Goal: Transaction & Acquisition: Purchase product/service

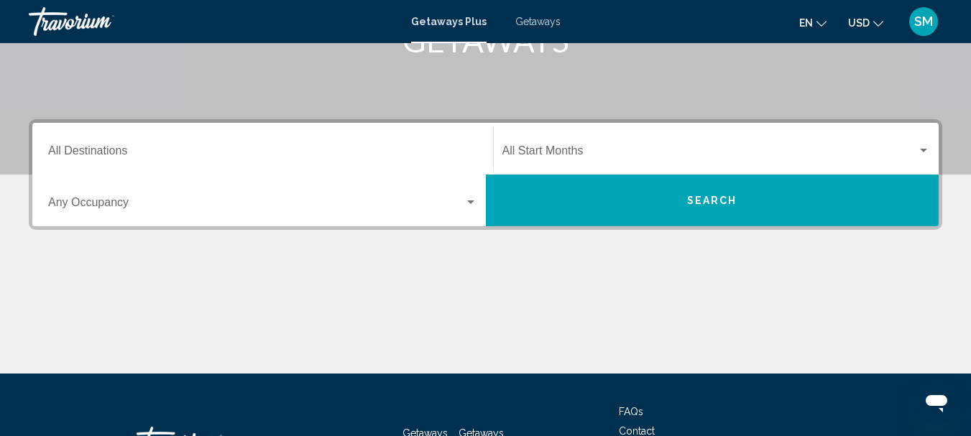
scroll to position [287, 0]
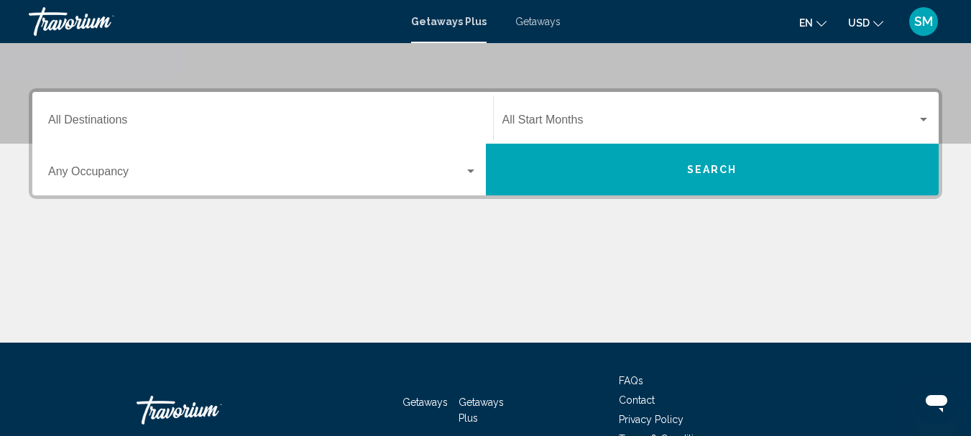
click at [134, 121] on input "Destination All Destinations" at bounding box center [262, 122] width 429 height 13
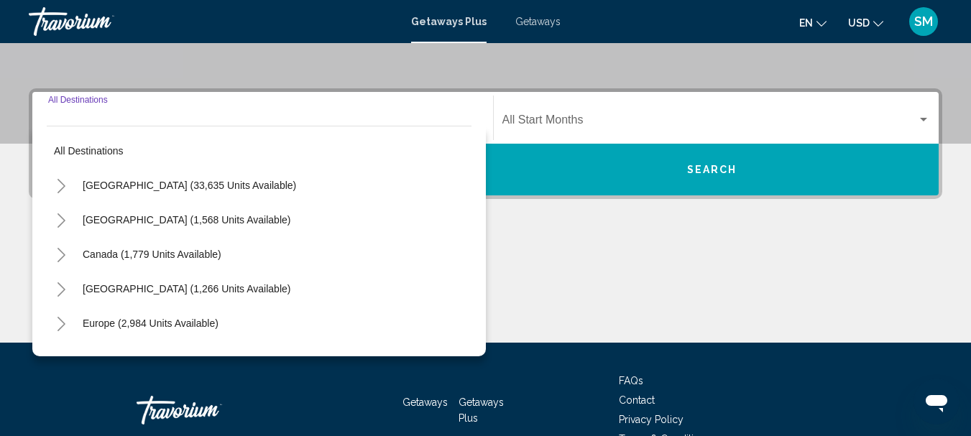
scroll to position [329, 0]
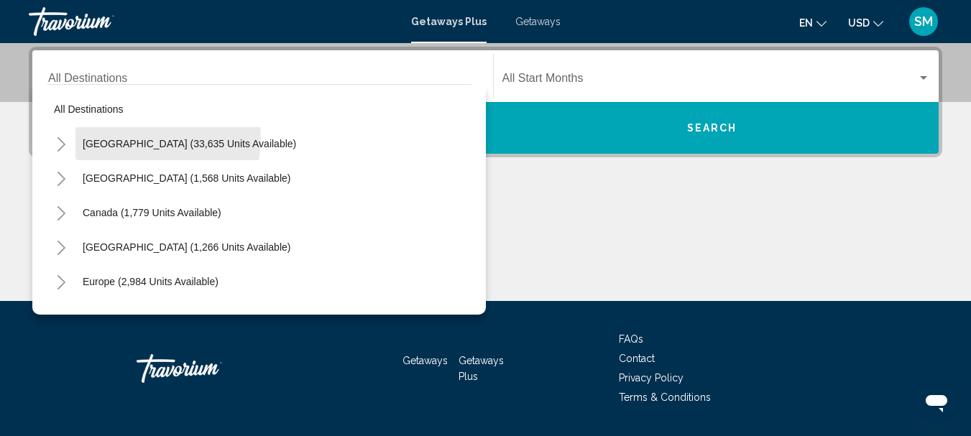
click at [139, 138] on span "[GEOGRAPHIC_DATA] (33,635 units available)" at bounding box center [189, 143] width 213 height 11
type input "**********"
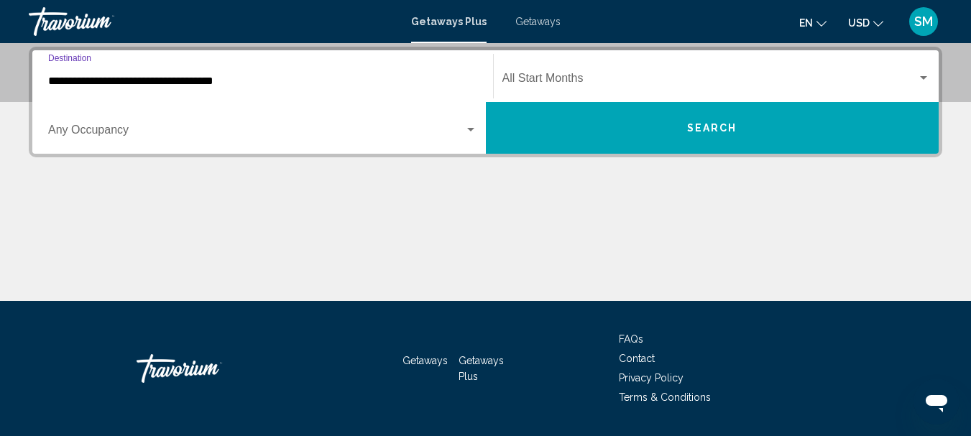
click at [124, 125] on div "Occupancy Any Occupancy" at bounding box center [262, 128] width 429 height 45
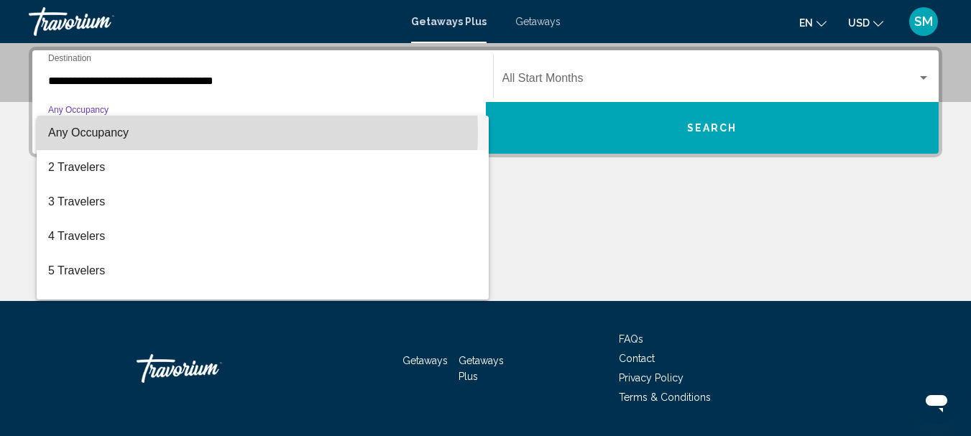
click at [127, 131] on span "Any Occupancy" at bounding box center [88, 132] width 80 height 12
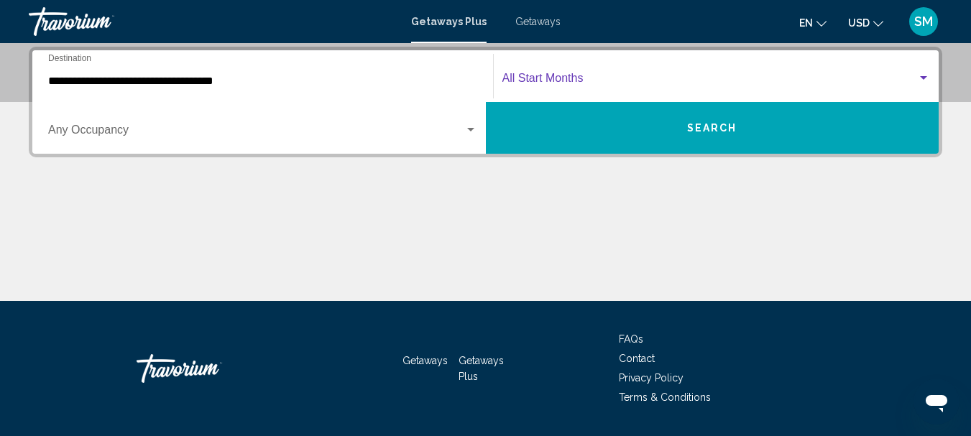
click at [570, 79] on span "Search widget" at bounding box center [709, 81] width 415 height 13
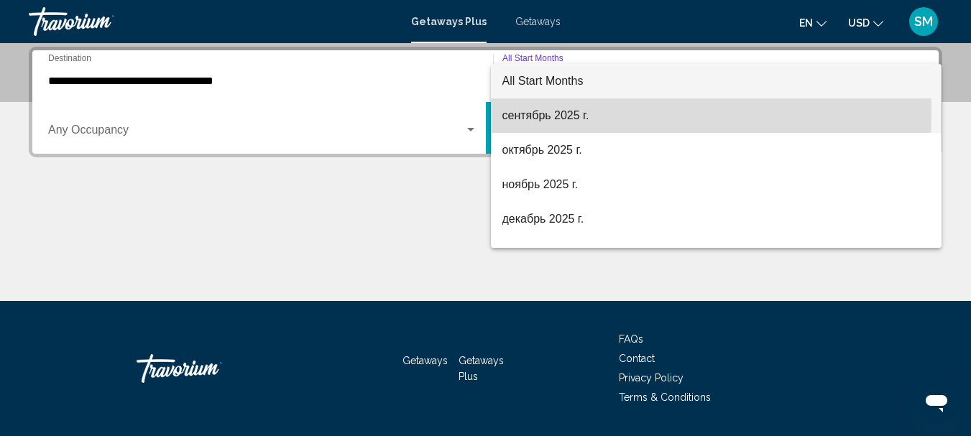
click at [554, 114] on span "сентябрь 2025 г." at bounding box center [716, 115] width 428 height 34
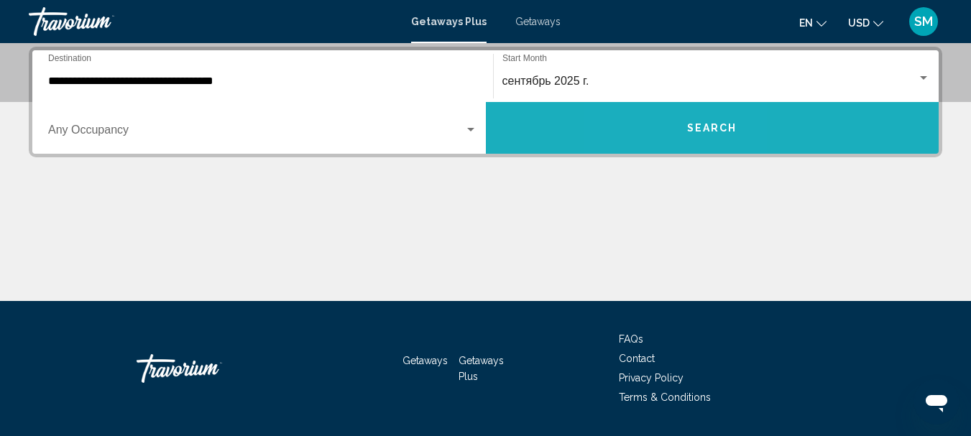
click at [670, 129] on button "Search" at bounding box center [712, 128] width 453 height 52
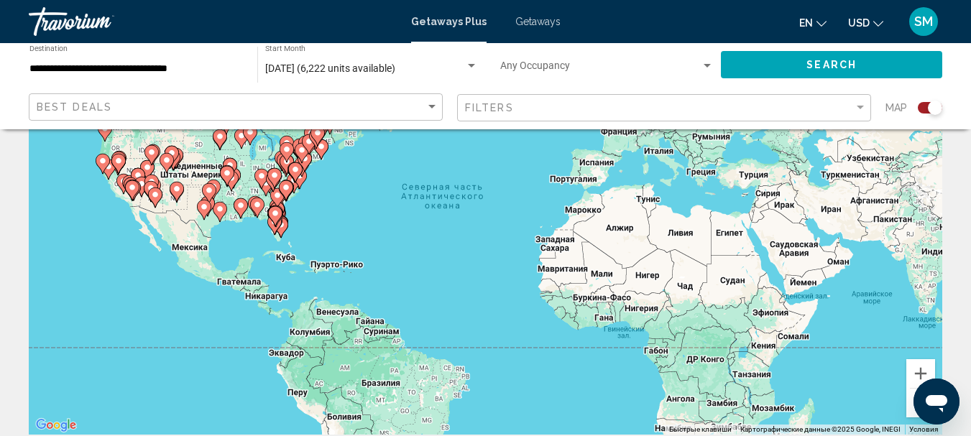
scroll to position [144, 0]
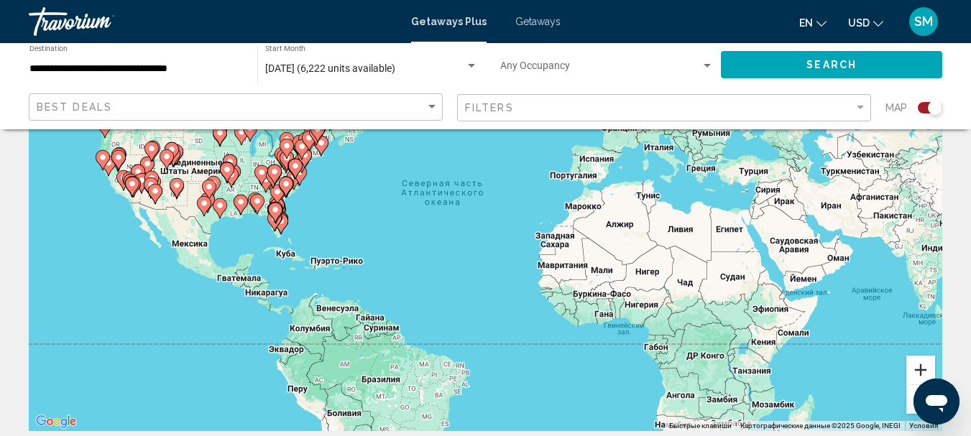
click at [920, 369] on button "Увеличить" at bounding box center [920, 370] width 29 height 29
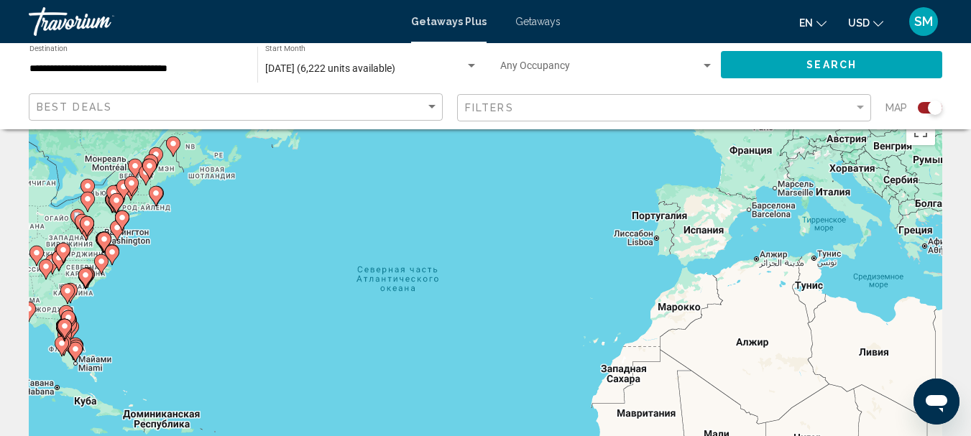
scroll to position [0, 0]
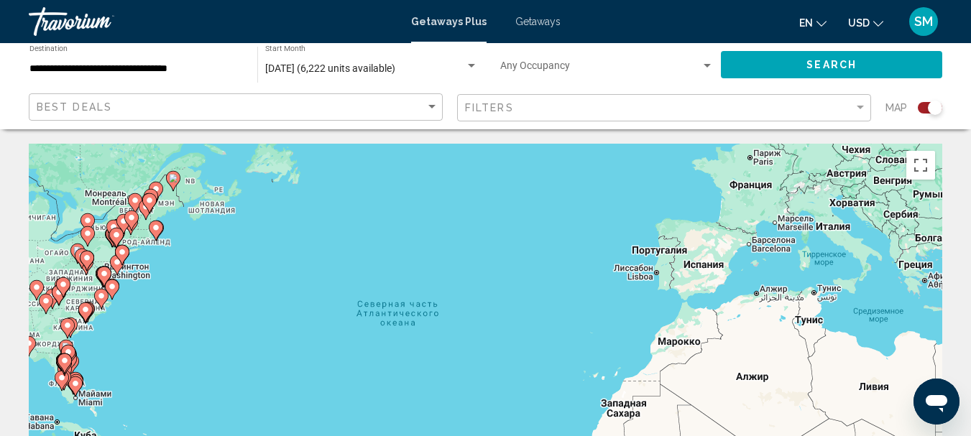
click at [83, 318] on icon "Main content" at bounding box center [85, 313] width 14 height 20
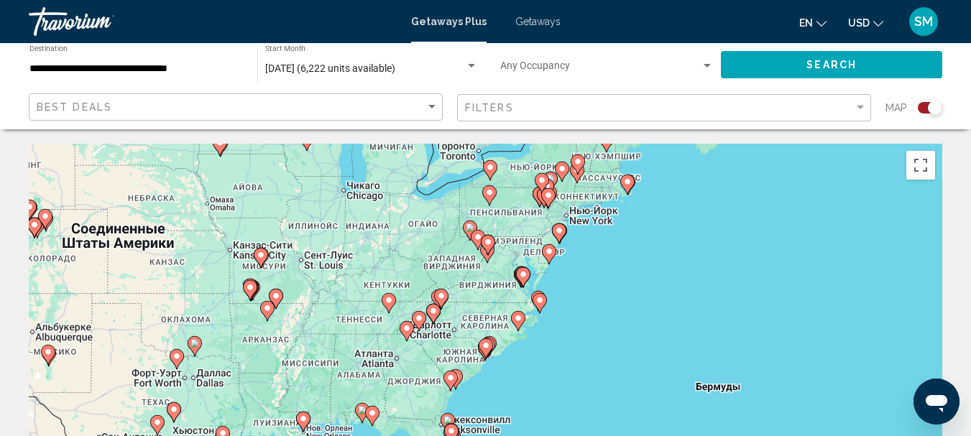
click at [487, 348] on image "Main content" at bounding box center [485, 345] width 9 height 9
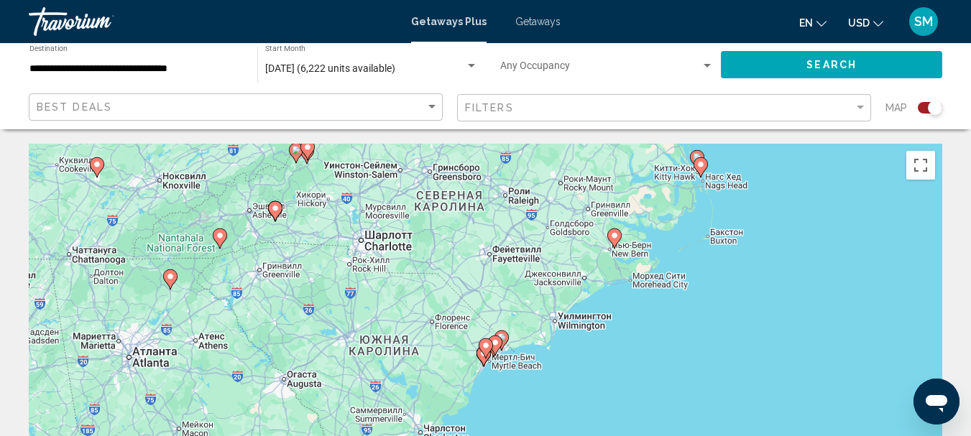
click at [497, 343] on image "Main content" at bounding box center [495, 342] width 9 height 9
type input "**********"
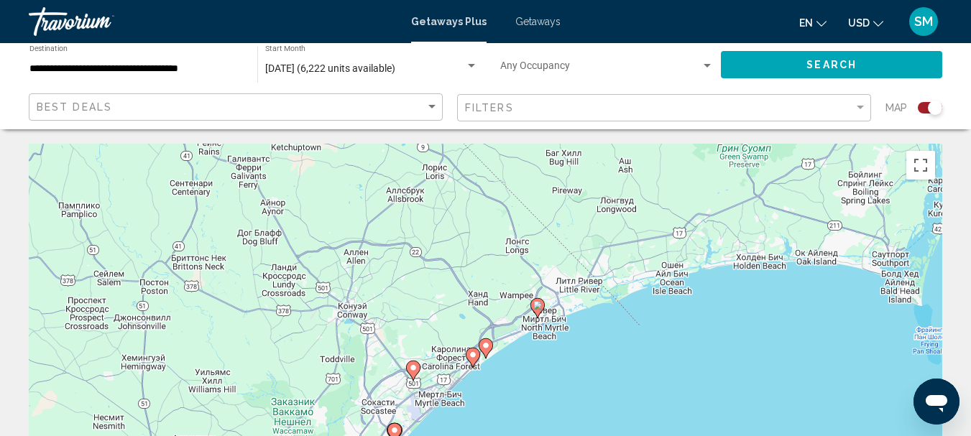
click at [539, 303] on image "Main content" at bounding box center [537, 305] width 9 height 9
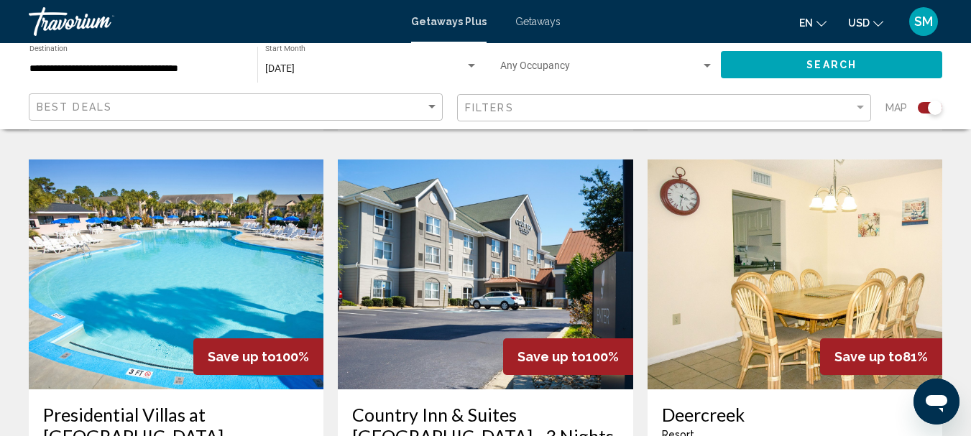
scroll to position [1078, 0]
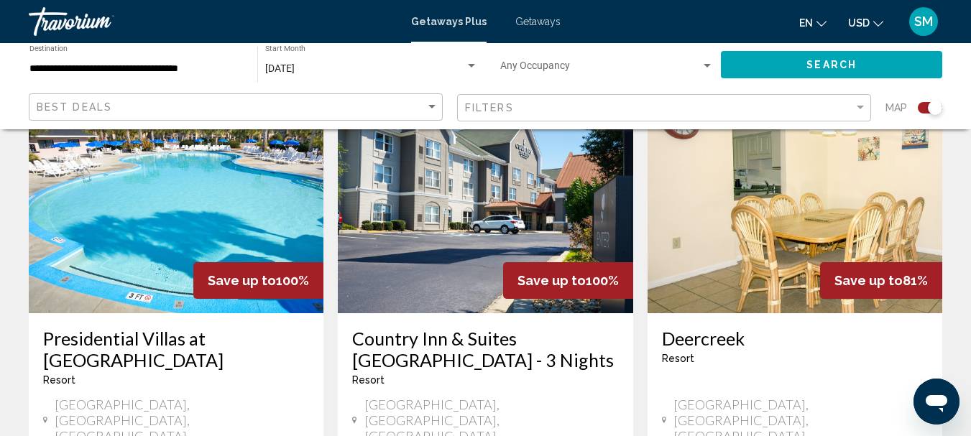
click at [438, 213] on img "Main content" at bounding box center [485, 198] width 295 height 230
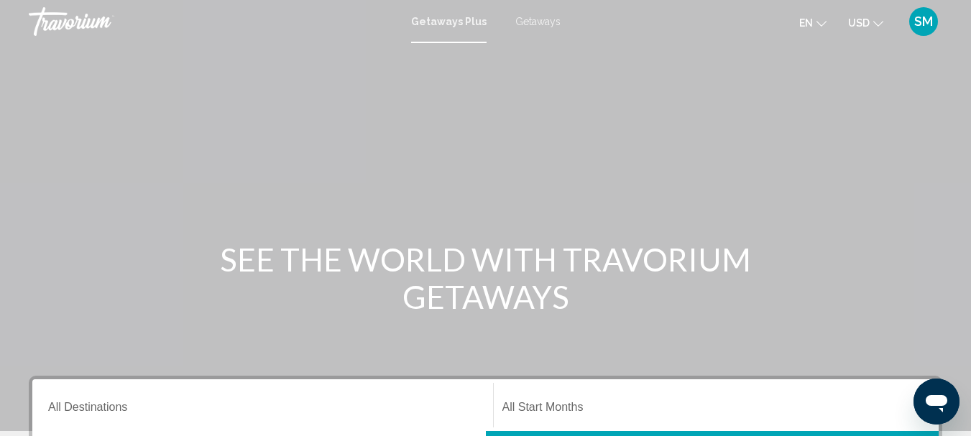
click at [525, 19] on span "Getaways" at bounding box center [537, 21] width 45 height 11
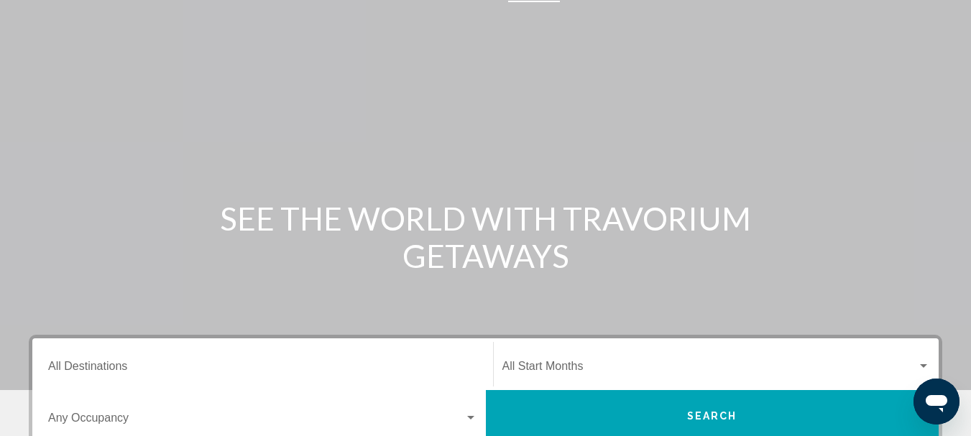
scroll to position [72, 0]
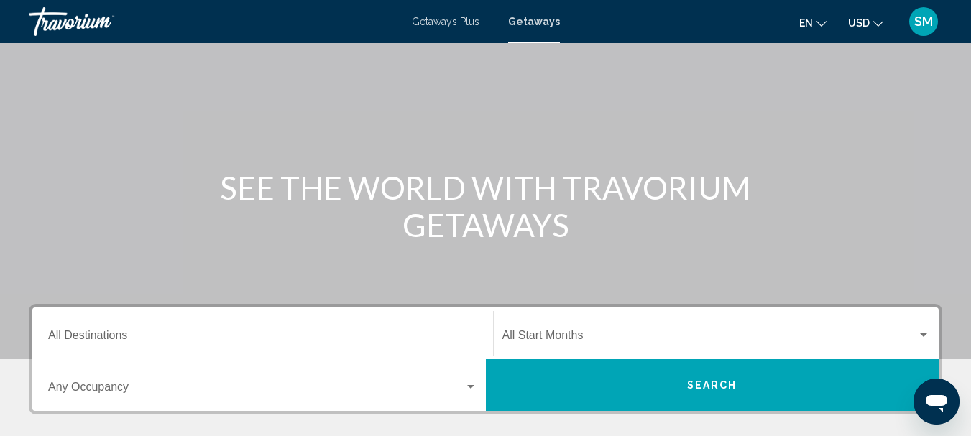
click at [102, 330] on div "Destination All Destinations" at bounding box center [262, 333] width 429 height 45
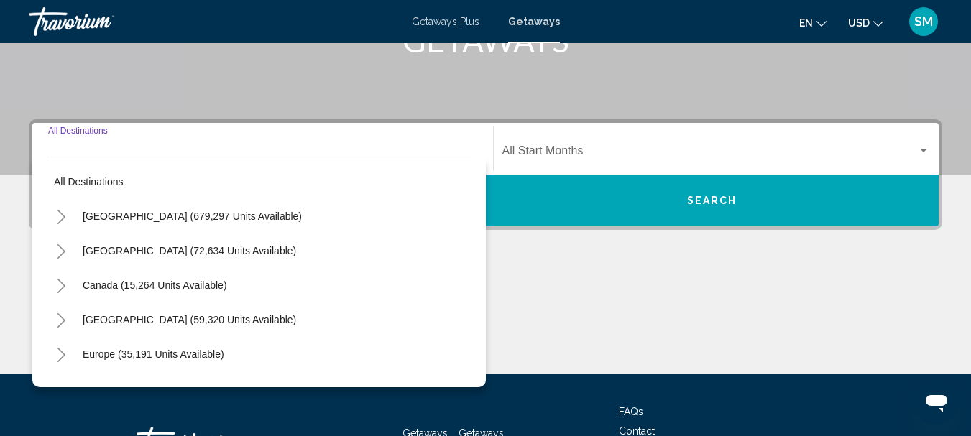
scroll to position [329, 0]
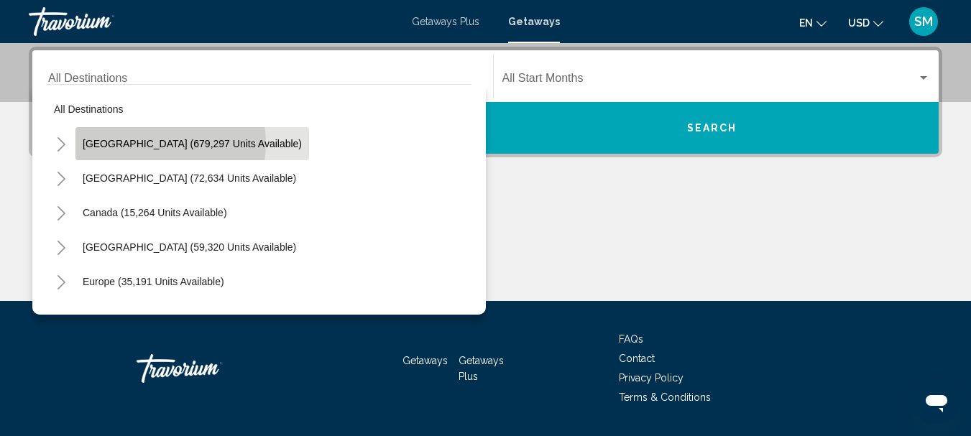
click at [146, 143] on span "[GEOGRAPHIC_DATA] (679,297 units available)" at bounding box center [192, 143] width 219 height 11
type input "**********"
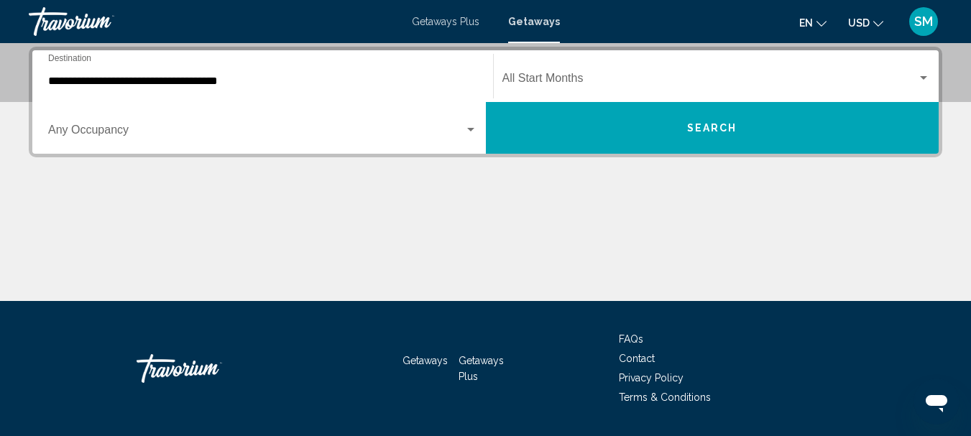
click at [96, 121] on div "Occupancy Any Occupancy" at bounding box center [262, 128] width 429 height 45
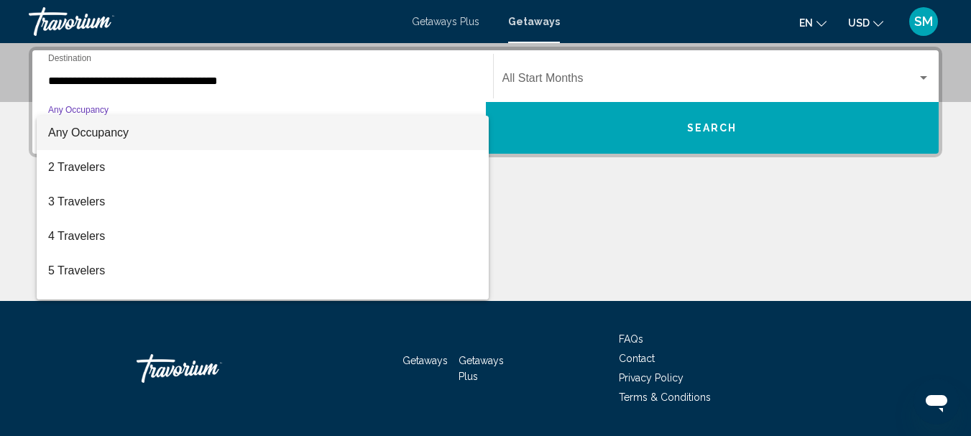
click at [103, 131] on span "Any Occupancy" at bounding box center [88, 132] width 80 height 12
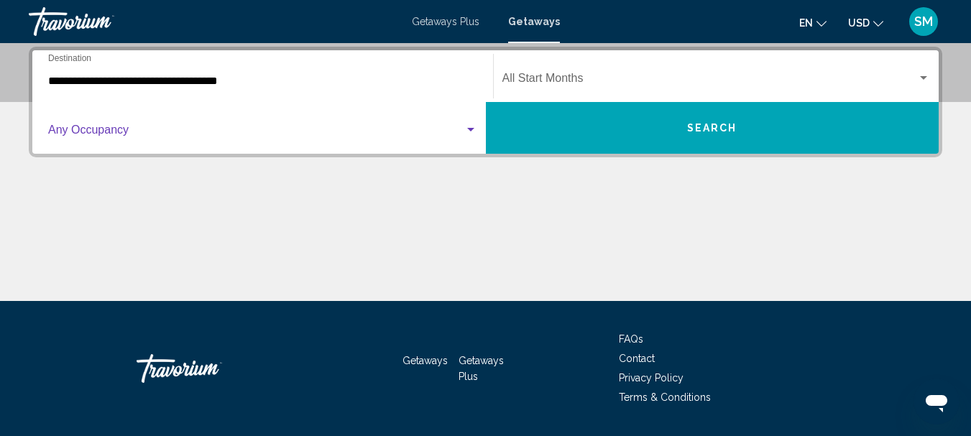
click at [549, 81] on span "Search widget" at bounding box center [709, 81] width 415 height 13
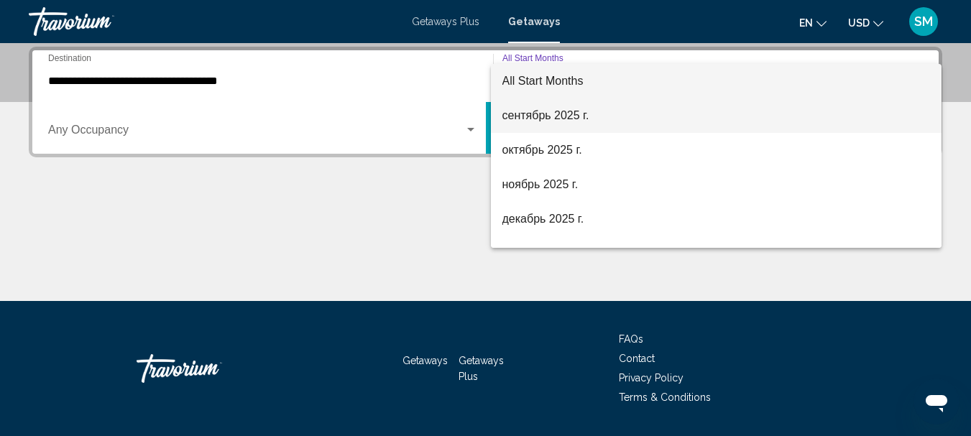
click at [530, 111] on span "сентябрь 2025 г." at bounding box center [716, 115] width 428 height 34
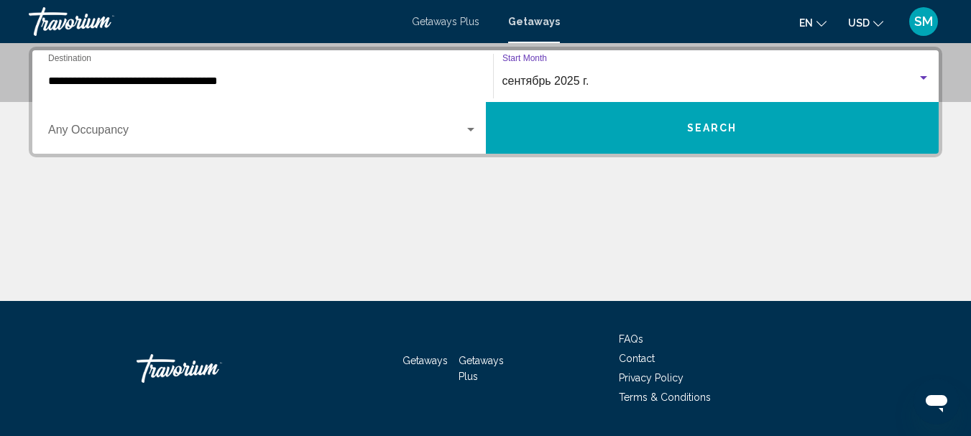
click at [633, 120] on button "Search" at bounding box center [712, 128] width 453 height 52
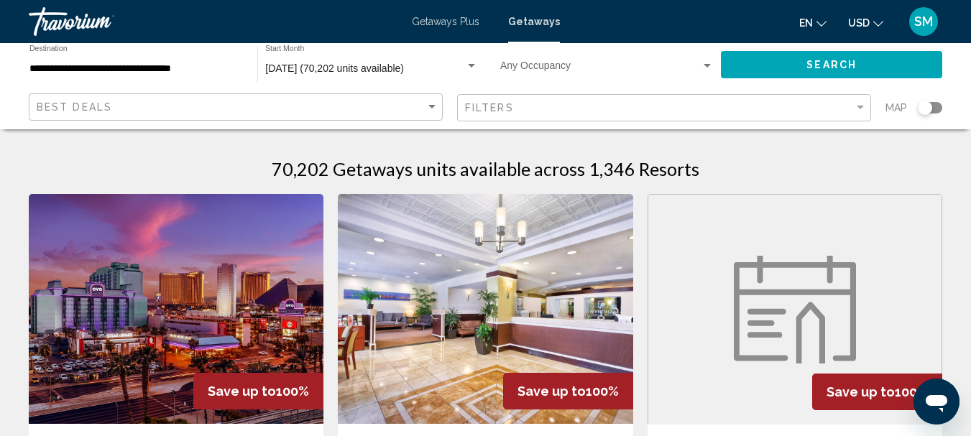
click at [934, 107] on div "Search widget" at bounding box center [930, 107] width 24 height 11
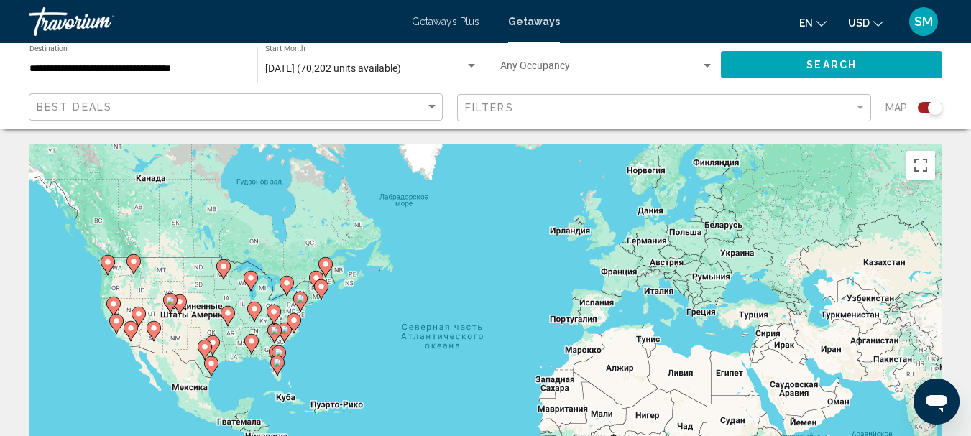
click at [286, 332] on image "Main content" at bounding box center [284, 330] width 9 height 9
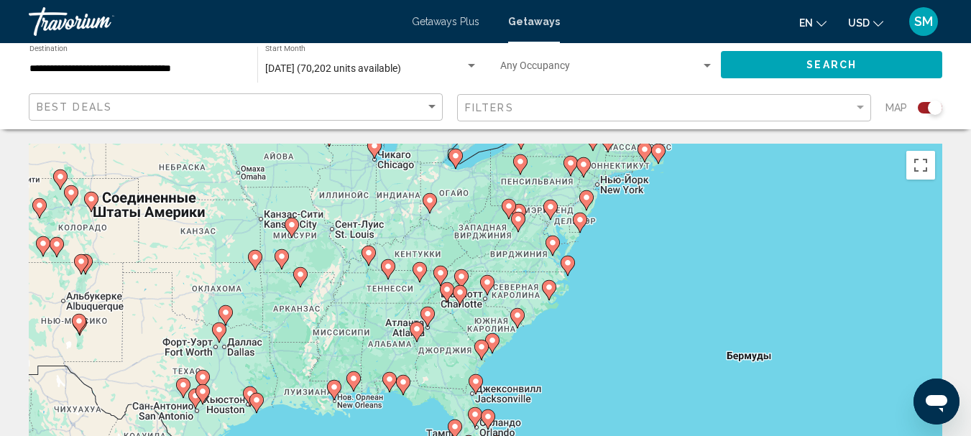
click at [513, 319] on icon "Main content" at bounding box center [516, 318] width 13 height 19
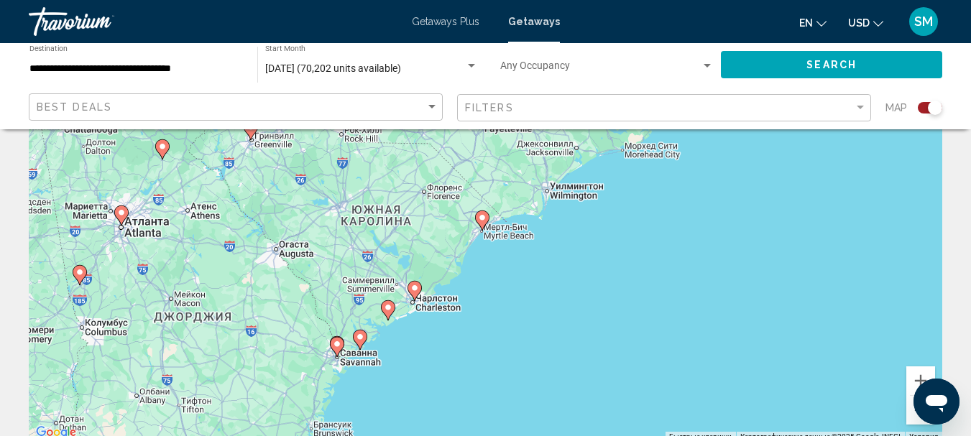
scroll to position [144, 0]
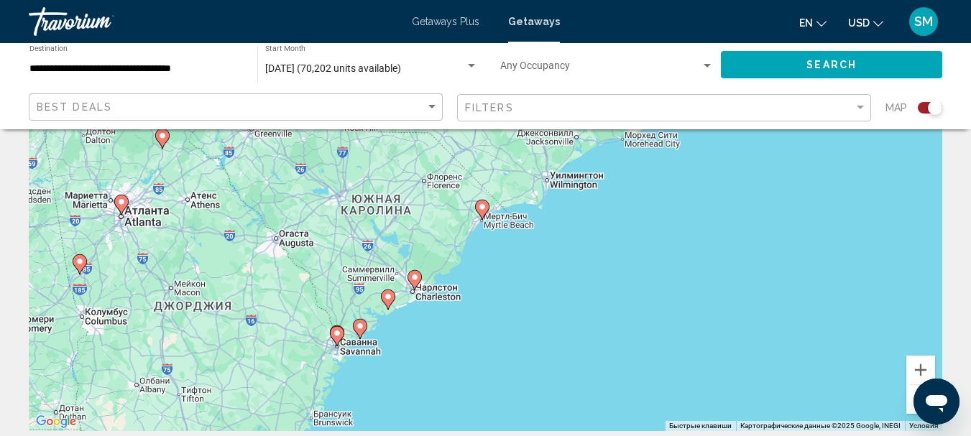
click at [484, 211] on icon "Main content" at bounding box center [481, 209] width 13 height 19
type input "**********"
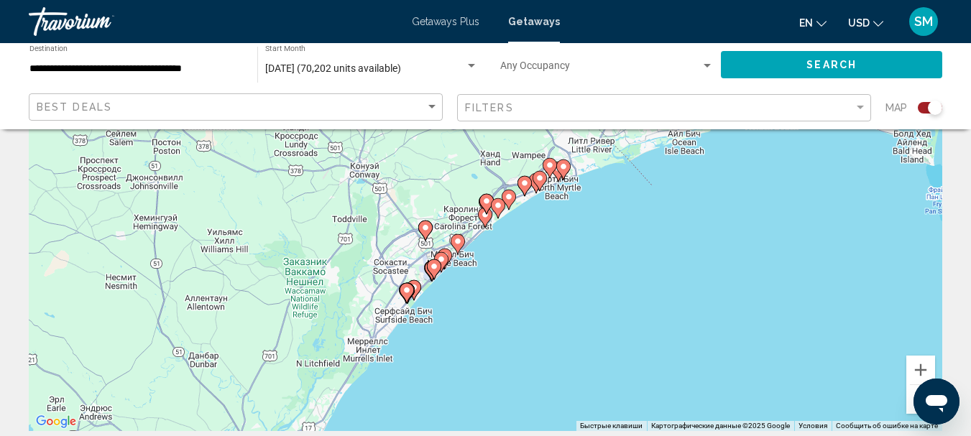
click at [564, 171] on icon "Main content" at bounding box center [562, 169] width 13 height 19
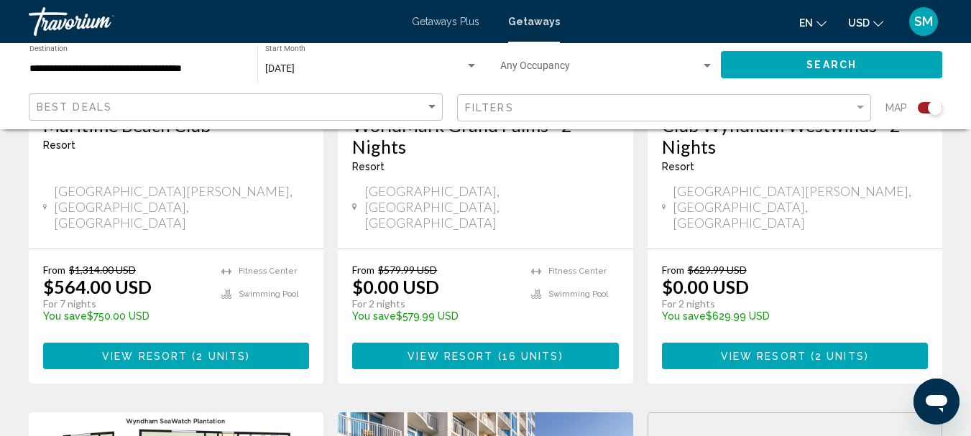
scroll to position [790, 0]
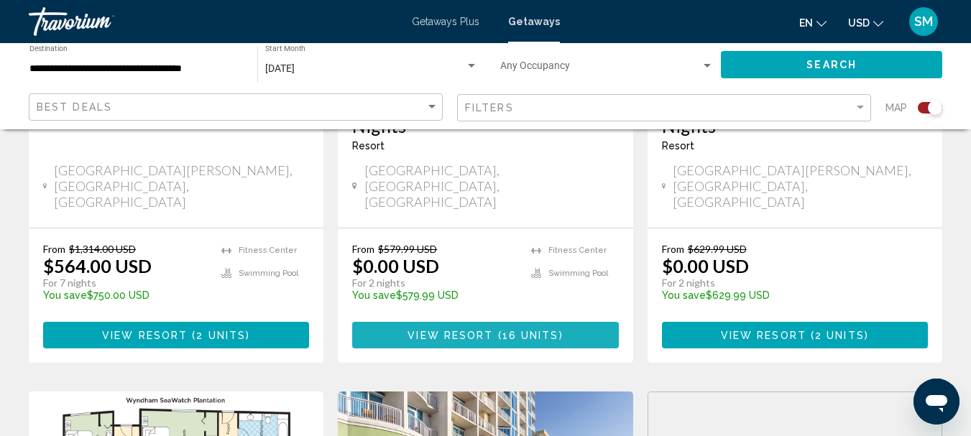
click at [465, 330] on span "View Resort" at bounding box center [450, 335] width 86 height 11
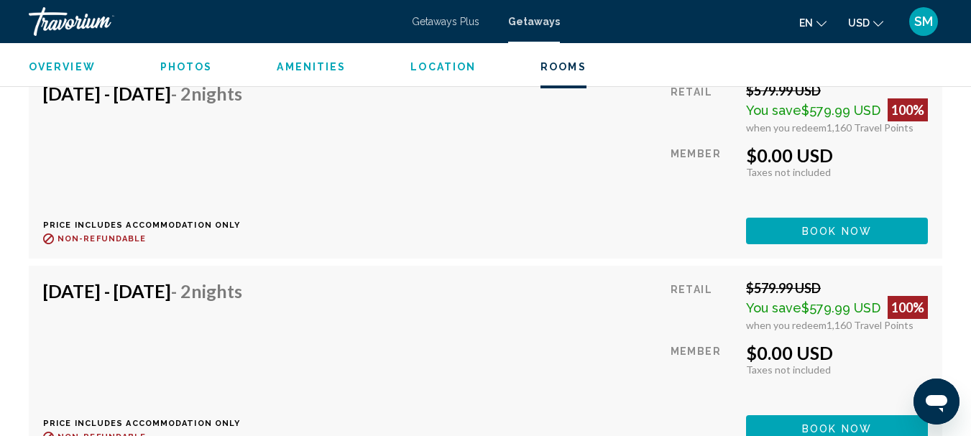
scroll to position [2897, 0]
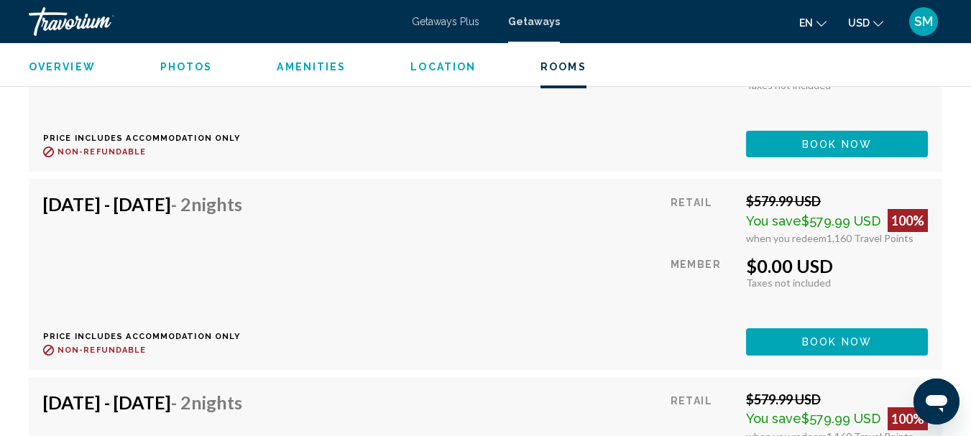
click at [548, 274] on div "[DATE] - [DATE] - 2 Nights Price includes accommodation only Refundable until :…" at bounding box center [485, 274] width 885 height 162
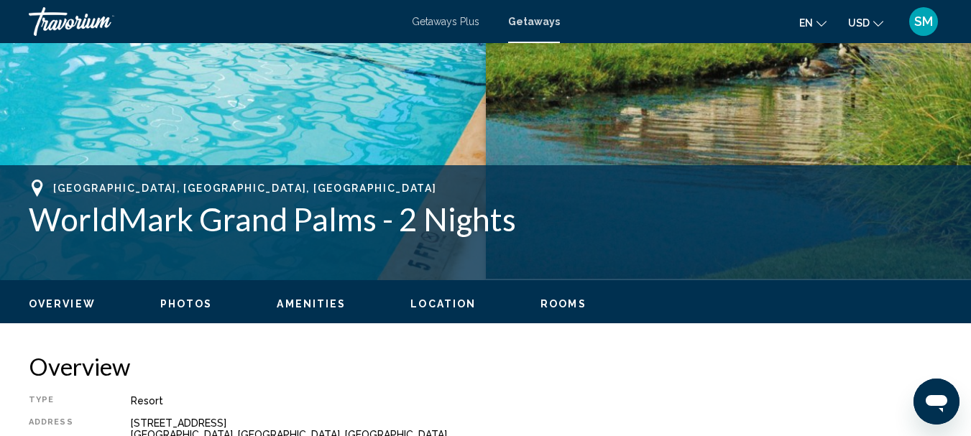
scroll to position [421, 0]
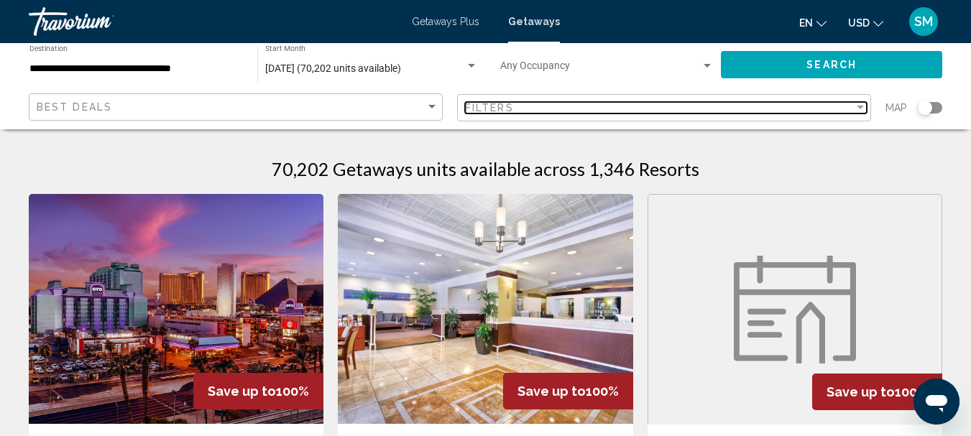
click at [861, 108] on div "Filter" at bounding box center [860, 108] width 7 height 4
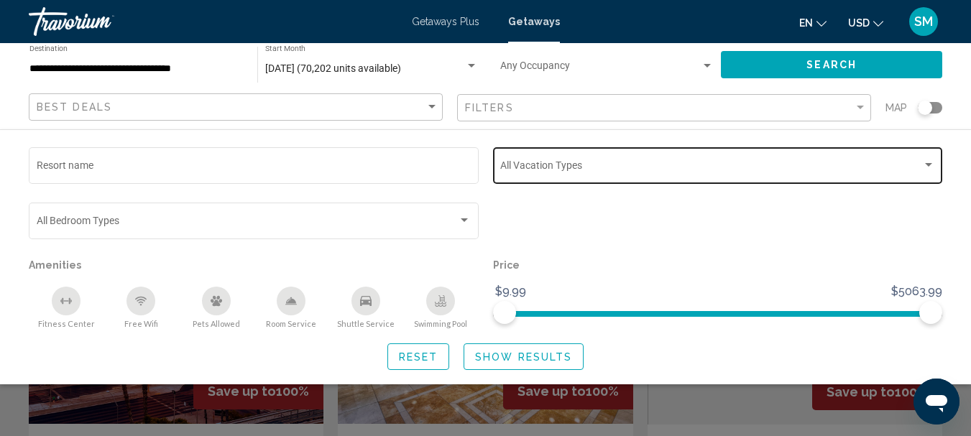
click at [929, 164] on div "Search widget" at bounding box center [928, 165] width 7 height 4
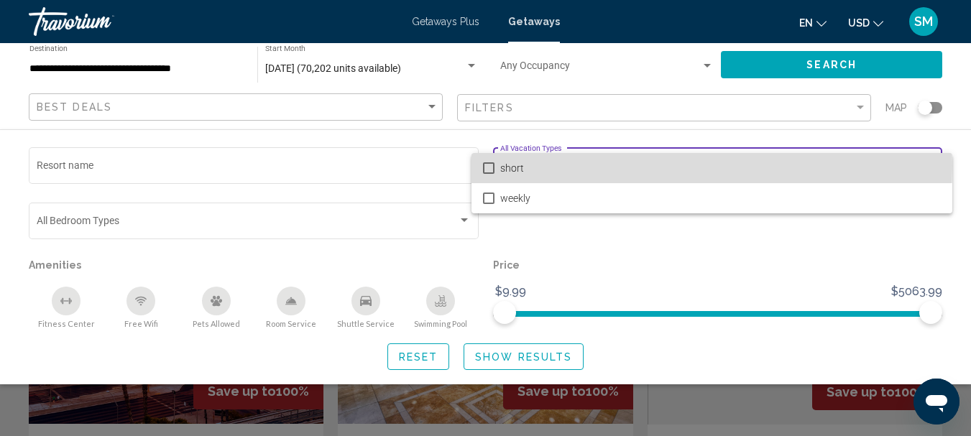
click at [494, 165] on mat-pseudo-checkbox at bounding box center [488, 167] width 11 height 11
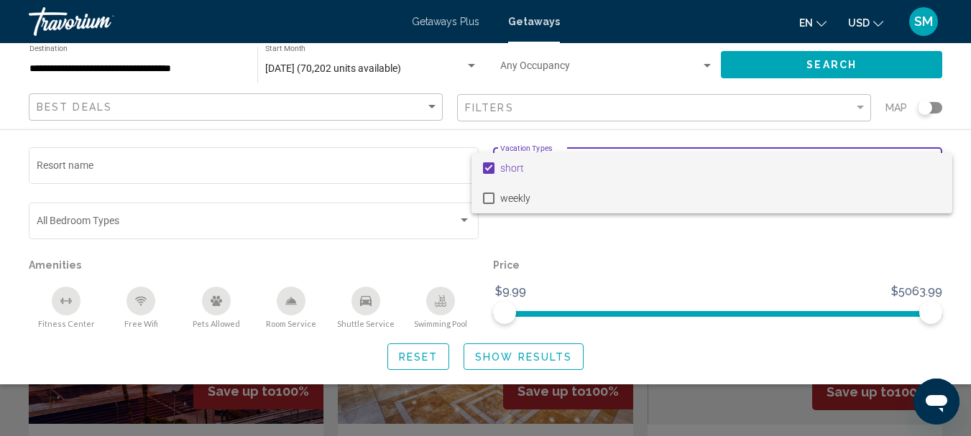
scroll to position [72, 0]
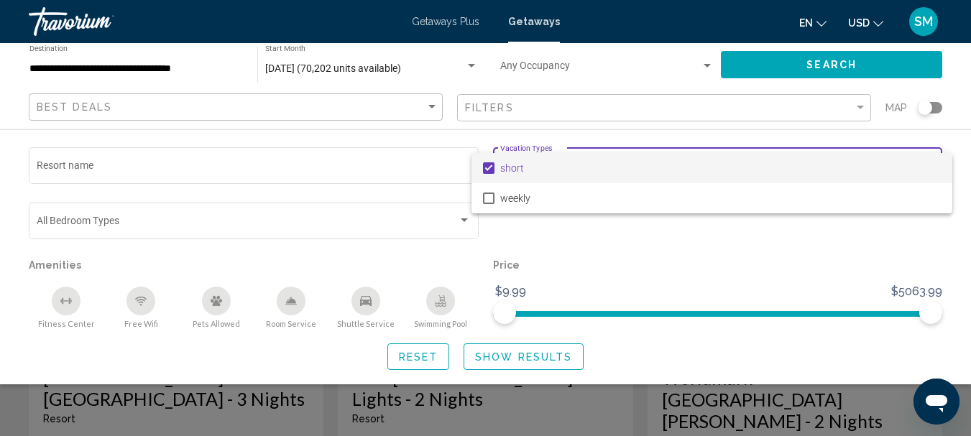
click at [517, 243] on div at bounding box center [485, 218] width 971 height 436
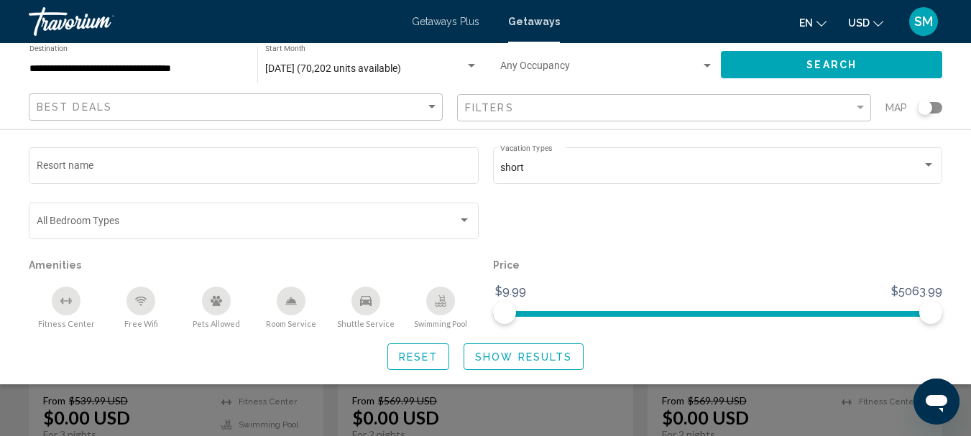
scroll to position [287, 0]
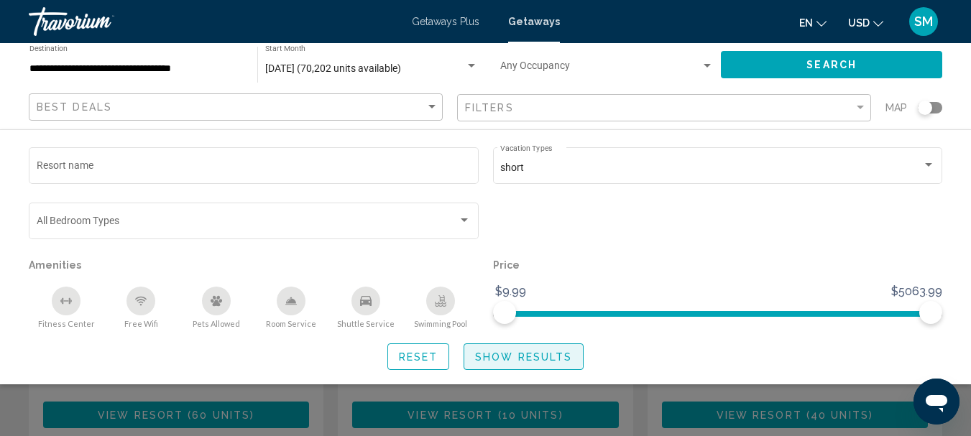
click at [507, 354] on span "Show Results" at bounding box center [523, 356] width 97 height 11
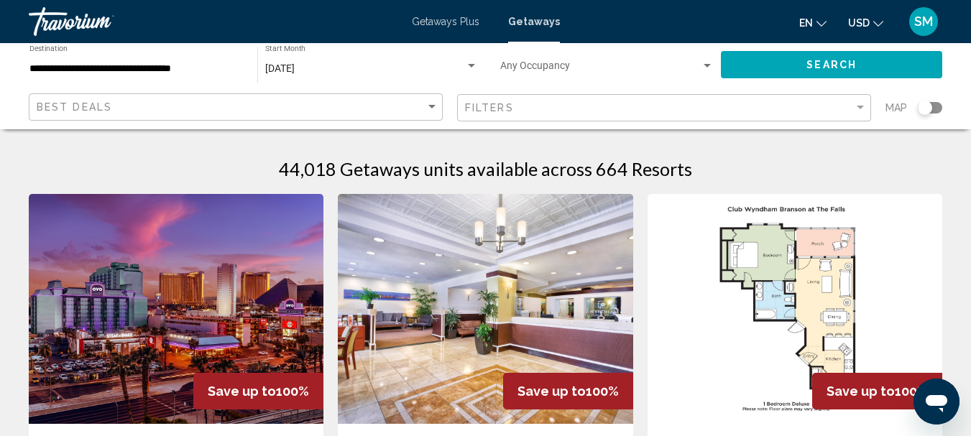
drag, startPoint x: 925, startPoint y: 109, endPoint x: 941, endPoint y: 109, distance: 15.8
click at [941, 109] on div "Search widget" at bounding box center [930, 107] width 24 height 11
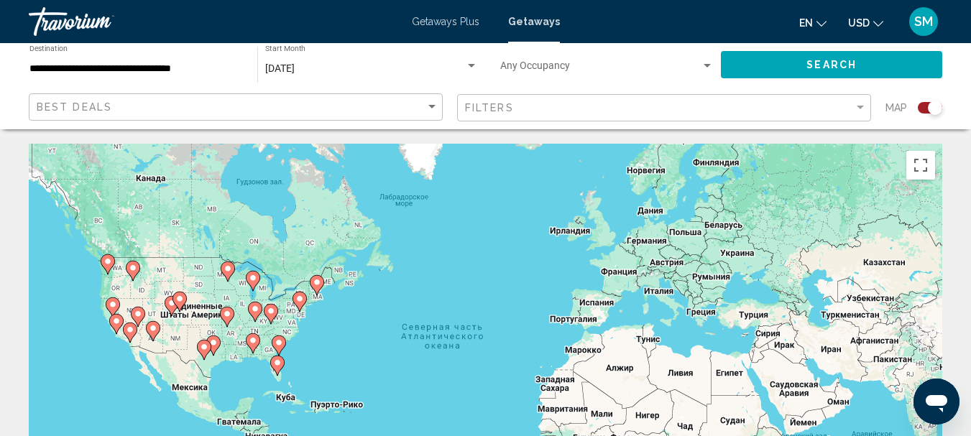
click at [281, 343] on image "Main content" at bounding box center [278, 342] width 9 height 9
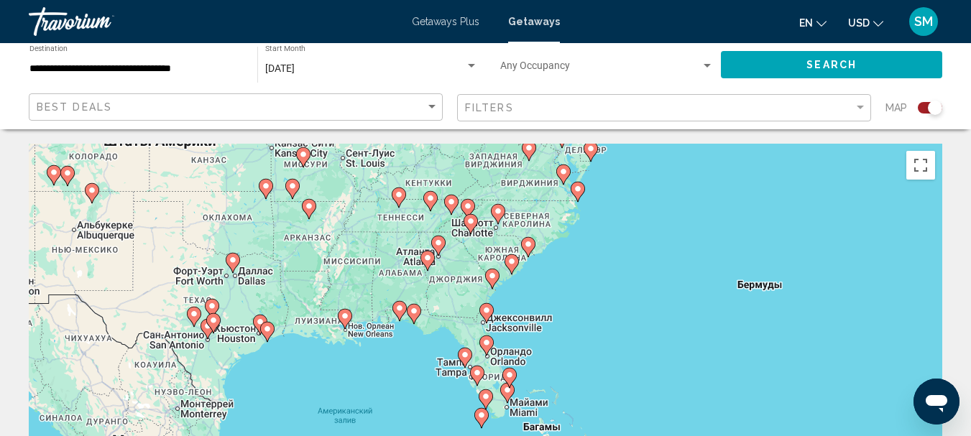
click at [528, 238] on g "Main content" at bounding box center [528, 247] width 14 height 20
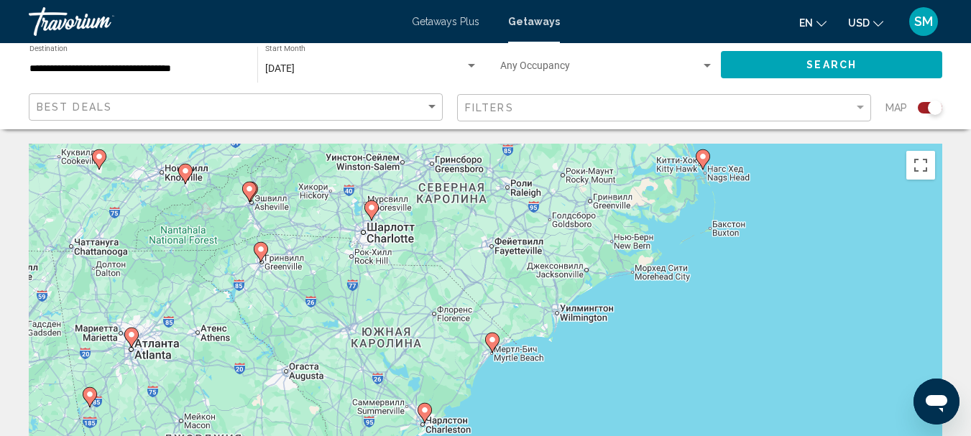
click at [489, 345] on icon "Main content" at bounding box center [491, 342] width 13 height 19
type input "**********"
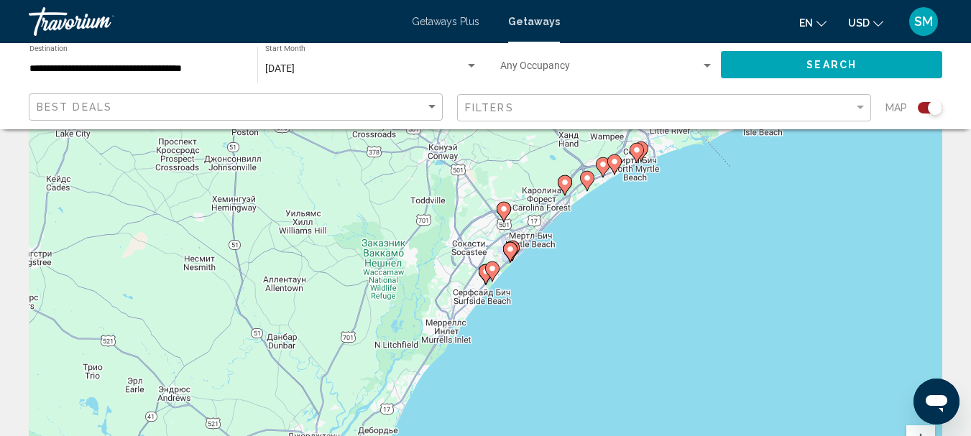
scroll to position [72, 0]
click at [639, 151] on image "Main content" at bounding box center [636, 152] width 9 height 9
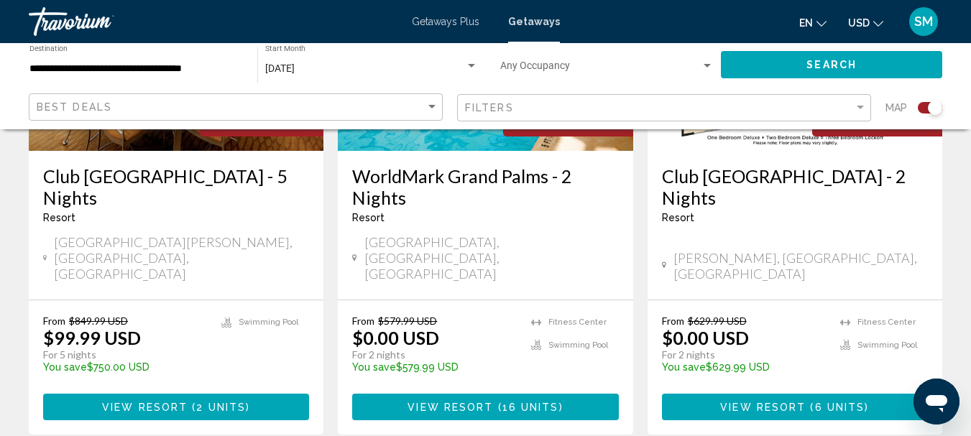
scroll to position [647, 0]
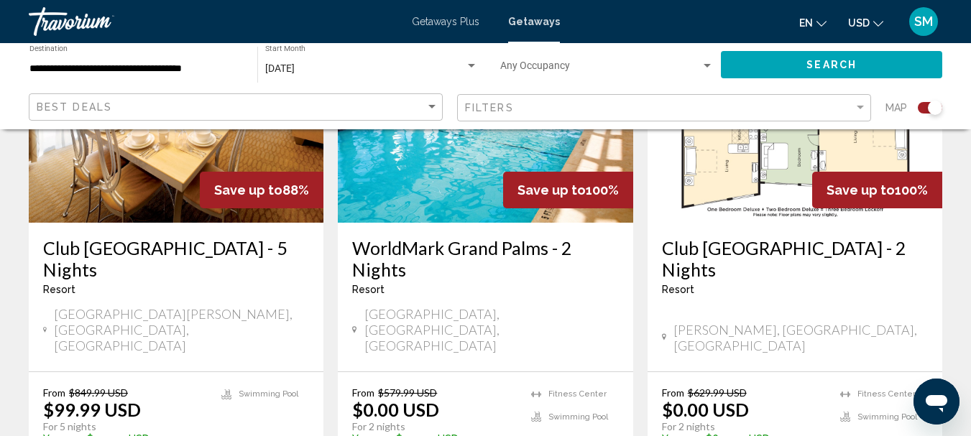
click at [745, 254] on h3 "Club [GEOGRAPHIC_DATA] - 2 Nights" at bounding box center [795, 258] width 266 height 43
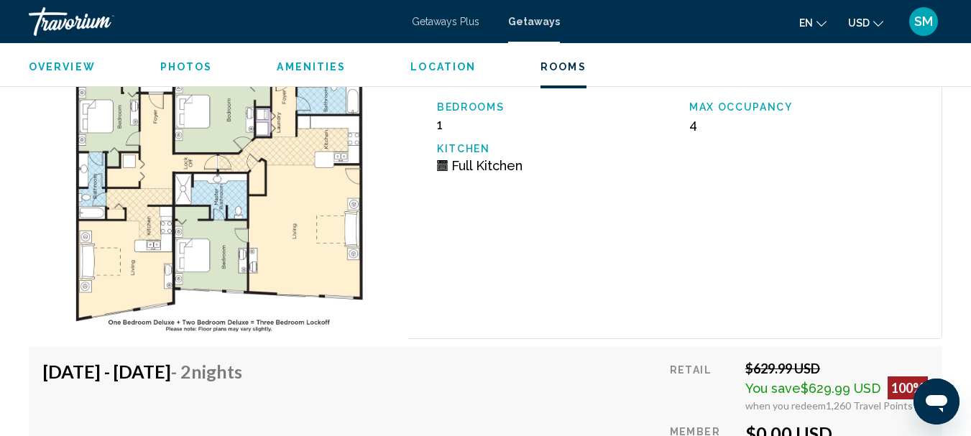
scroll to position [2825, 0]
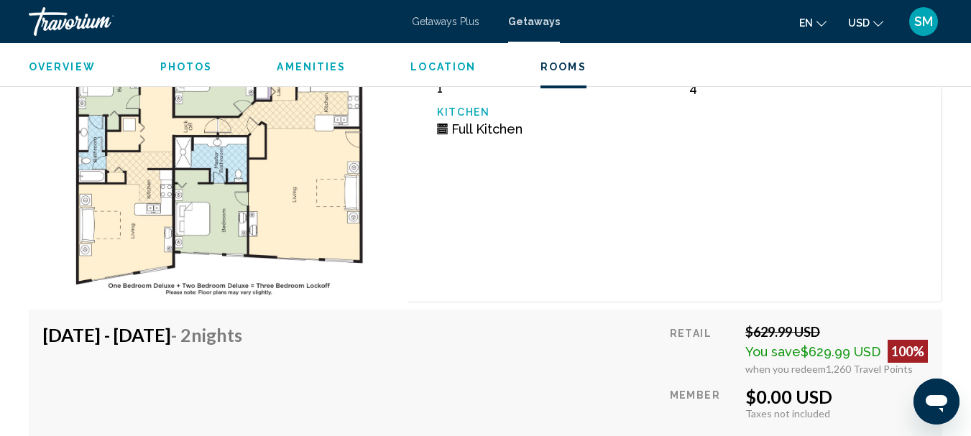
click at [584, 227] on div "1 Bedroom Unit (Full Kitchen) Bedrooms 1 Max Occupancy 4 Kitchen Full Kitchen" at bounding box center [675, 158] width 534 height 289
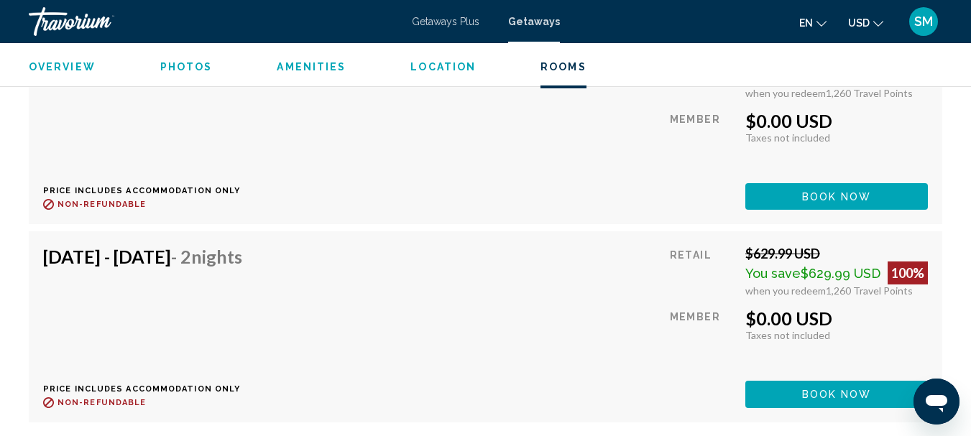
scroll to position [3113, 0]
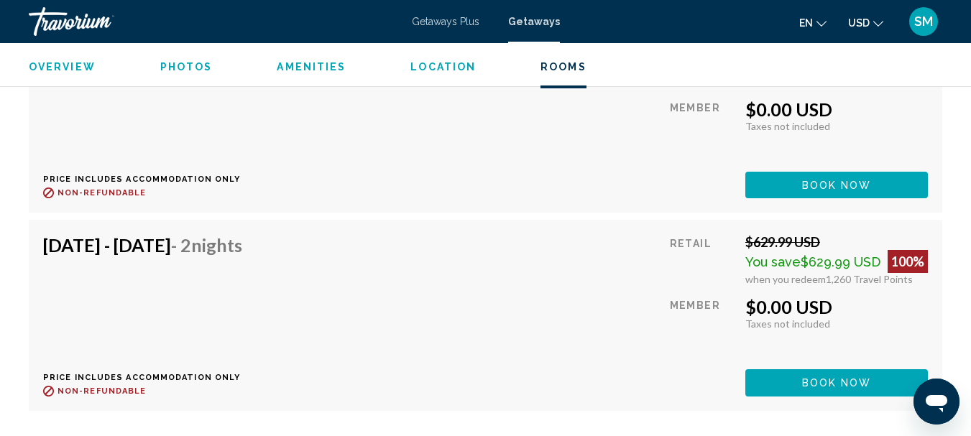
click at [578, 257] on div "[DATE] - [DATE] - 2 Nights Price includes accommodation only Refundable until :…" at bounding box center [485, 315] width 885 height 162
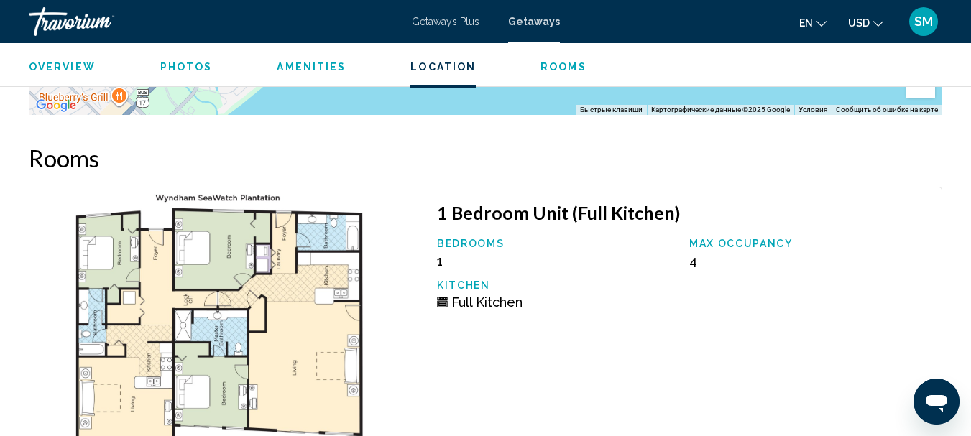
scroll to position [2581, 0]
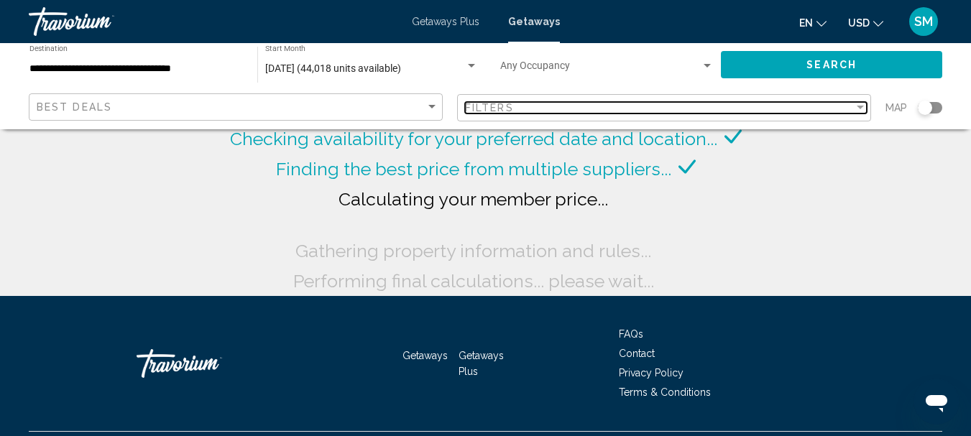
click at [857, 105] on div "Filter" at bounding box center [860, 107] width 13 height 11
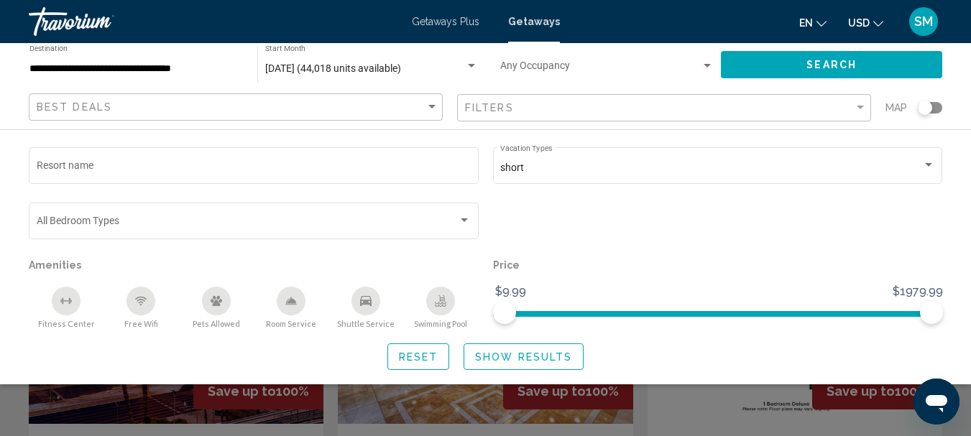
click at [933, 106] on div "Search widget" at bounding box center [930, 107] width 24 height 11
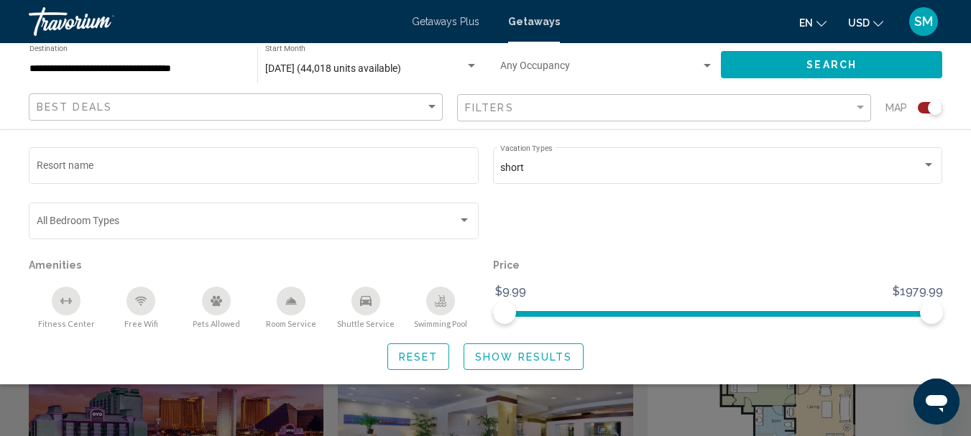
scroll to position [359, 0]
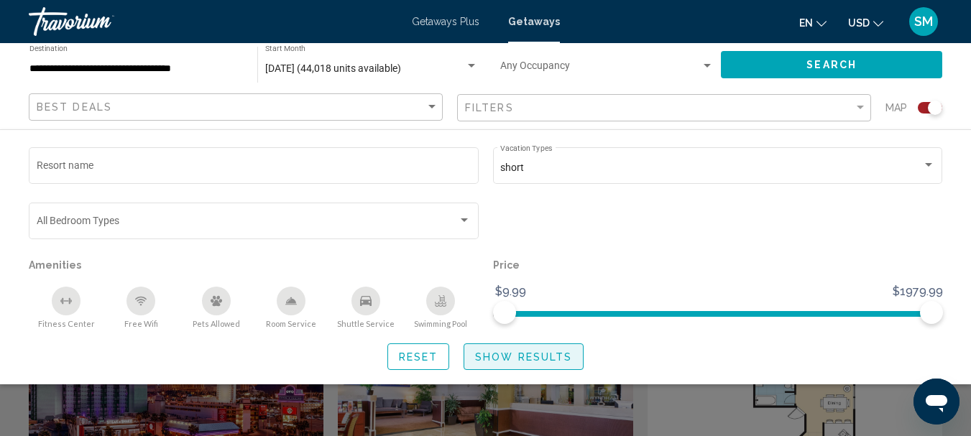
click at [530, 349] on button "Show Results" at bounding box center [523, 356] width 120 height 27
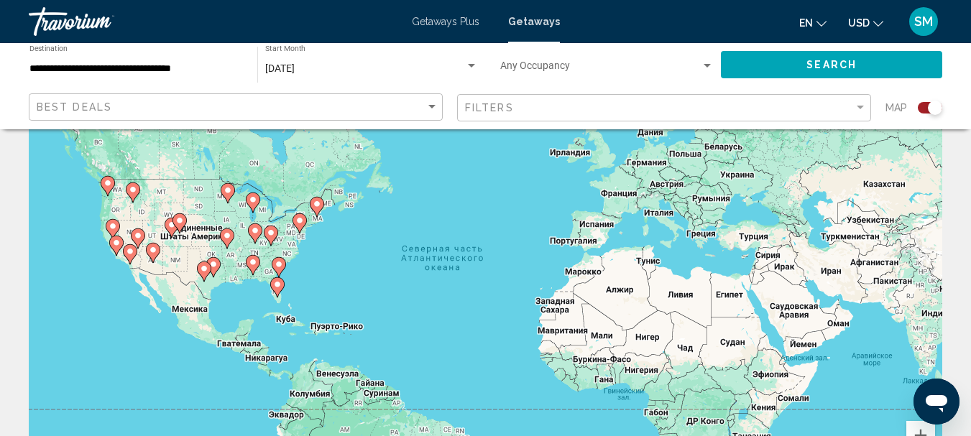
scroll to position [144, 0]
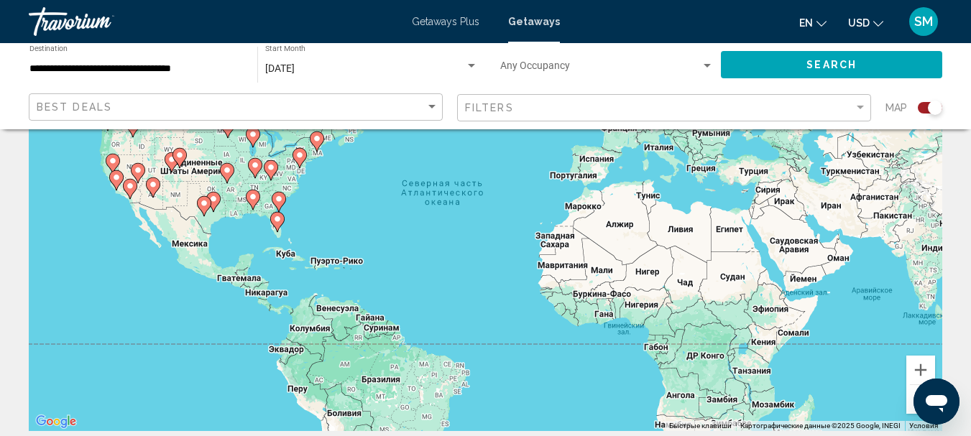
click at [281, 200] on image "Main content" at bounding box center [278, 199] width 9 height 9
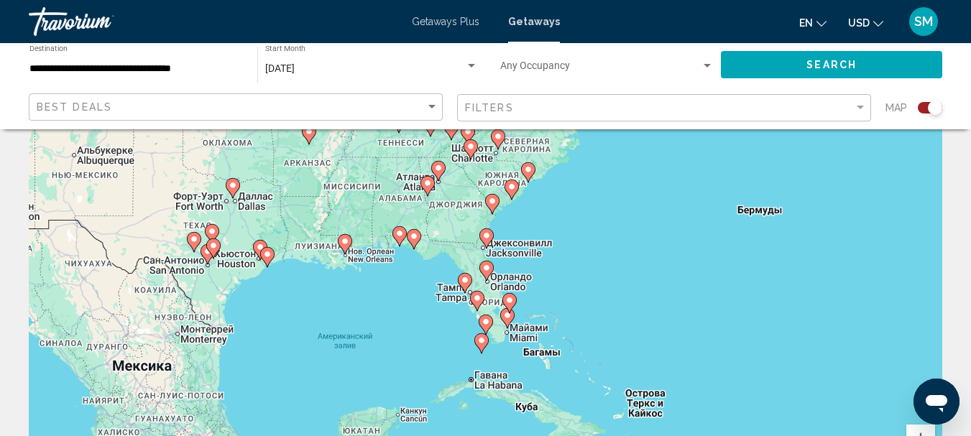
scroll to position [0, 0]
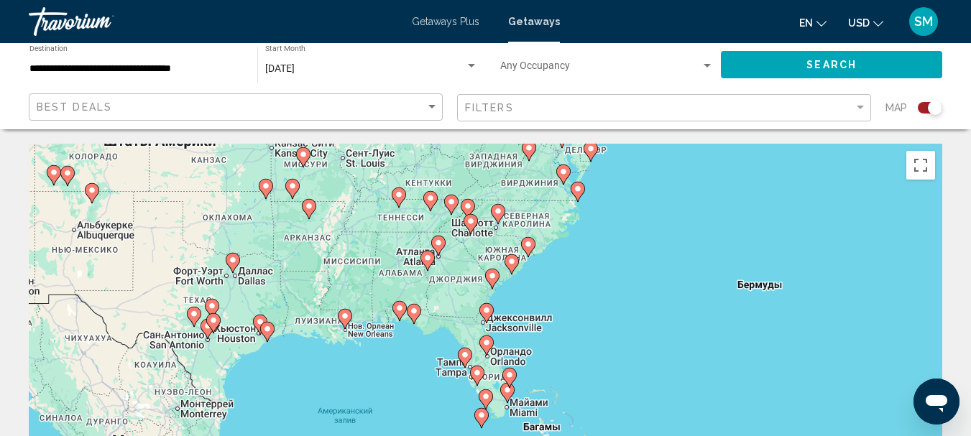
click at [512, 259] on image "Main content" at bounding box center [511, 261] width 9 height 9
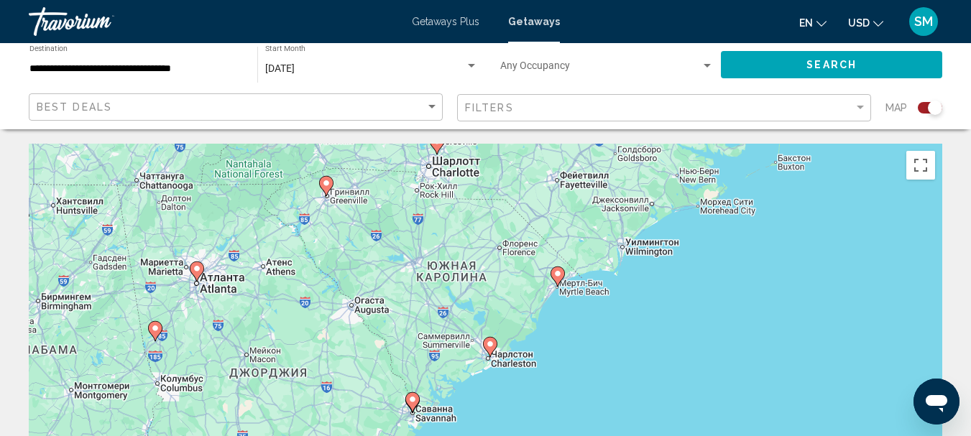
click at [557, 272] on image "Main content" at bounding box center [557, 273] width 9 height 9
type input "**********"
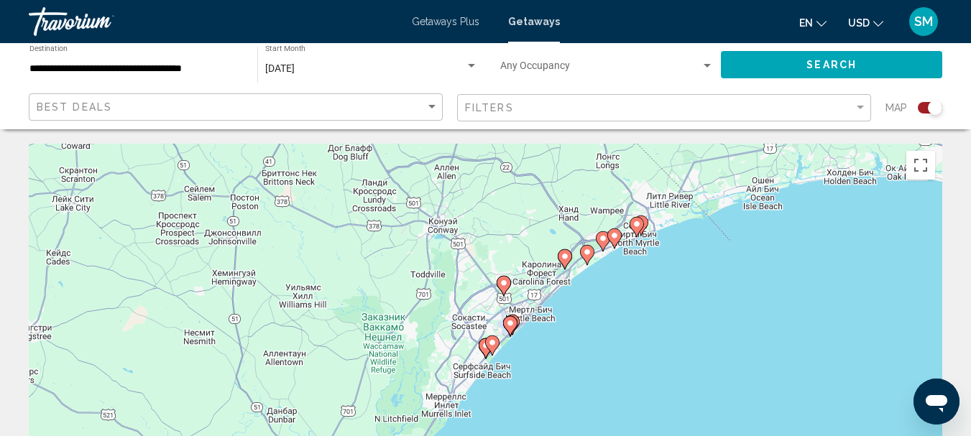
click at [640, 222] on image "Main content" at bounding box center [636, 224] width 9 height 9
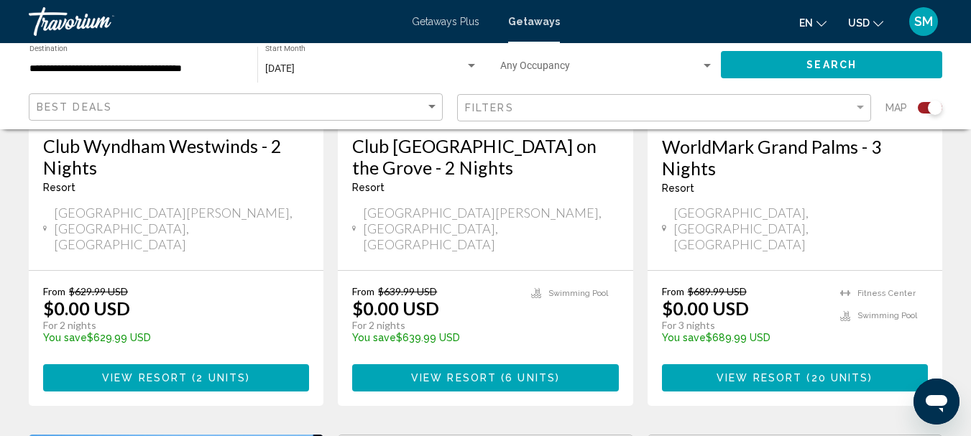
scroll to position [1293, 0]
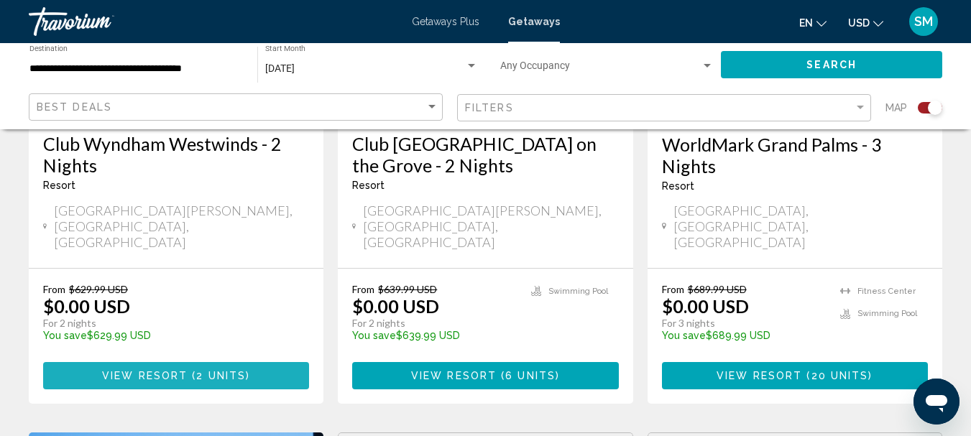
click at [158, 362] on button "View Resort ( 2 units )" at bounding box center [176, 375] width 266 height 27
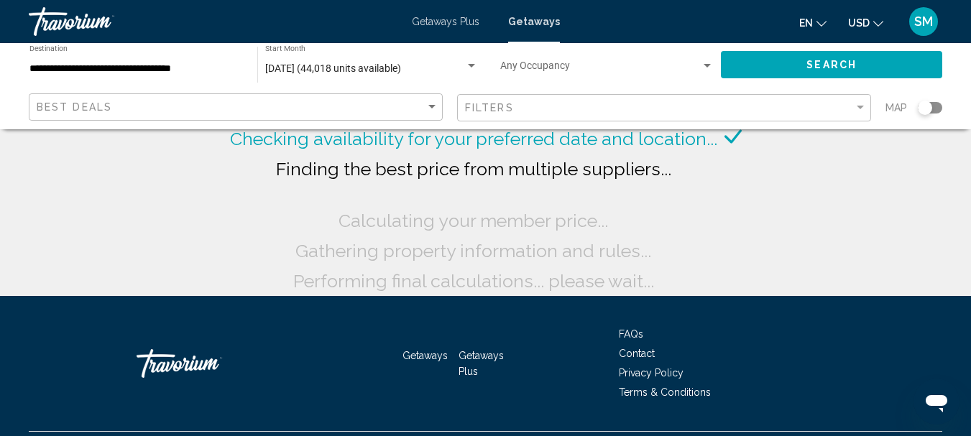
click at [936, 106] on div "Search widget" at bounding box center [930, 107] width 24 height 11
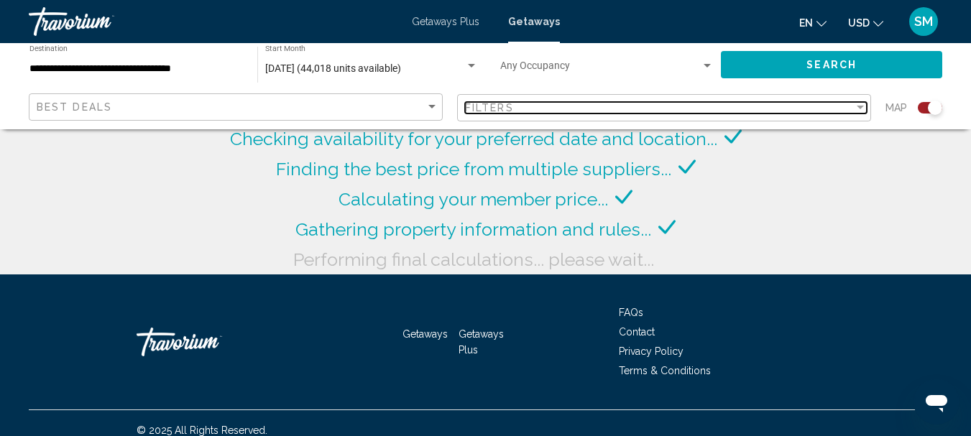
click at [859, 105] on div "Filter" at bounding box center [860, 107] width 13 height 11
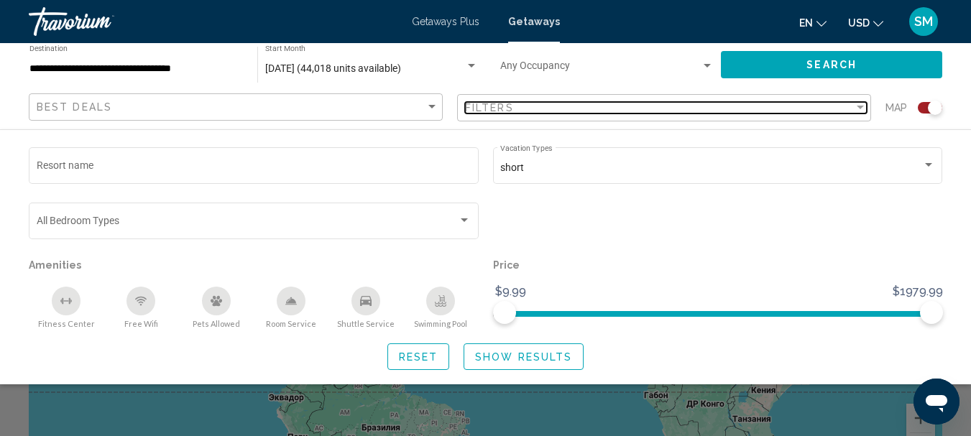
scroll to position [216, 0]
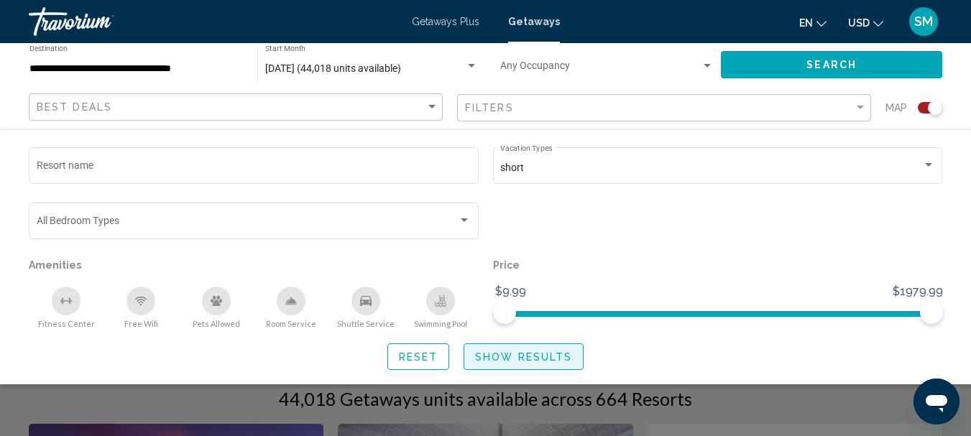
click at [550, 349] on button "Show Results" at bounding box center [523, 356] width 120 height 27
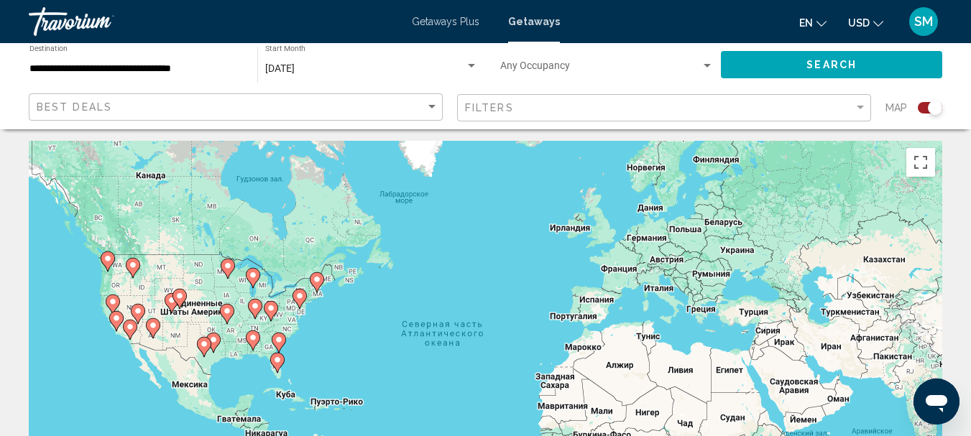
scroll to position [0, 0]
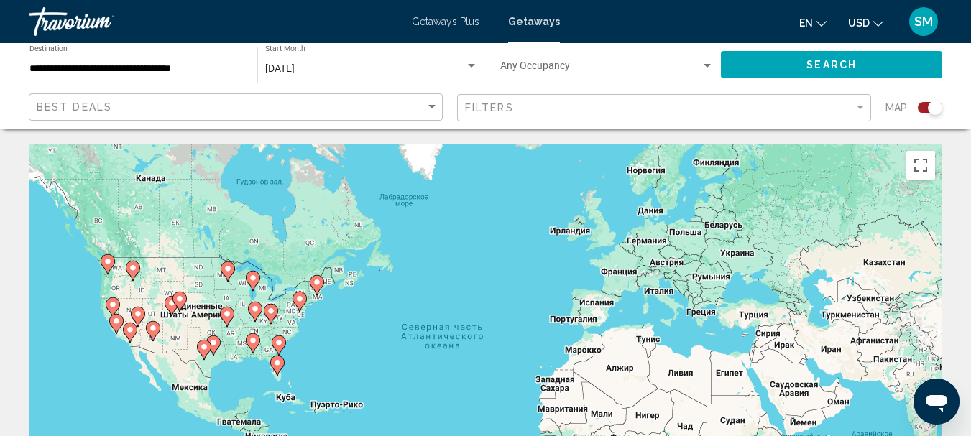
click at [277, 342] on image "Main content" at bounding box center [278, 342] width 9 height 9
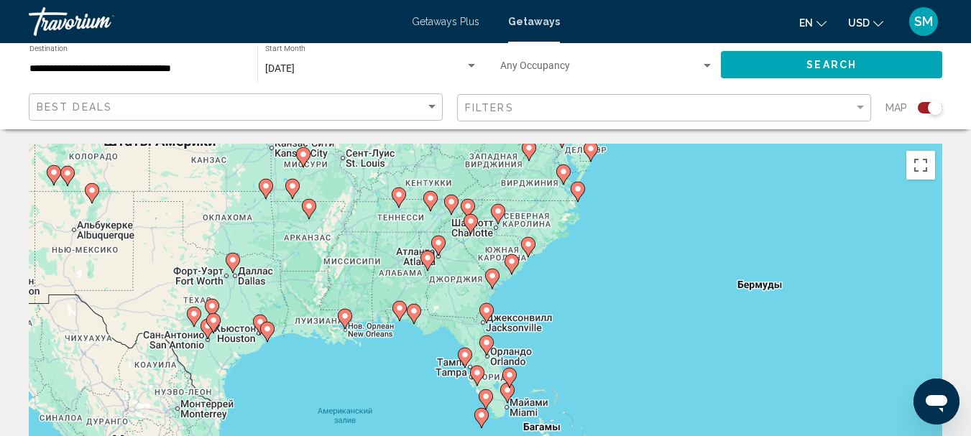
click at [512, 262] on image "Main content" at bounding box center [511, 261] width 9 height 9
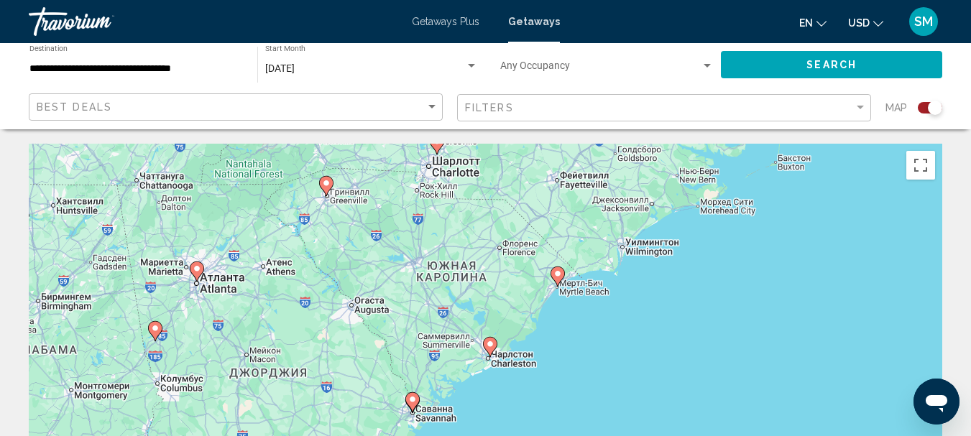
click at [558, 278] on icon "Main content" at bounding box center [556, 276] width 13 height 19
type input "**********"
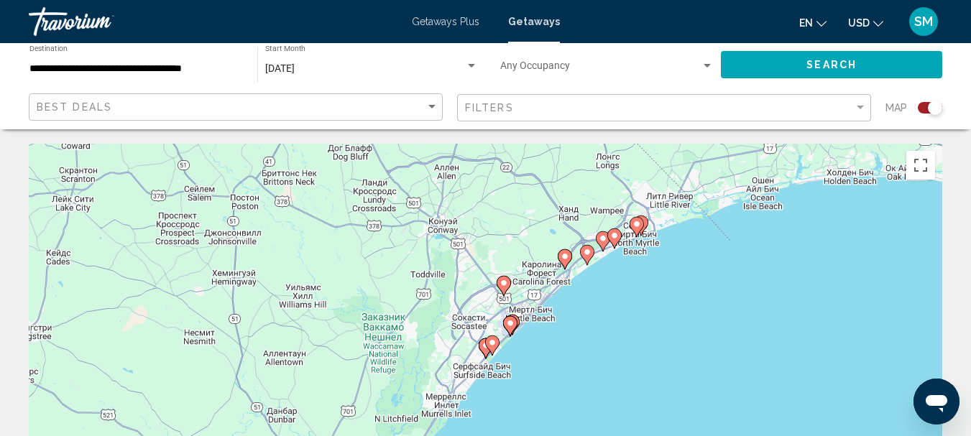
click at [606, 240] on image "Main content" at bounding box center [603, 238] width 9 height 9
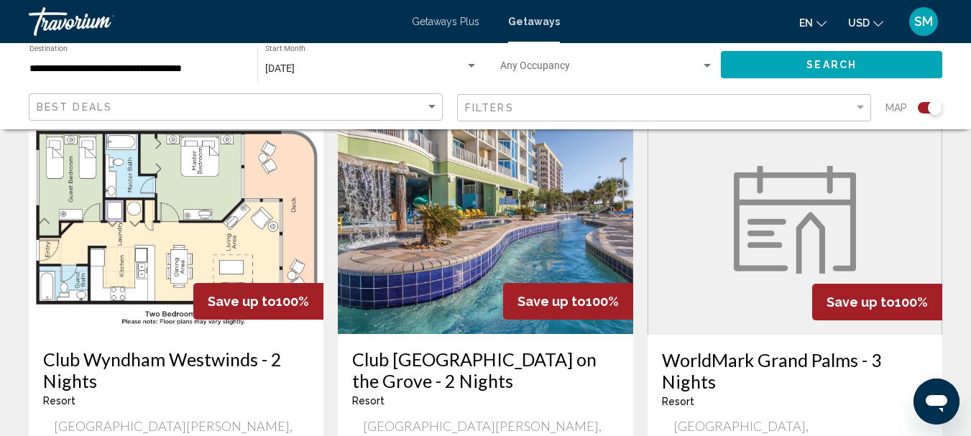
scroll to position [1150, 0]
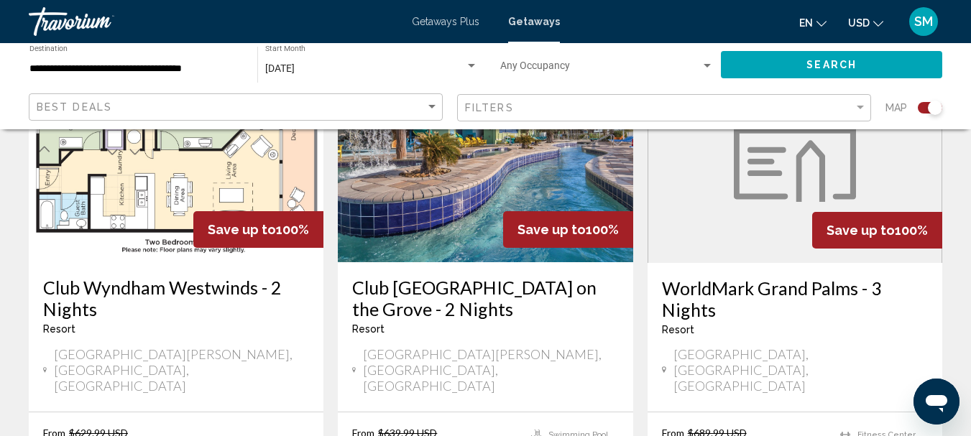
click at [486, 224] on img "Main content" at bounding box center [485, 147] width 295 height 230
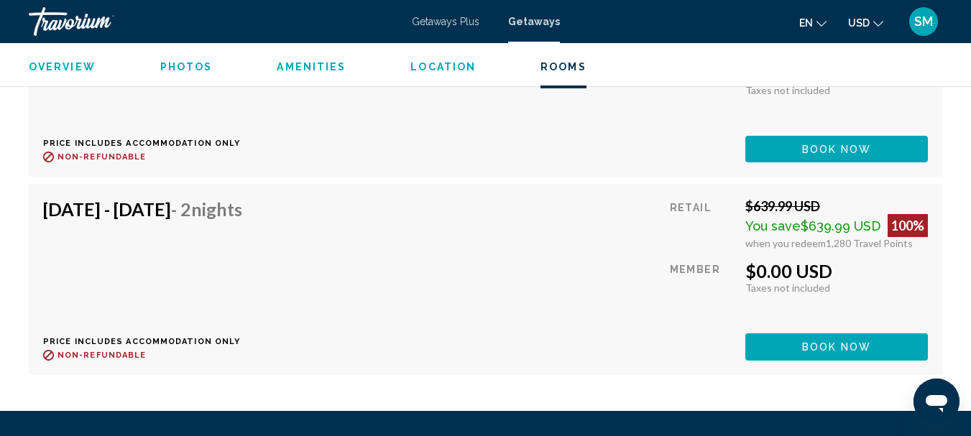
scroll to position [3108, 0]
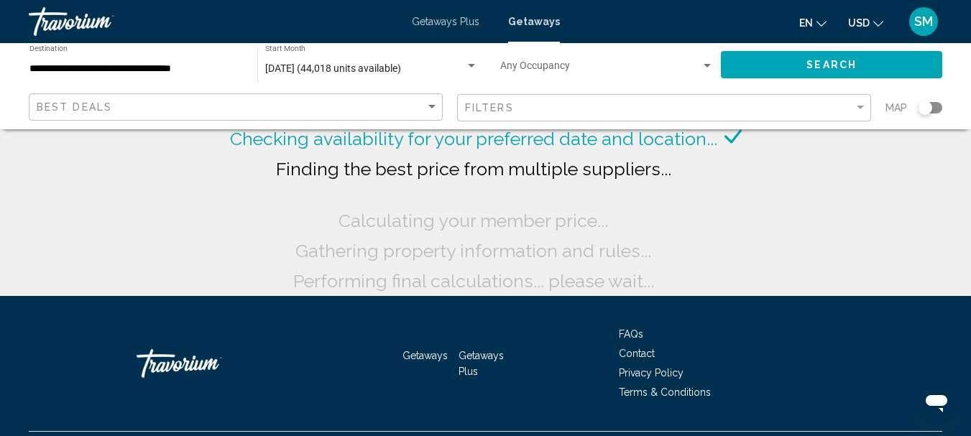
click at [934, 105] on div "Search widget" at bounding box center [930, 107] width 24 height 11
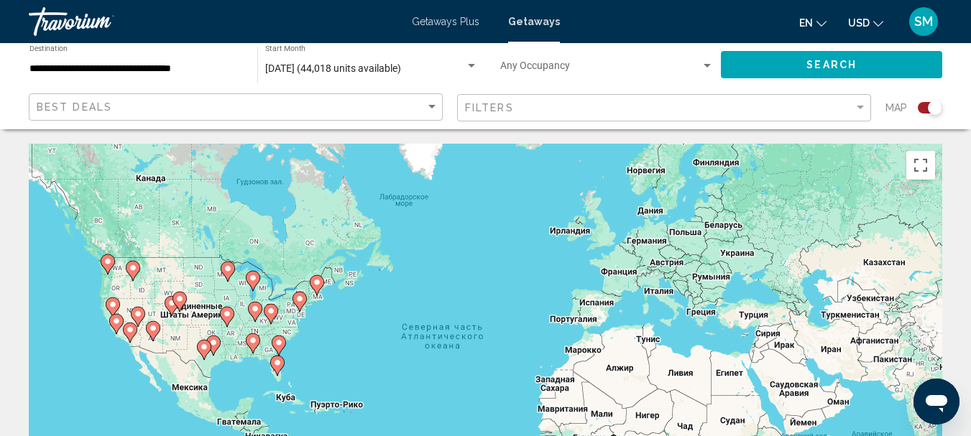
click at [284, 343] on icon "Main content" at bounding box center [278, 345] width 13 height 19
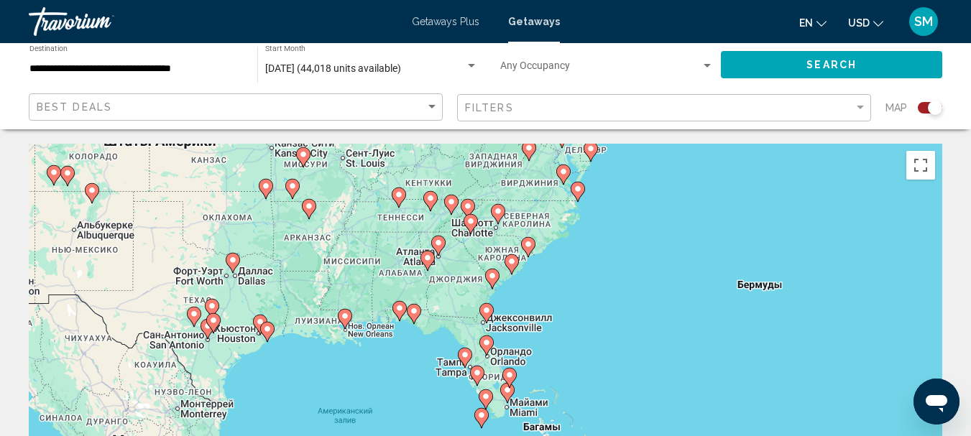
click at [507, 264] on icon "Main content" at bounding box center [510, 264] width 13 height 19
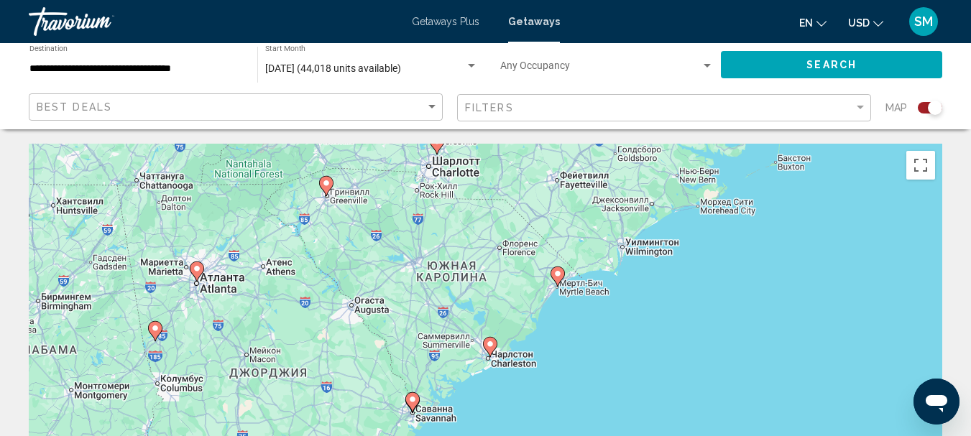
click at [554, 276] on image "Main content" at bounding box center [557, 273] width 9 height 9
type input "**********"
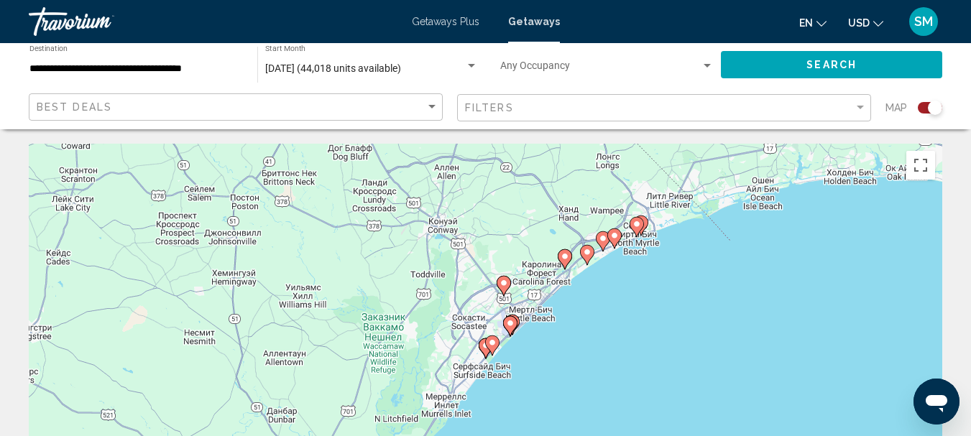
click at [616, 236] on image "Main content" at bounding box center [614, 235] width 9 height 9
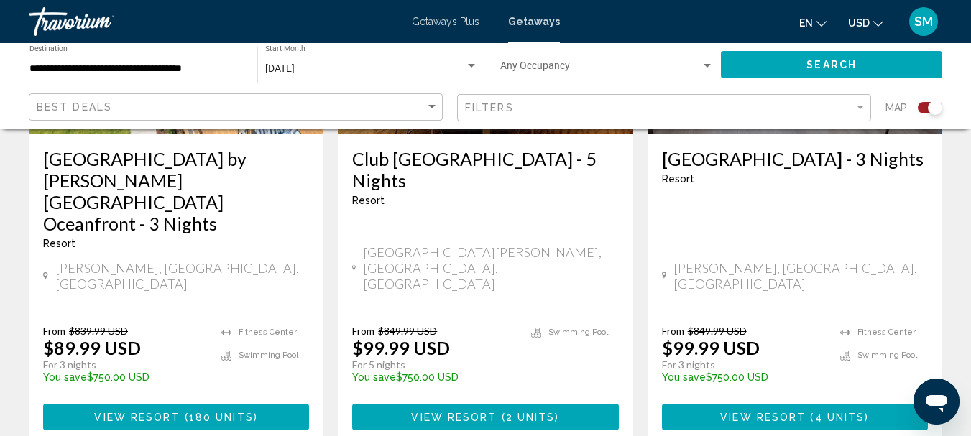
scroll to position [2371, 0]
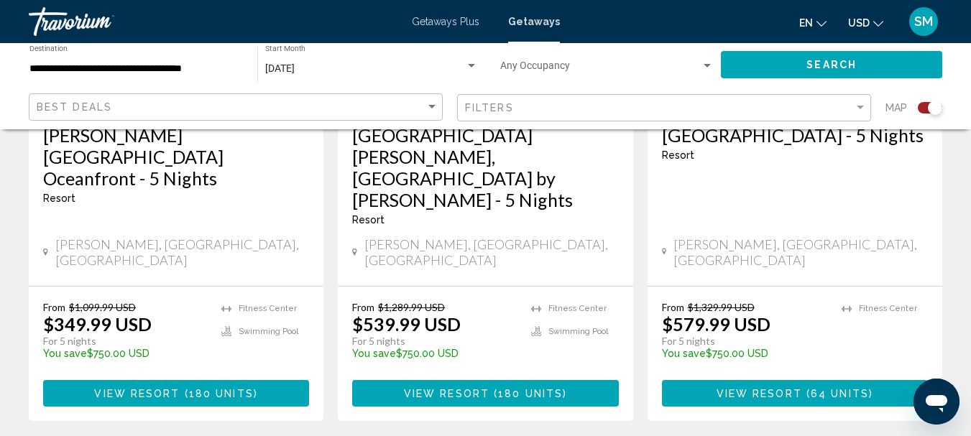
scroll to position [2012, 0]
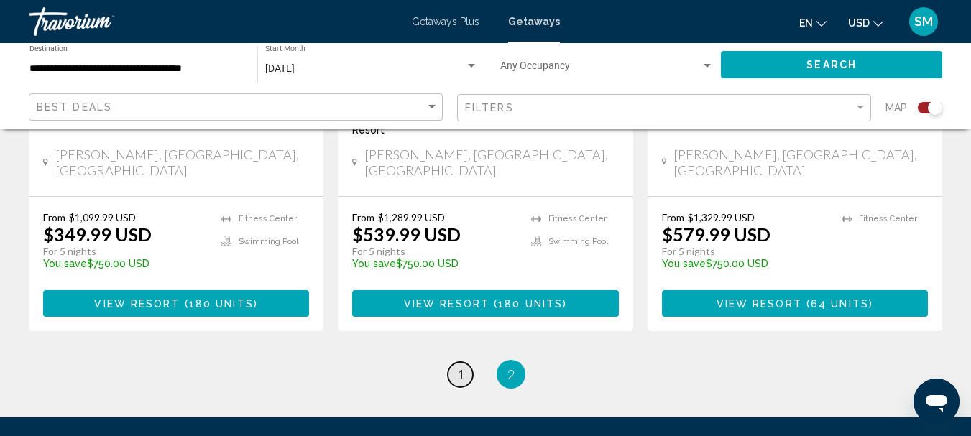
click at [459, 366] on span "1" at bounding box center [460, 374] width 7 height 16
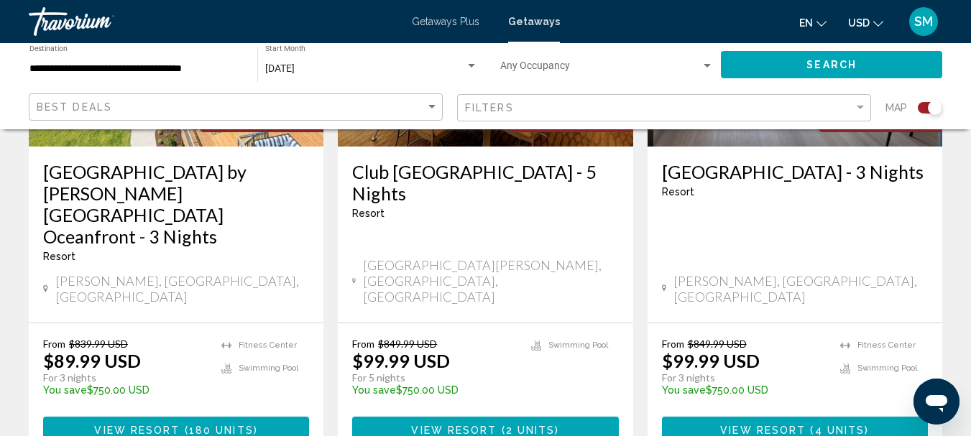
scroll to position [2371, 0]
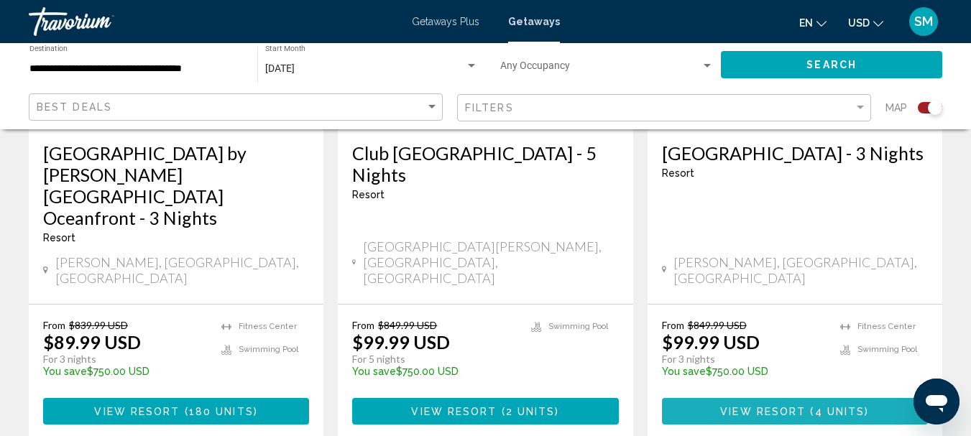
click at [758, 406] on span "View Resort" at bounding box center [763, 411] width 86 height 11
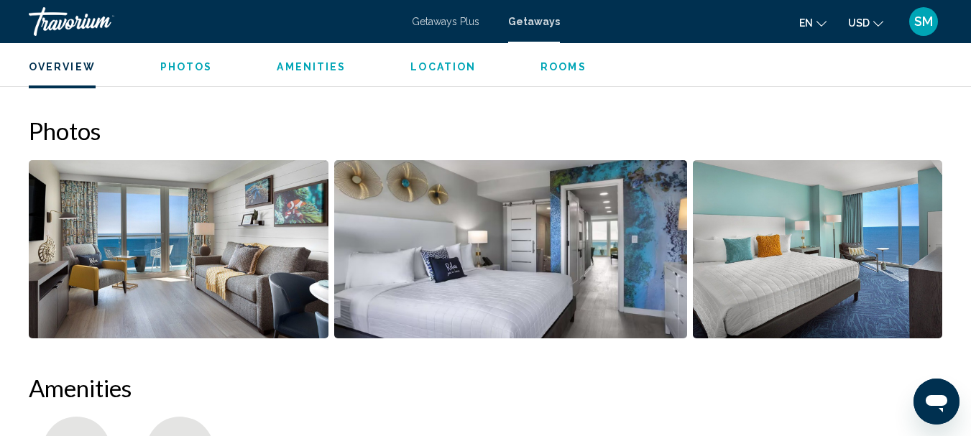
scroll to position [742, 0]
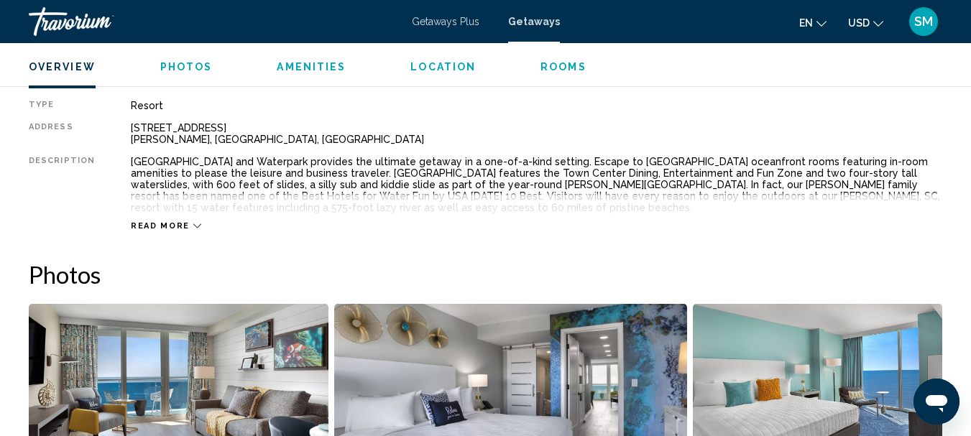
click at [140, 222] on span "Read more" at bounding box center [160, 225] width 59 height 9
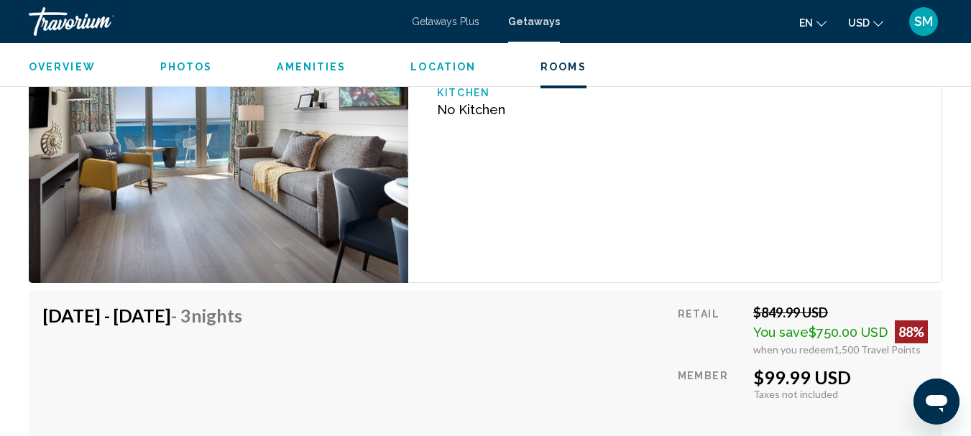
scroll to position [2250, 0]
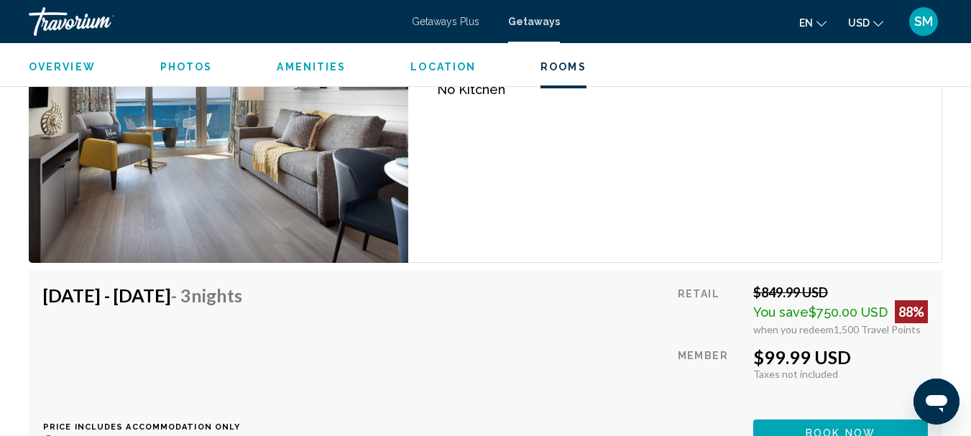
click at [461, 328] on div "[DATE] - [DATE] - 3 Nights Price includes accommodation only Refundable until :…" at bounding box center [485, 366] width 885 height 162
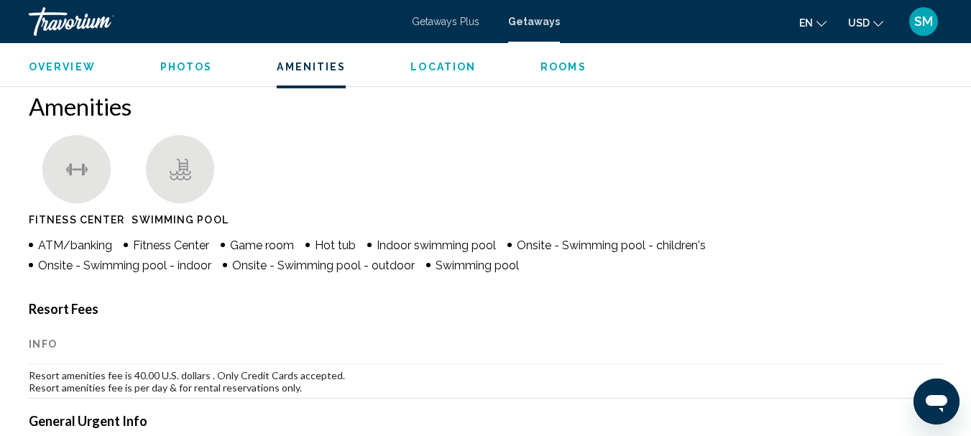
scroll to position [1122, 0]
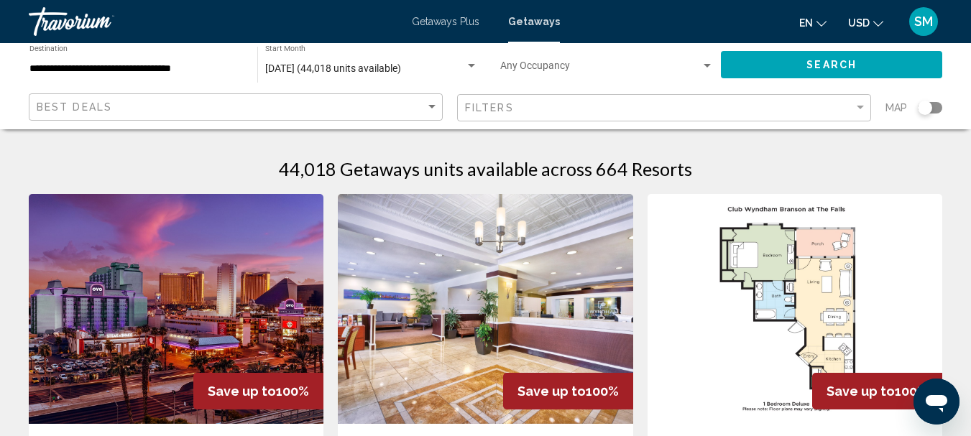
drag, startPoint x: 931, startPoint y: 103, endPoint x: 949, endPoint y: 106, distance: 18.2
click at [949, 106] on app-map-search-filters "Best Deals Filters Map" at bounding box center [485, 107] width 942 height 43
click at [941, 107] on div "Search widget" at bounding box center [930, 107] width 24 height 11
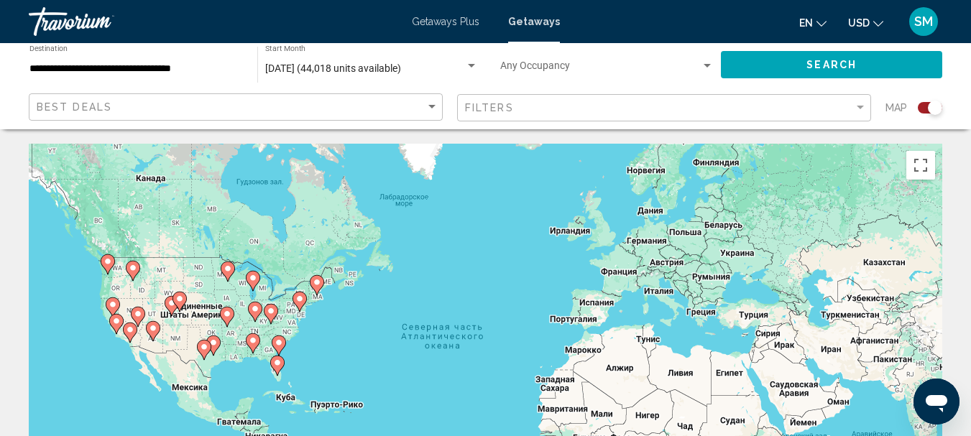
click at [282, 346] on image "Main content" at bounding box center [278, 342] width 9 height 9
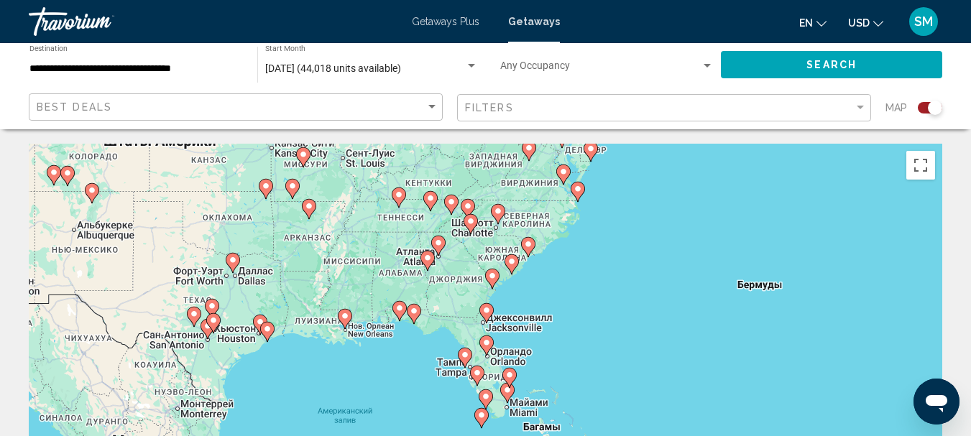
click at [511, 264] on image "Main content" at bounding box center [511, 261] width 9 height 9
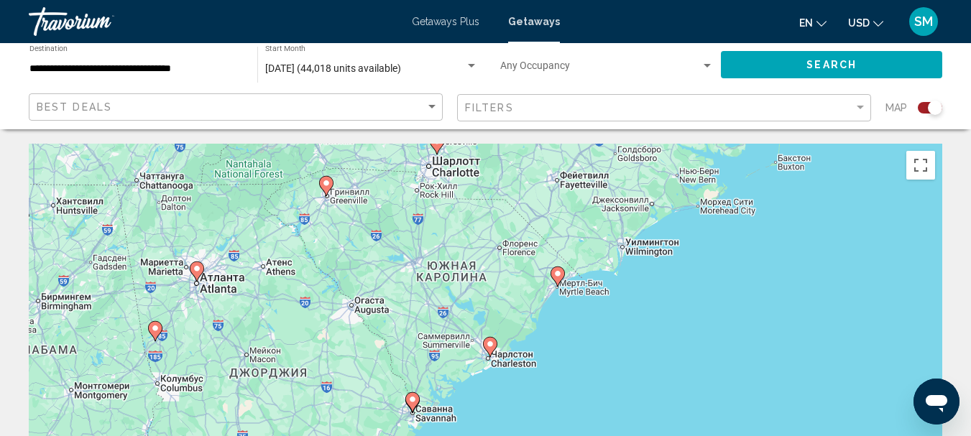
click at [555, 279] on icon "Main content" at bounding box center [556, 276] width 13 height 19
click at [555, 274] on image "Main content" at bounding box center [557, 273] width 9 height 9
type input "**********"
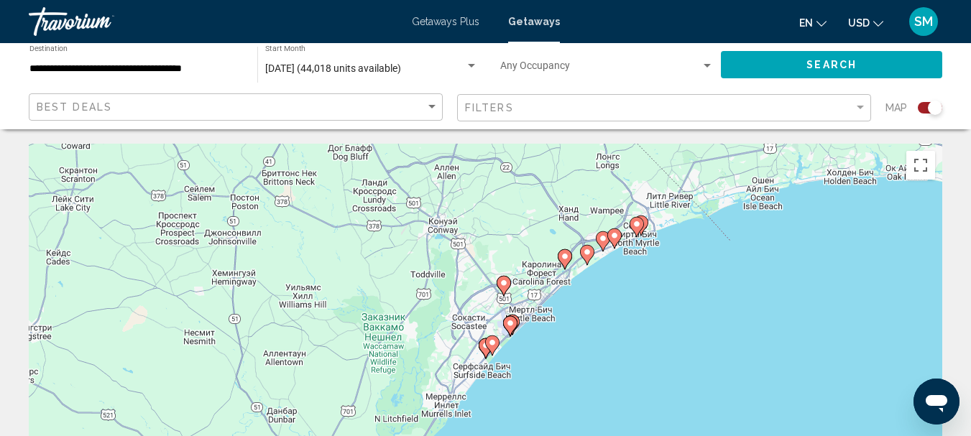
click at [645, 221] on icon "Main content" at bounding box center [640, 225] width 13 height 19
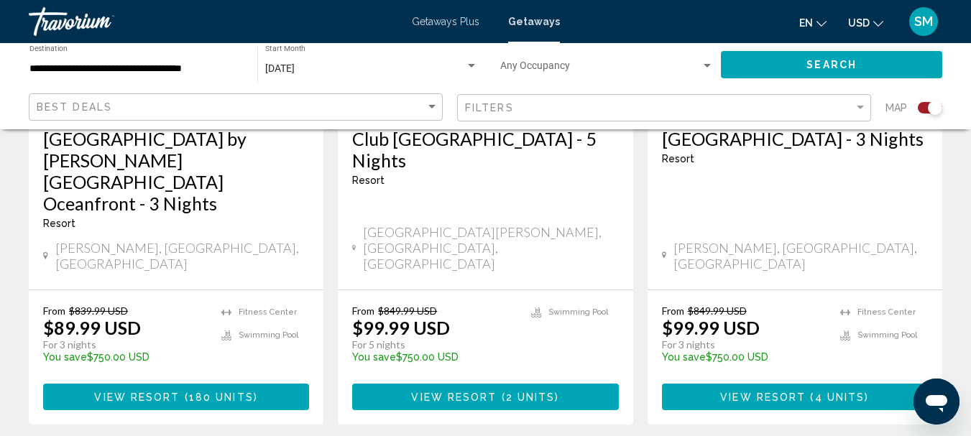
scroll to position [2360, 0]
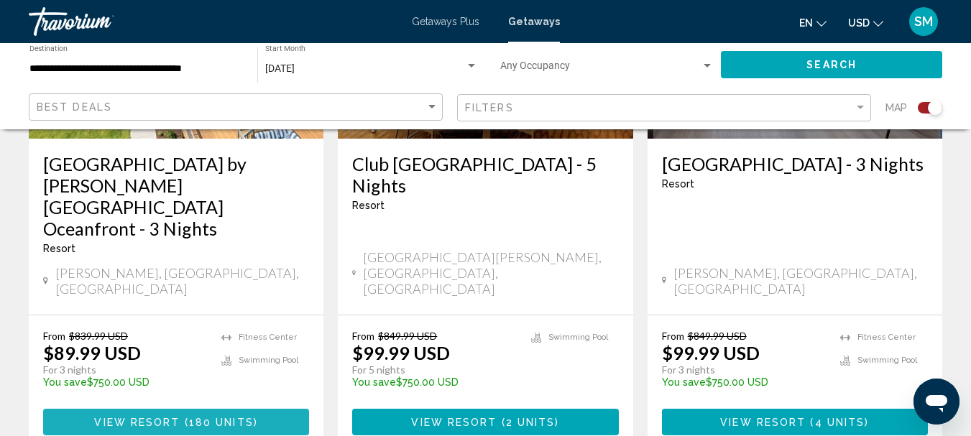
click at [189, 417] on span "180 units" at bounding box center [221, 422] width 65 height 11
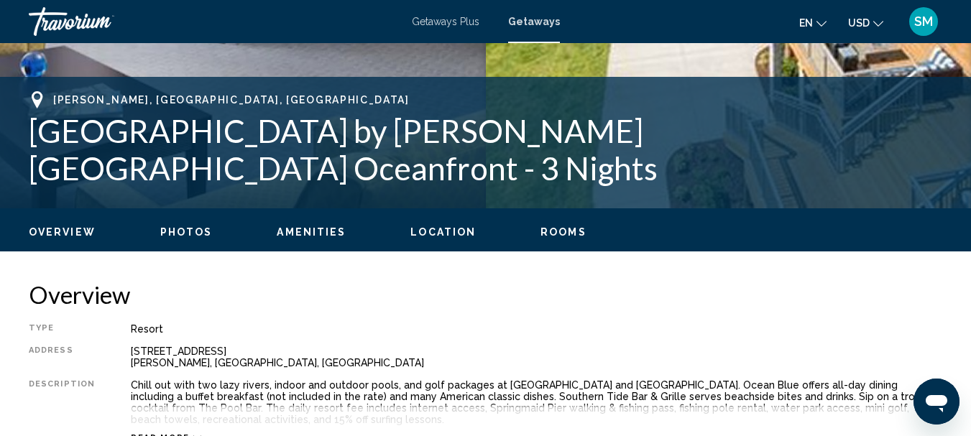
scroll to position [598, 0]
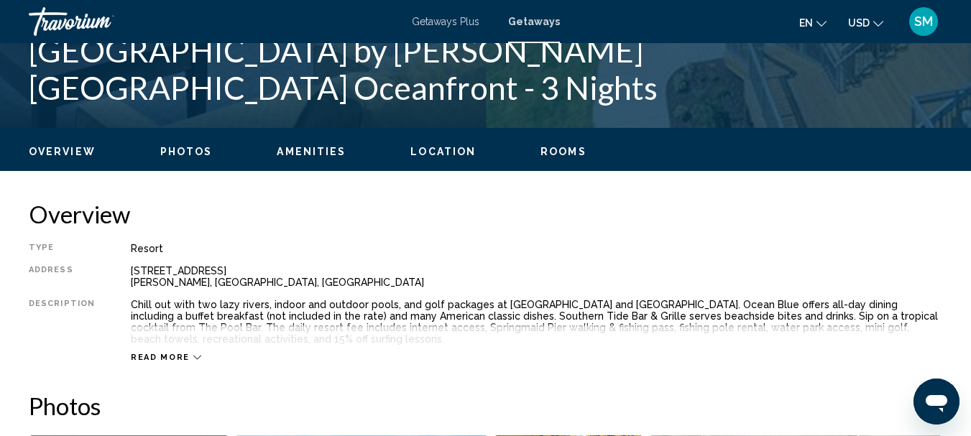
click at [171, 352] on button "Read more" at bounding box center [166, 357] width 70 height 11
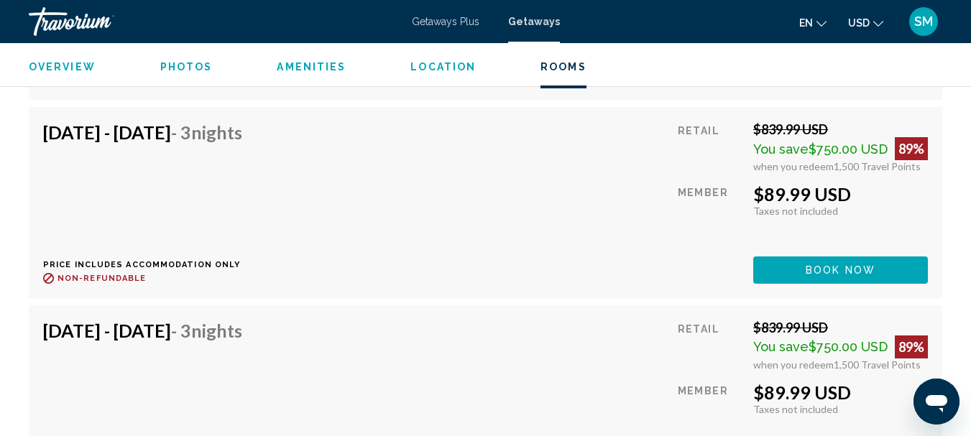
scroll to position [2969, 0]
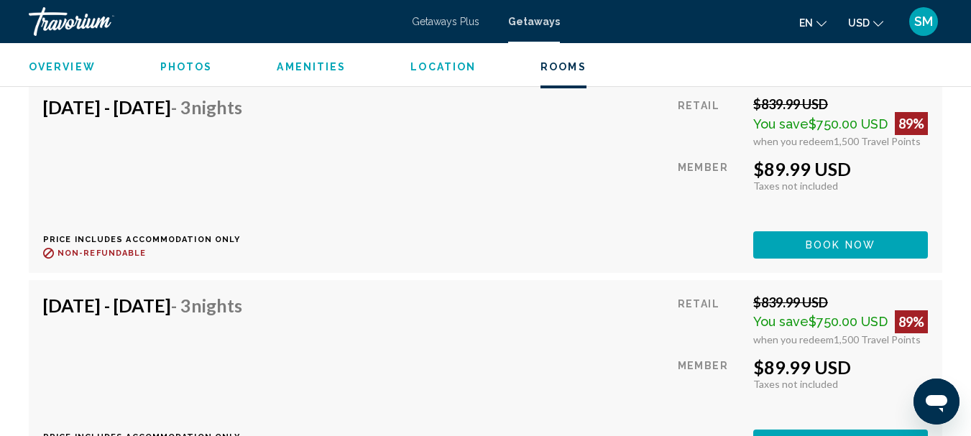
click at [567, 308] on div "[DATE] - [DATE] - 3 Nights Price includes accommodation only Refundable until :…" at bounding box center [485, 376] width 885 height 162
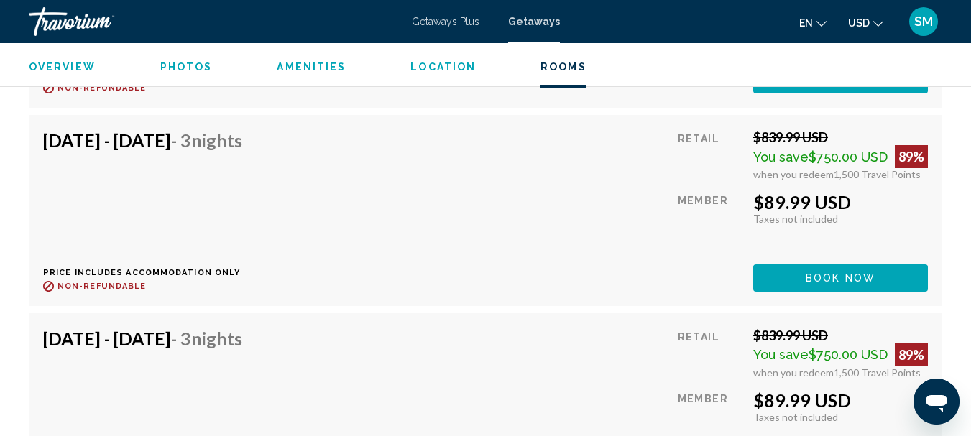
scroll to position [6059, 0]
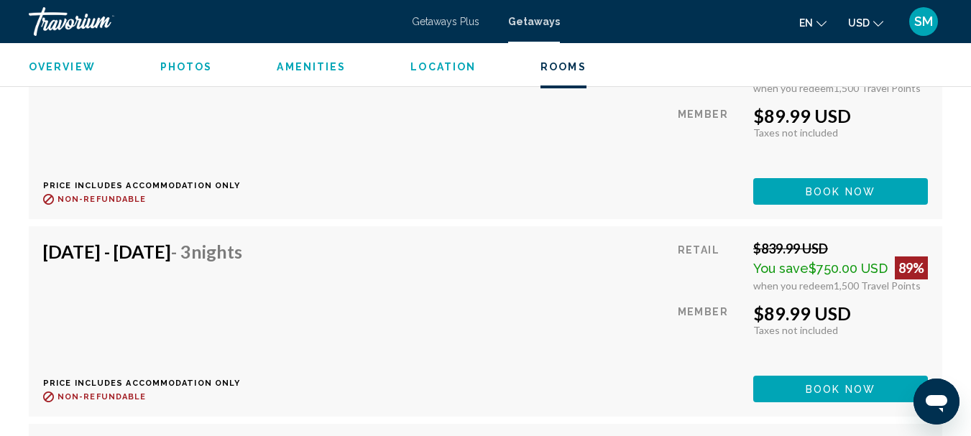
scroll to position [4406, 0]
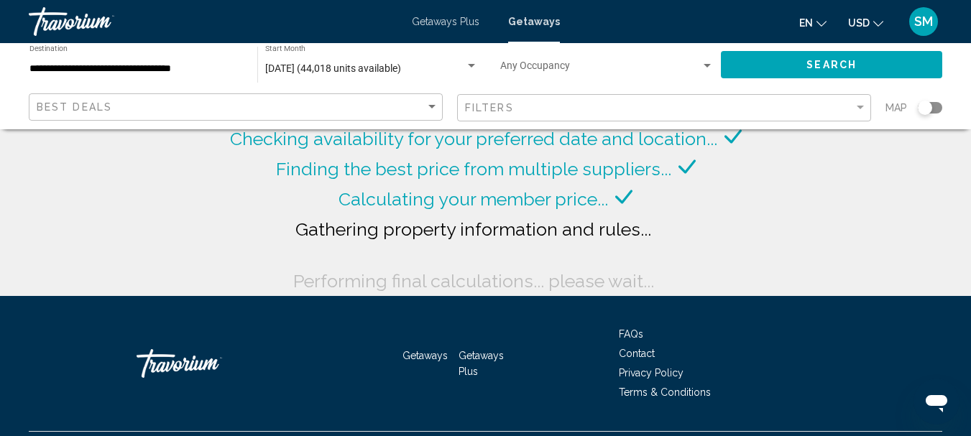
drag, startPoint x: 929, startPoint y: 109, endPoint x: 938, endPoint y: 108, distance: 8.7
click at [938, 108] on div "Search widget" at bounding box center [930, 107] width 24 height 11
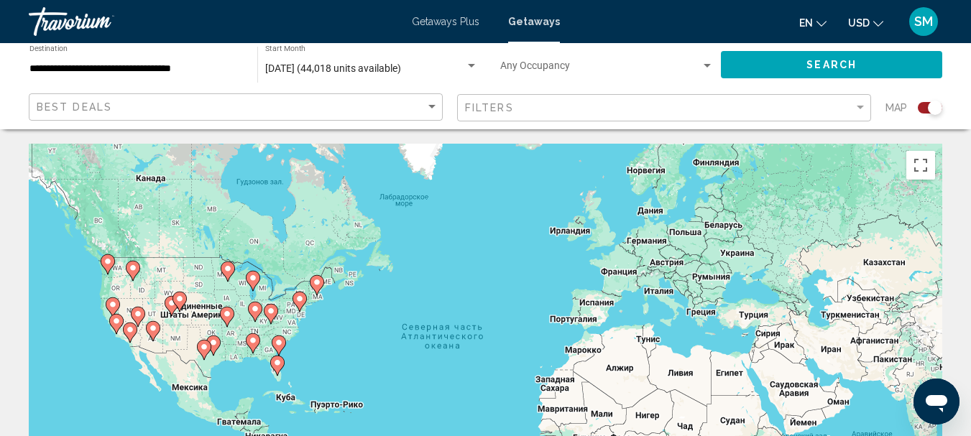
click at [278, 341] on image "Main content" at bounding box center [278, 342] width 9 height 9
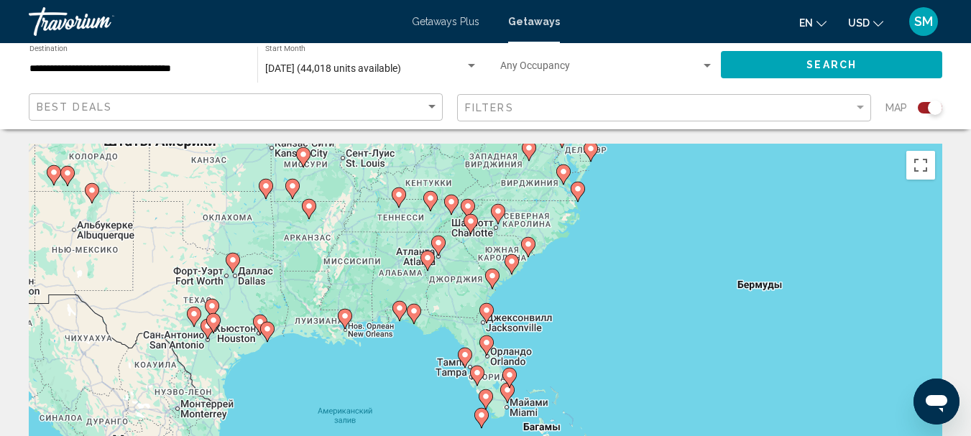
click at [512, 259] on image "Main content" at bounding box center [511, 261] width 9 height 9
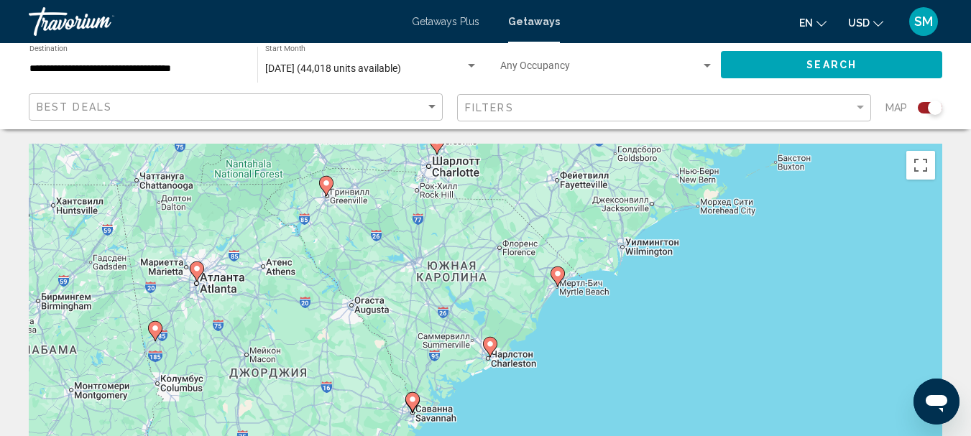
click at [563, 278] on icon "Main content" at bounding box center [557, 277] width 14 height 20
type input "**********"
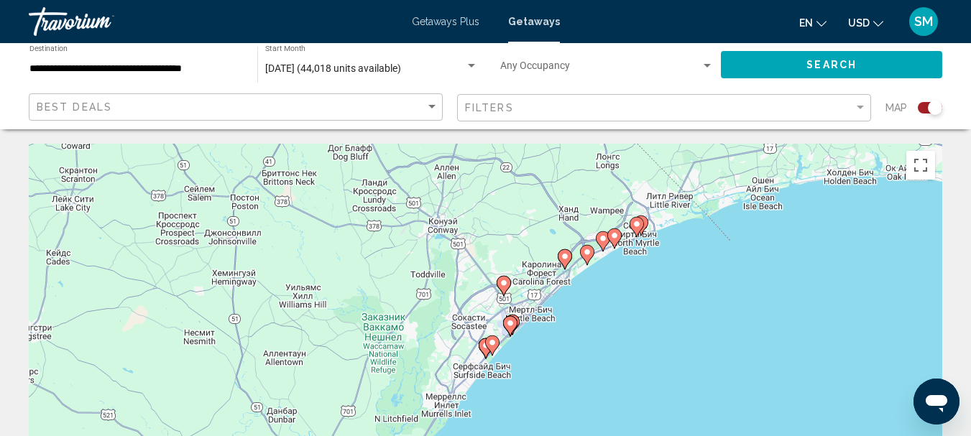
click at [586, 257] on icon "Main content" at bounding box center [586, 255] width 13 height 19
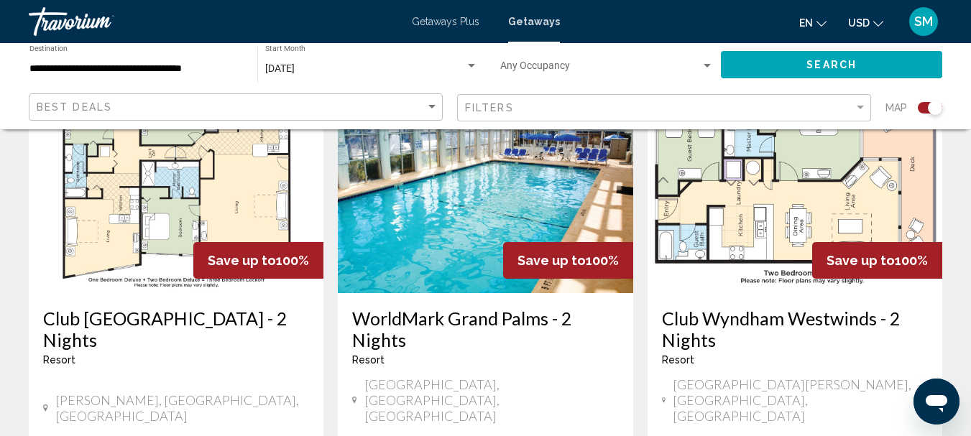
scroll to position [636, 0]
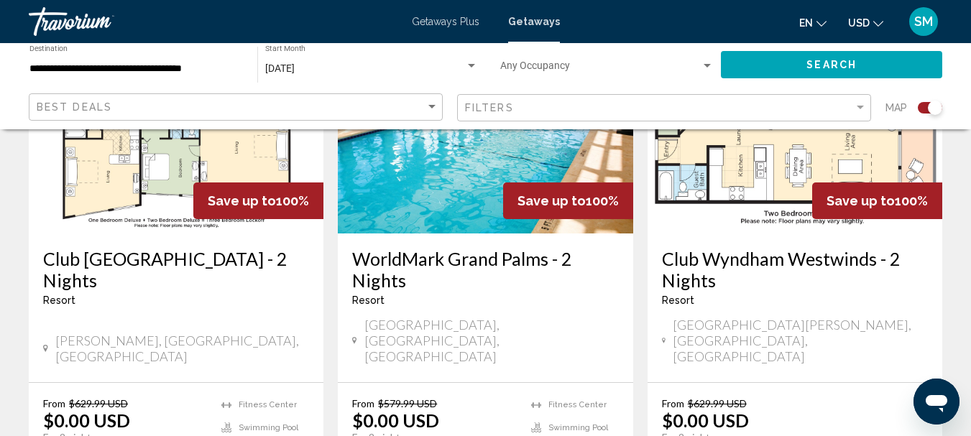
click at [410, 260] on h3 "WorldMark Grand Palms - 2 Nights" at bounding box center [485, 269] width 266 height 43
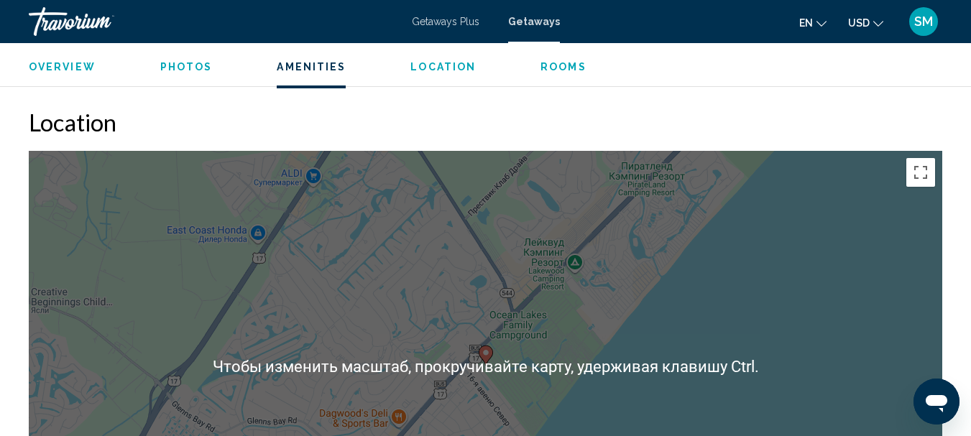
scroll to position [1891, 0]
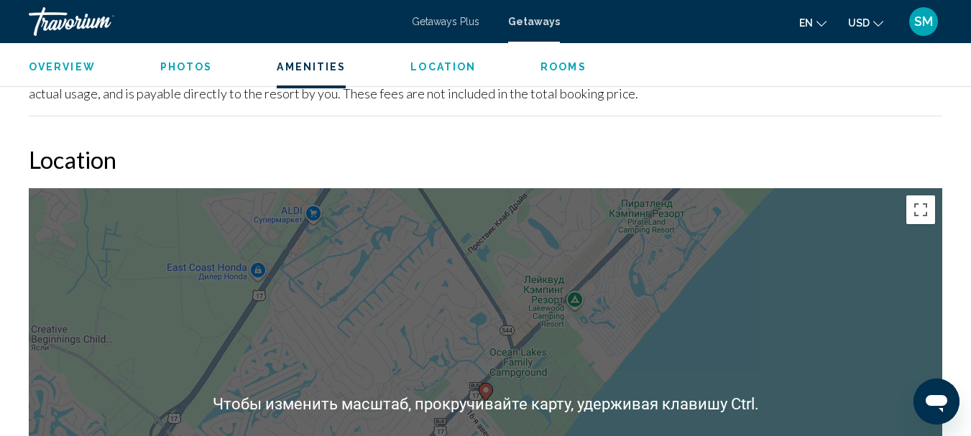
click at [710, 356] on div "Чтобы активировать перетаскивание с помощью клавиатуры, нажмите Alt + Ввод. Пос…" at bounding box center [485, 403] width 913 height 431
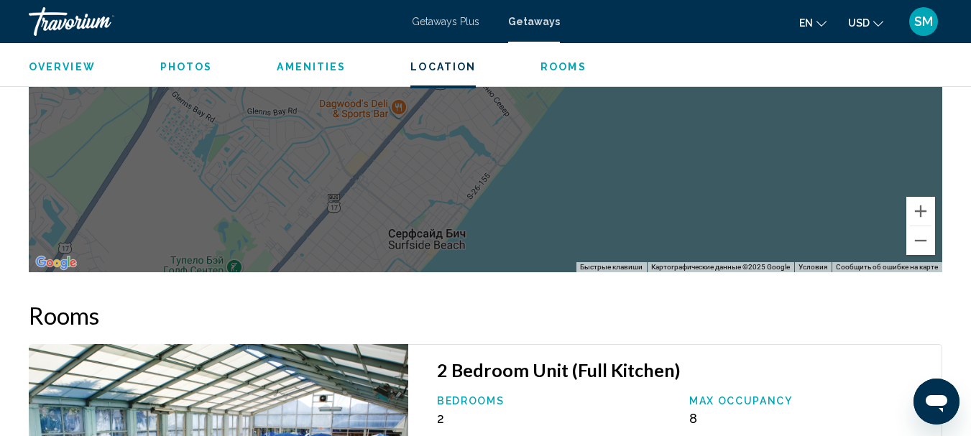
scroll to position [2250, 0]
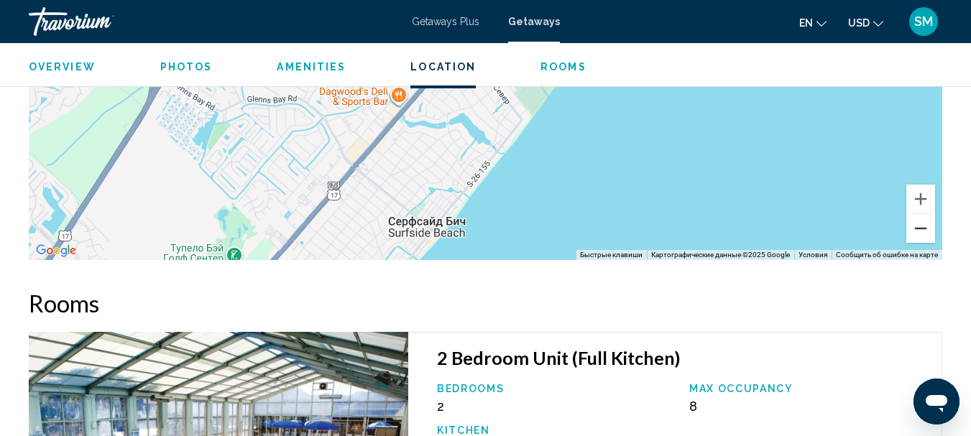
click at [920, 223] on button "Уменьшить" at bounding box center [920, 228] width 29 height 29
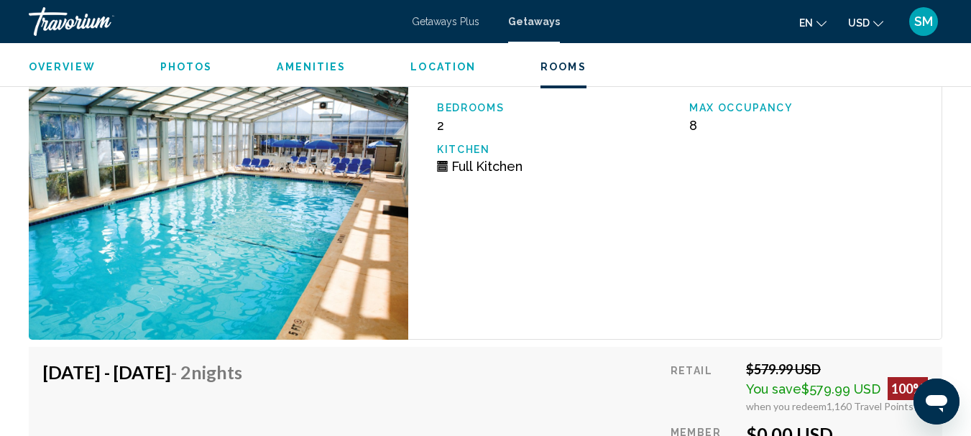
scroll to position [2538, 0]
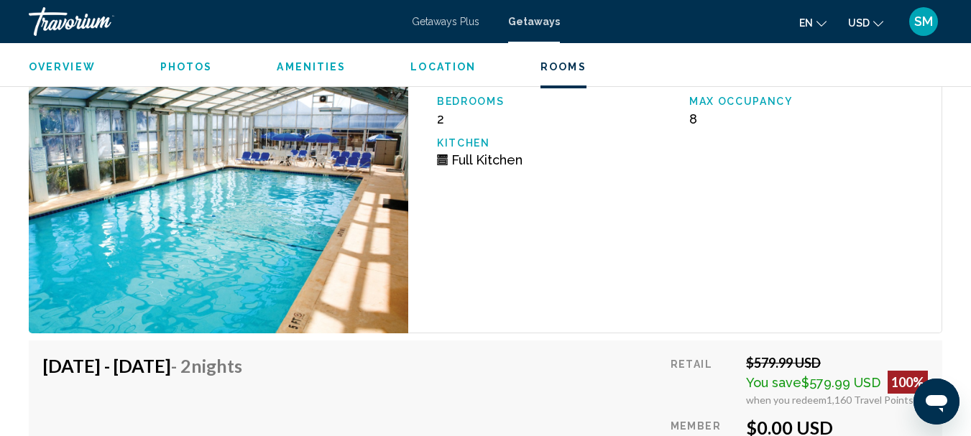
click at [617, 225] on div "2 Bedroom Unit (Full Kitchen) Bedrooms 2 Max Occupancy 8 Kitchen Full Kitchen" at bounding box center [675, 189] width 534 height 289
click at [236, 180] on img "Main content" at bounding box center [218, 189] width 379 height 289
click at [236, 179] on img "Main content" at bounding box center [218, 189] width 379 height 289
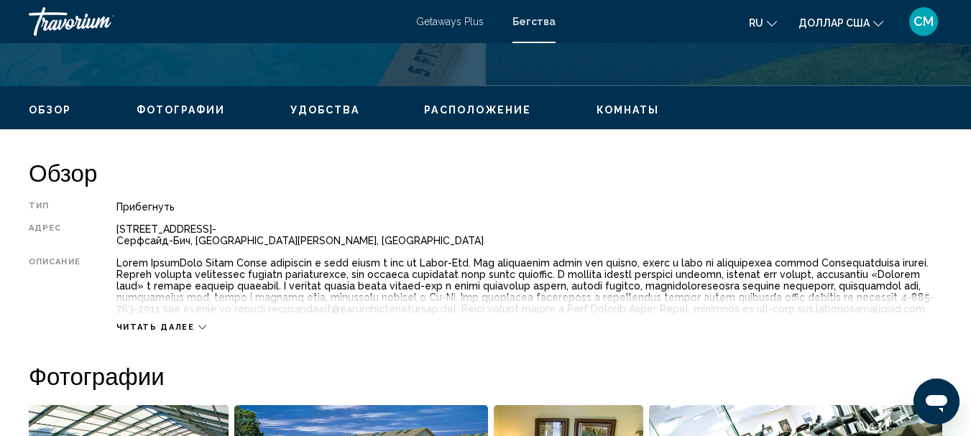
scroll to position [629, 0]
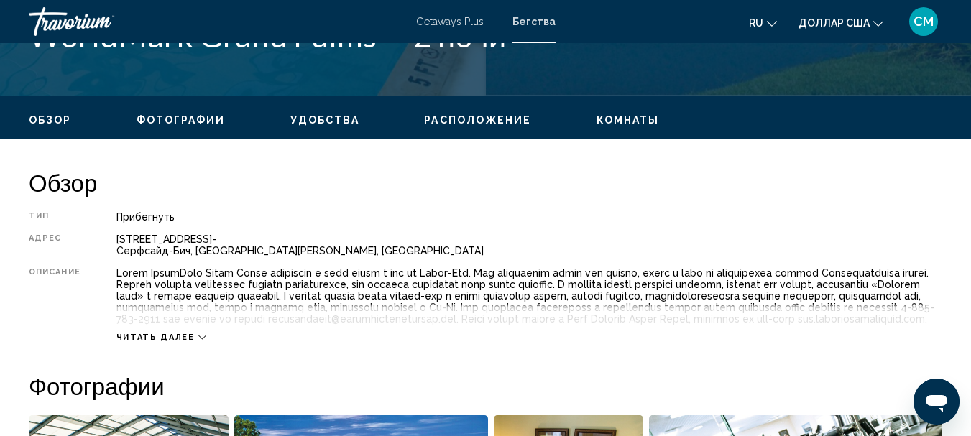
click at [150, 342] on font "Читать далее" at bounding box center [155, 337] width 78 height 9
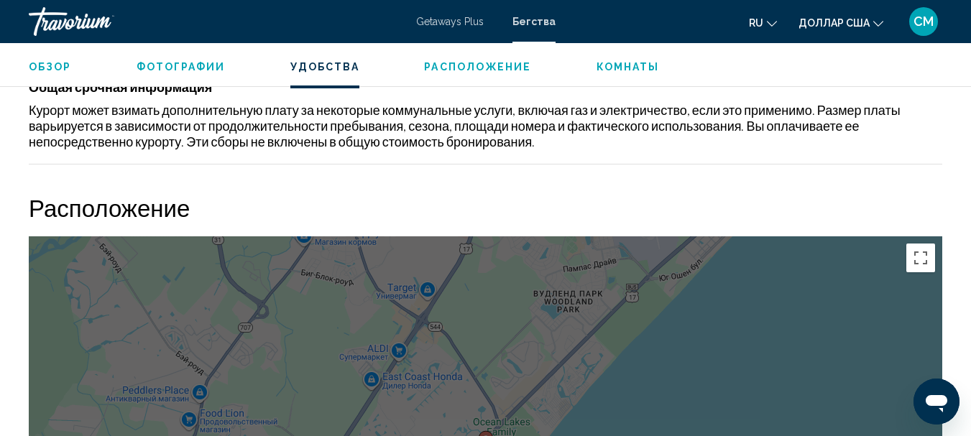
scroll to position [1923, 0]
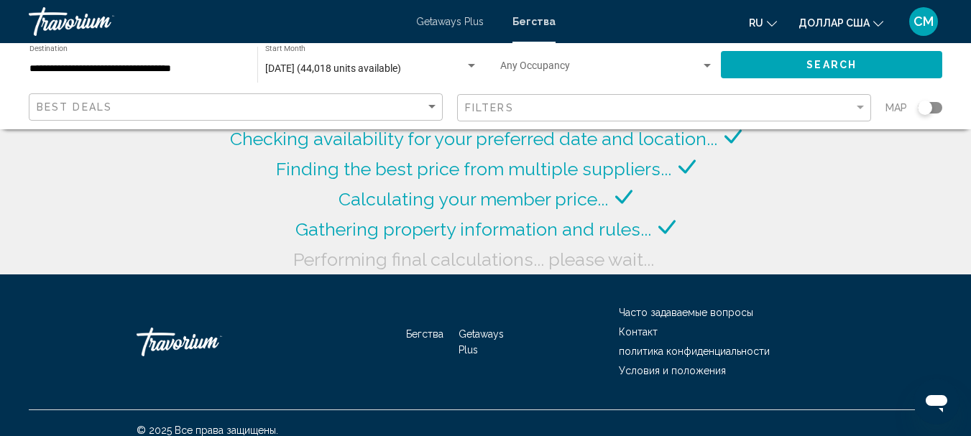
click at [468, 64] on div "Search widget" at bounding box center [471, 66] width 7 height 4
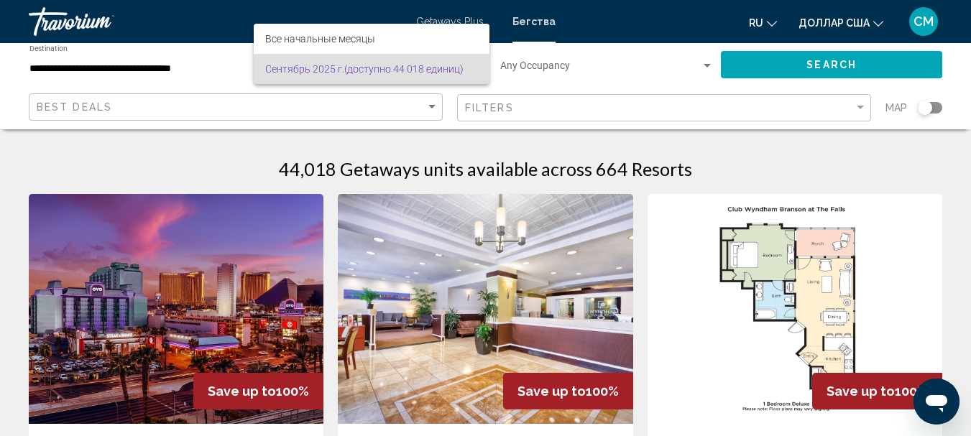
click at [227, 70] on div at bounding box center [485, 218] width 971 height 436
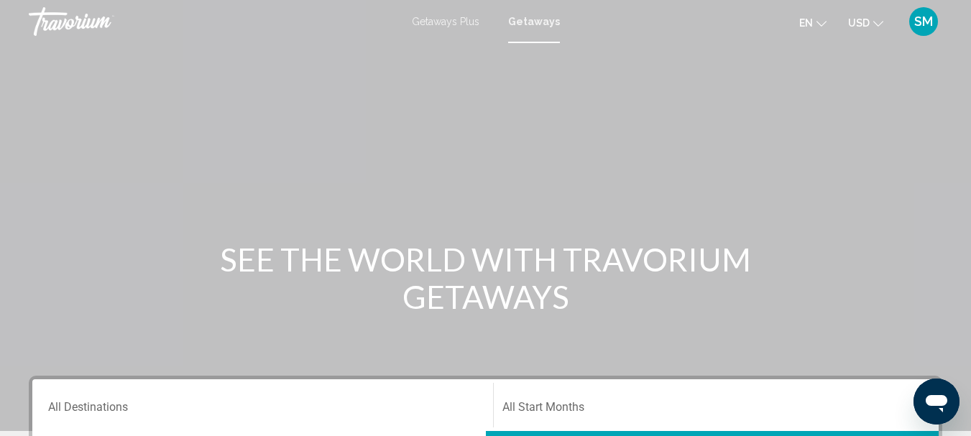
click at [541, 22] on span "Getaways" at bounding box center [534, 21] width 52 height 11
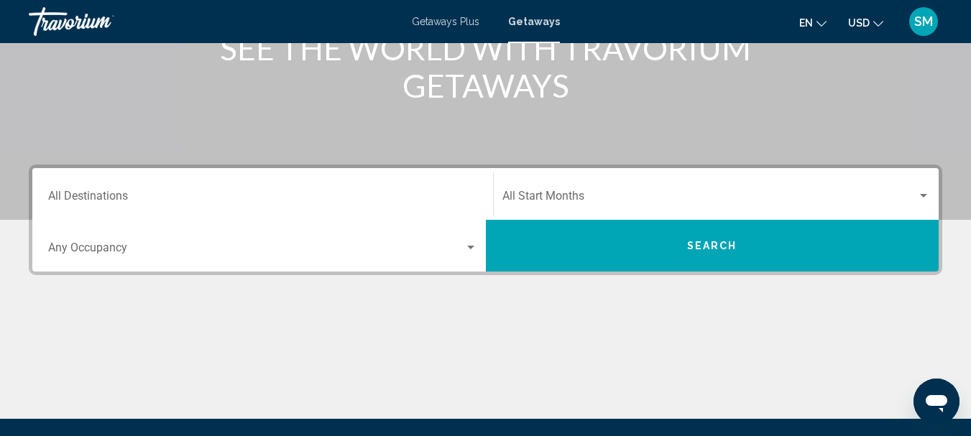
scroll to position [216, 0]
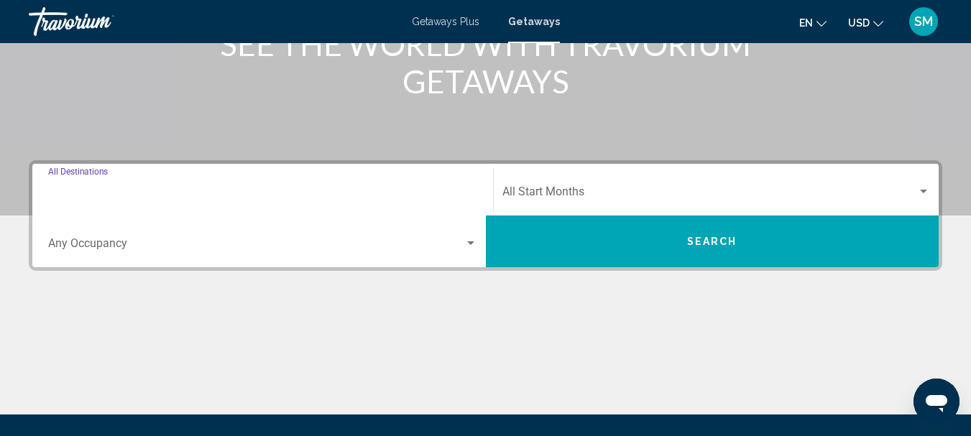
click at [126, 195] on input "Destination All Destinations" at bounding box center [262, 194] width 429 height 13
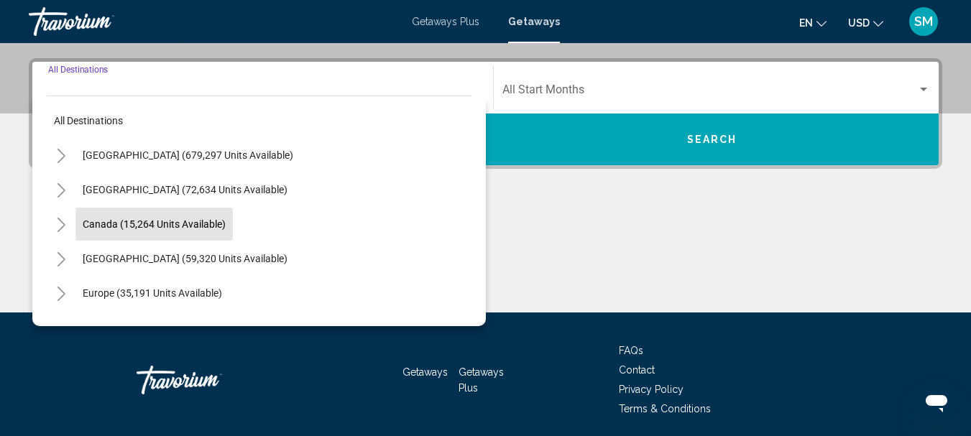
scroll to position [329, 0]
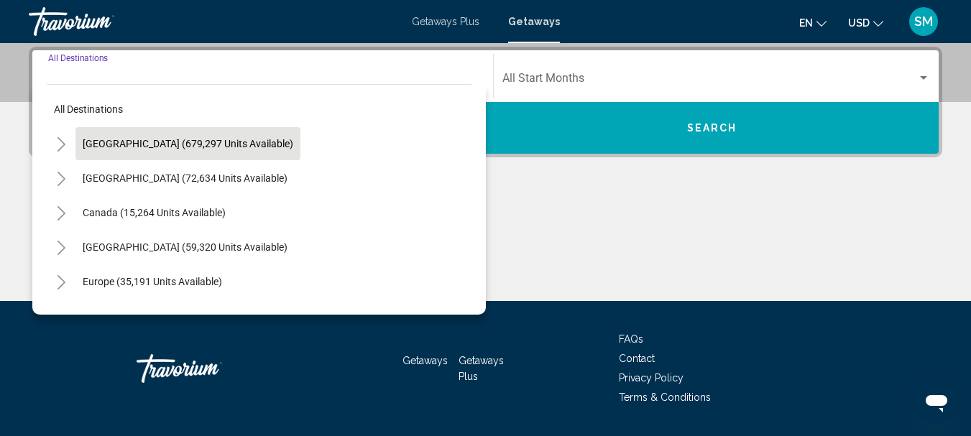
click at [164, 139] on span "[GEOGRAPHIC_DATA] (679,297 units available)" at bounding box center [188, 143] width 211 height 11
type input "**********"
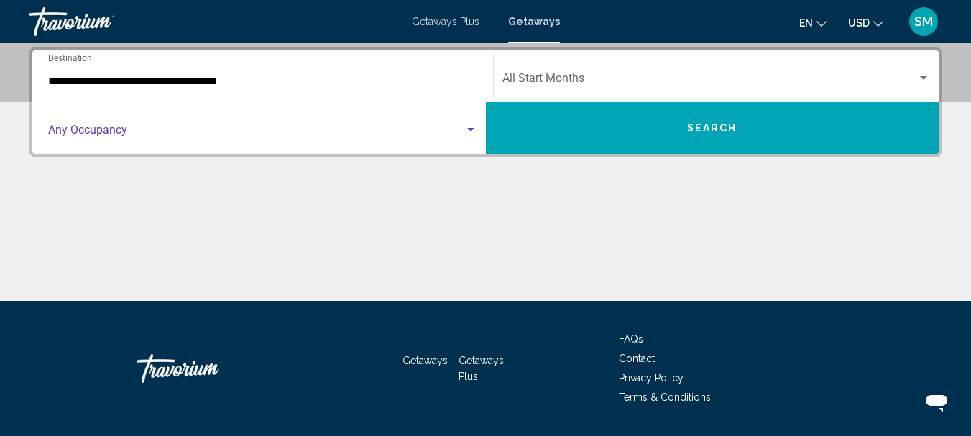
click at [133, 134] on span "Search widget" at bounding box center [256, 132] width 416 height 13
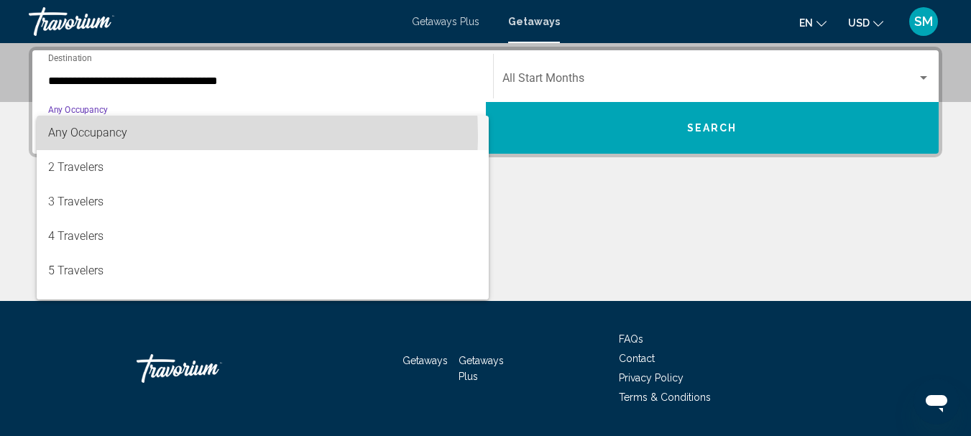
click at [120, 135] on span "Any Occupancy" at bounding box center [87, 133] width 79 height 14
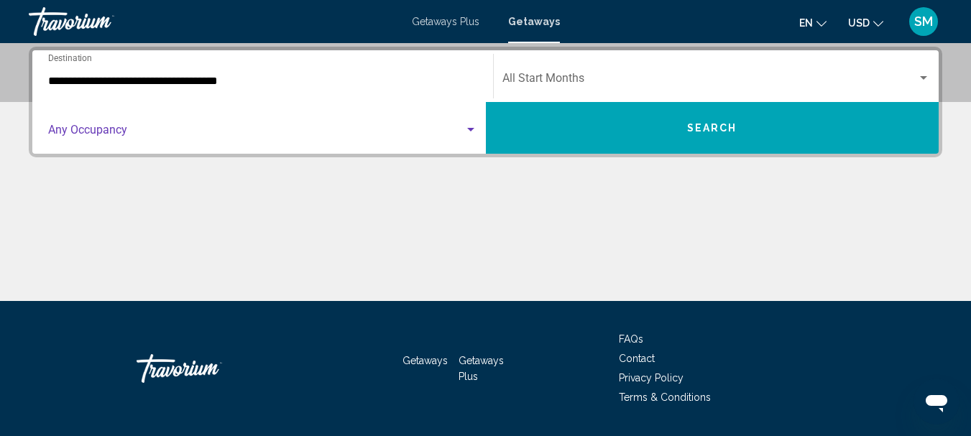
click at [918, 74] on div "Search widget" at bounding box center [923, 78] width 13 height 11
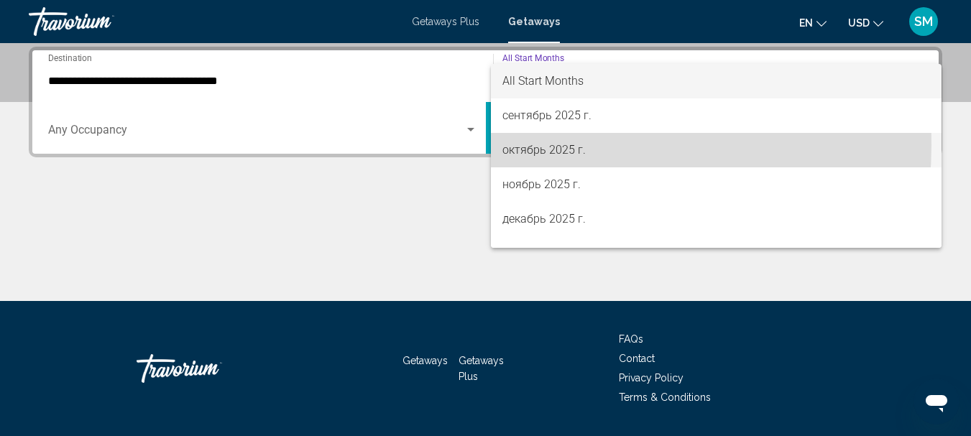
click at [547, 145] on span "октябрь 2025 г." at bounding box center [716, 150] width 428 height 34
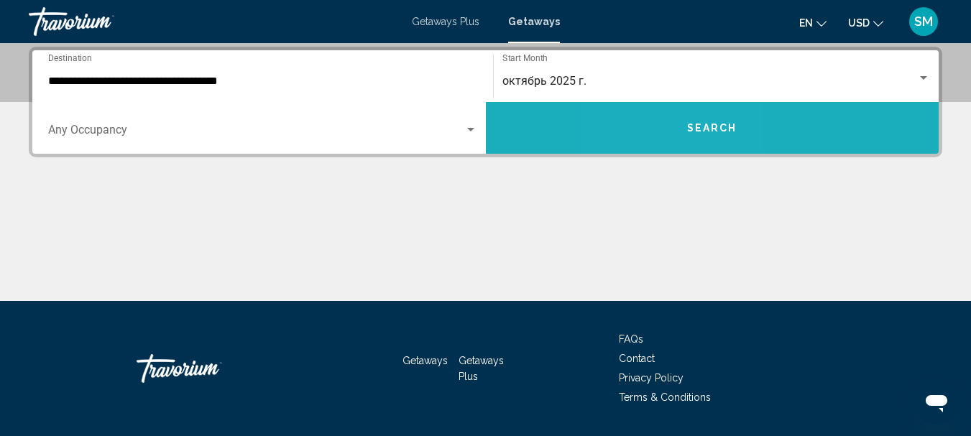
click at [668, 135] on button "Search" at bounding box center [712, 128] width 453 height 52
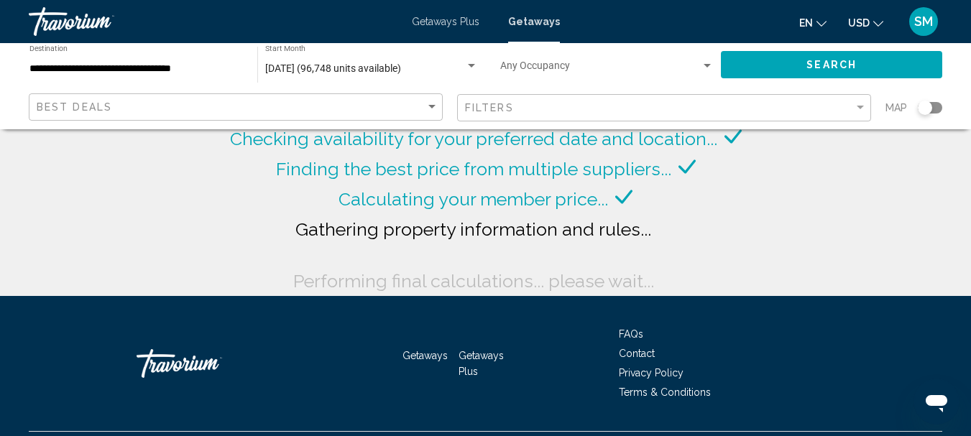
drag, startPoint x: 926, startPoint y: 103, endPoint x: 942, endPoint y: 103, distance: 15.8
click at [942, 103] on app-map-search-filters "Best Deals Filters Map" at bounding box center [485, 107] width 942 height 43
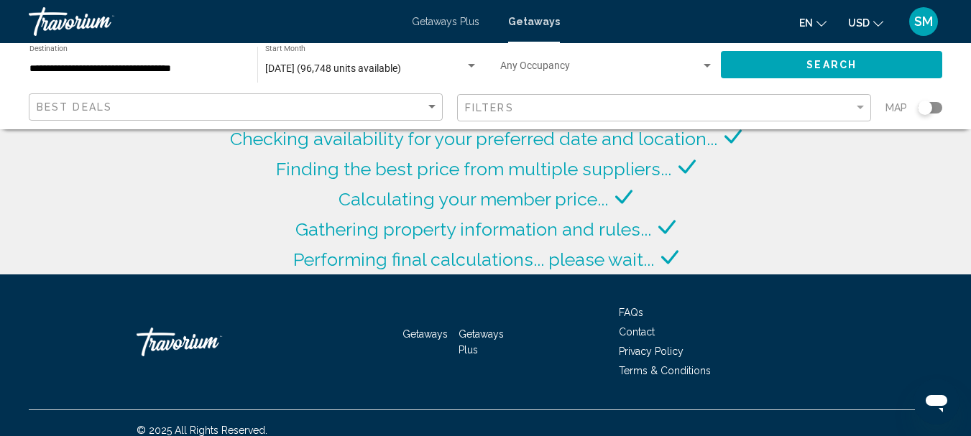
drag, startPoint x: 929, startPoint y: 106, endPoint x: 941, endPoint y: 107, distance: 11.6
click at [941, 107] on div "Search widget" at bounding box center [930, 107] width 24 height 11
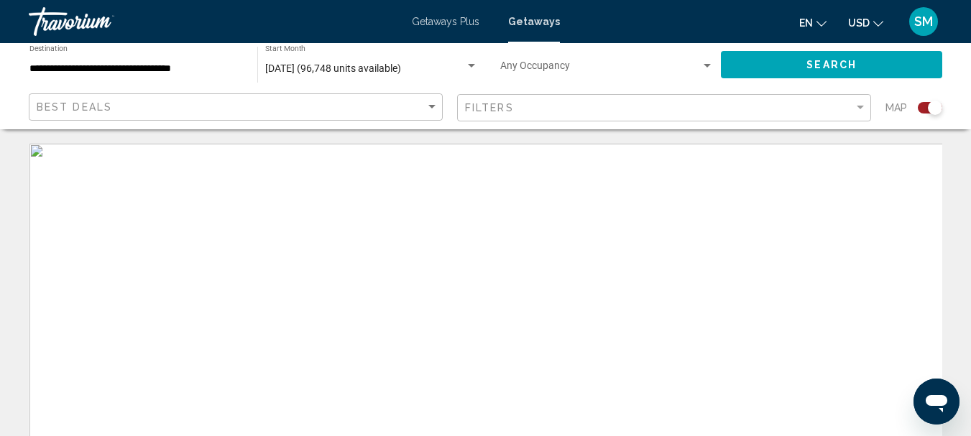
click at [941, 107] on div "Search widget" at bounding box center [935, 108] width 14 height 14
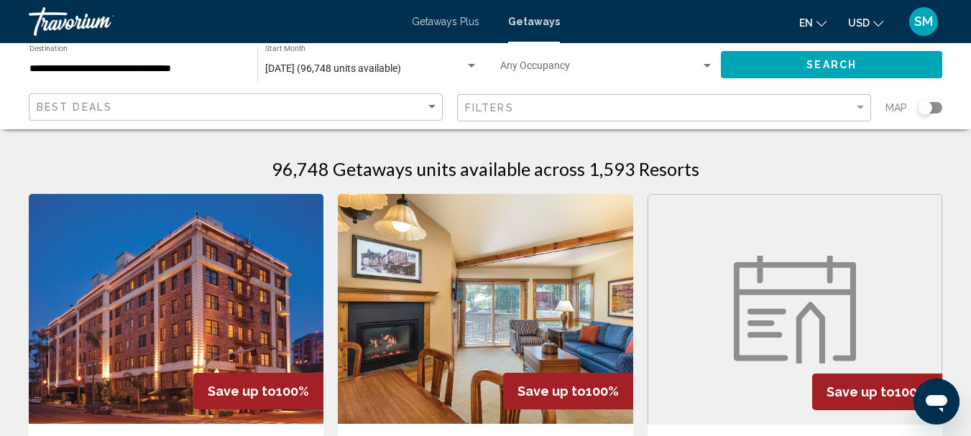
click at [939, 107] on div "Search widget" at bounding box center [930, 107] width 24 height 11
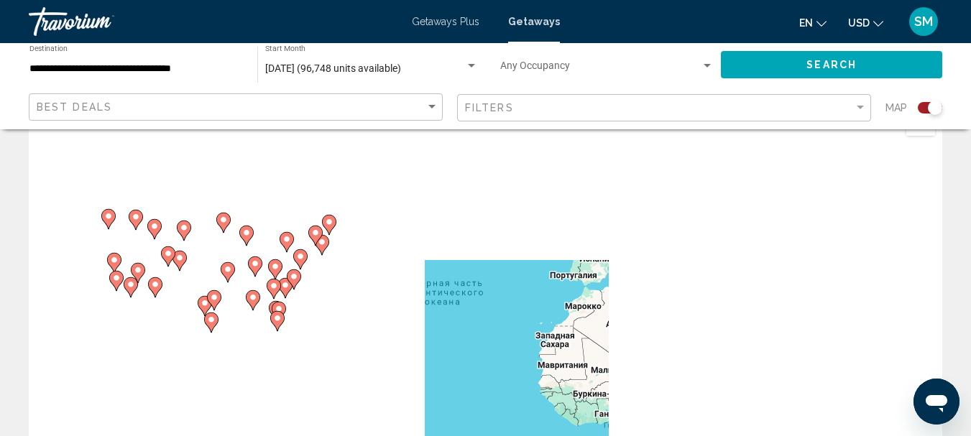
scroll to position [72, 0]
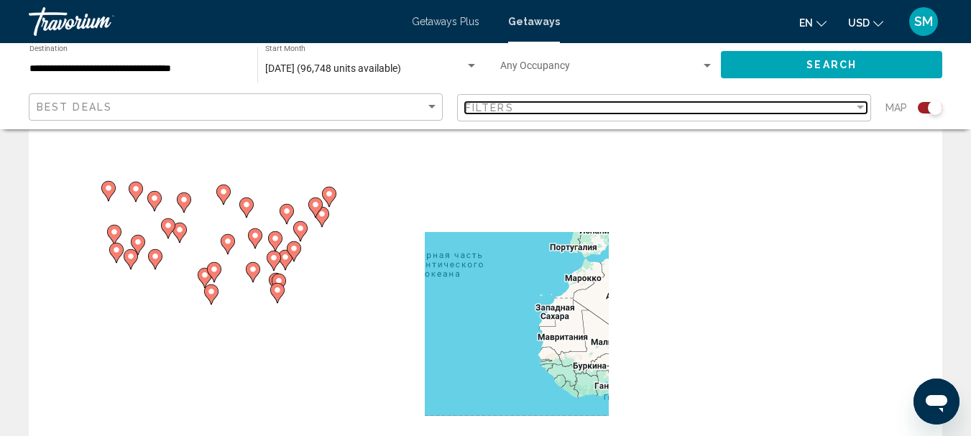
click at [861, 102] on div "Filter" at bounding box center [860, 107] width 13 height 11
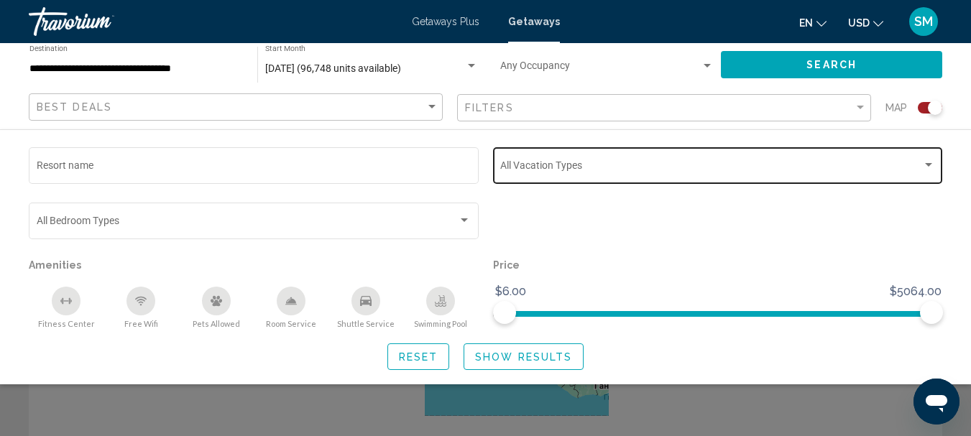
click at [923, 160] on div "Search widget" at bounding box center [928, 165] width 13 height 11
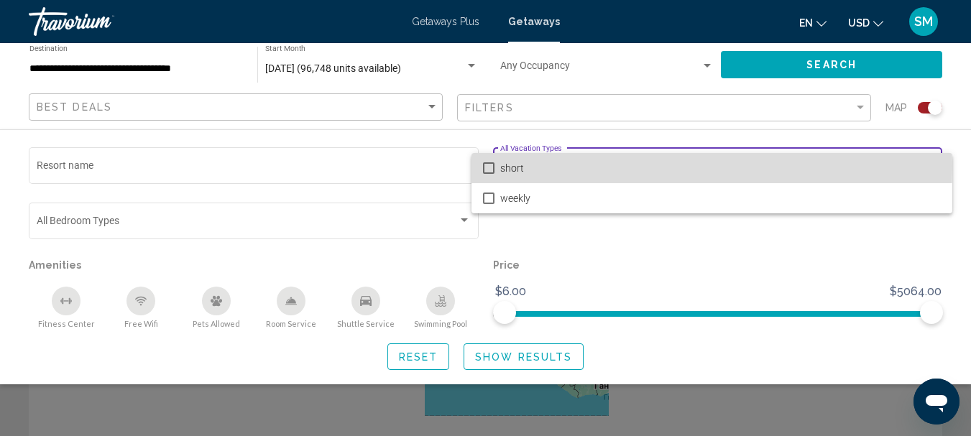
click at [492, 166] on mat-pseudo-checkbox at bounding box center [488, 167] width 11 height 11
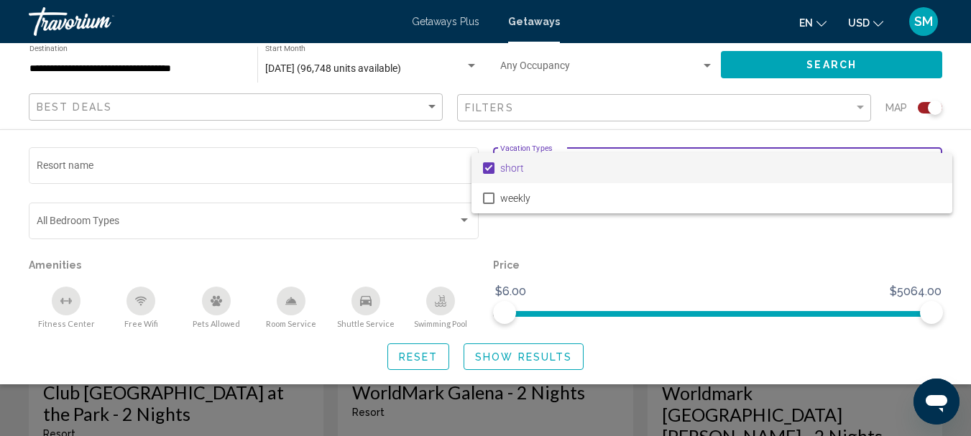
scroll to position [503, 0]
click at [519, 351] on div at bounding box center [485, 218] width 971 height 436
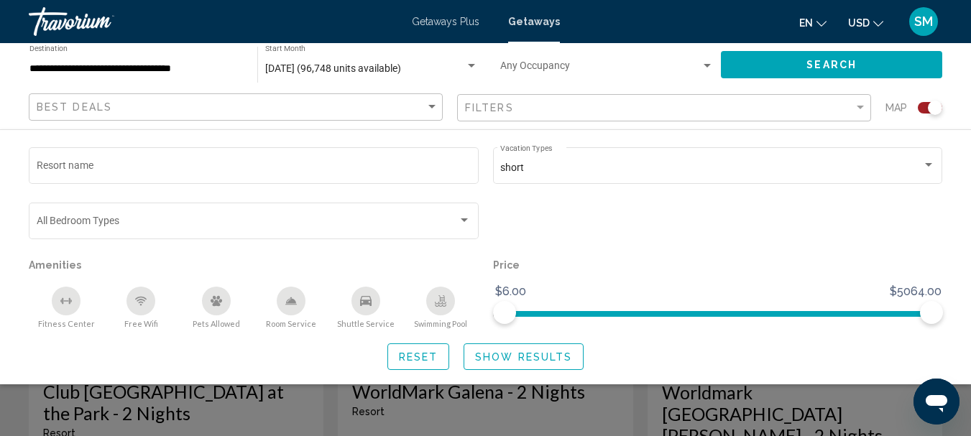
click at [499, 358] on span "Show Results" at bounding box center [523, 356] width 97 height 11
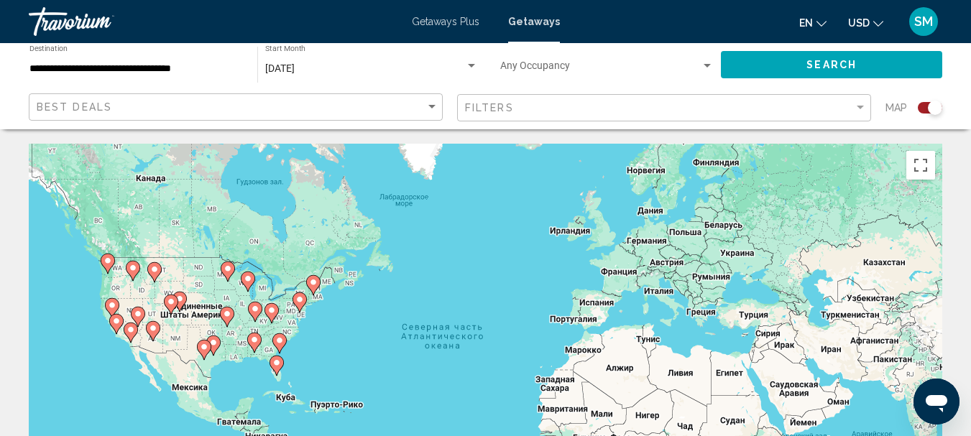
click at [282, 342] on image "Main content" at bounding box center [279, 340] width 9 height 9
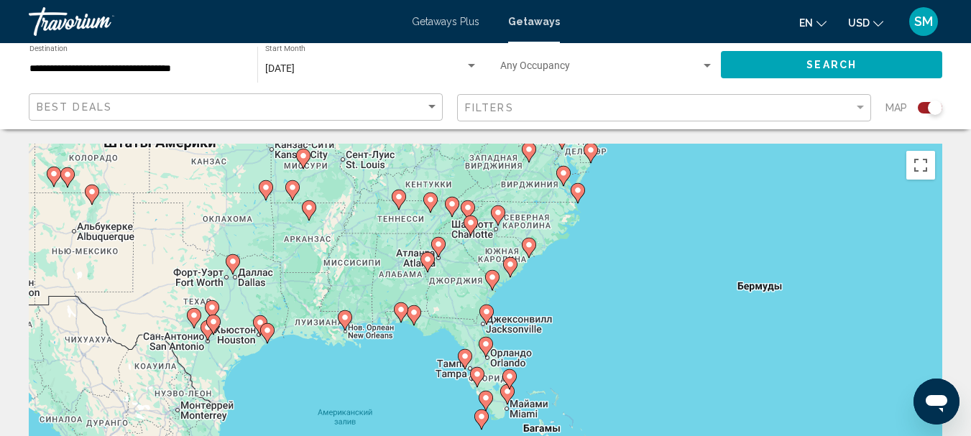
click at [509, 264] on image "Main content" at bounding box center [510, 264] width 9 height 9
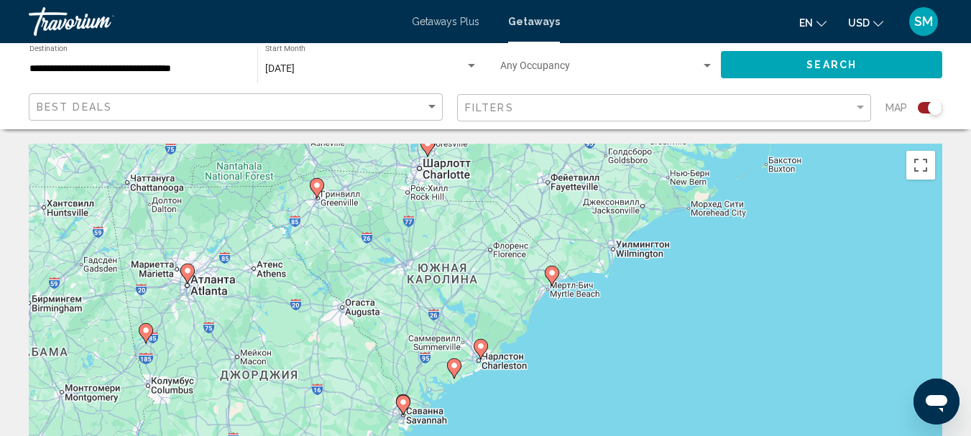
click at [551, 280] on icon "Main content" at bounding box center [551, 276] width 13 height 19
type input "**********"
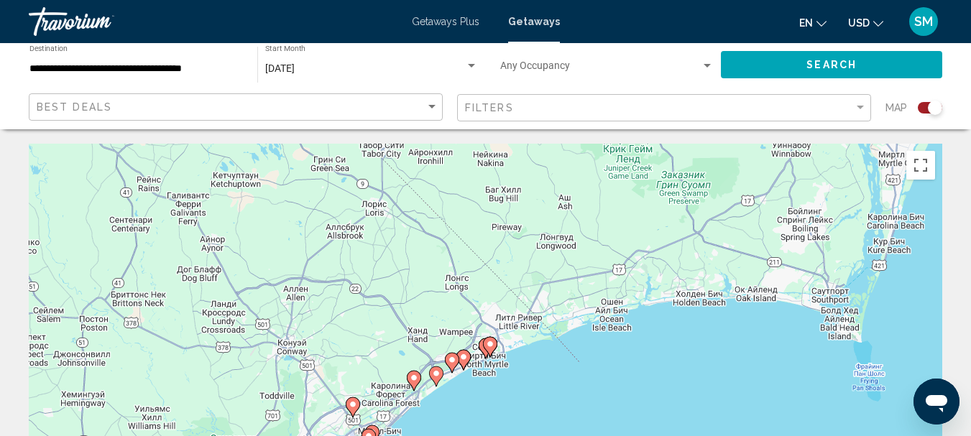
click at [489, 350] on icon "Main content" at bounding box center [489, 347] width 13 height 19
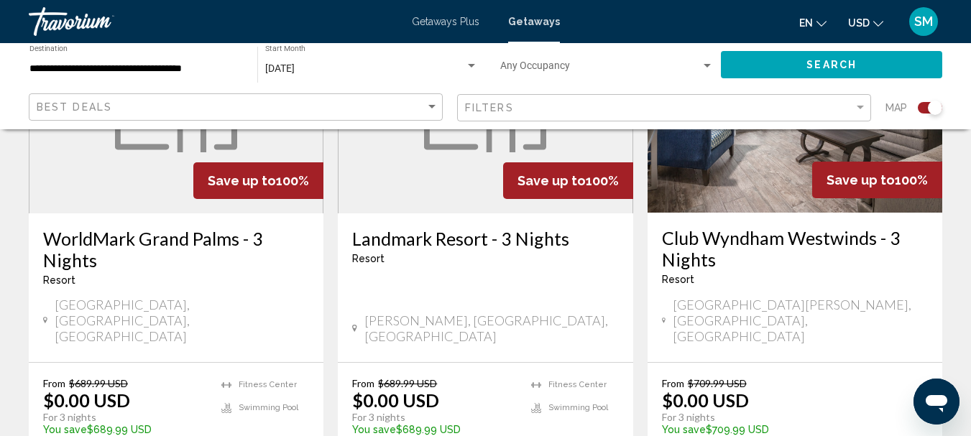
scroll to position [2299, 0]
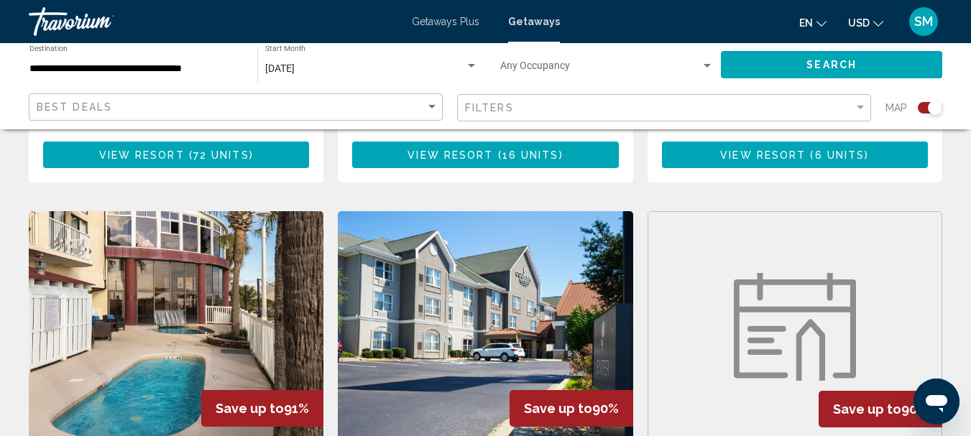
scroll to position [2299, 0]
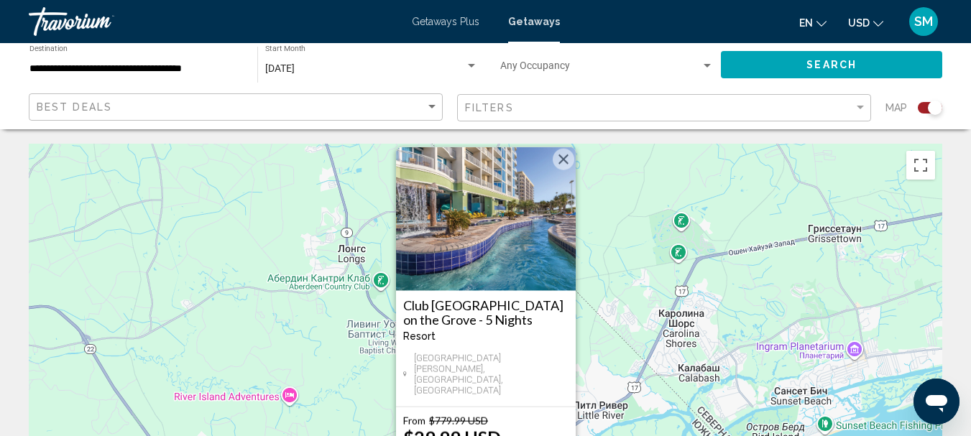
click at [571, 170] on button "Закрыть" at bounding box center [564, 160] width 22 height 22
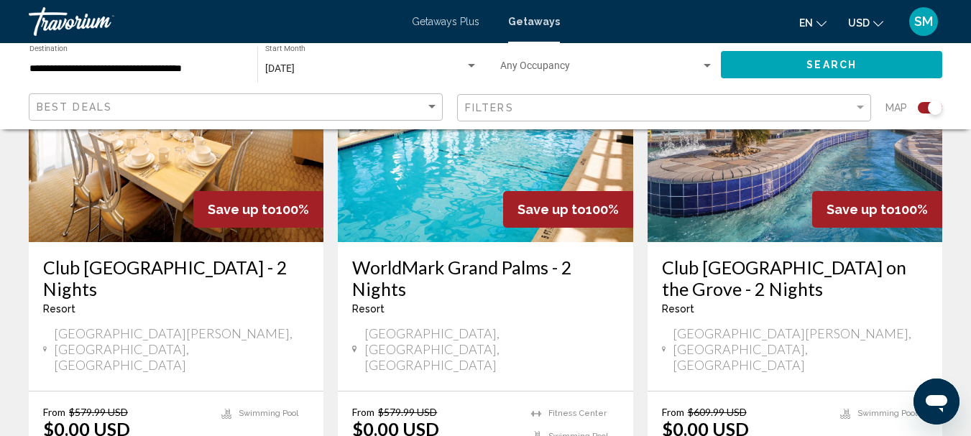
scroll to position [647, 0]
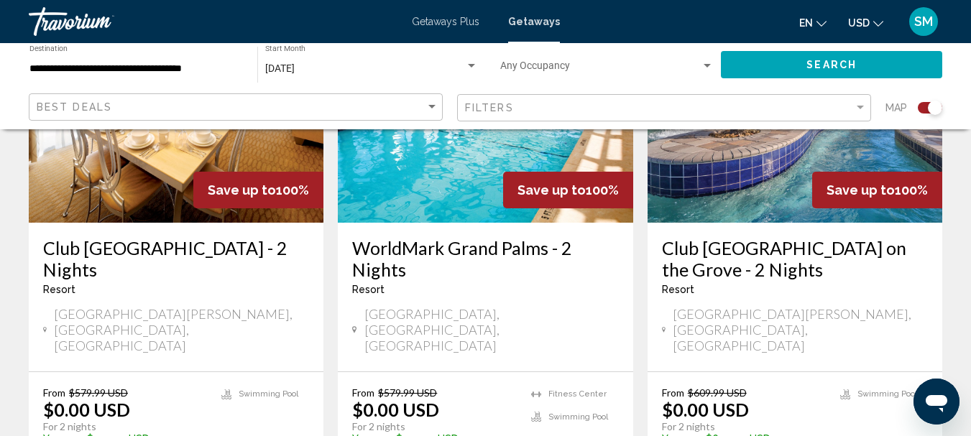
click at [171, 179] on img "Main content" at bounding box center [176, 108] width 295 height 230
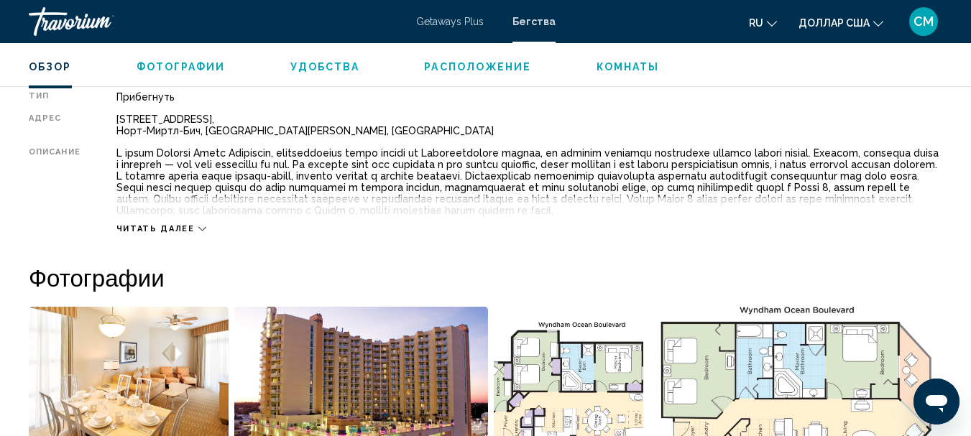
scroll to position [726, 0]
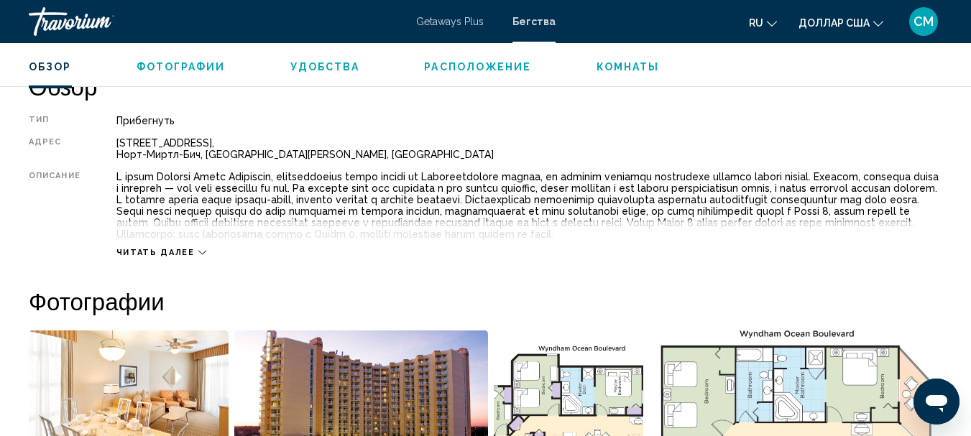
click at [152, 254] on font "Читать далее" at bounding box center [155, 252] width 78 height 9
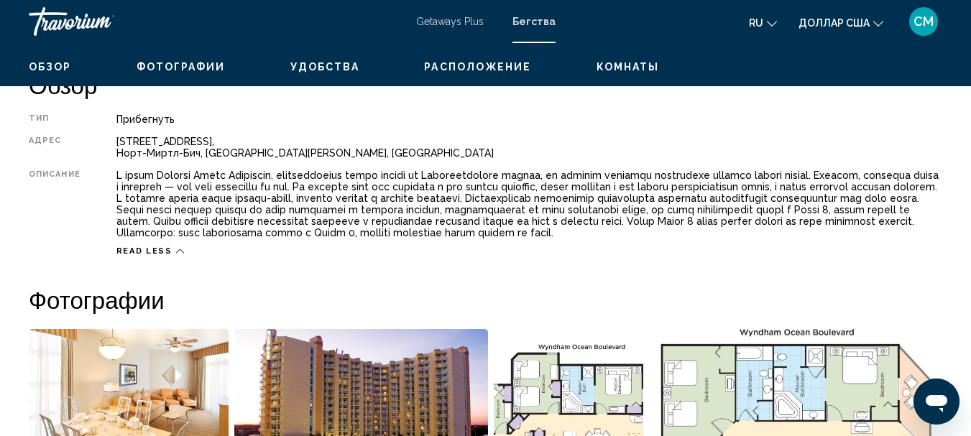
scroll to position [368, 0]
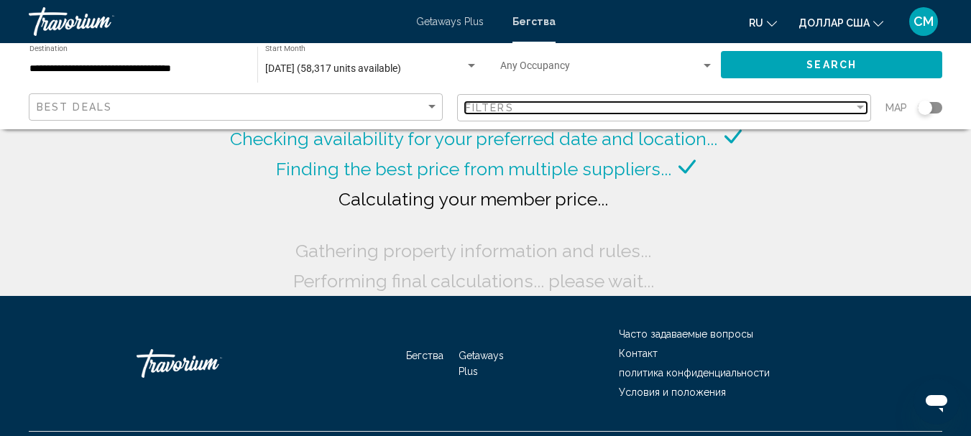
click at [859, 105] on div "Filter" at bounding box center [860, 107] width 13 height 11
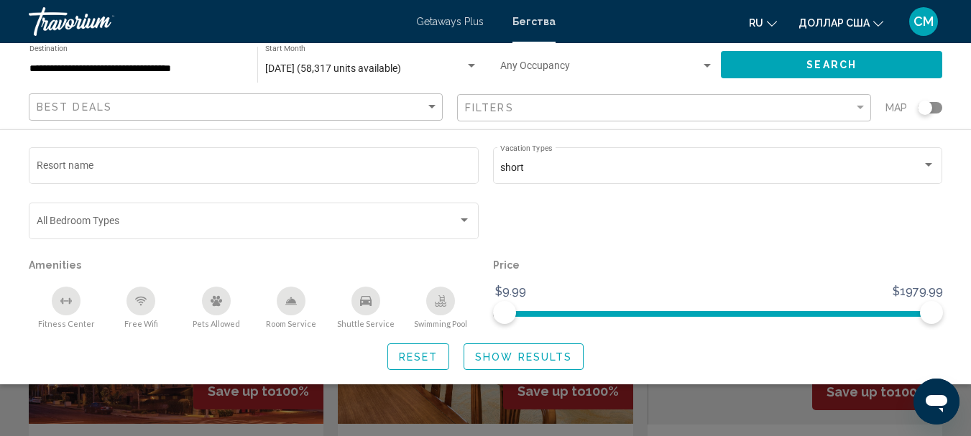
click at [936, 107] on div "Search widget" at bounding box center [930, 107] width 24 height 11
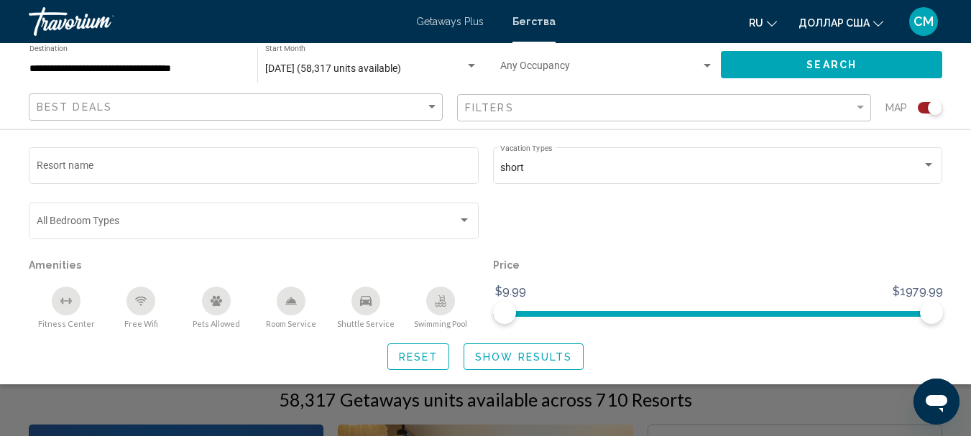
scroll to position [216, 0]
click at [497, 350] on button "Show Results" at bounding box center [523, 356] width 120 height 27
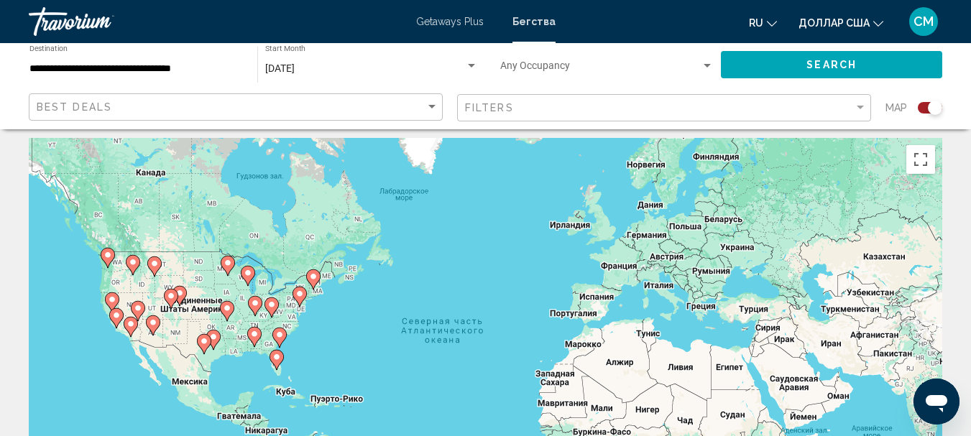
scroll to position [0, 0]
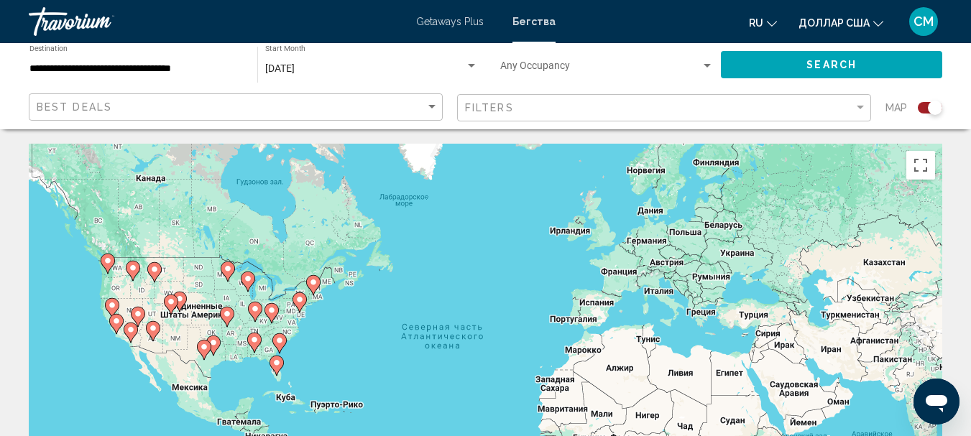
click at [280, 339] on image "Основное содержание" at bounding box center [279, 340] width 9 height 9
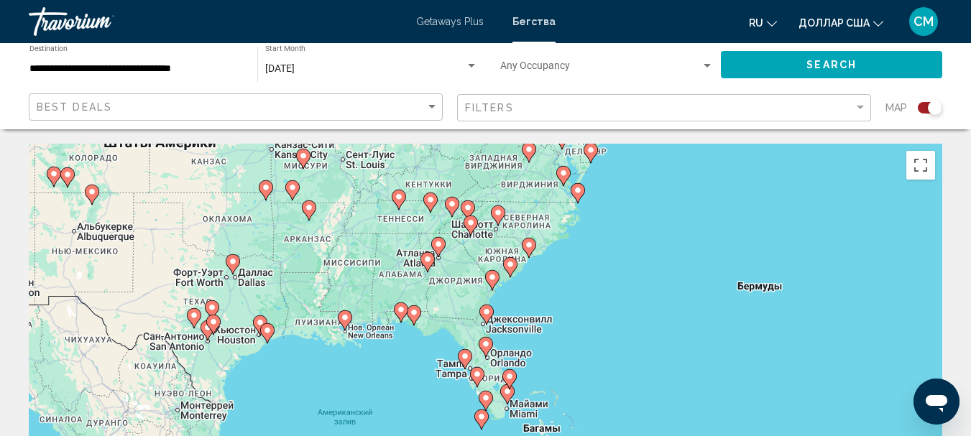
click at [511, 265] on image "Основное содержание" at bounding box center [510, 264] width 9 height 9
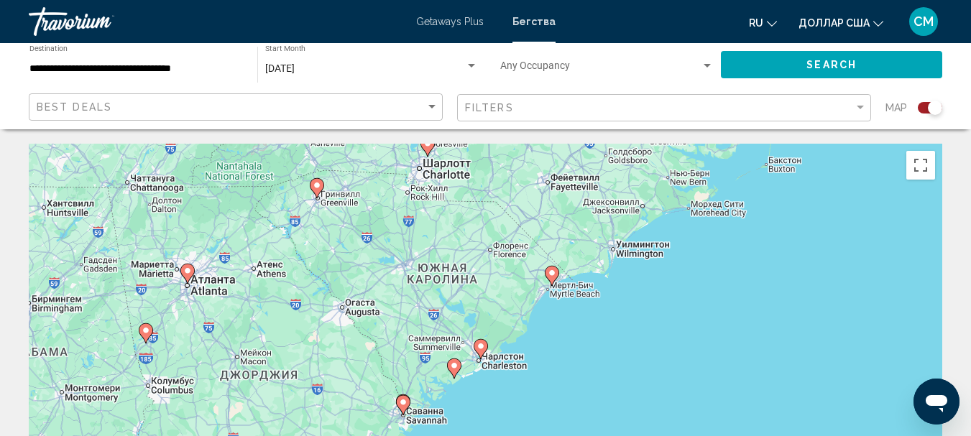
click at [546, 275] on icon "Основное содержание" at bounding box center [551, 276] width 13 height 19
type input "**********"
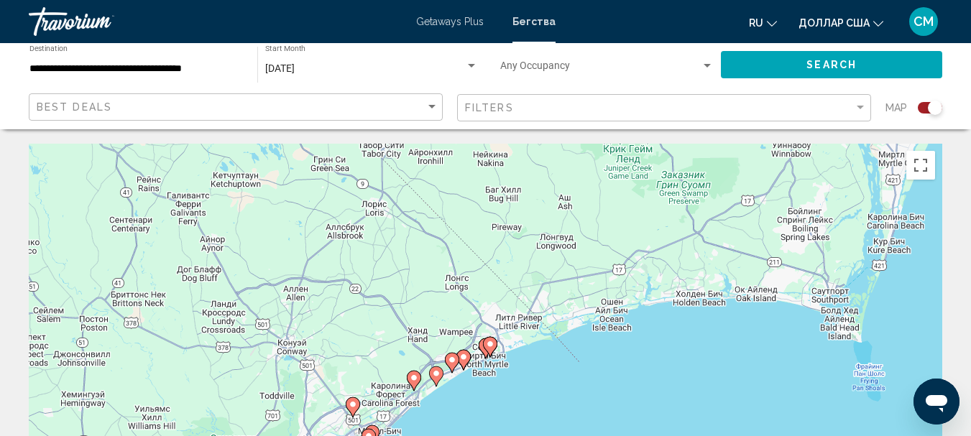
click at [489, 345] on image "Основное содержание" at bounding box center [490, 344] width 9 height 9
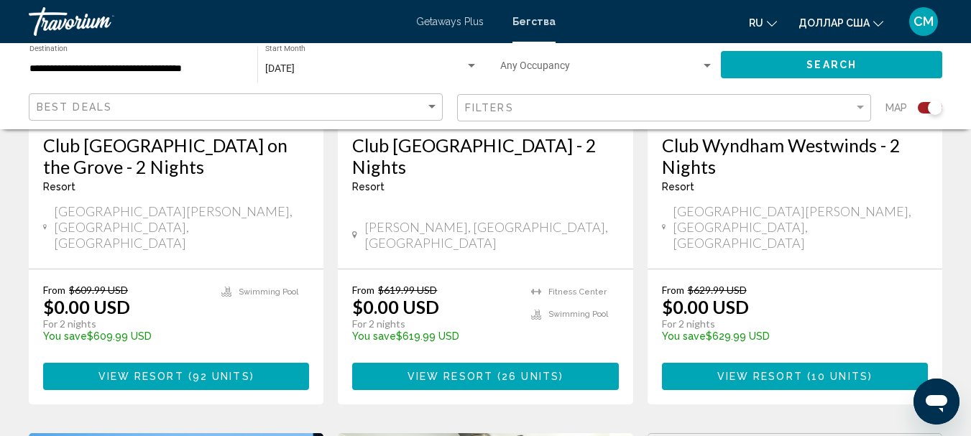
scroll to position [1293, 0]
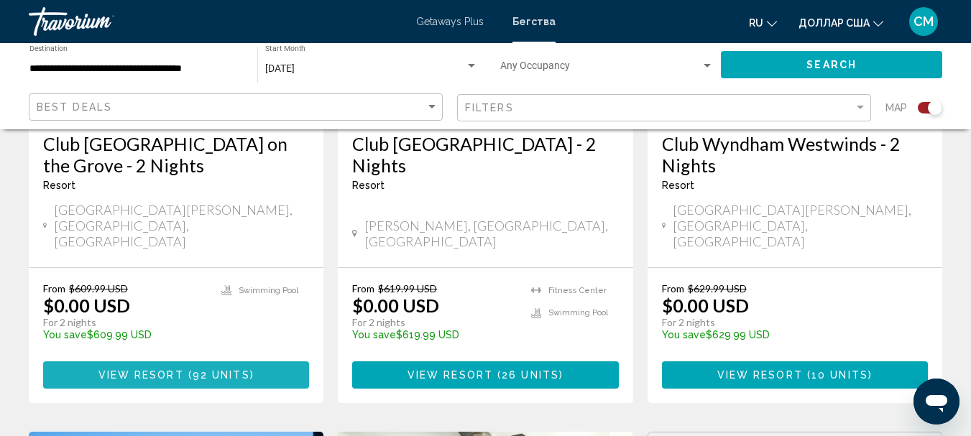
click at [114, 370] on span "View Resort" at bounding box center [141, 375] width 86 height 11
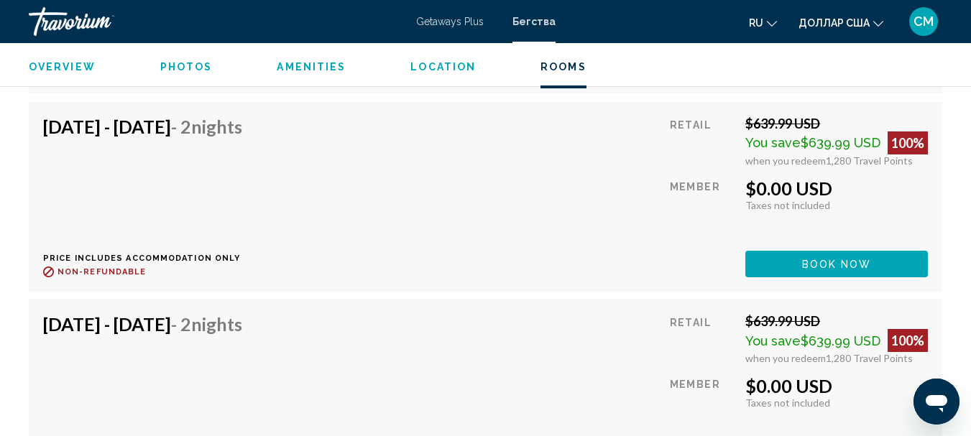
scroll to position [5197, 0]
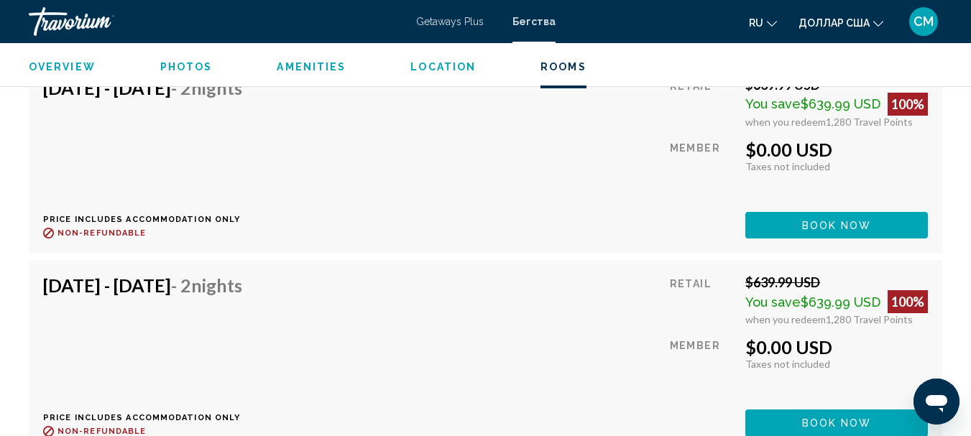
click at [562, 308] on div "[DATE] - [DATE] - 2 Nights Price includes accommodation only Refundable until :…" at bounding box center [485, 355] width 885 height 162
click at [445, 315] on div "[DATE] - [DATE] - 2 Nights Price includes accommodation only Refundable until :…" at bounding box center [485, 355] width 885 height 162
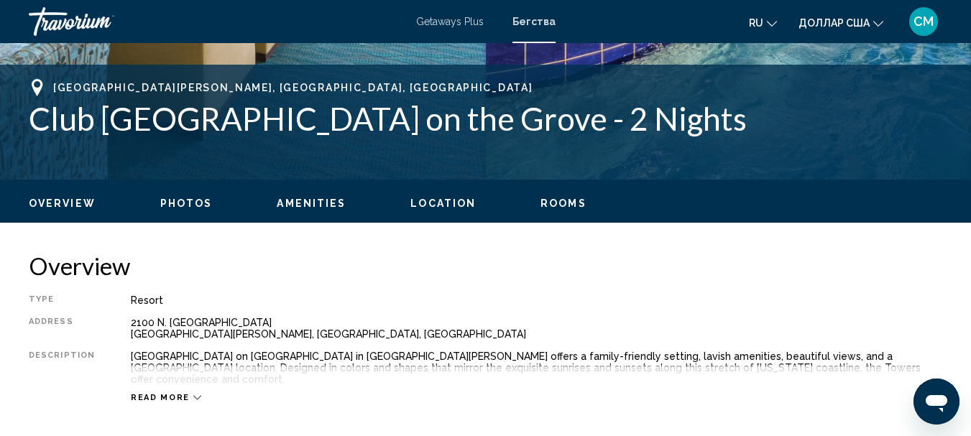
scroll to position [526, 0]
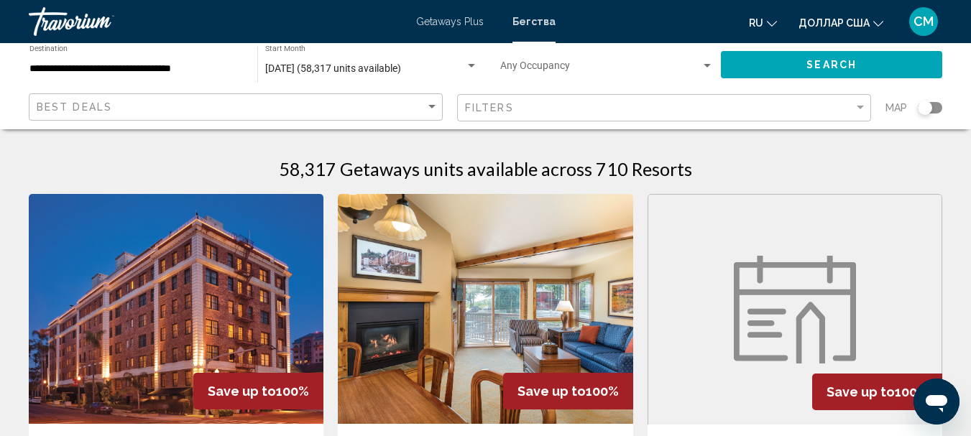
click at [934, 106] on div "Search widget" at bounding box center [930, 107] width 24 height 11
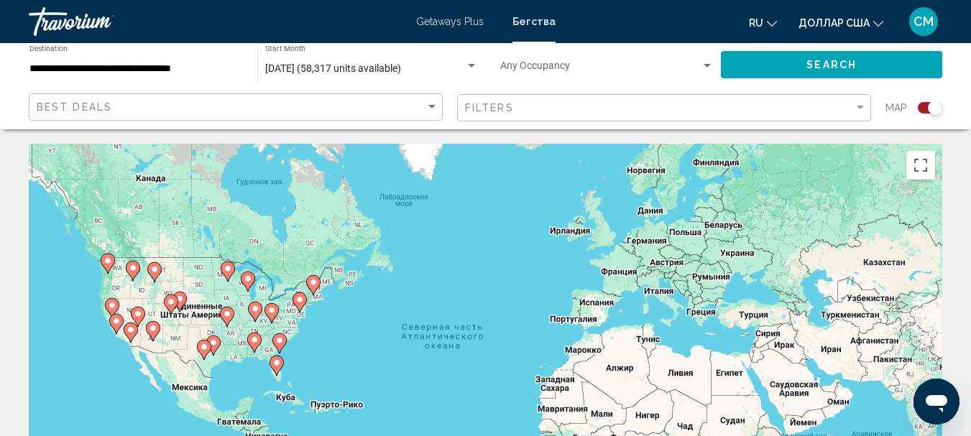
click at [282, 335] on icon "Основное содержание" at bounding box center [278, 343] width 13 height 19
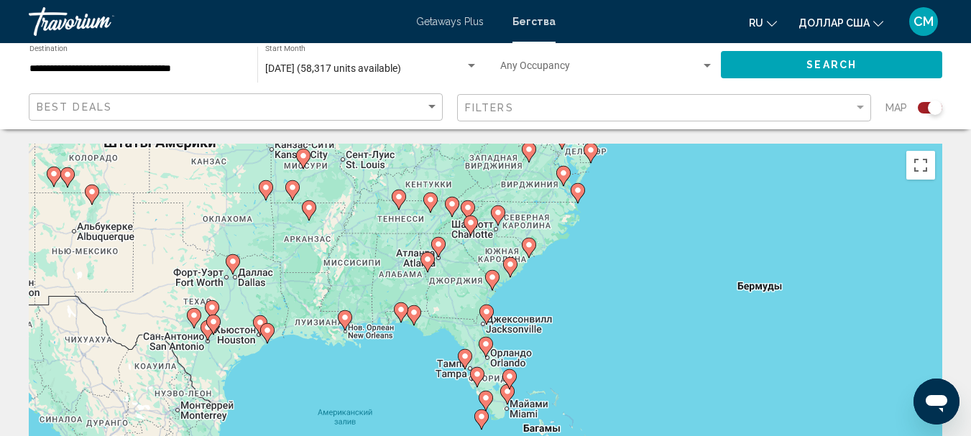
click at [514, 264] on image "Основное содержание" at bounding box center [510, 264] width 9 height 9
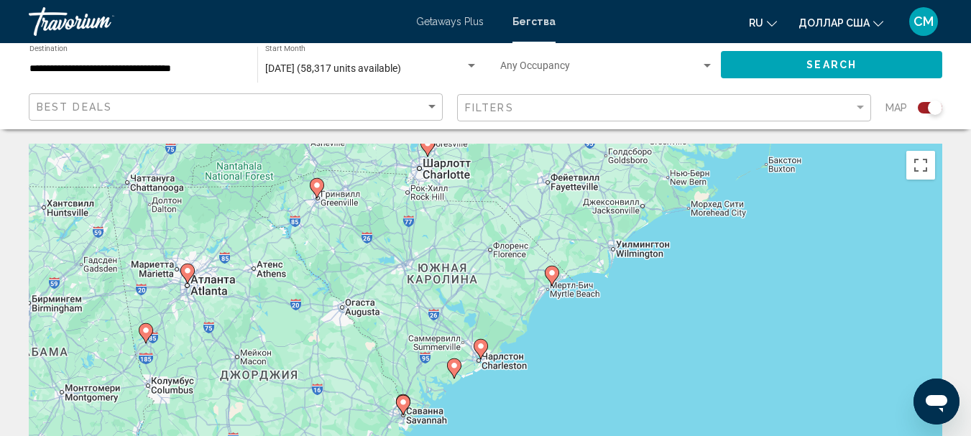
click at [555, 277] on icon "Основное содержание" at bounding box center [551, 276] width 13 height 19
type input "**********"
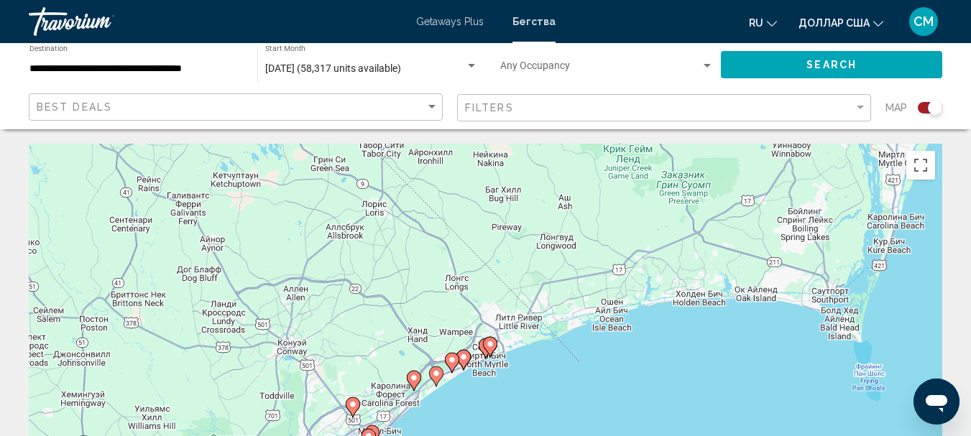
click at [482, 350] on icon "Основное содержание" at bounding box center [485, 348] width 13 height 19
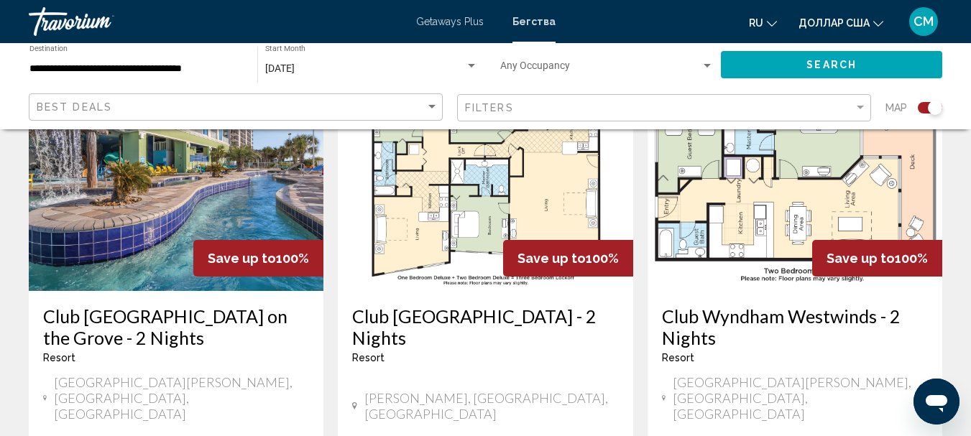
scroll to position [1150, 0]
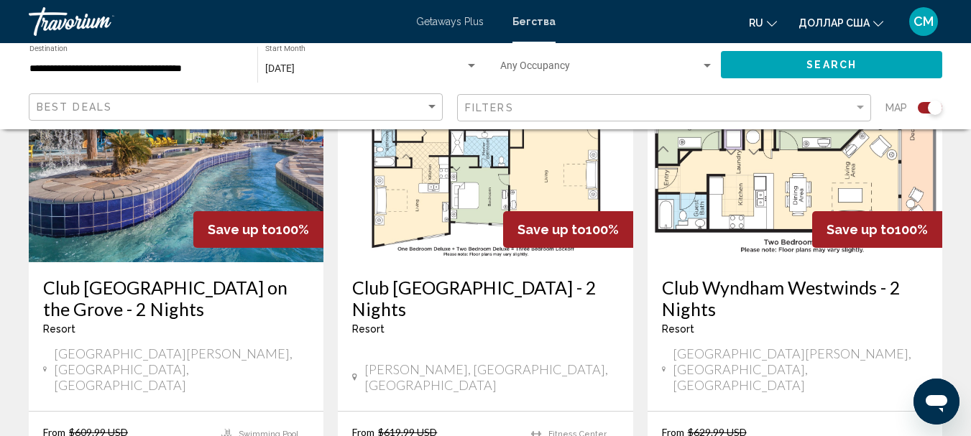
click at [480, 206] on img "Основное содержание" at bounding box center [485, 147] width 295 height 230
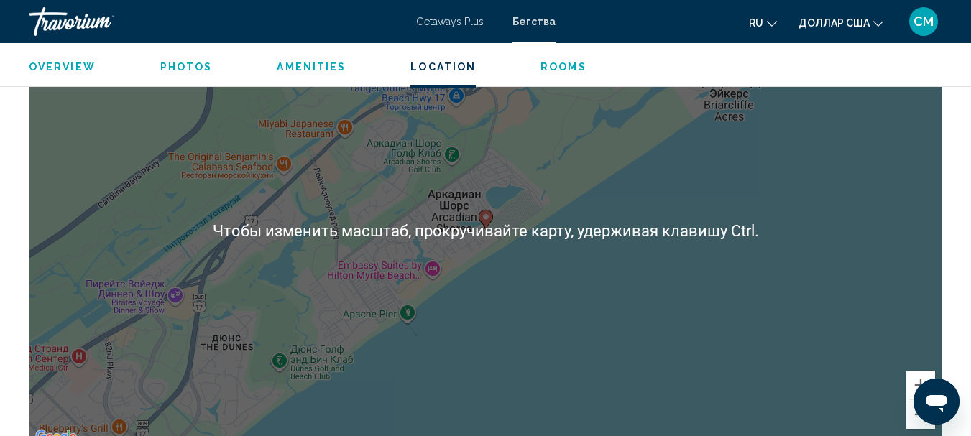
scroll to position [2322, 0]
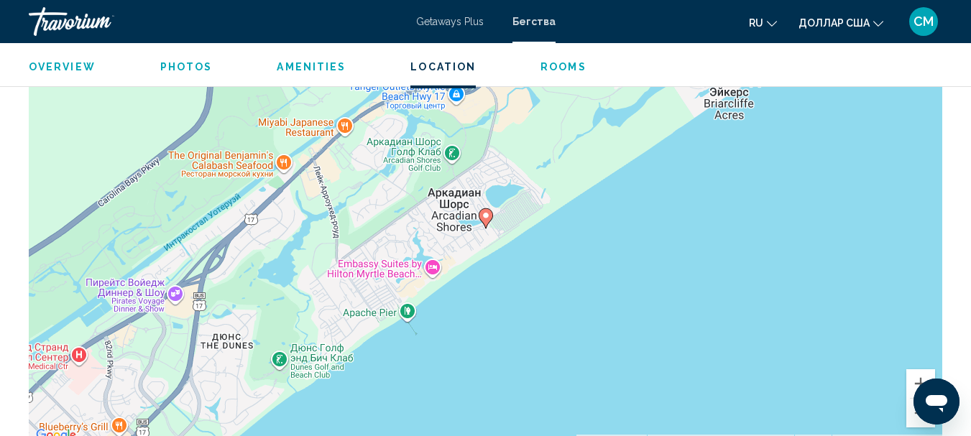
click at [916, 414] on div "Открытое окно обмена сообщениями" at bounding box center [936, 401] width 43 height 43
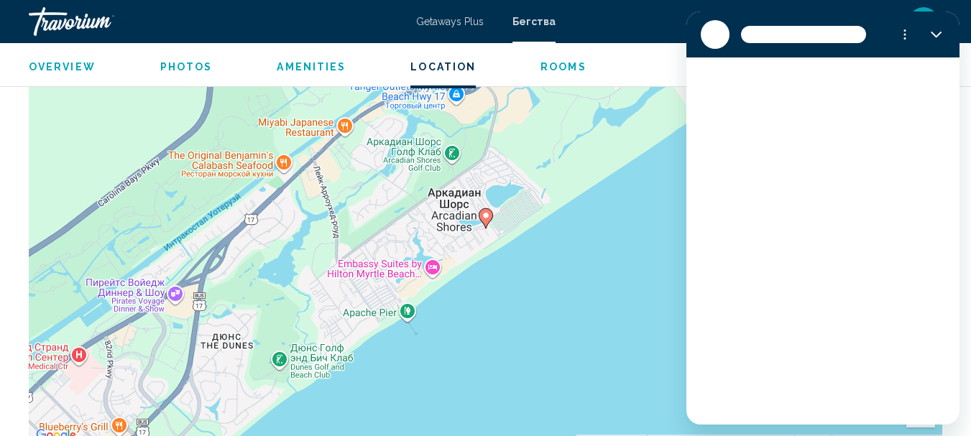
scroll to position [0, 0]
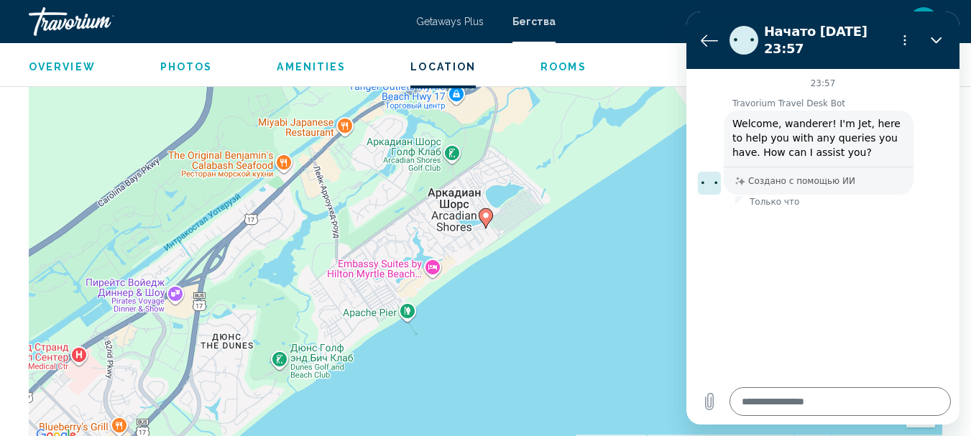
click at [682, 336] on div "Чтобы активировать перетаскивание с помощью клавиатуры, нажмите Alt + Ввод. Пос…" at bounding box center [485, 229] width 913 height 431
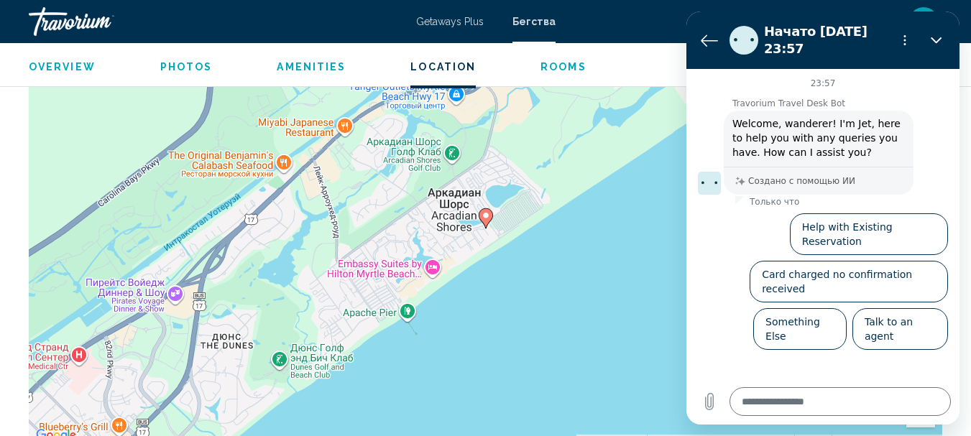
click at [565, 241] on div "Чтобы активировать перетаскивание с помощью клавиатуры, нажмите Alt + Ввод. Пос…" at bounding box center [485, 229] width 913 height 431
click at [568, 241] on div "Чтобы активировать перетаскивание с помощью клавиатуры, нажмите Alt + Ввод. Пос…" at bounding box center [485, 229] width 913 height 431
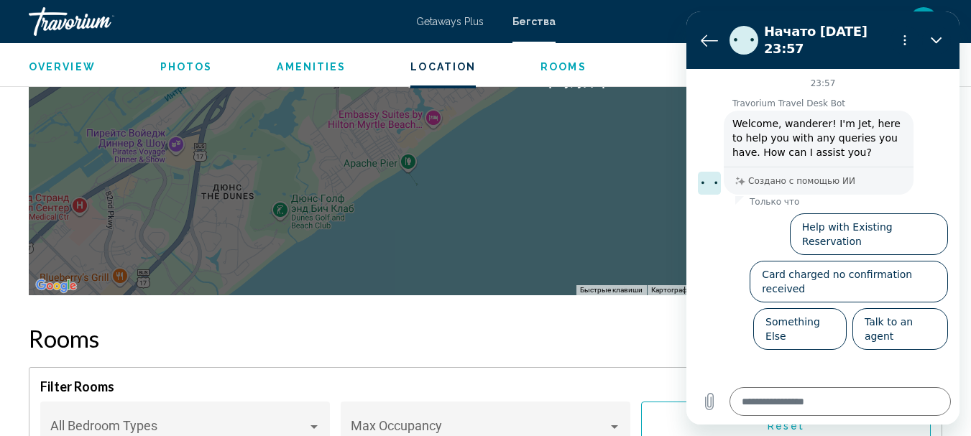
scroll to position [2538, 0]
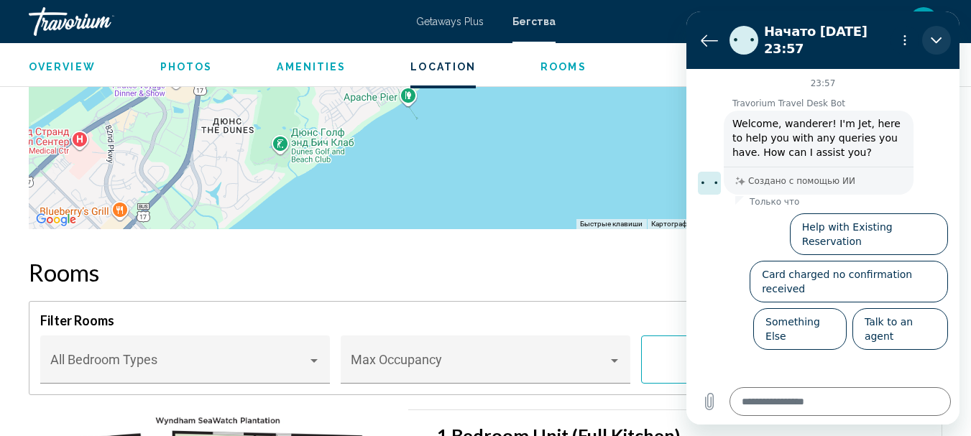
click at [935, 36] on icon "Закрыть" at bounding box center [936, 39] width 11 height 11
type textarea "*"
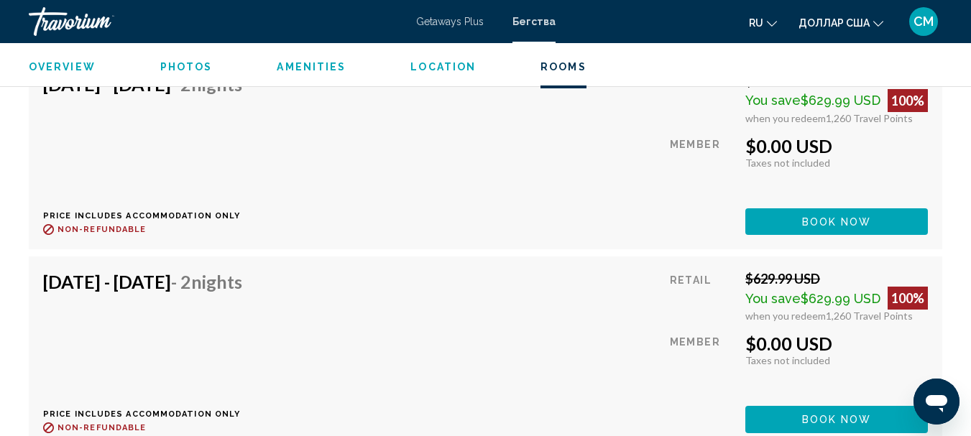
scroll to position [3256, 0]
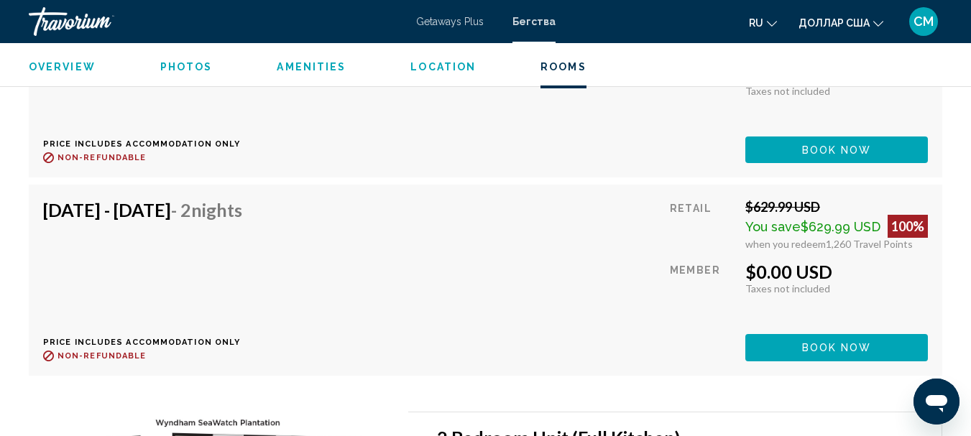
click at [470, 280] on div "[DATE] - [DATE] - 2 Nights Price includes accommodation only Refundable until :…" at bounding box center [485, 280] width 885 height 162
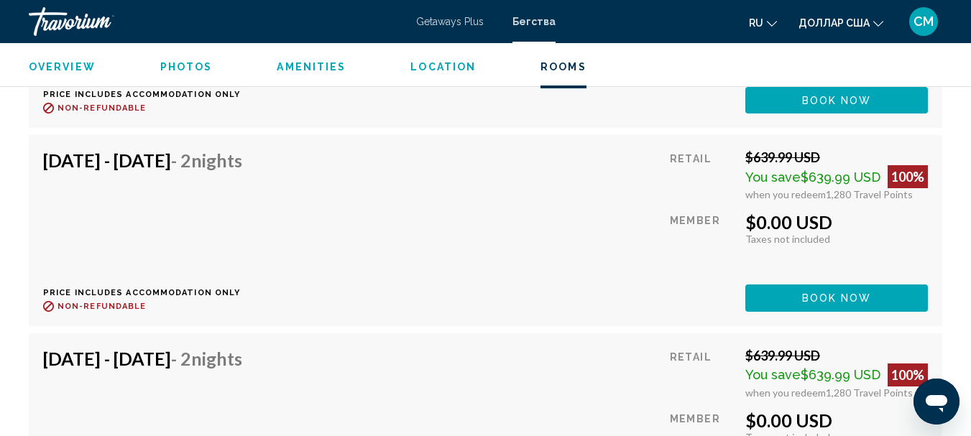
scroll to position [4262, 0]
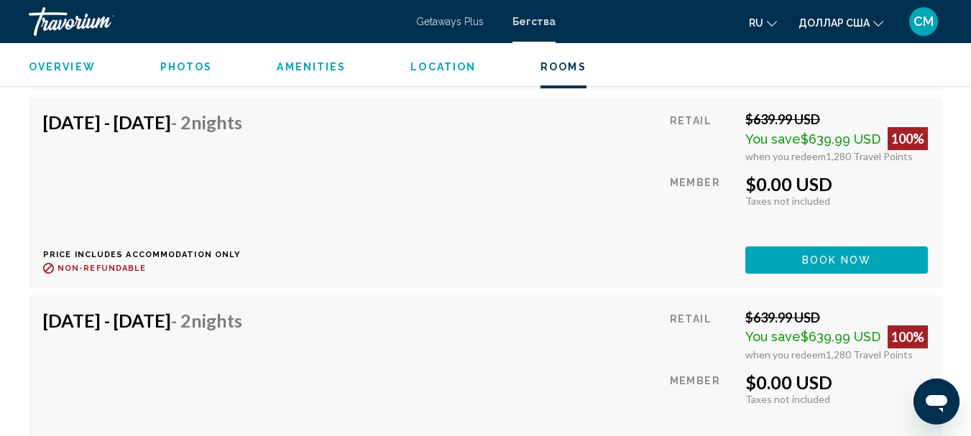
click at [581, 351] on div "[DATE] - [DATE] - 2 Nights Price includes accommodation only Refundable until :…" at bounding box center [485, 391] width 885 height 162
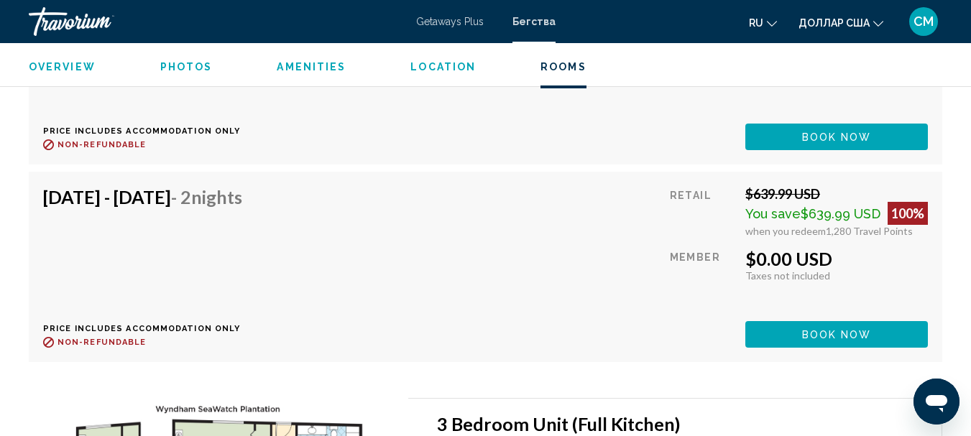
scroll to position [4550, 0]
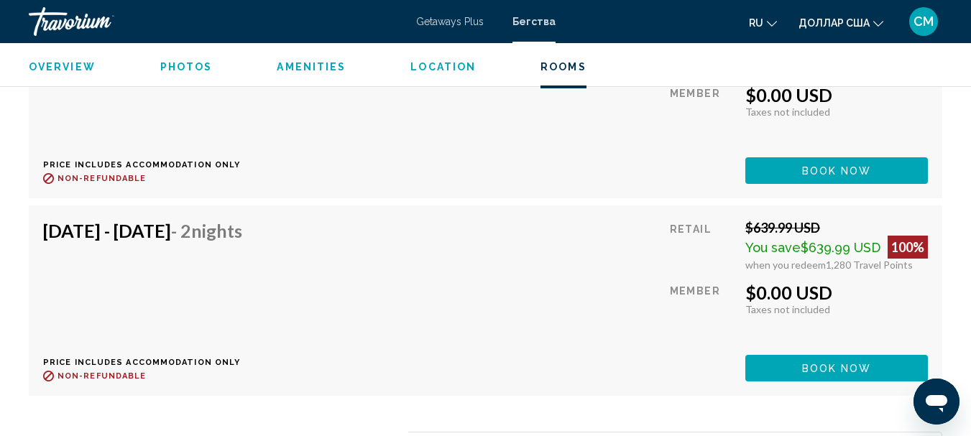
click at [607, 275] on div "[DATE] - [DATE] - 2 Nights Price includes accommodation only Refundable until :…" at bounding box center [485, 301] width 885 height 162
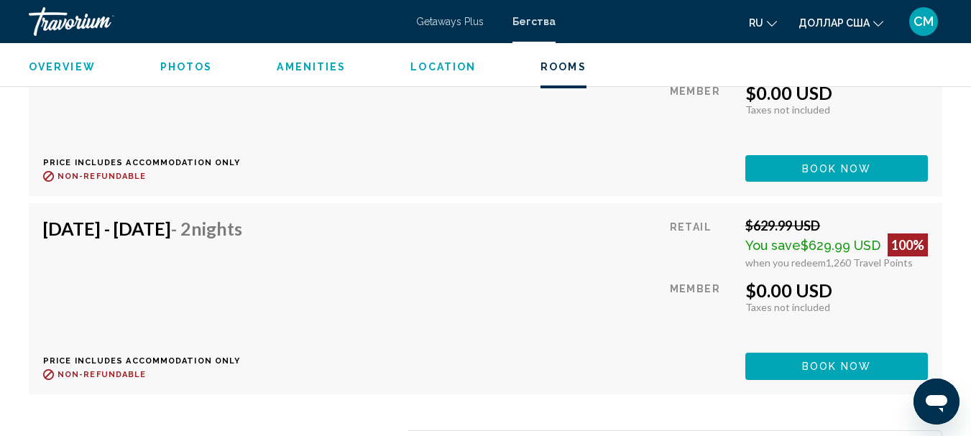
scroll to position [3256, 0]
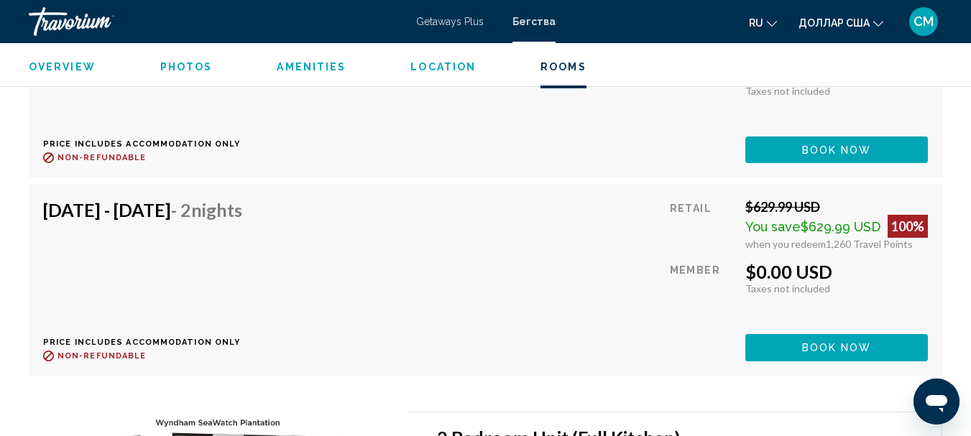
click at [506, 203] on div "[DATE] - [DATE] - 2 Nights Price includes accommodation only Refundable until :…" at bounding box center [485, 280] width 885 height 162
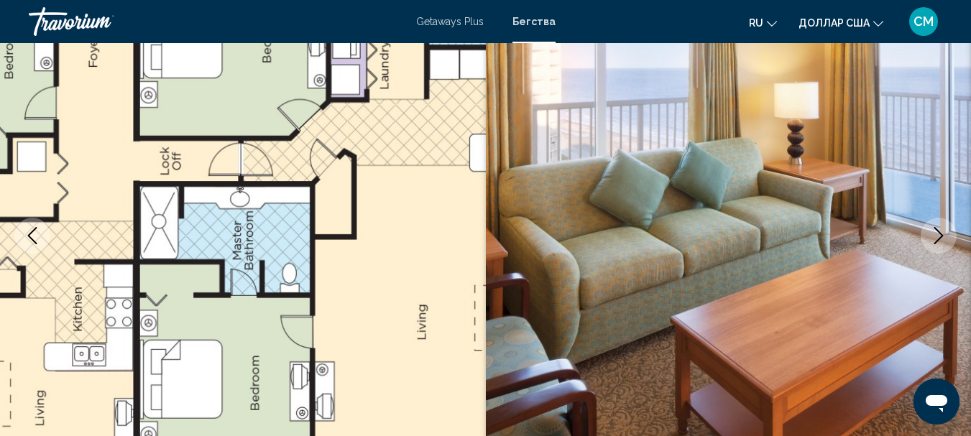
scroll to position [144, 0]
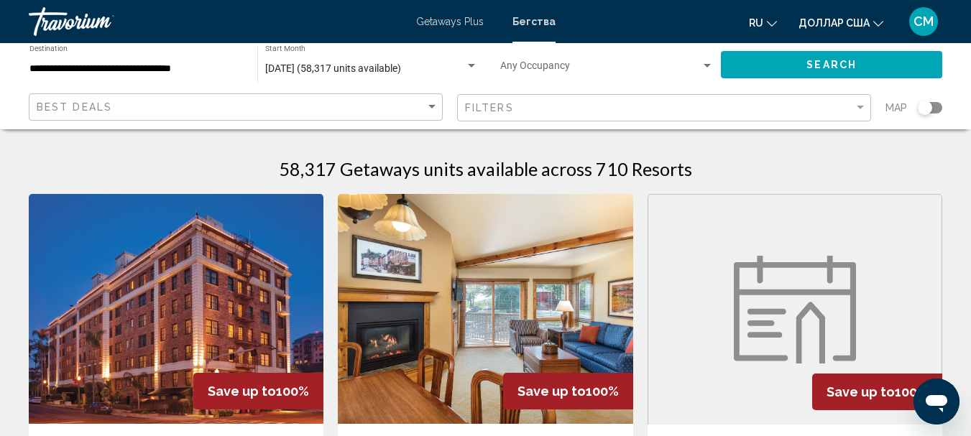
drag, startPoint x: 931, startPoint y: 106, endPoint x: 956, endPoint y: 105, distance: 24.4
click at [956, 105] on app-map-search-filters "Best Deals Filters Map" at bounding box center [485, 107] width 942 height 43
click at [938, 108] on div "Search widget" at bounding box center [930, 107] width 24 height 11
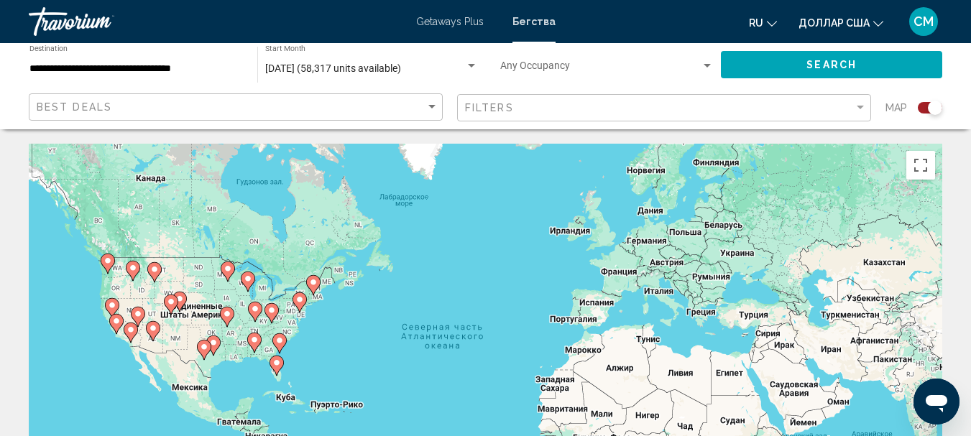
drag, startPoint x: 279, startPoint y: 341, endPoint x: 281, endPoint y: 348, distance: 7.5
click at [279, 343] on image "Основное содержание" at bounding box center [279, 340] width 9 height 9
click at [280, 341] on image "Основное содержание" at bounding box center [279, 340] width 9 height 9
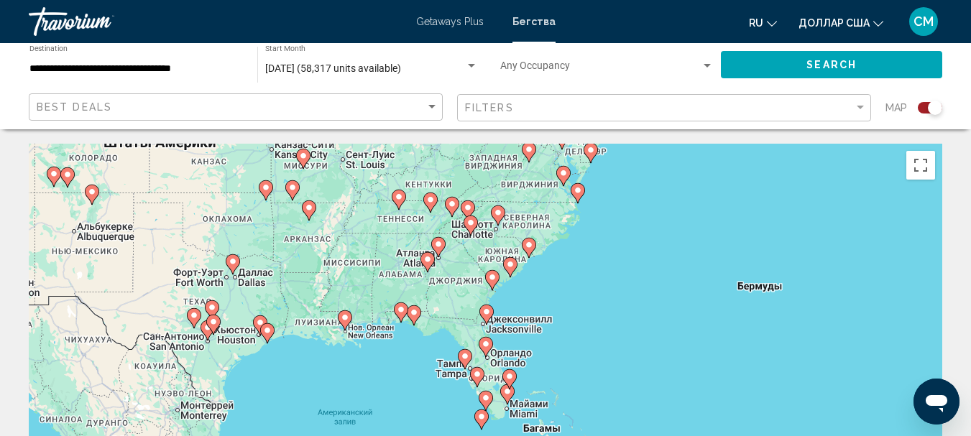
click at [514, 264] on image "Основное содержание" at bounding box center [510, 264] width 9 height 9
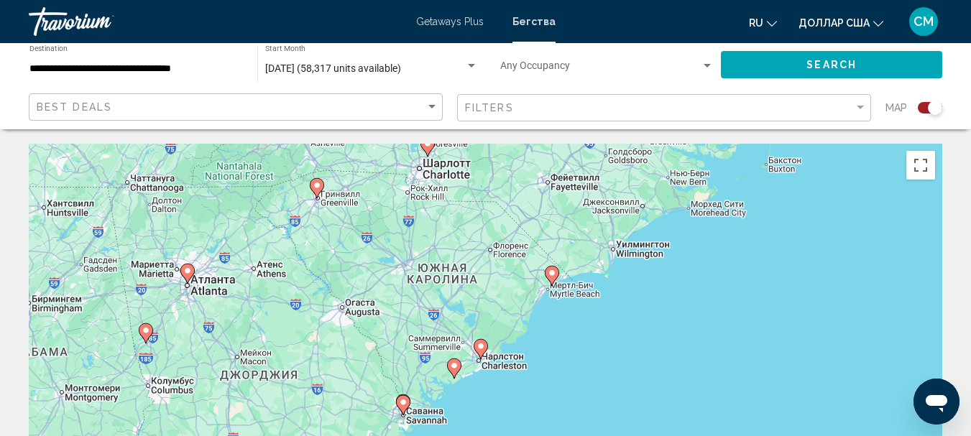
click at [553, 277] on image "Основное содержание" at bounding box center [552, 273] width 9 height 9
type input "**********"
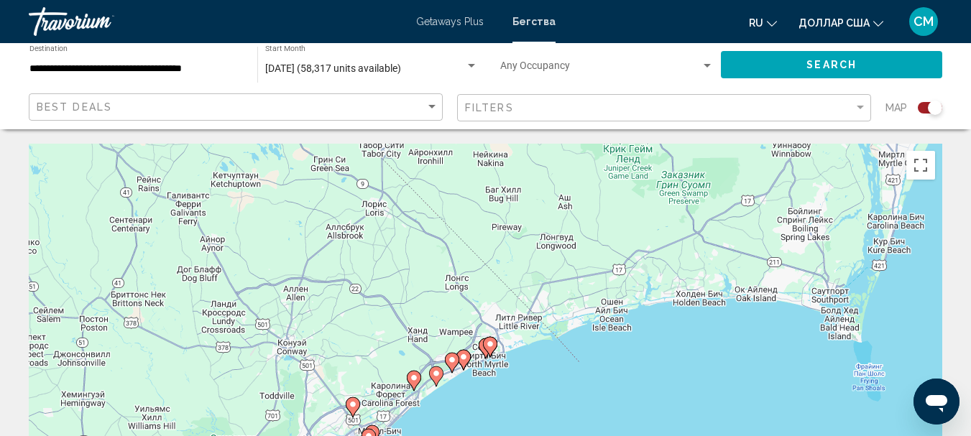
click at [461, 359] on image "Основное содержание" at bounding box center [463, 357] width 9 height 9
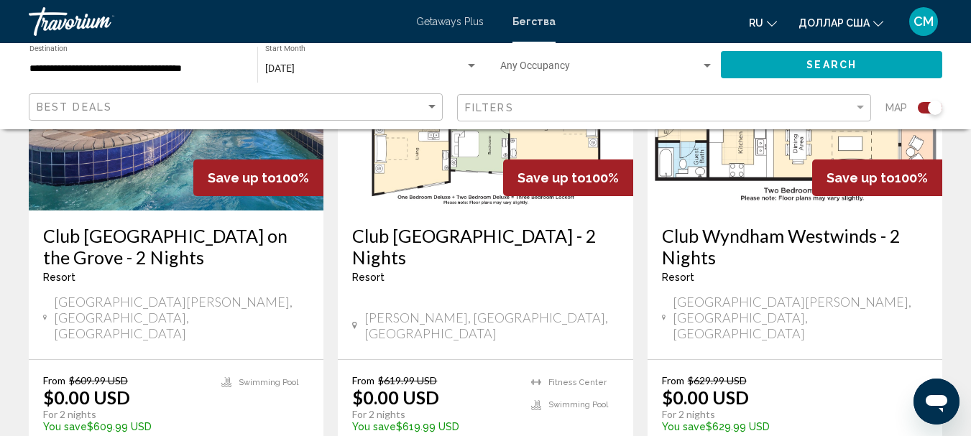
scroll to position [1222, 0]
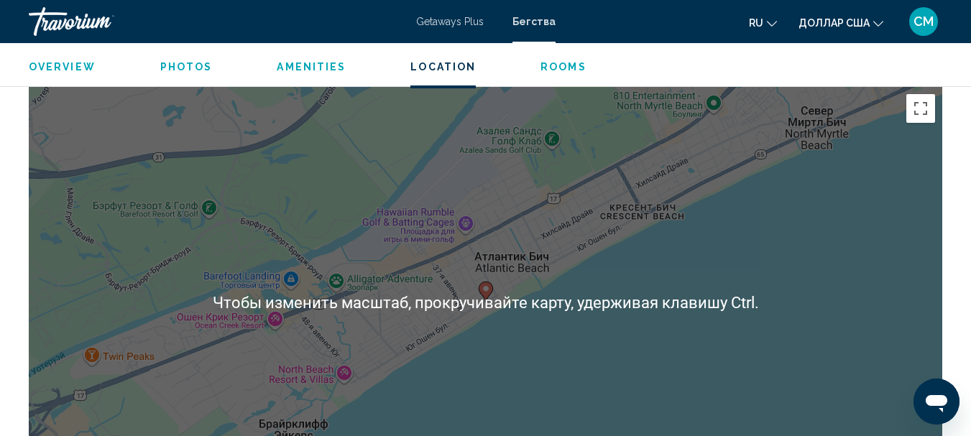
scroll to position [2394, 0]
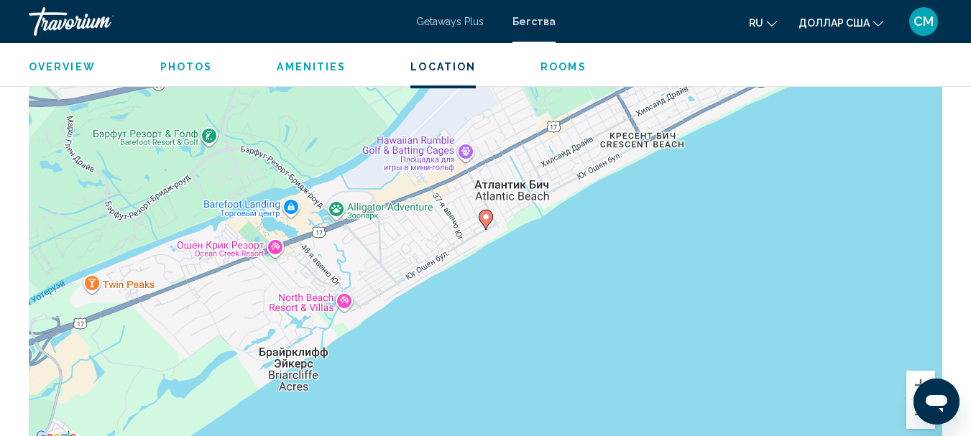
click at [916, 414] on div "Открыть окно обмена сообщениями" at bounding box center [936, 401] width 43 height 43
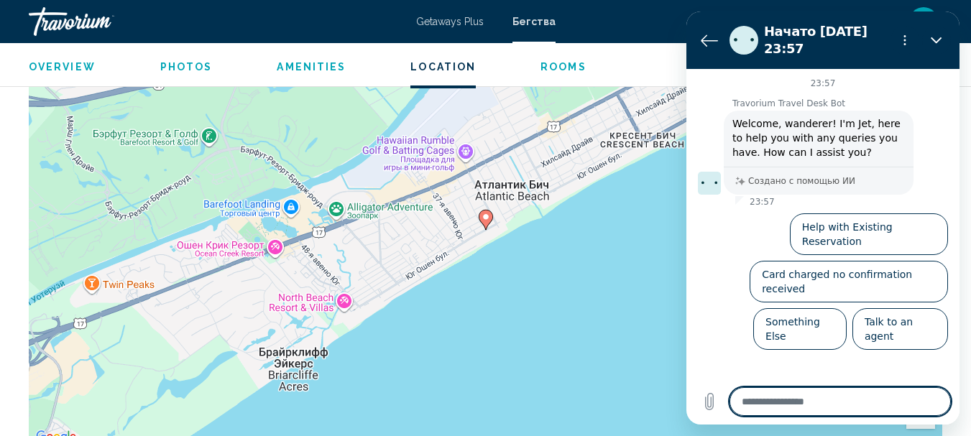
click at [611, 341] on div "Чтобы активировать перетаскивание с помощью клавиатуры, нажмите Alt + Ввод. Пос…" at bounding box center [485, 230] width 913 height 431
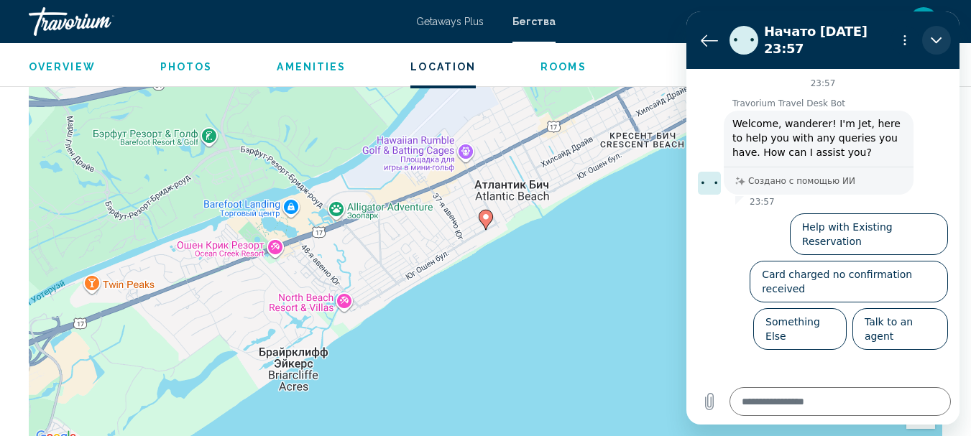
drag, startPoint x: 933, startPoint y: 35, endPoint x: 1619, endPoint y: 46, distance: 686.3
click at [933, 35] on icon "Закрыть" at bounding box center [936, 39] width 11 height 11
type textarea "*"
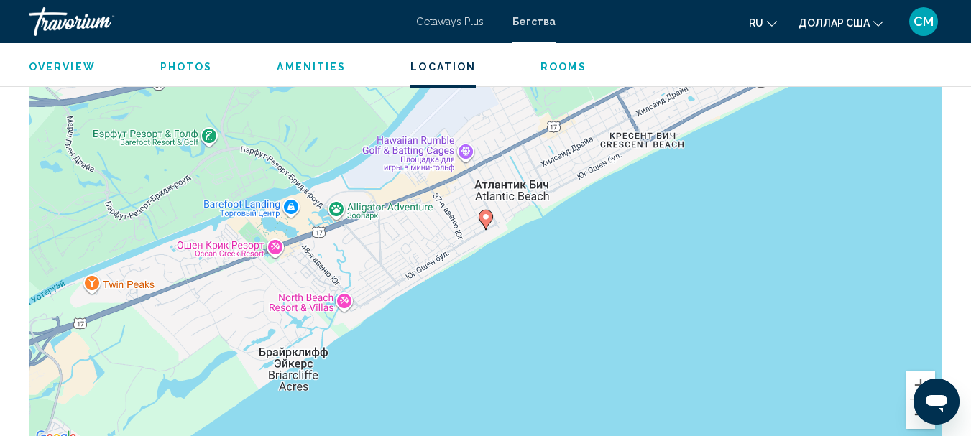
click at [913, 415] on button "Уменьшить" at bounding box center [920, 414] width 29 height 29
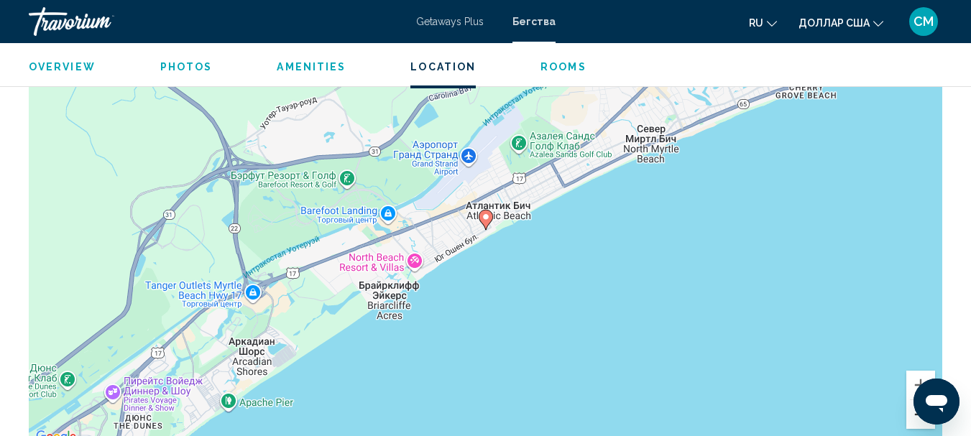
click at [914, 415] on button "Уменьшить" at bounding box center [920, 414] width 29 height 29
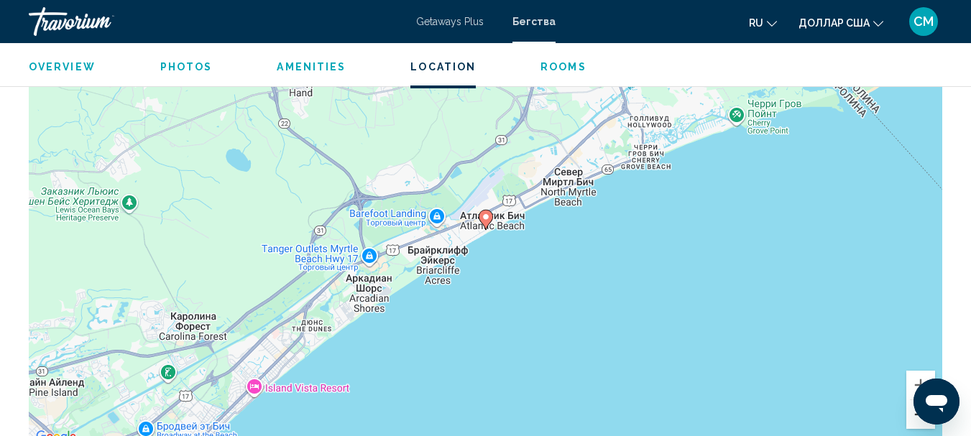
click at [915, 414] on button "Уменьшить" at bounding box center [920, 414] width 29 height 29
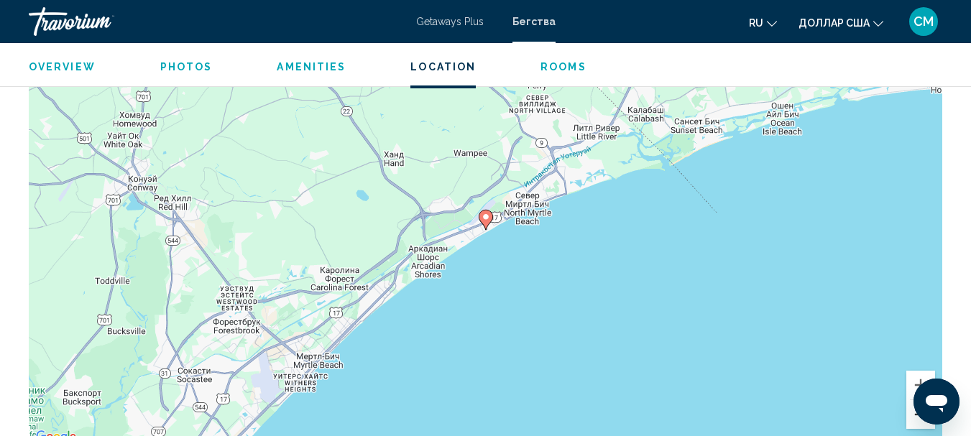
click at [915, 414] on button "Уменьшить" at bounding box center [920, 414] width 29 height 29
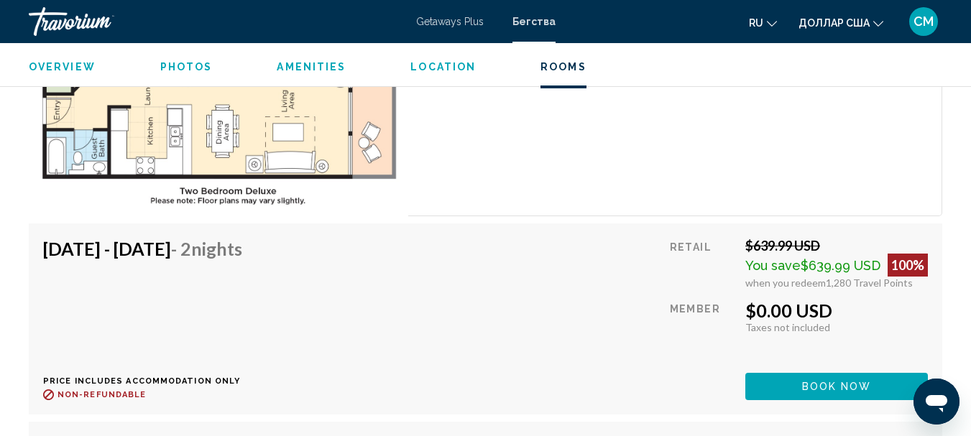
scroll to position [3544, 0]
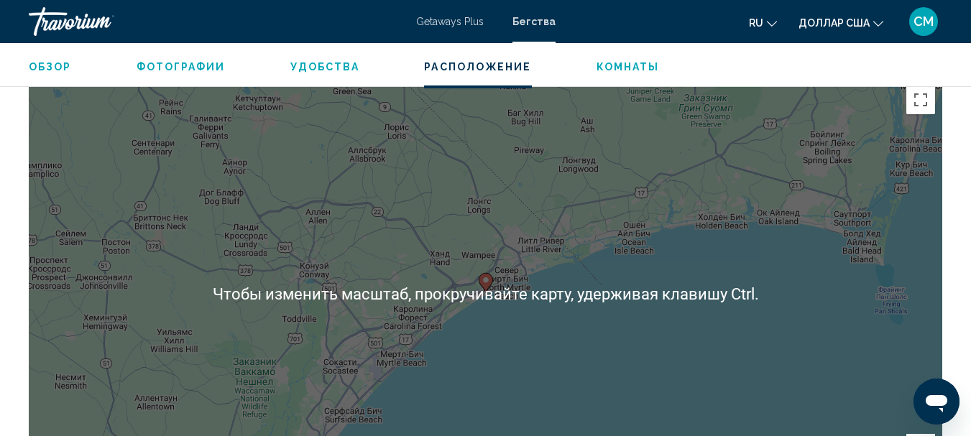
scroll to position [2567, 0]
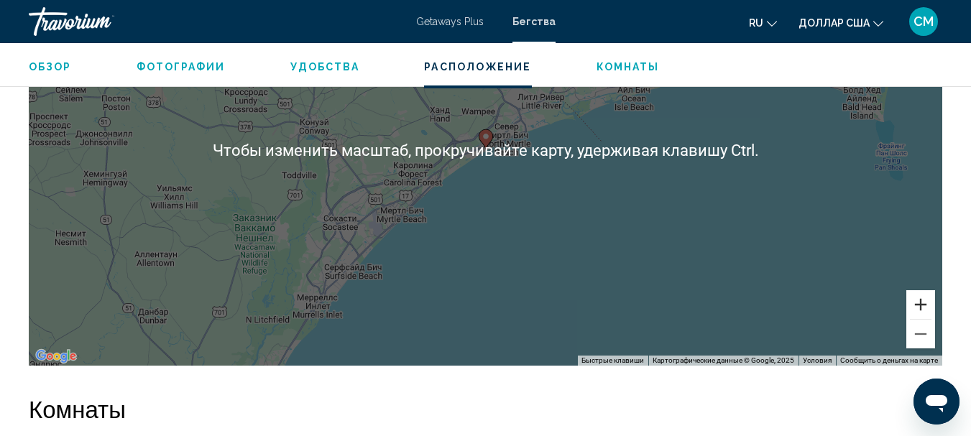
click at [923, 305] on button "Увеличить" at bounding box center [920, 304] width 29 height 29
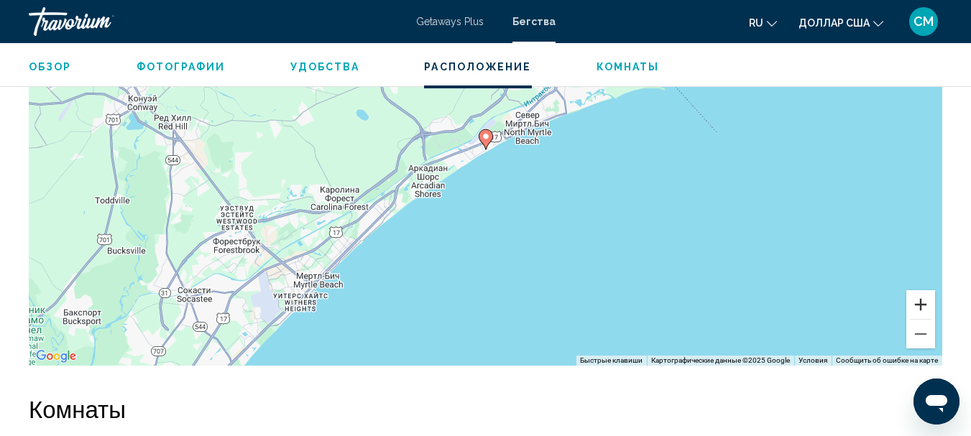
click at [923, 305] on button "Увеличить" at bounding box center [920, 304] width 29 height 29
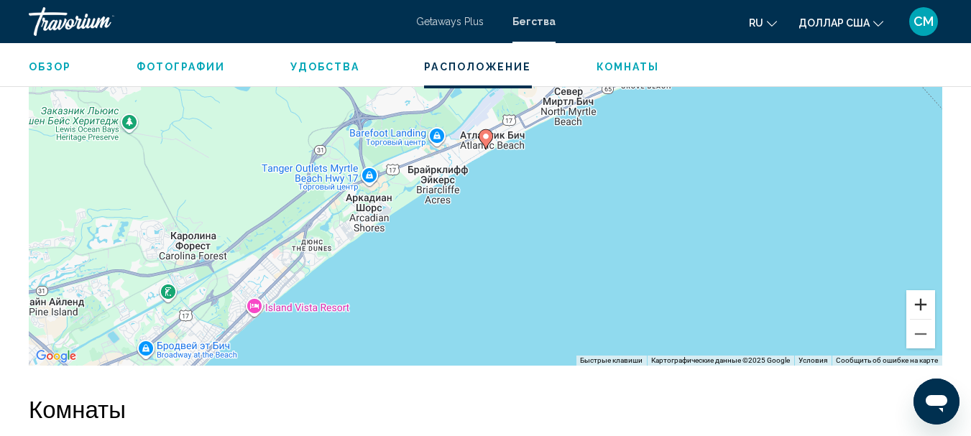
click at [923, 305] on button "Увеличить" at bounding box center [920, 304] width 29 height 29
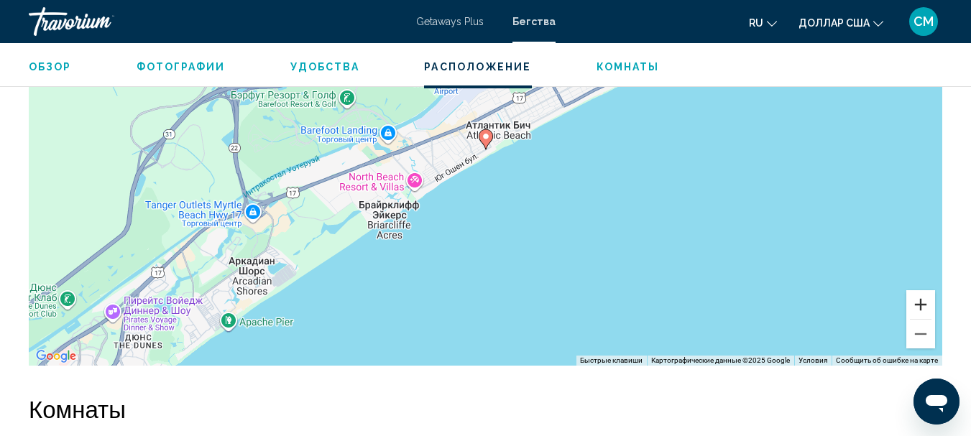
click at [923, 305] on button "Увеличить" at bounding box center [920, 304] width 29 height 29
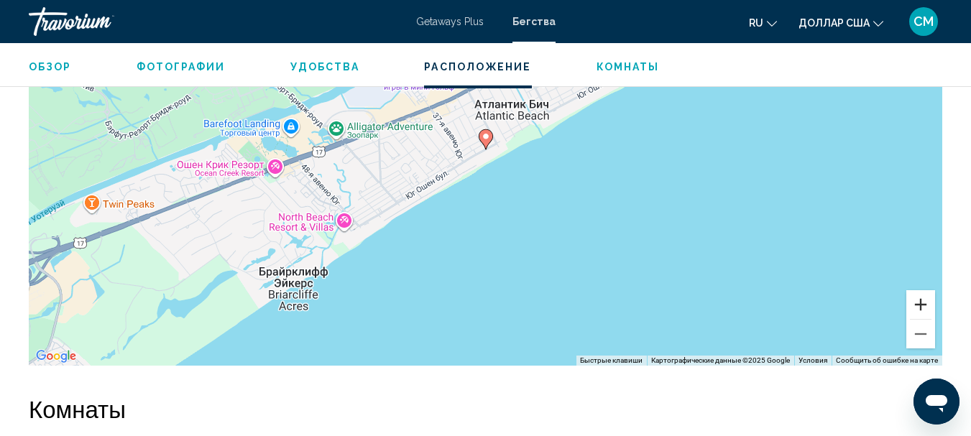
click at [923, 305] on button "Увеличить" at bounding box center [920, 304] width 29 height 29
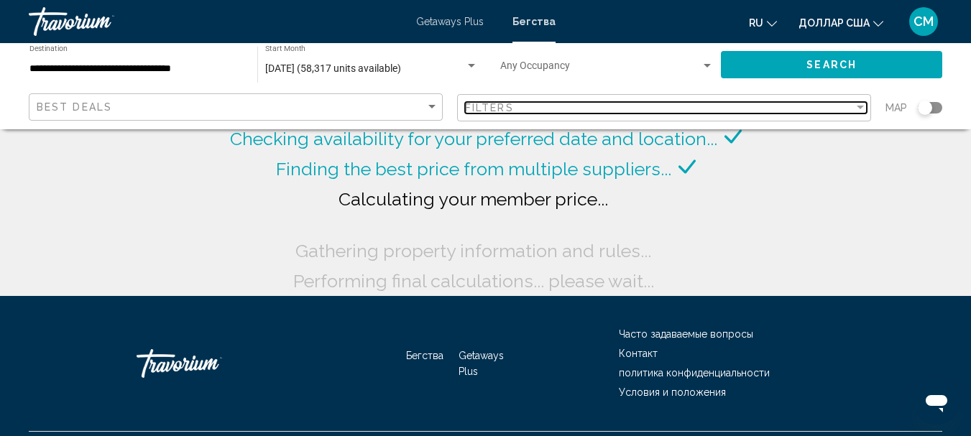
click at [861, 106] on div "Filter" at bounding box center [860, 108] width 7 height 4
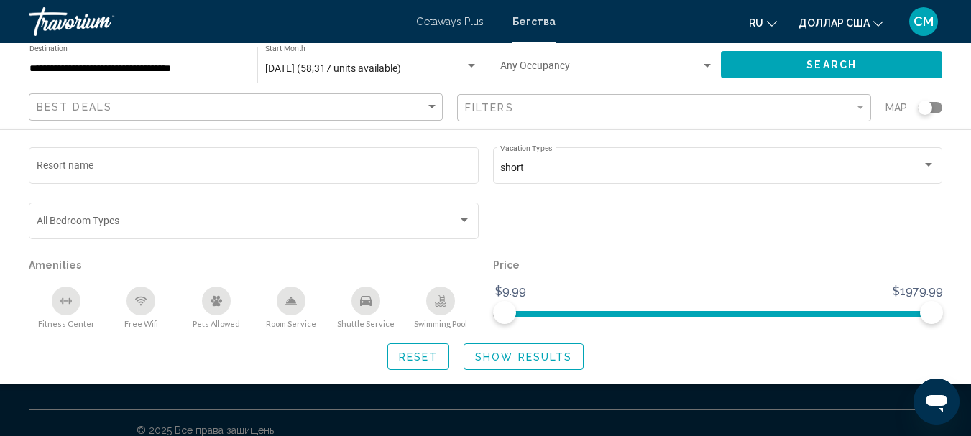
click at [934, 107] on div "Search widget" at bounding box center [930, 107] width 24 height 11
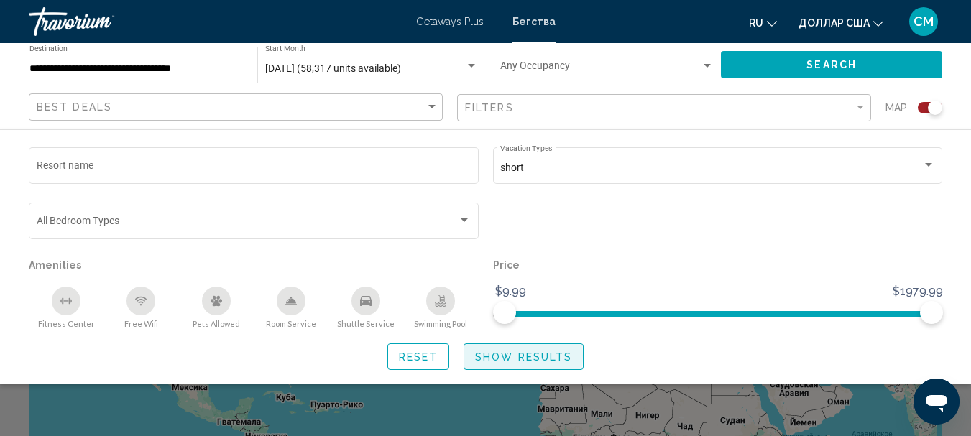
click at [490, 356] on span "Show Results" at bounding box center [523, 356] width 97 height 11
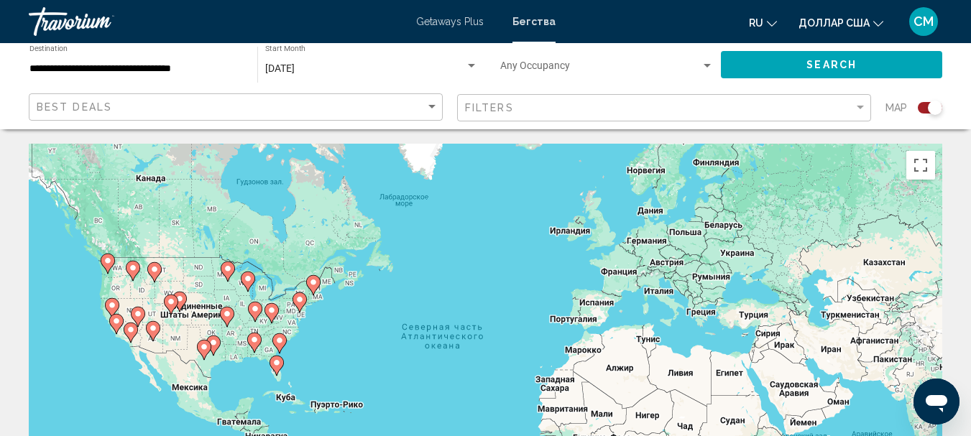
click at [282, 341] on image "Основное содержание" at bounding box center [279, 340] width 9 height 9
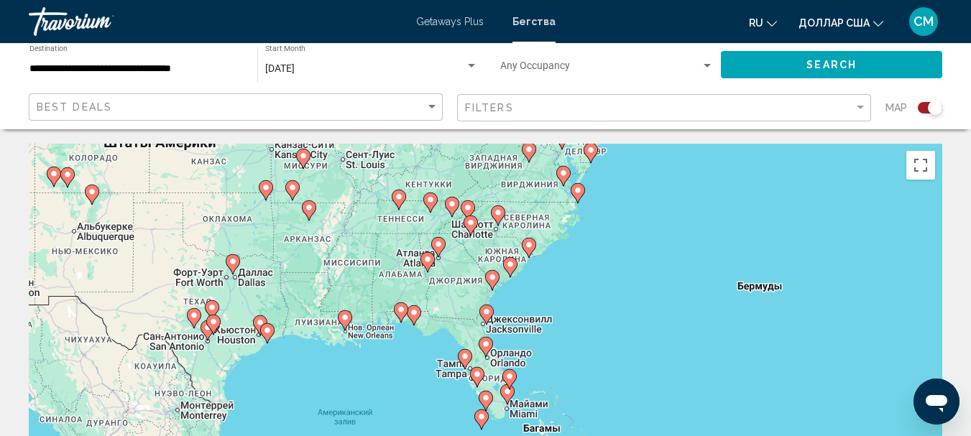
click at [509, 264] on image "Основное содержание" at bounding box center [510, 264] width 9 height 9
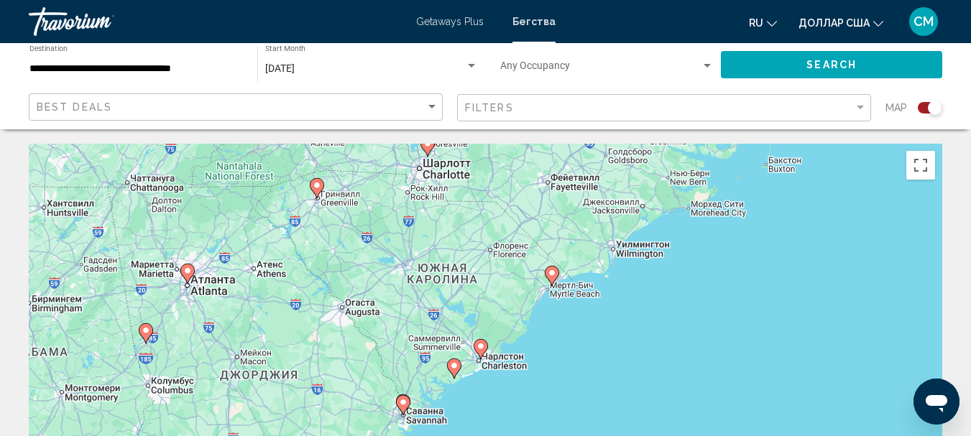
click at [550, 274] on image "Основное содержание" at bounding box center [552, 273] width 9 height 9
type input "**********"
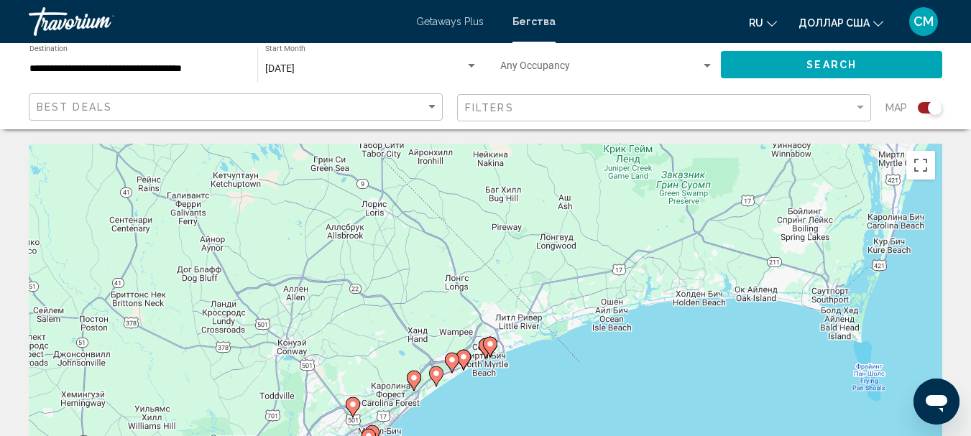
click at [458, 354] on gmp-advanced-marker "Основное содержание" at bounding box center [452, 363] width 14 height 22
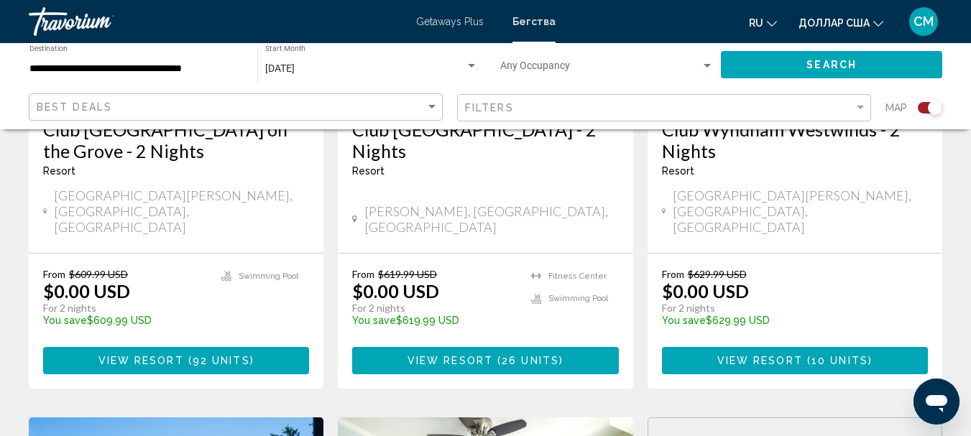
scroll to position [1293, 0]
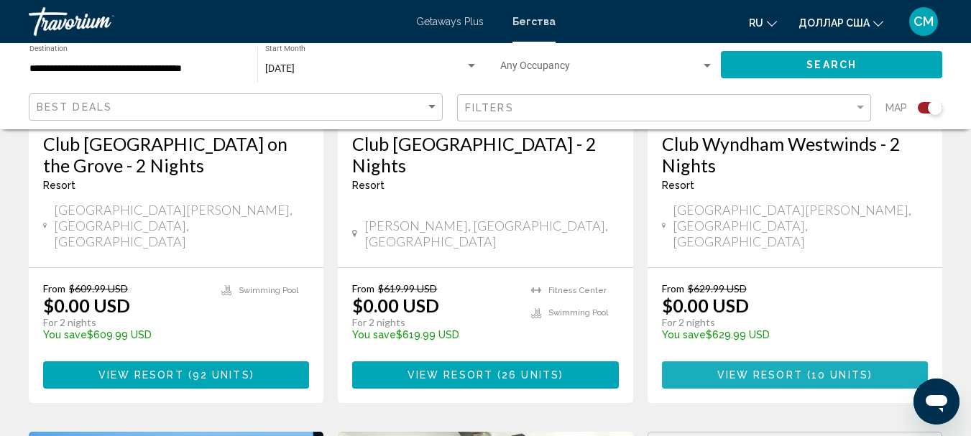
click at [760, 370] on span "View Resort" at bounding box center [760, 375] width 86 height 11
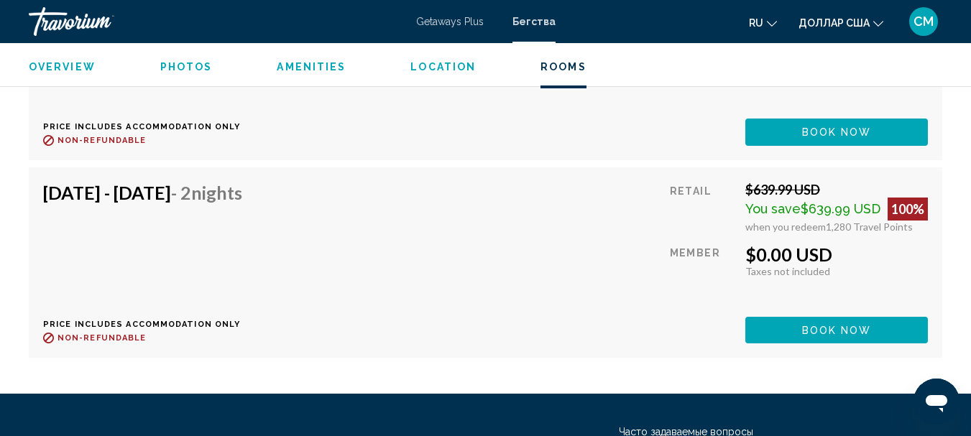
scroll to position [3644, 0]
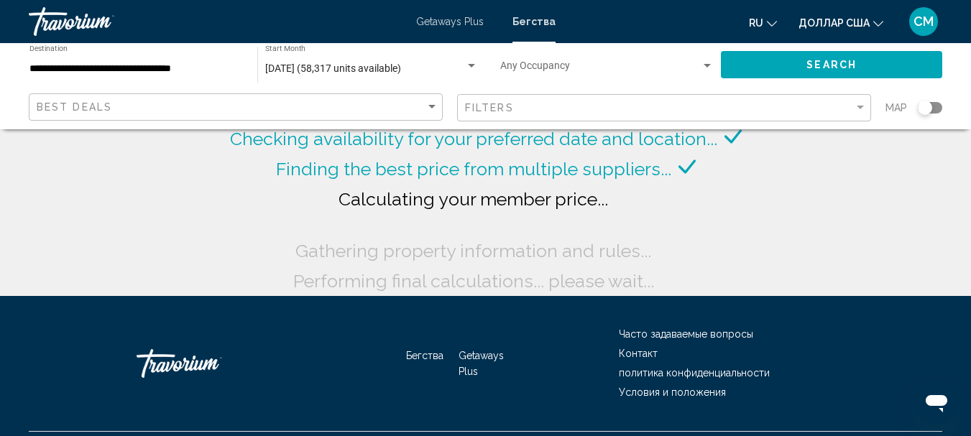
drag, startPoint x: 929, startPoint y: 109, endPoint x: 937, endPoint y: 108, distance: 7.9
click at [937, 108] on div "Search widget" at bounding box center [930, 107] width 24 height 11
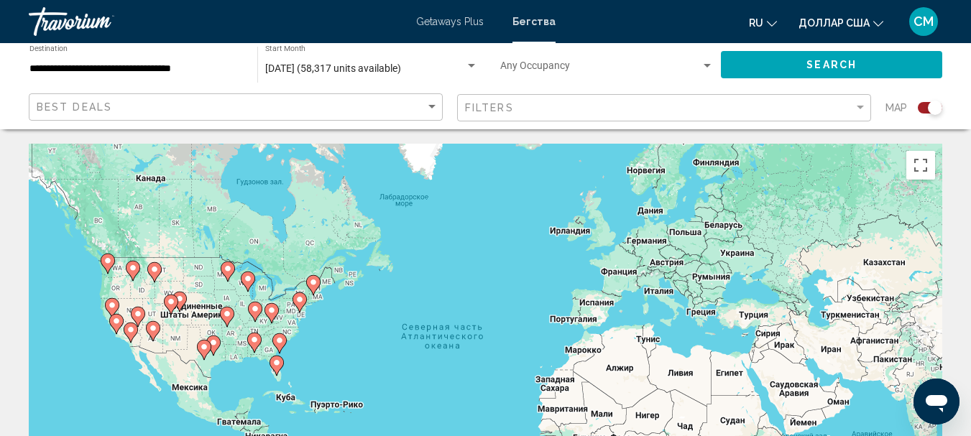
click at [278, 346] on icon "Основное содержание" at bounding box center [278, 343] width 13 height 19
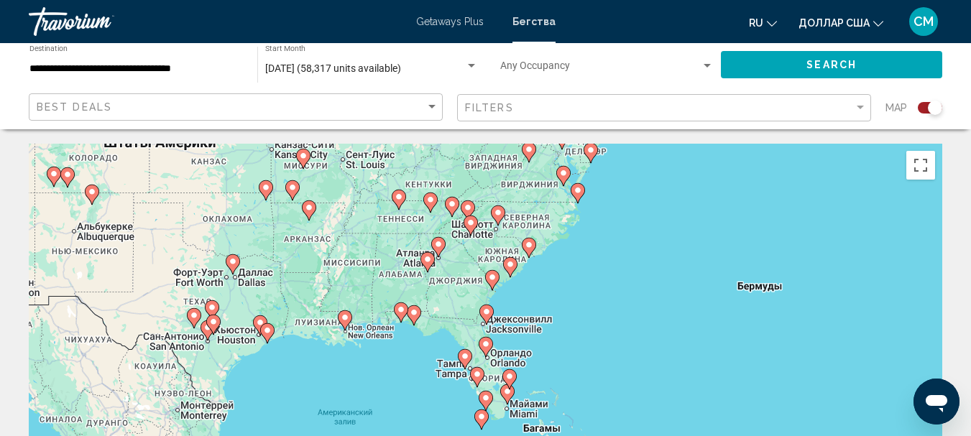
click at [511, 264] on image "Основное содержание" at bounding box center [510, 264] width 9 height 9
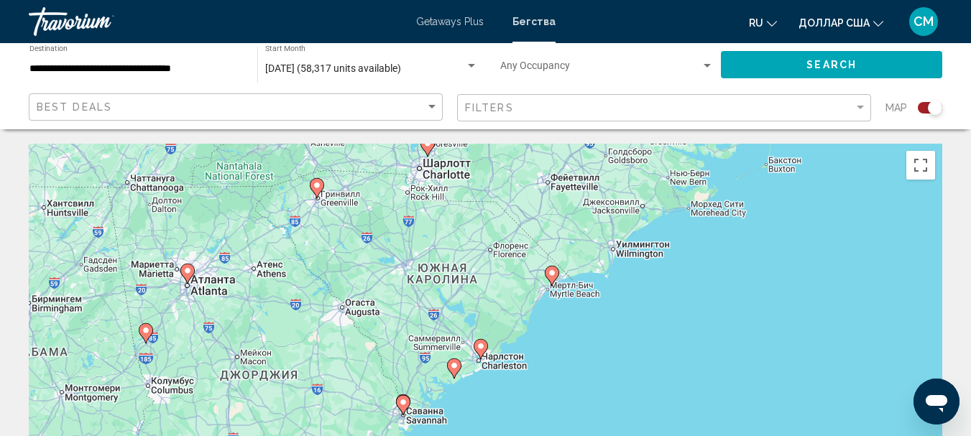
click at [553, 277] on icon "Основное содержание" at bounding box center [551, 276] width 13 height 19
type input "**********"
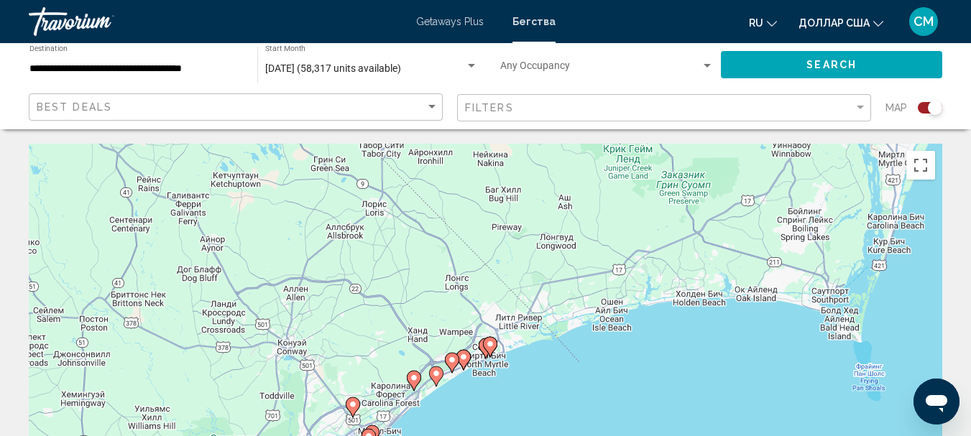
click at [486, 346] on icon "Основное содержание" at bounding box center [489, 347] width 13 height 19
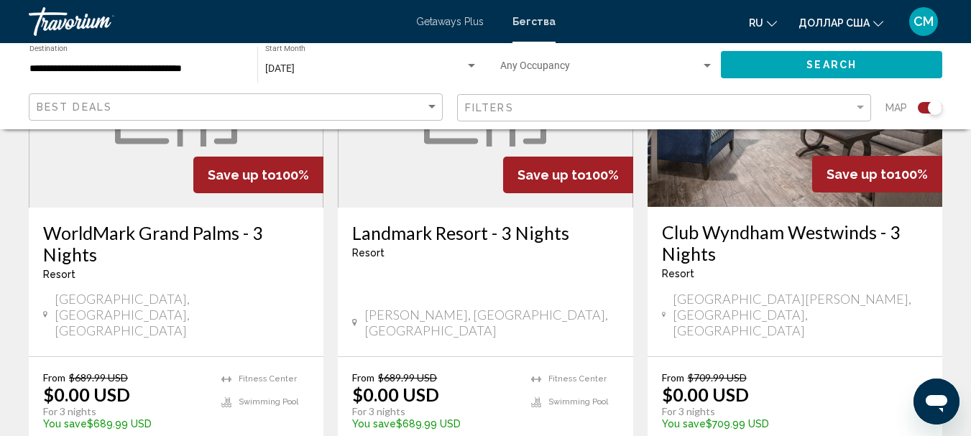
scroll to position [2299, 0]
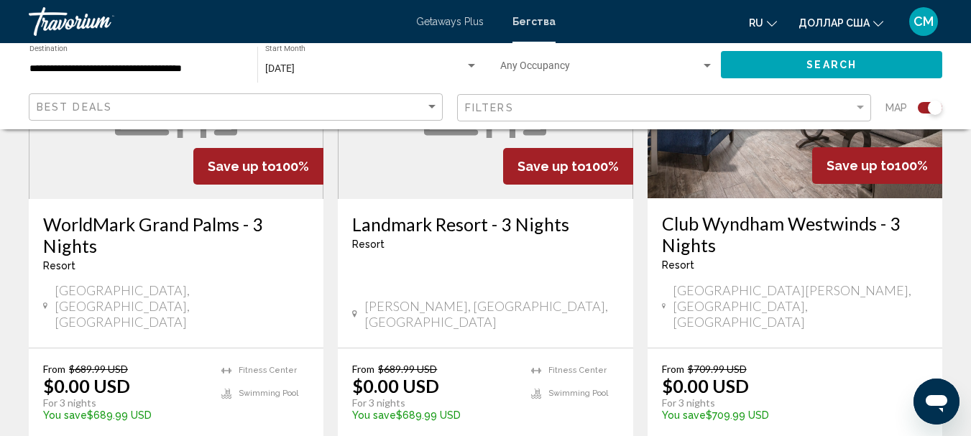
click at [0, 0] on div at bounding box center [0, 0] width 0 height 0
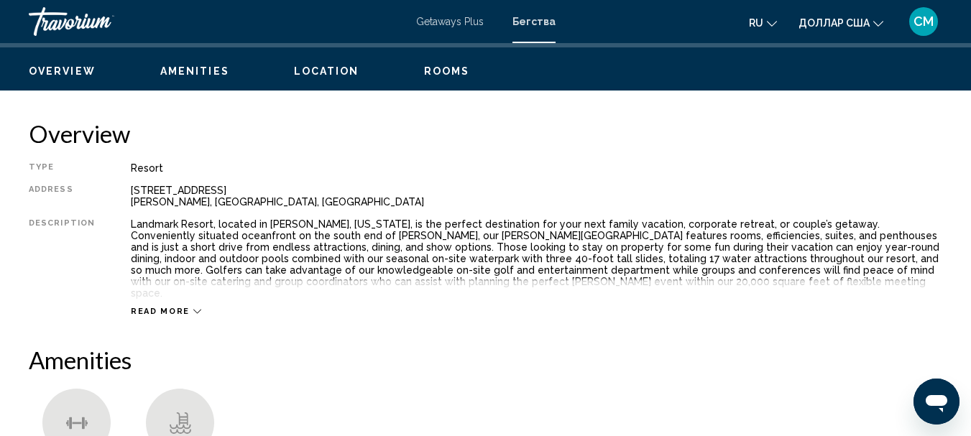
scroll to position [72, 0]
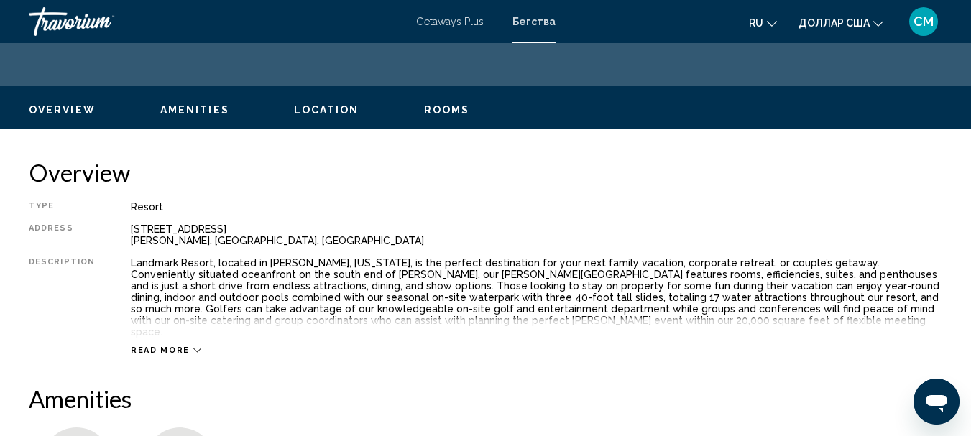
click at [160, 346] on span "Read more" at bounding box center [160, 350] width 59 height 9
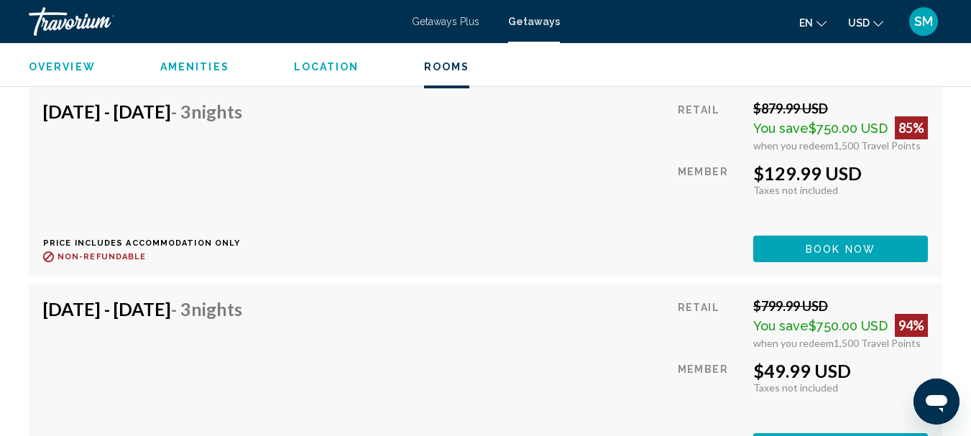
scroll to position [1613, 0]
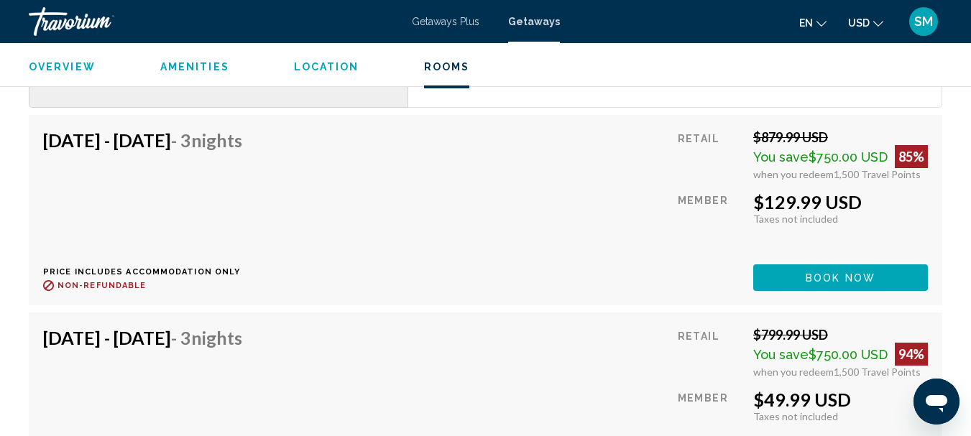
click at [586, 158] on div "[DATE] - [DATE] - 3 Nights Price includes accommodation only Refundable until :…" at bounding box center [485, 210] width 885 height 162
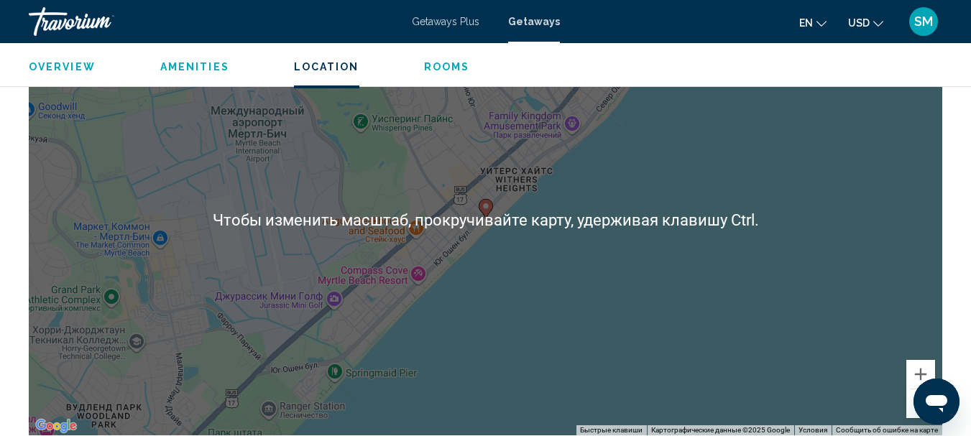
scroll to position [895, 0]
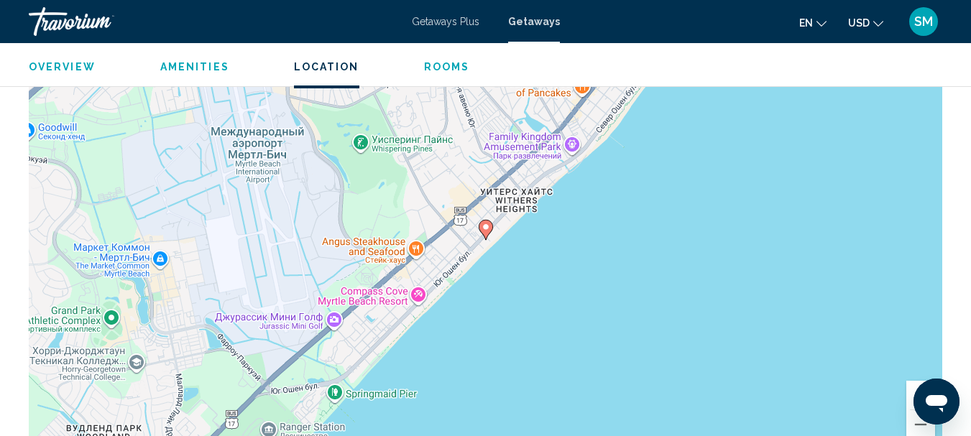
click at [727, 176] on div "Чтобы активировать перетаскивание с помощью клавиатуры, нажмите Alt + Ввод. Пос…" at bounding box center [485, 240] width 913 height 431
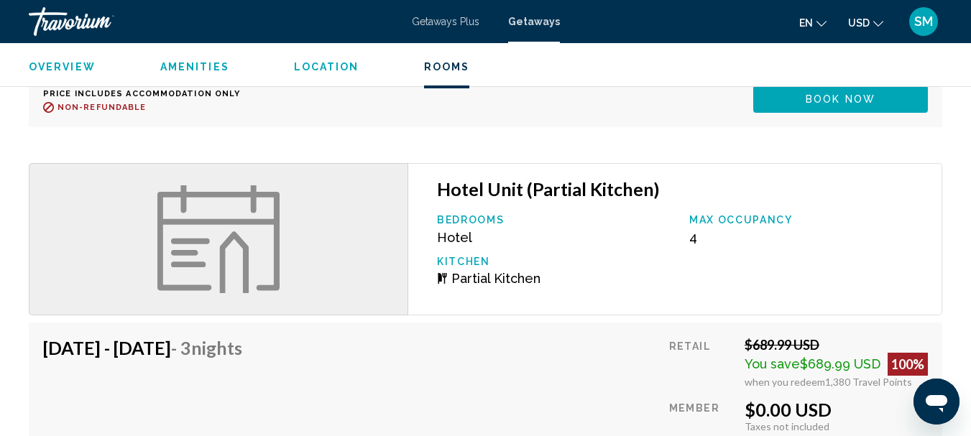
scroll to position [2012, 0]
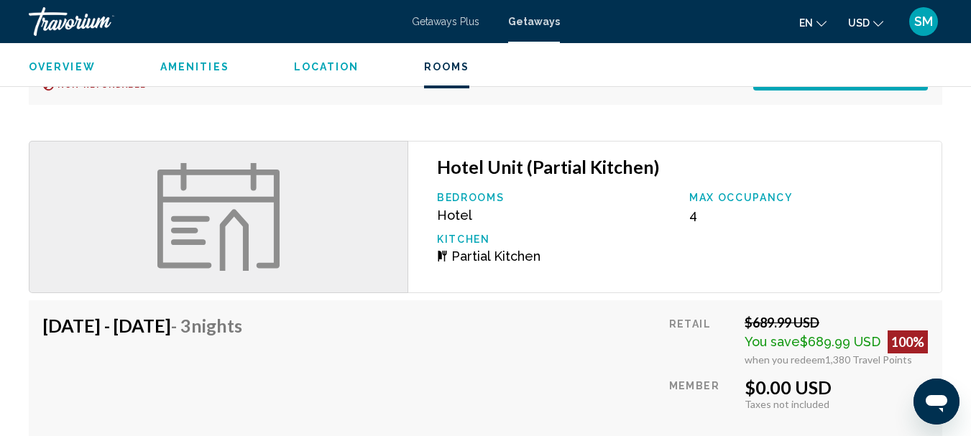
click at [449, 315] on div "[DATE] - [DATE] - 3 Nights Price includes accommodation only Refundable until :…" at bounding box center [485, 396] width 885 height 162
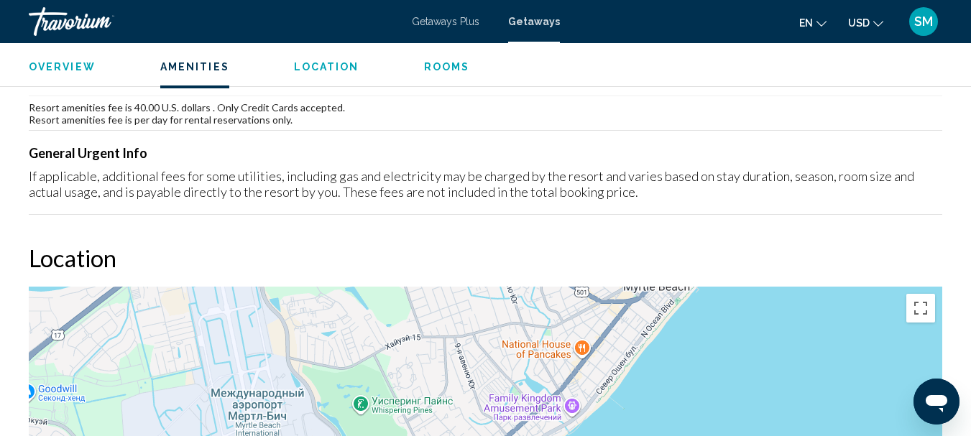
scroll to position [647, 0]
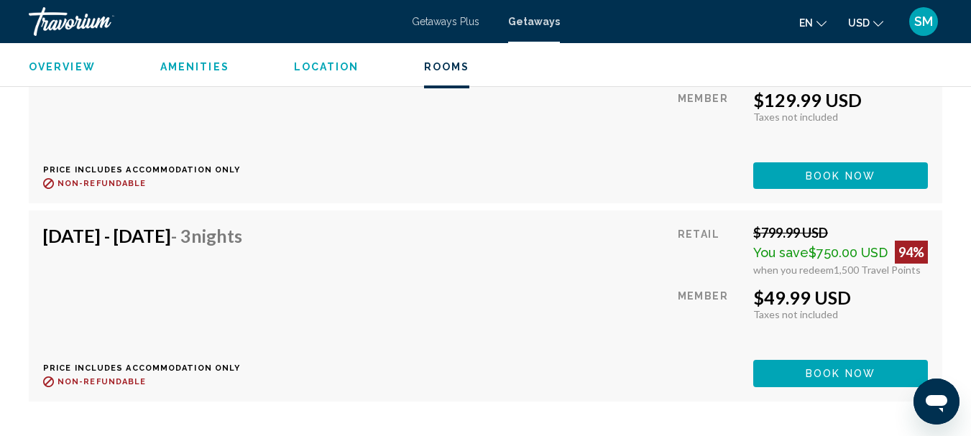
scroll to position [1477, 0]
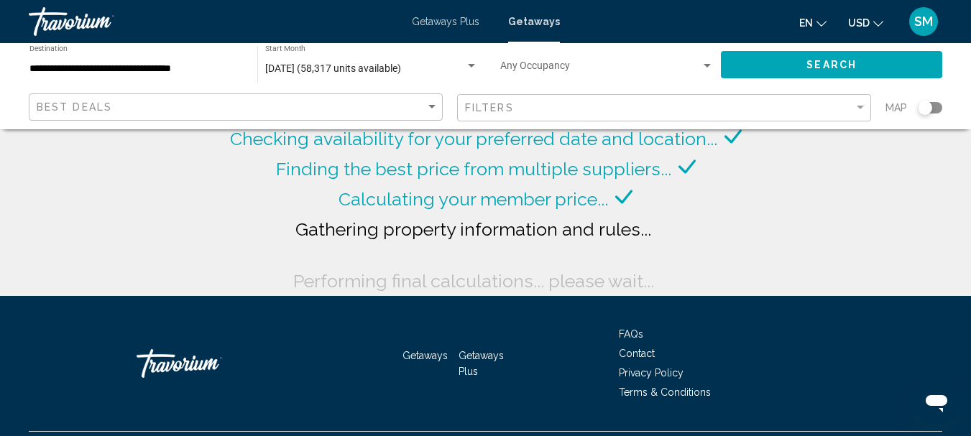
drag, startPoint x: 931, startPoint y: 106, endPoint x: 940, endPoint y: 106, distance: 8.7
click at [940, 106] on div "Search widget" at bounding box center [930, 107] width 24 height 11
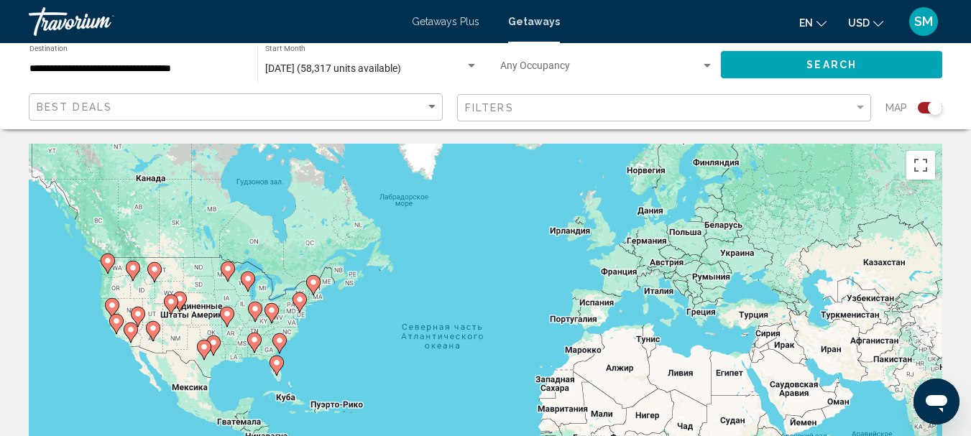
click at [276, 340] on image "Main content" at bounding box center [279, 340] width 9 height 9
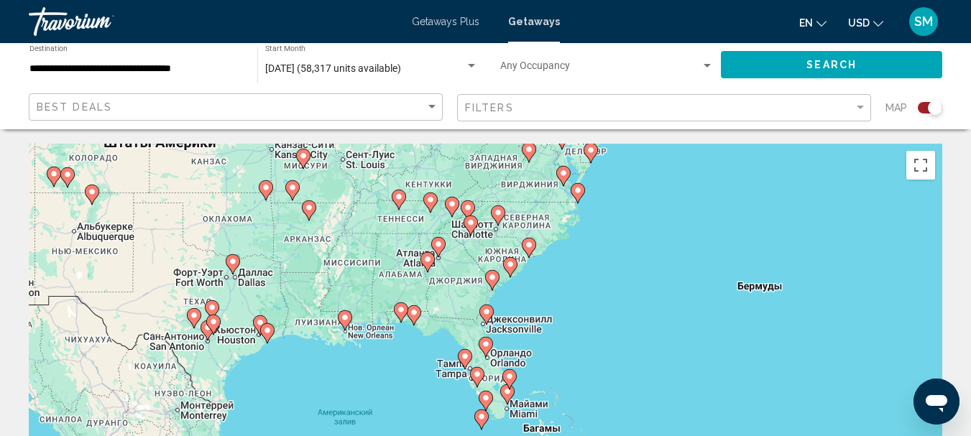
click at [528, 250] on icon "Main content" at bounding box center [528, 248] width 13 height 19
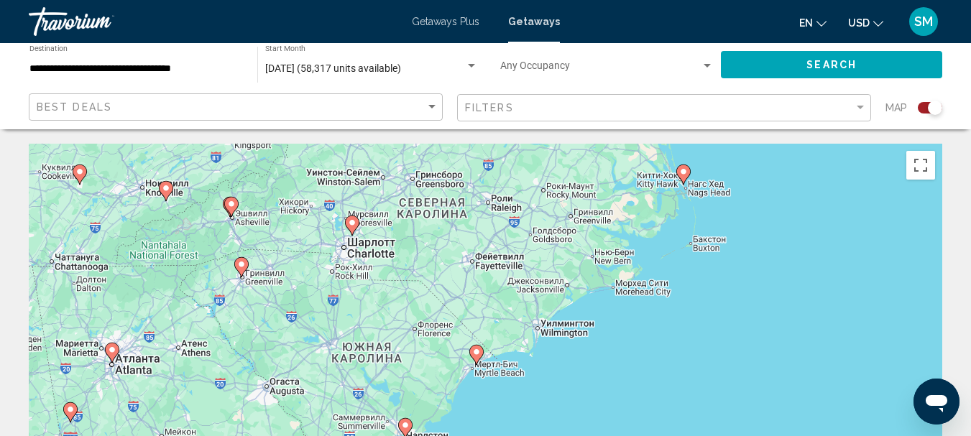
click at [478, 354] on image "Main content" at bounding box center [476, 352] width 9 height 9
type input "**********"
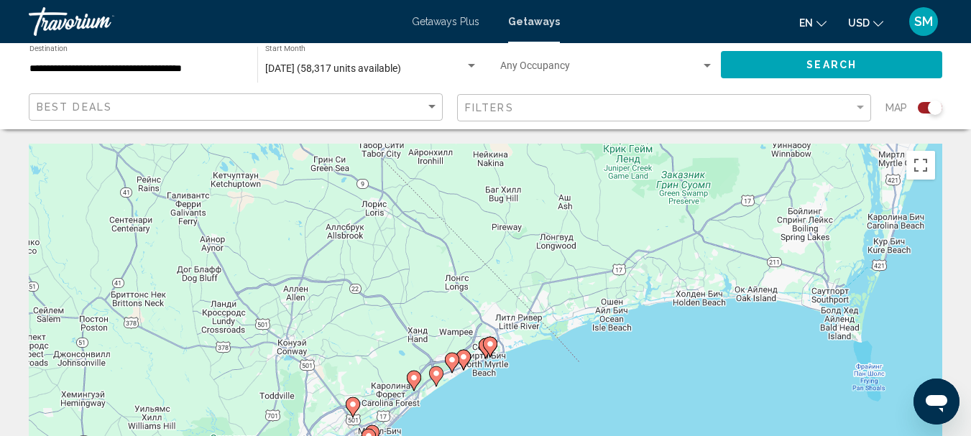
click at [490, 354] on icon "Main content" at bounding box center [489, 347] width 13 height 19
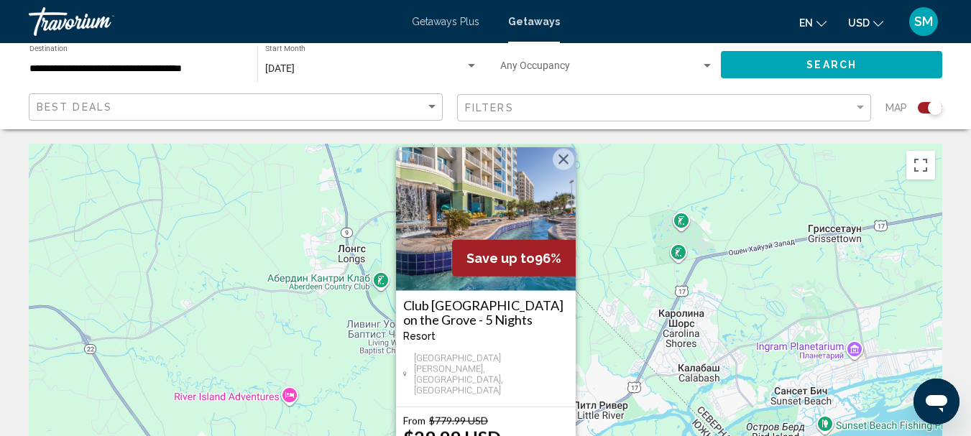
click at [324, 346] on div "Чтобы активировать перетаскивание с помощью клавиатуры, нажмите Alt + Ввод. Пос…" at bounding box center [485, 359] width 913 height 431
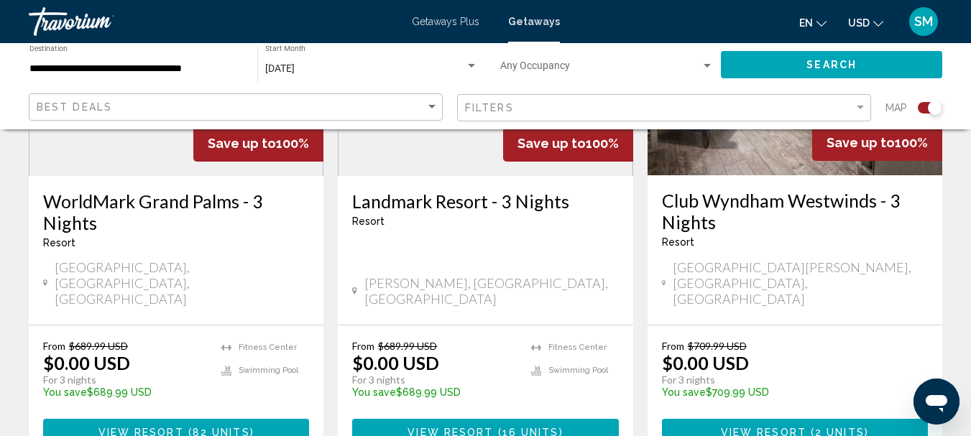
scroll to position [2299, 0]
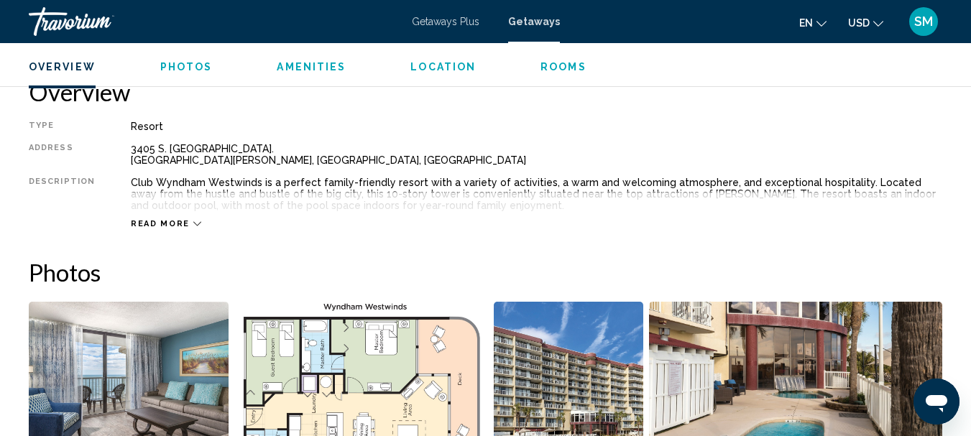
scroll to position [742, 0]
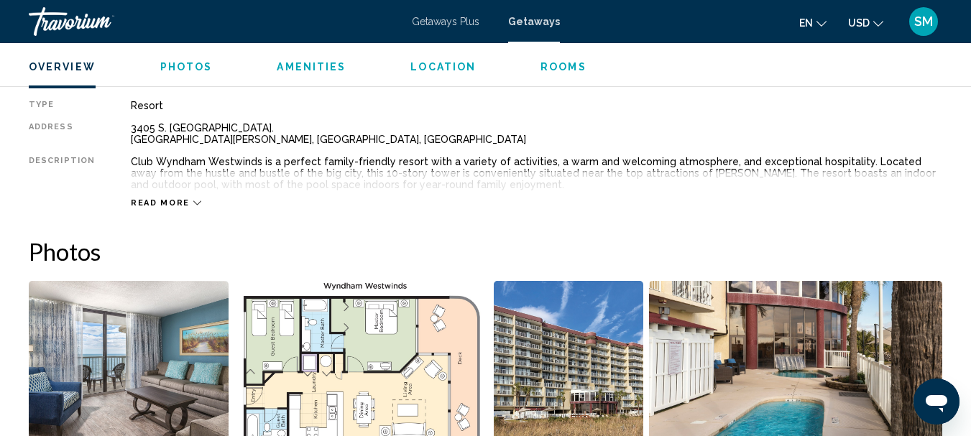
click at [161, 201] on span "Read more" at bounding box center [160, 202] width 59 height 9
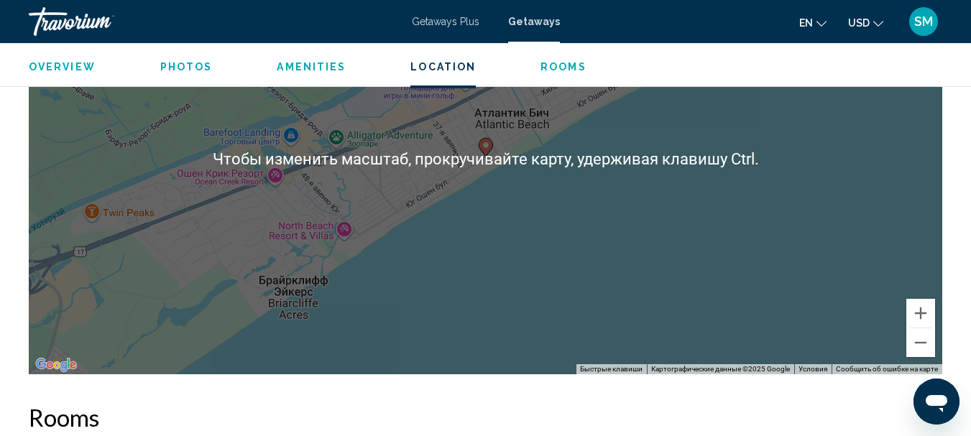
scroll to position [2394, 0]
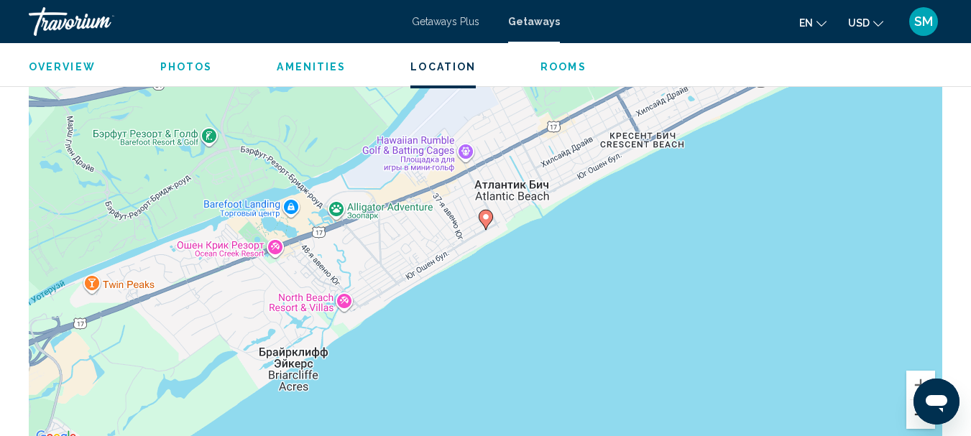
click at [913, 421] on button "Уменьшить" at bounding box center [920, 414] width 29 height 29
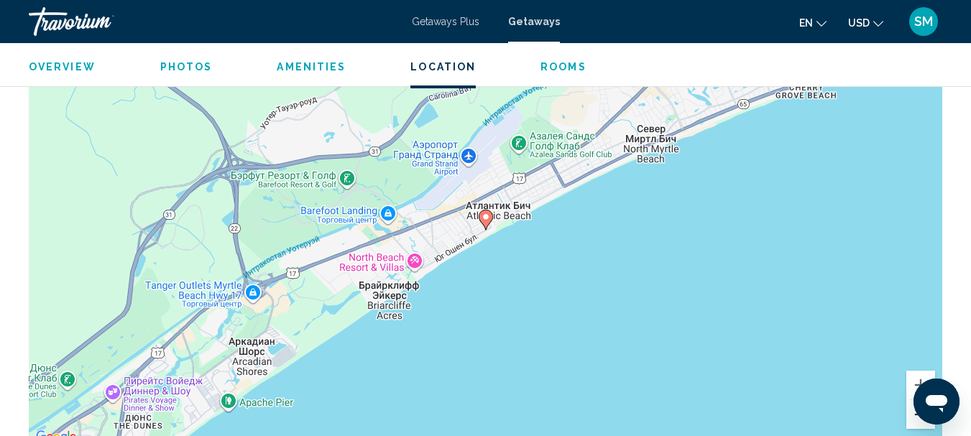
click at [913, 421] on button "Уменьшить" at bounding box center [920, 414] width 29 height 29
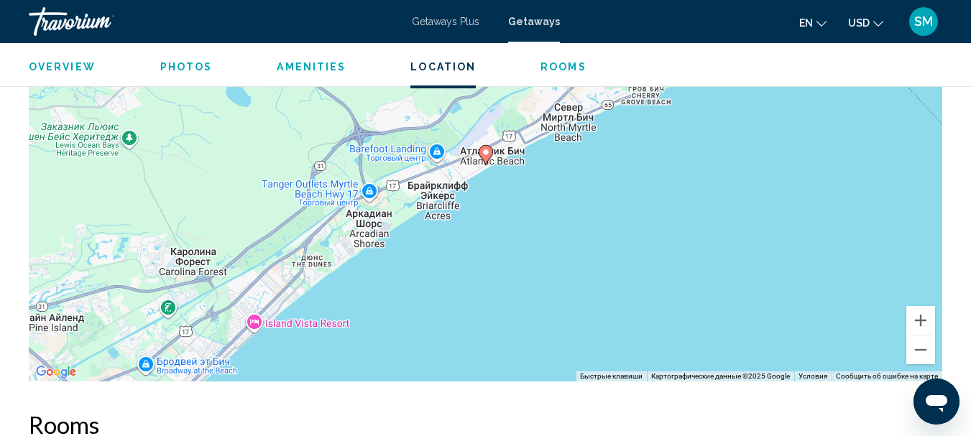
scroll to position [2456, 0]
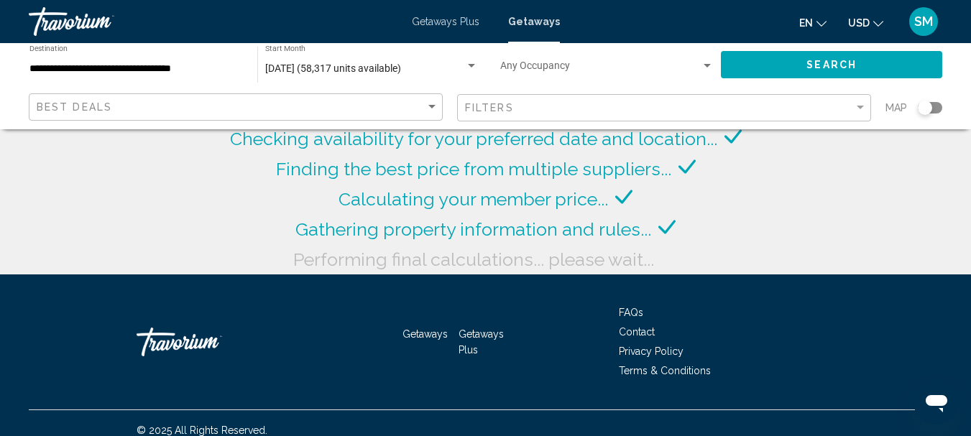
click at [939, 106] on div "Search widget" at bounding box center [930, 107] width 24 height 11
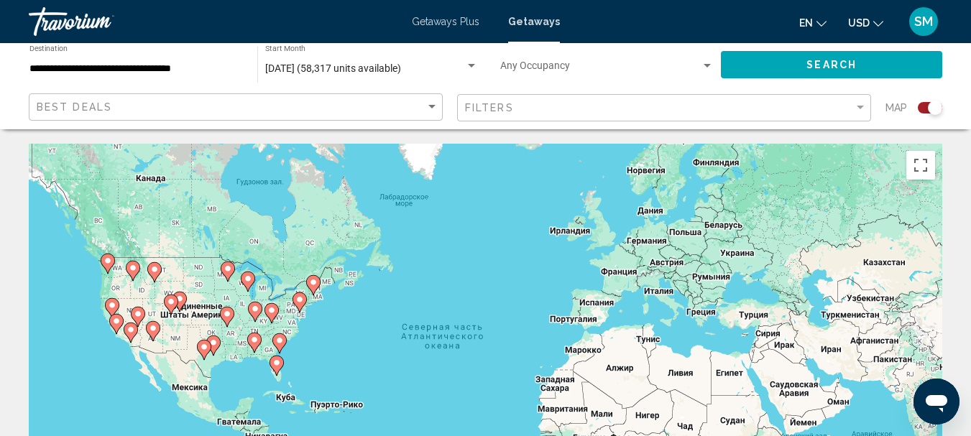
click at [276, 341] on g "Main content" at bounding box center [279, 343] width 14 height 20
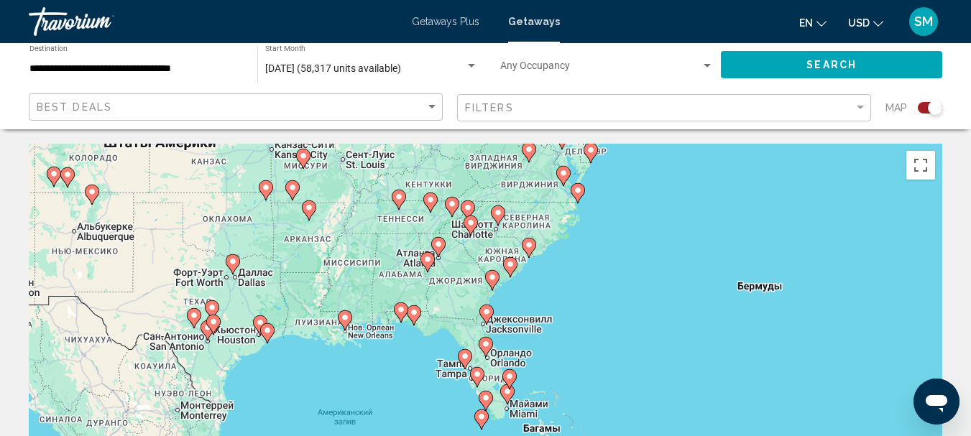
click at [513, 264] on image "Main content" at bounding box center [510, 264] width 9 height 9
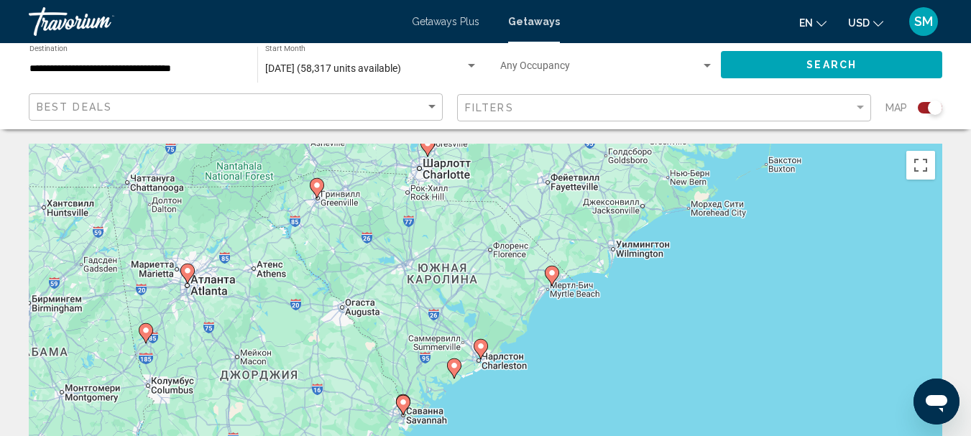
scroll to position [72, 0]
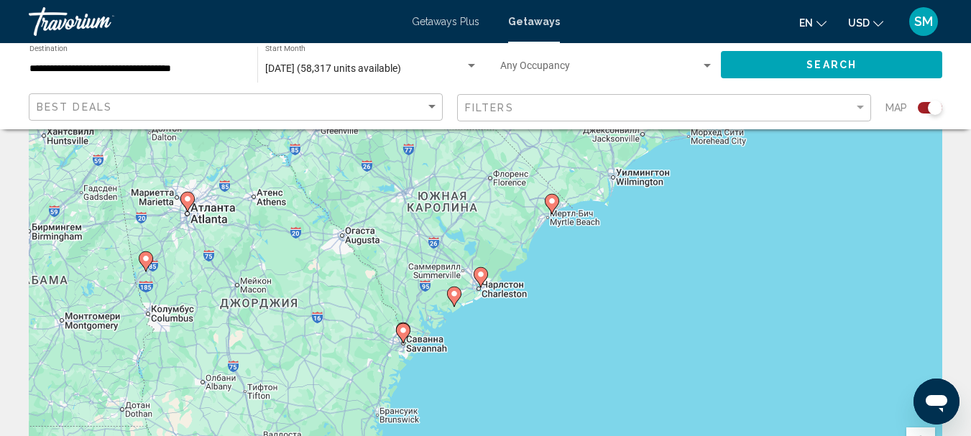
click at [554, 200] on image "Main content" at bounding box center [552, 201] width 9 height 9
type input "**********"
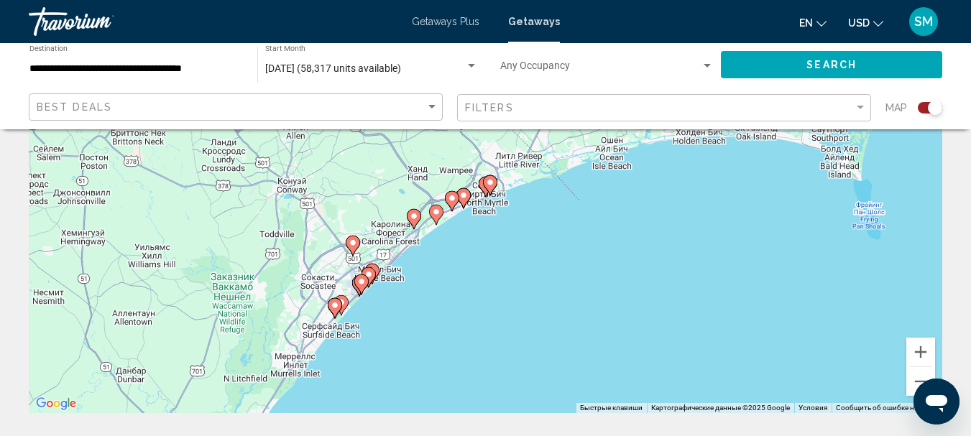
scroll to position [144, 0]
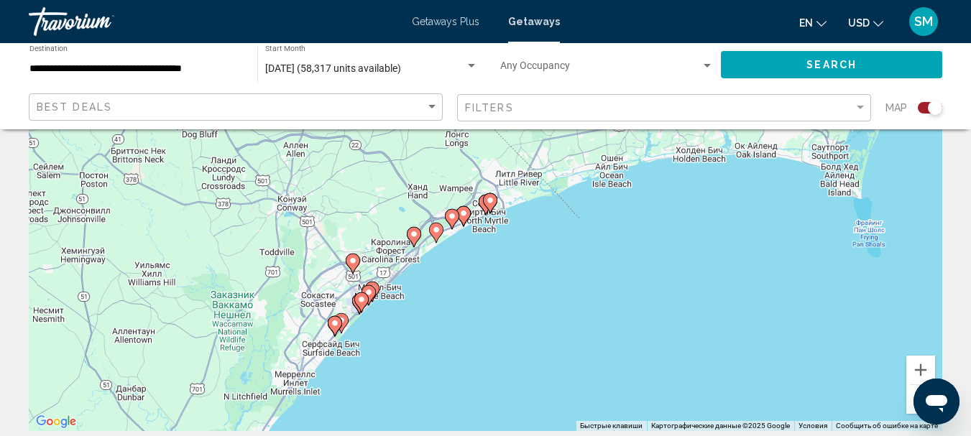
click at [467, 213] on image "Main content" at bounding box center [463, 213] width 9 height 9
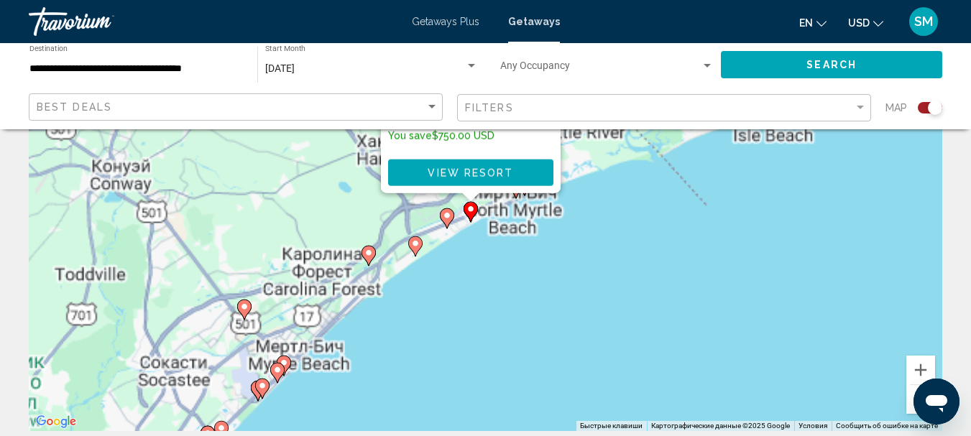
scroll to position [0, 0]
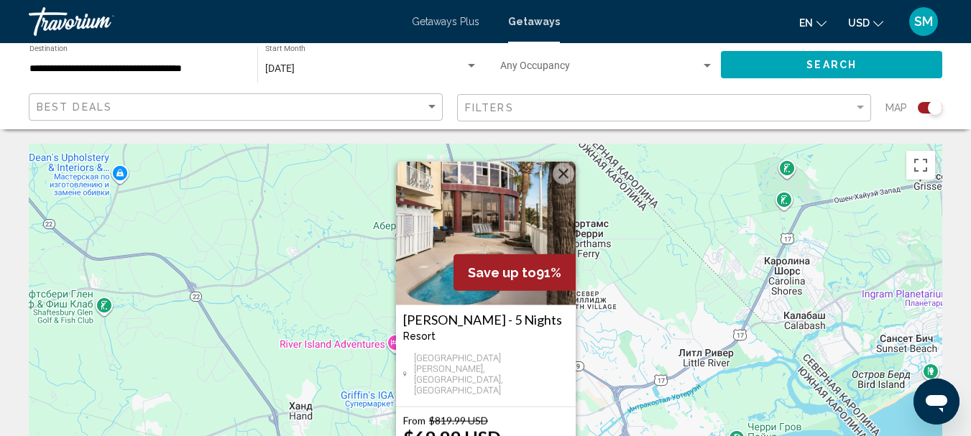
click at [297, 319] on div "Для навигации используйте клавиши со стрелками. Чтобы активировать перетаскиван…" at bounding box center [485, 359] width 913 height 431
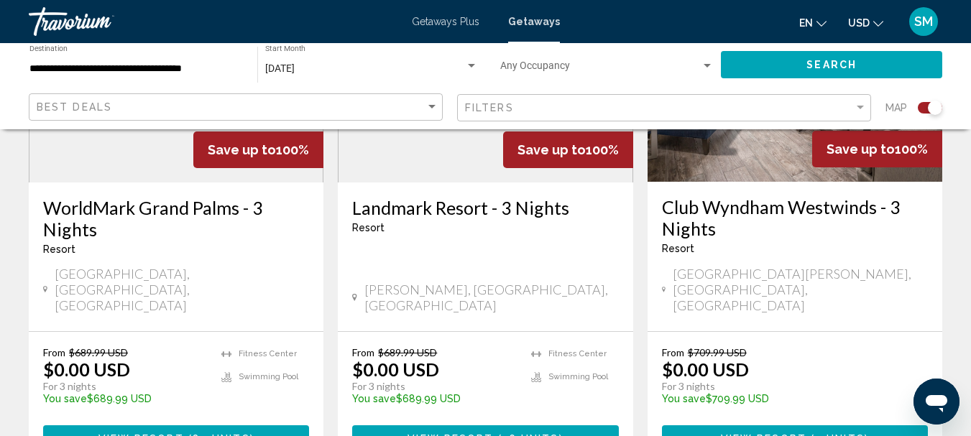
scroll to position [2299, 0]
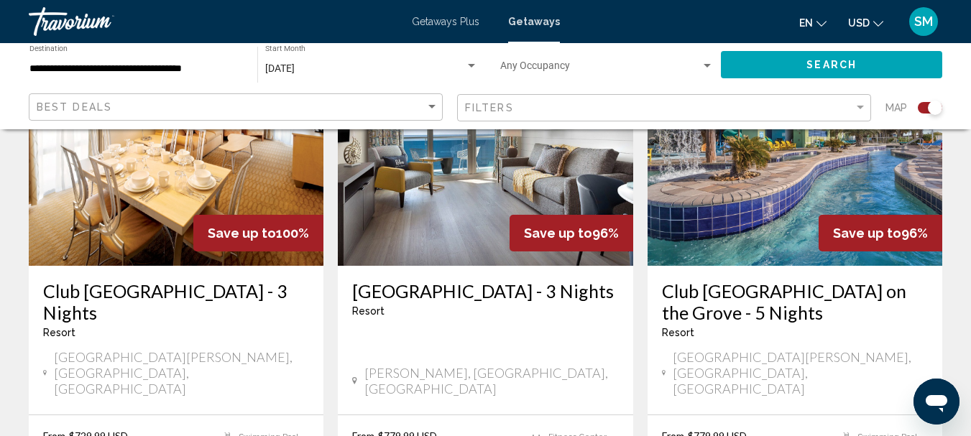
scroll to position [575, 0]
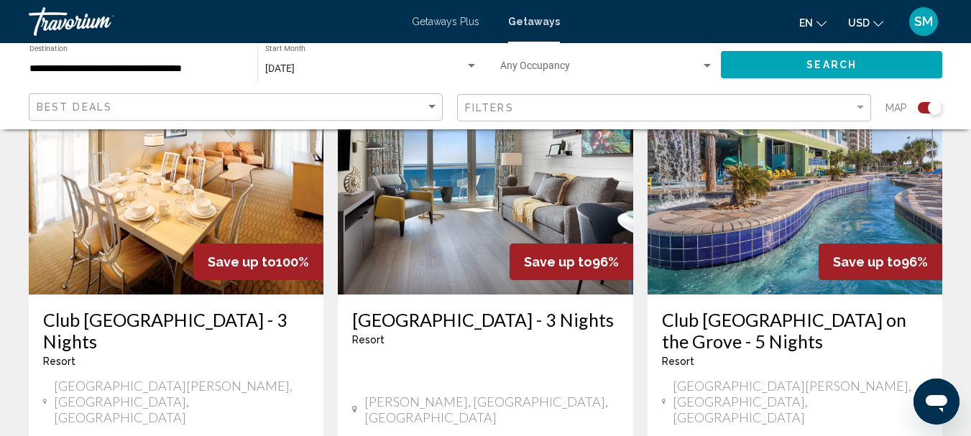
click at [89, 320] on h3 "Club [GEOGRAPHIC_DATA] - 3 Nights" at bounding box center [176, 330] width 266 height 43
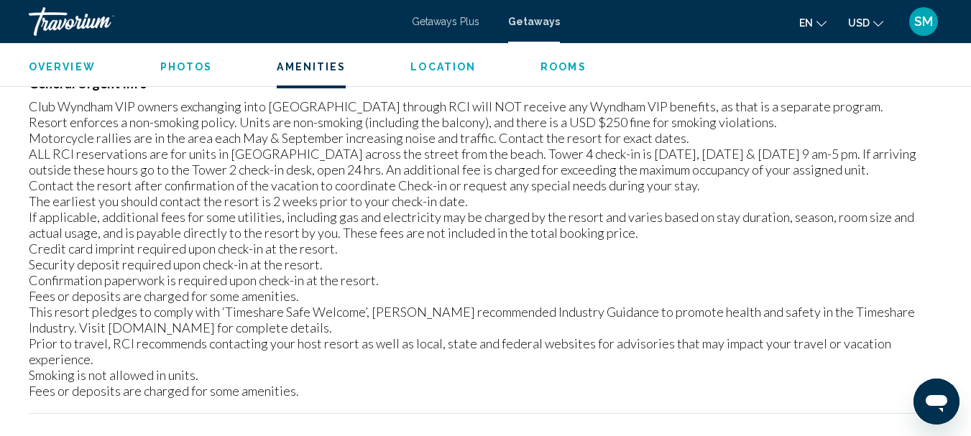
scroll to position [1748, 0]
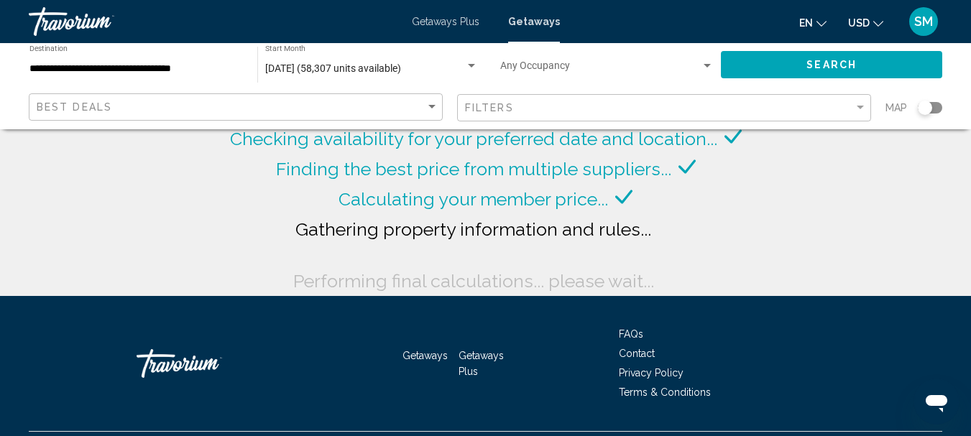
click at [938, 109] on div "Search widget" at bounding box center [930, 107] width 24 height 11
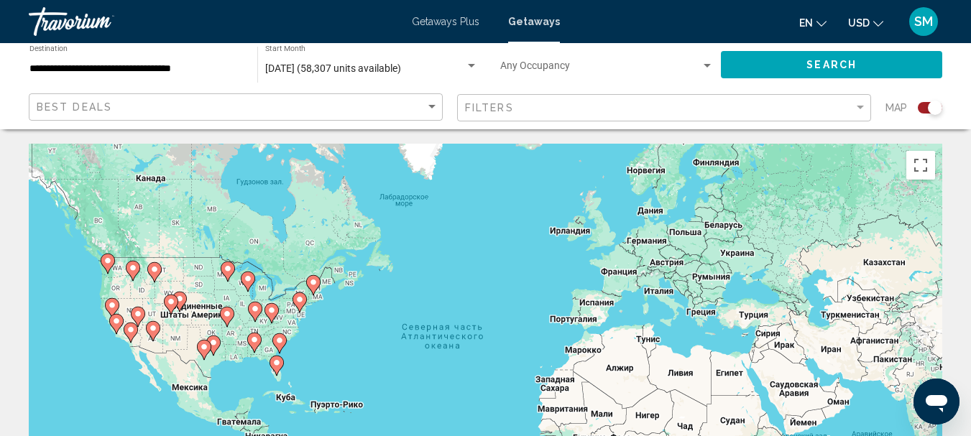
click at [278, 340] on image "Main content" at bounding box center [279, 340] width 9 height 9
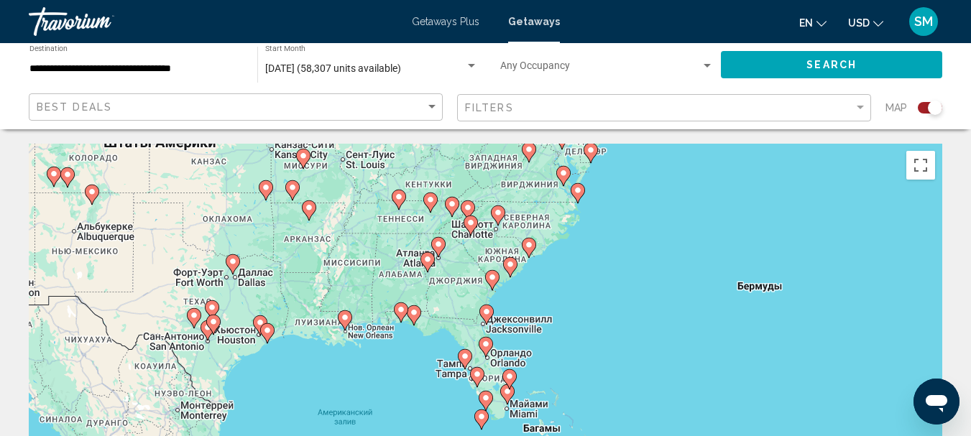
click at [579, 195] on icon "Main content" at bounding box center [577, 193] width 13 height 19
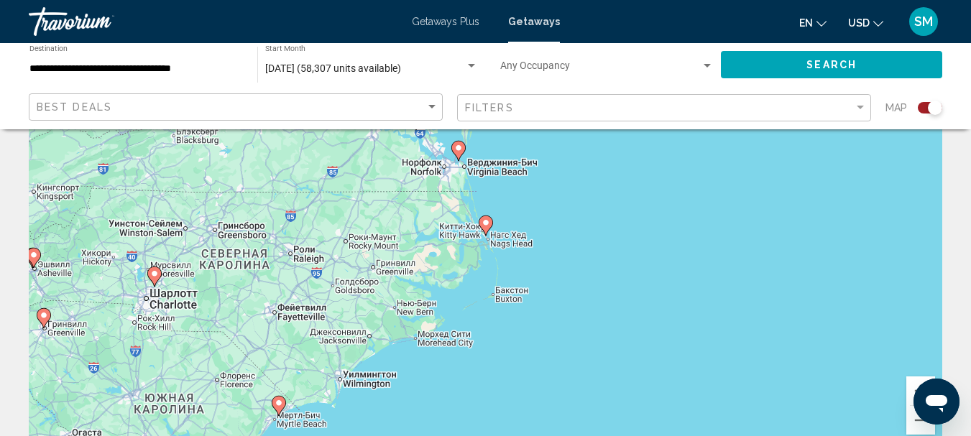
scroll to position [144, 0]
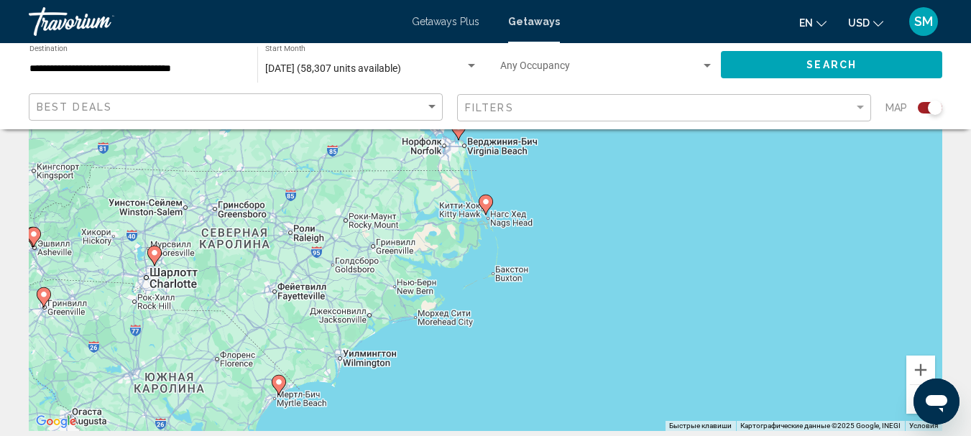
click at [485, 203] on image "Main content" at bounding box center [485, 202] width 9 height 9
type input "**********"
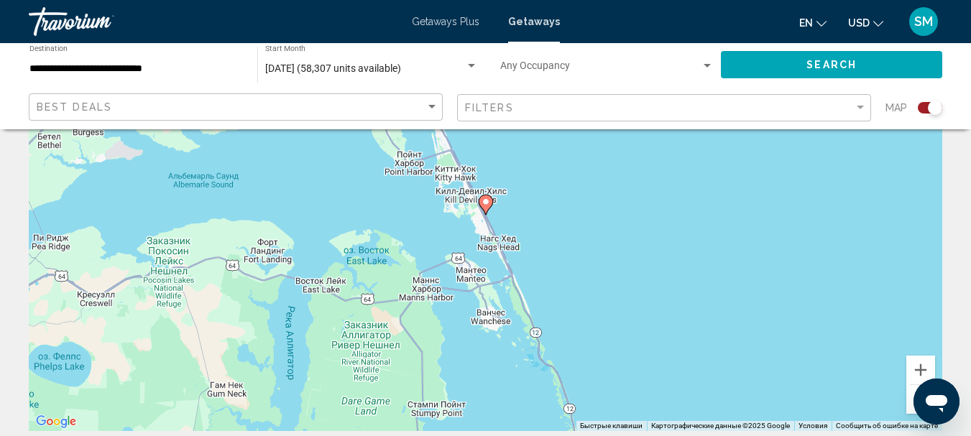
click at [485, 209] on icon "Main content" at bounding box center [485, 204] width 13 height 19
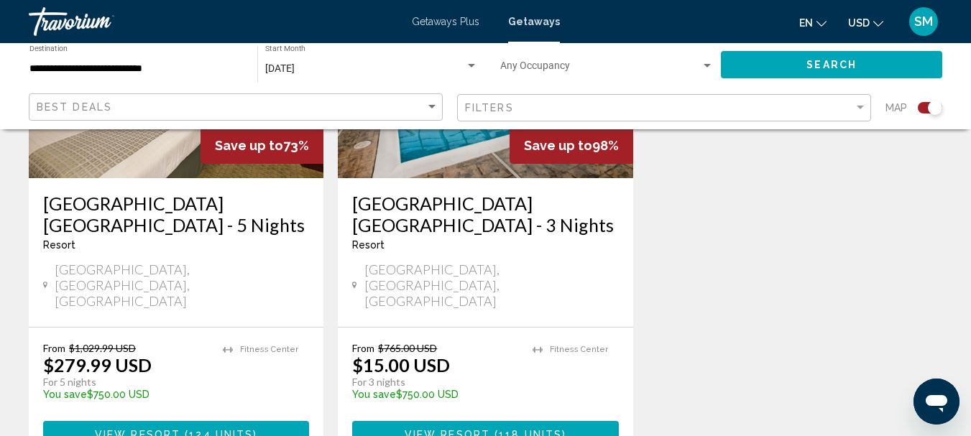
scroll to position [575, 0]
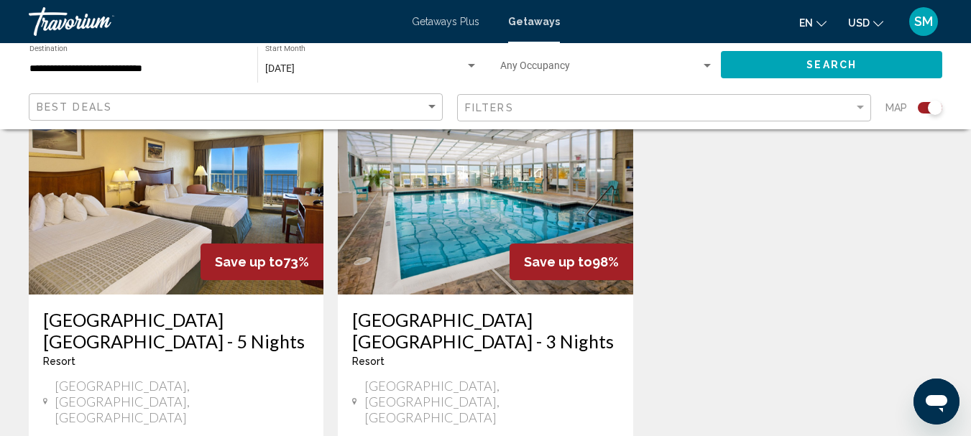
click at [499, 220] on img "Main content" at bounding box center [485, 180] width 295 height 230
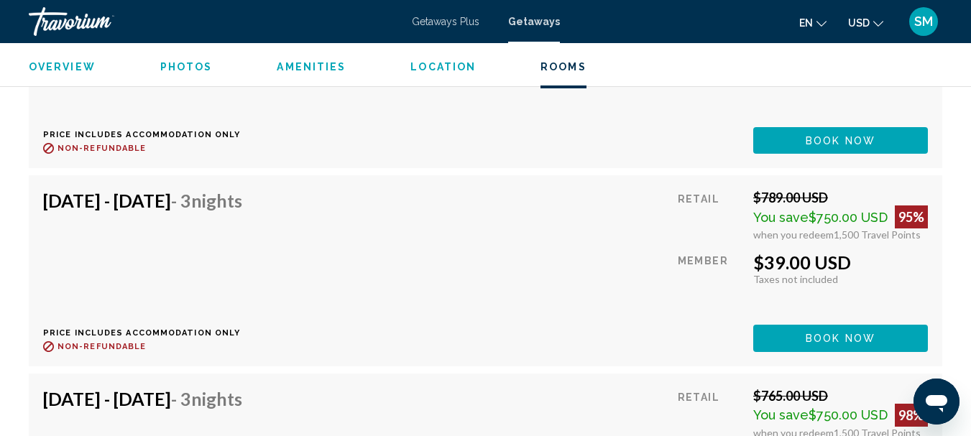
scroll to position [2682, 0]
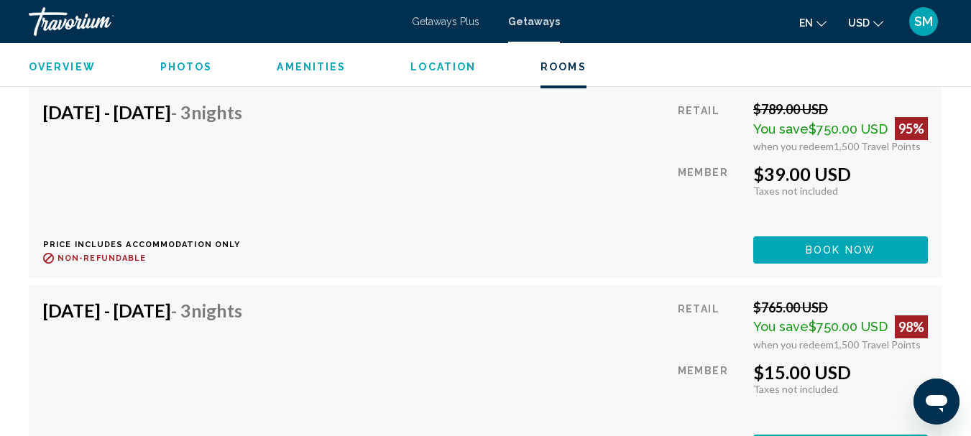
click at [590, 326] on div "[DATE] - [DATE] - 3 Nights Price includes accommodation only Refundable until :…" at bounding box center [485, 381] width 885 height 162
click at [601, 184] on div "[DATE] - [DATE] - 3 Nights Price includes accommodation only Refundable until :…" at bounding box center [485, 182] width 885 height 162
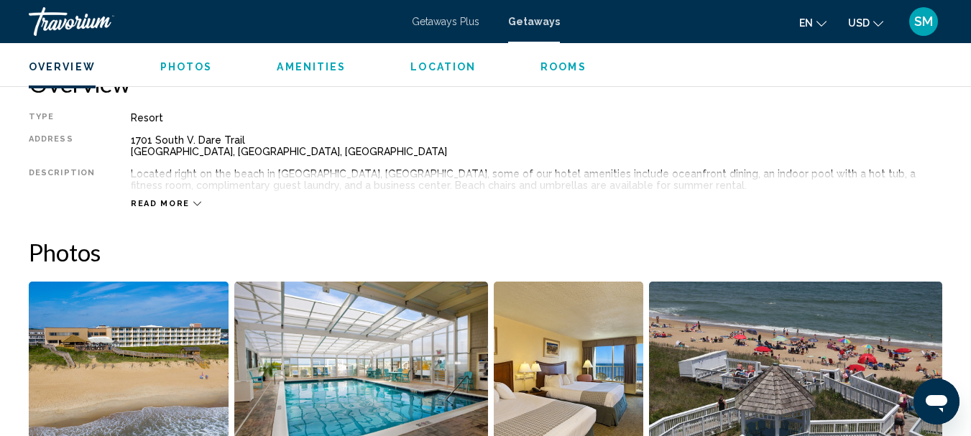
scroll to position [370, 0]
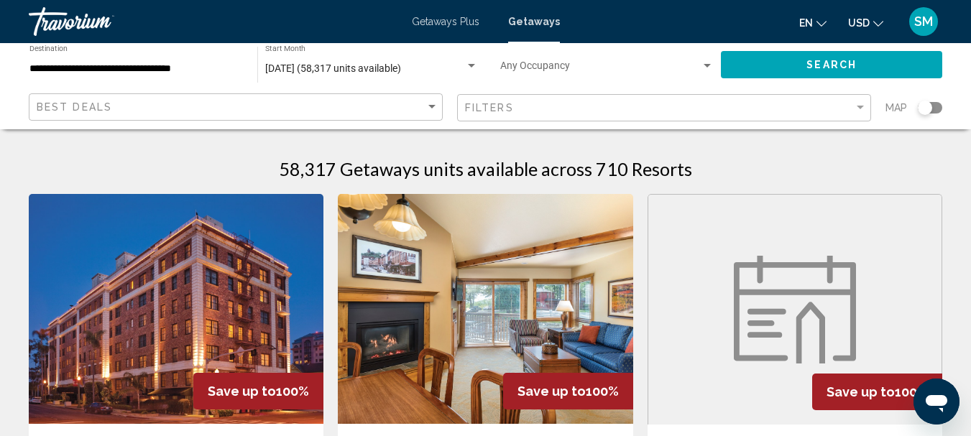
click at [934, 108] on div "Search widget" at bounding box center [930, 107] width 24 height 11
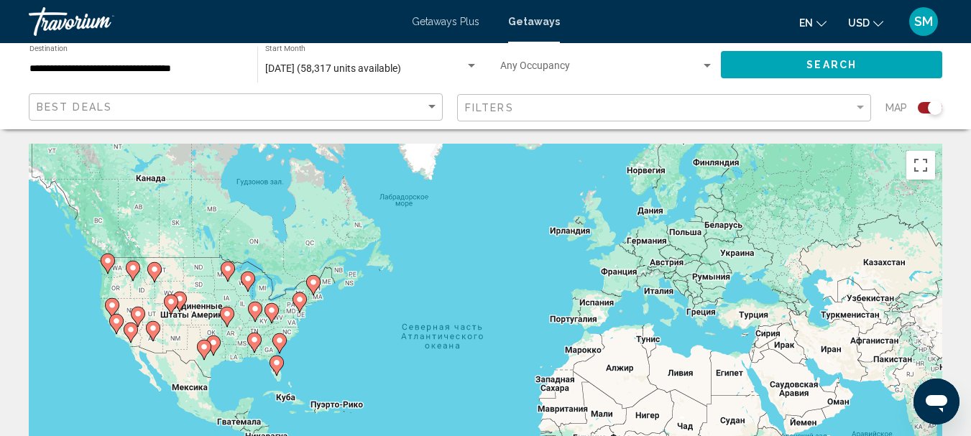
click at [289, 332] on div "Чтобы активировать перетаскивание с помощью клавиатуры, нажмите Alt + Ввод. Пос…" at bounding box center [485, 359] width 913 height 431
click at [280, 339] on image "Main content" at bounding box center [279, 340] width 9 height 9
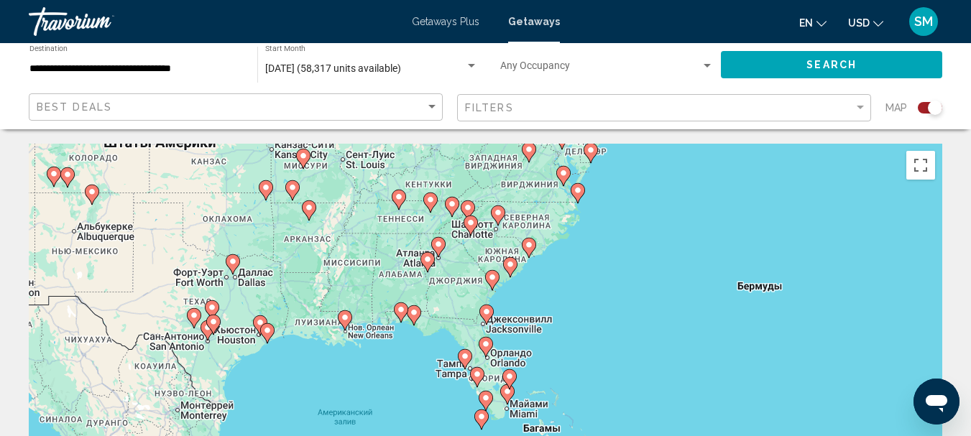
click at [530, 246] on image "Main content" at bounding box center [529, 245] width 9 height 9
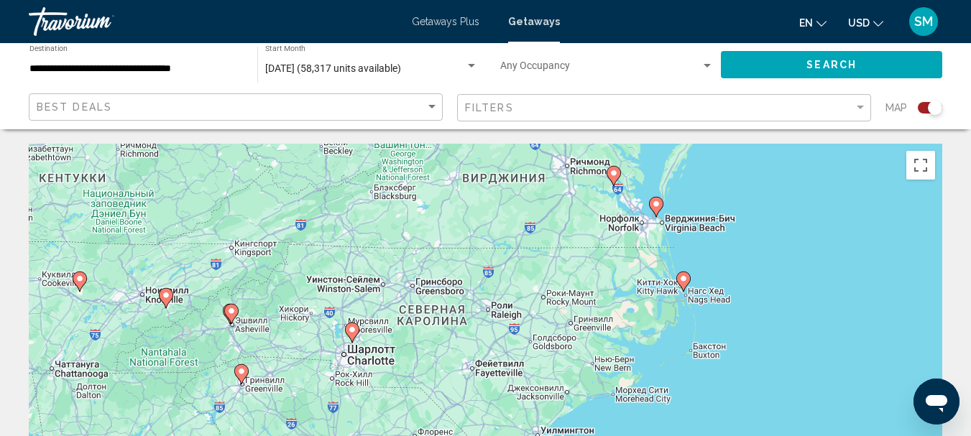
drag, startPoint x: 647, startPoint y: 200, endPoint x: 648, endPoint y: 308, distance: 108.5
click at [648, 308] on div "Для навигации используйте клавиши со стрелками. Чтобы активировать перетаскиван…" at bounding box center [485, 359] width 913 height 431
click at [657, 208] on image "Main content" at bounding box center [655, 205] width 9 height 9
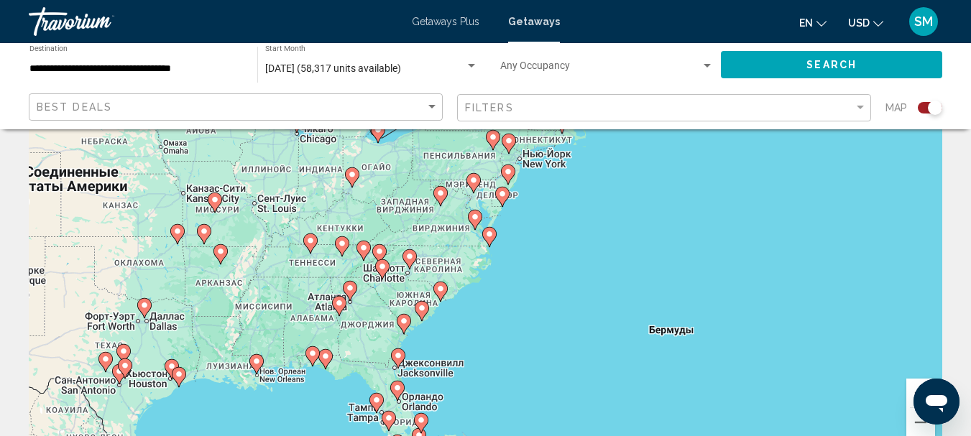
scroll to position [144, 0]
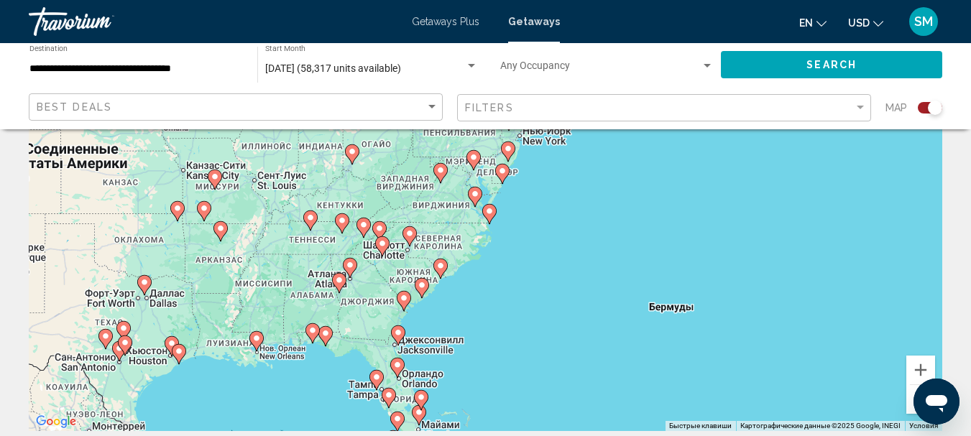
click at [443, 267] on image "Main content" at bounding box center [440, 266] width 9 height 9
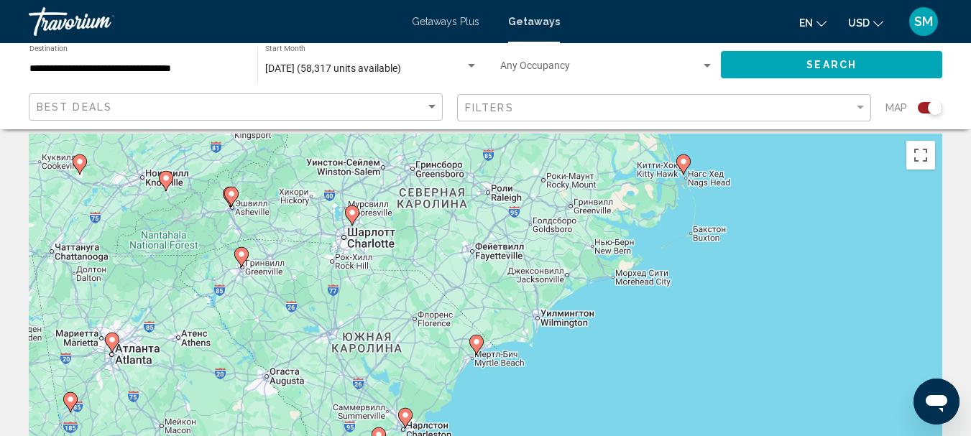
scroll to position [0, 0]
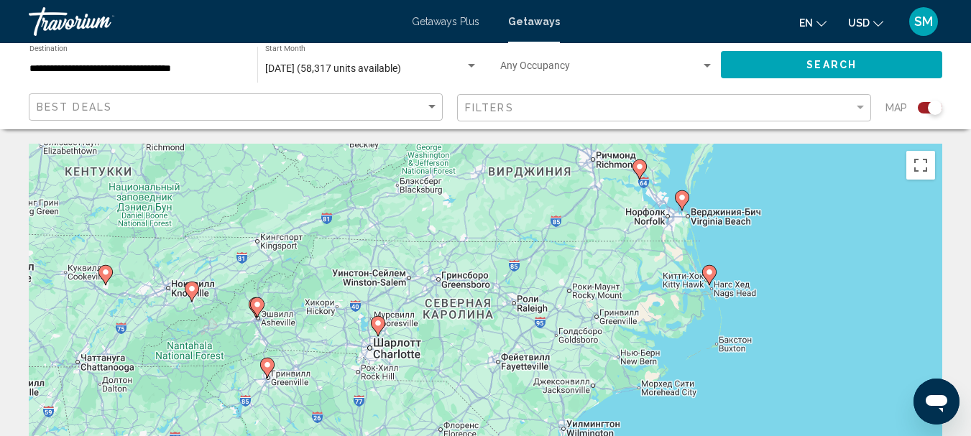
drag, startPoint x: 775, startPoint y: 251, endPoint x: 801, endPoint y: 354, distance: 105.3
click at [801, 354] on div "Для навигации используйте клавиши со стрелками. Чтобы активировать перетаскиван…" at bounding box center [485, 359] width 913 height 431
click at [681, 202] on icon "Main content" at bounding box center [681, 200] width 13 height 19
click at [681, 202] on div "Для навигации используйте клавиши со стрелками. Чтобы активировать перетаскиван…" at bounding box center [485, 359] width 913 height 431
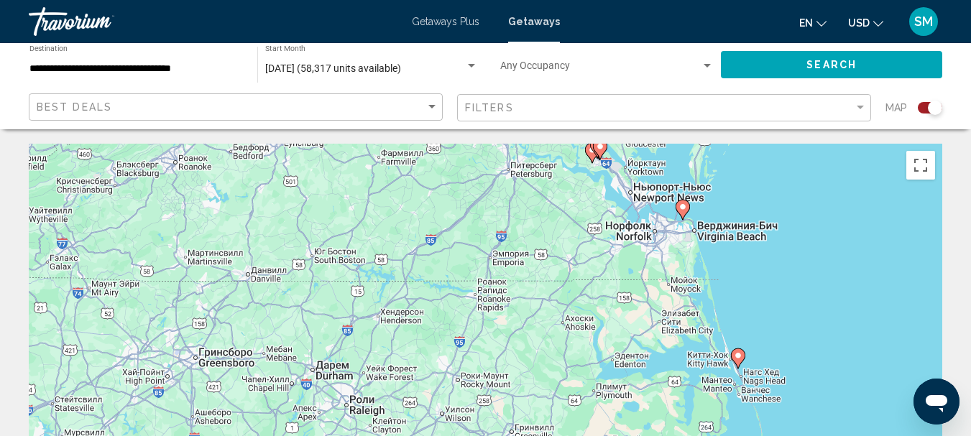
click at [683, 210] on image "Main content" at bounding box center [682, 207] width 9 height 9
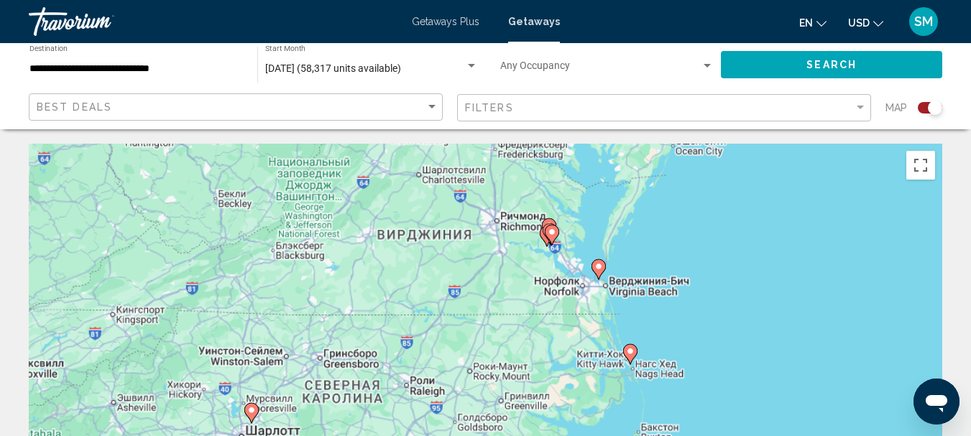
click at [683, 210] on div "Для навигации используйте клавиши со стрелками. Чтобы активировать перетаскиван…" at bounding box center [485, 359] width 913 height 431
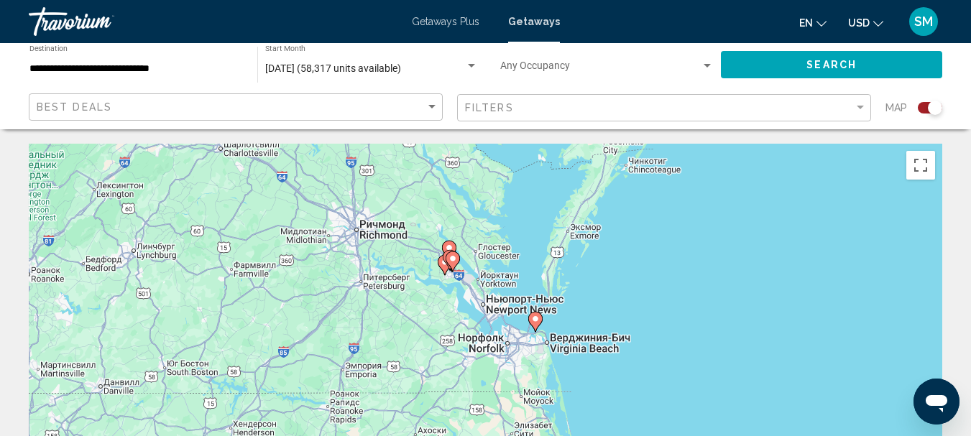
click at [531, 319] on icon "Main content" at bounding box center [534, 322] width 13 height 19
type input "**********"
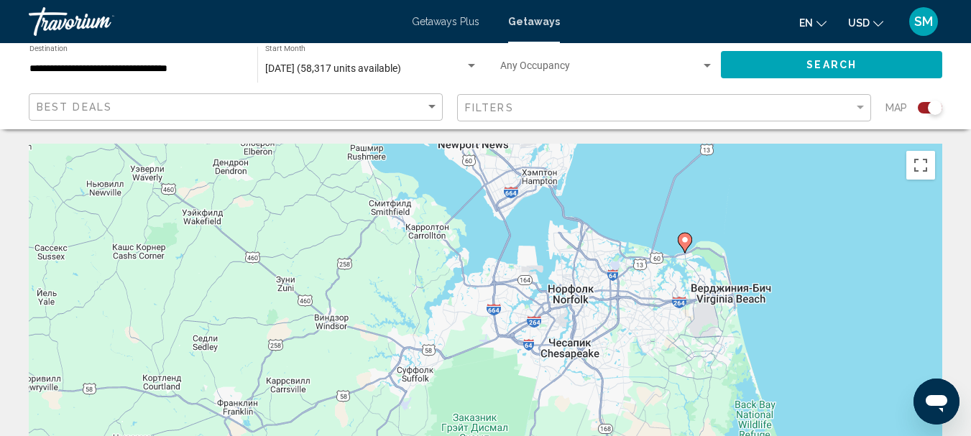
click at [685, 241] on image "Main content" at bounding box center [684, 240] width 9 height 9
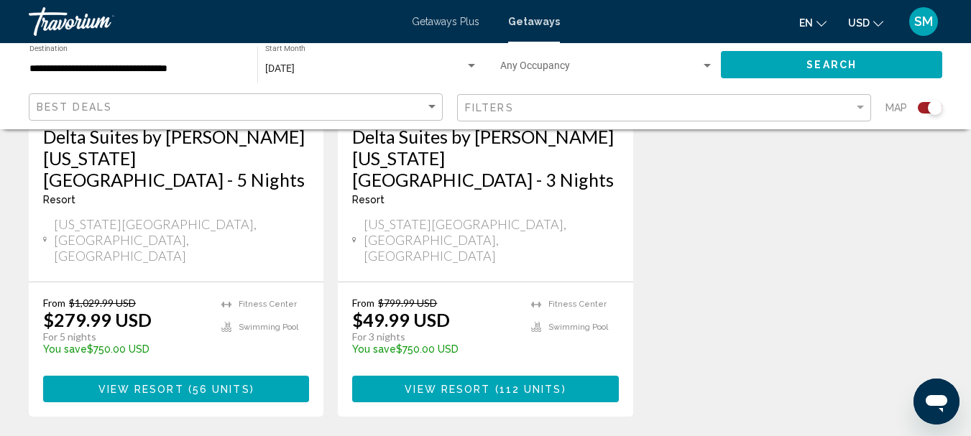
scroll to position [790, 0]
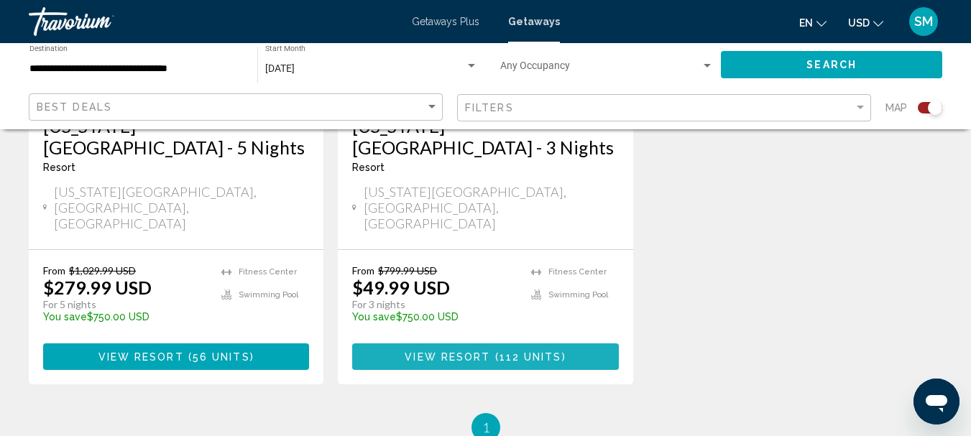
click at [496, 351] on span "( 112 units )" at bounding box center [527, 356] width 75 height 11
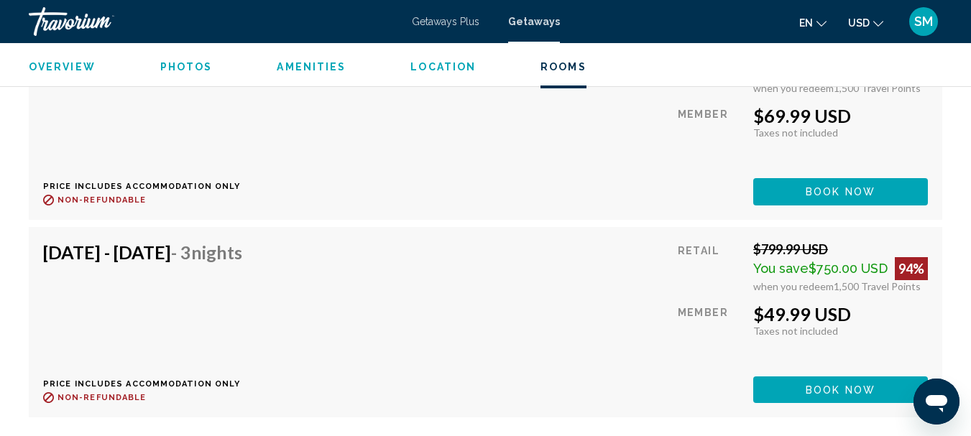
scroll to position [5197, 0]
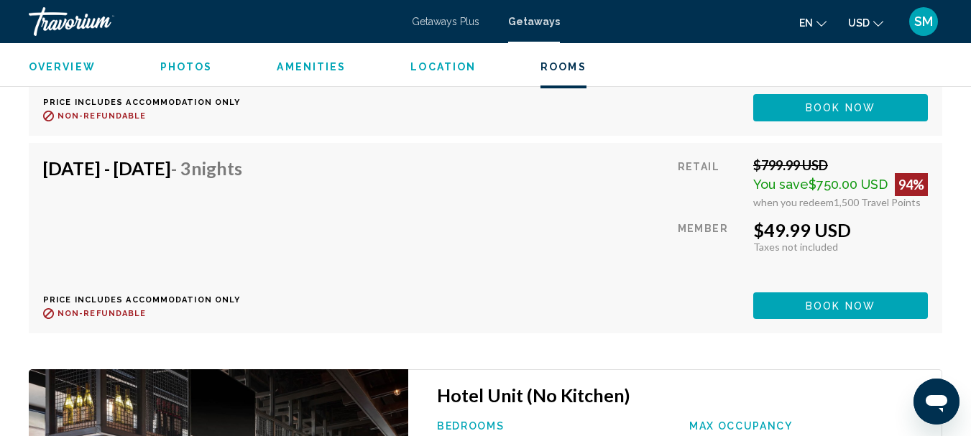
click at [628, 216] on div "[DATE] - [DATE] - 3 Nights Price includes accommodation only Refundable until :…" at bounding box center [485, 238] width 885 height 162
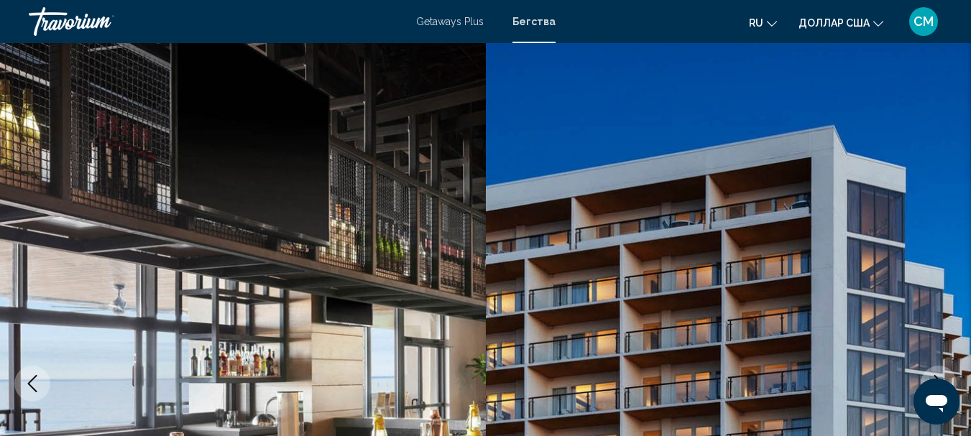
scroll to position [0, 0]
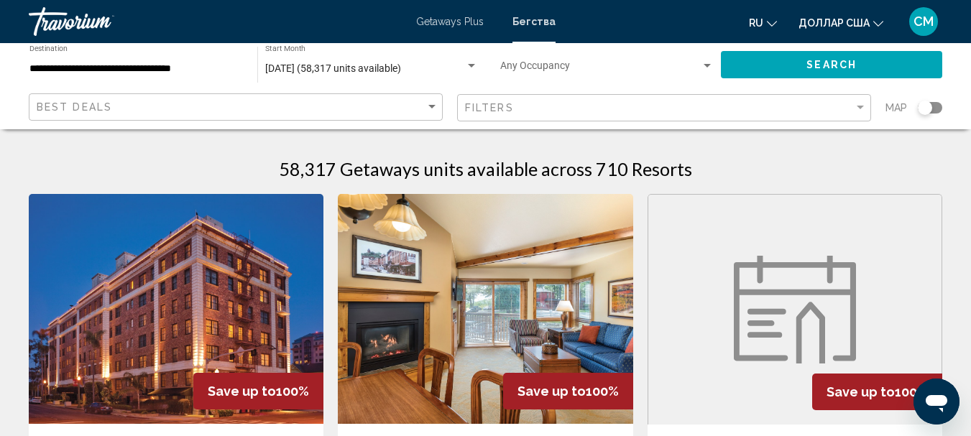
drag, startPoint x: 929, startPoint y: 103, endPoint x: 941, endPoint y: 105, distance: 12.3
click at [941, 105] on div "Search widget" at bounding box center [930, 107] width 24 height 11
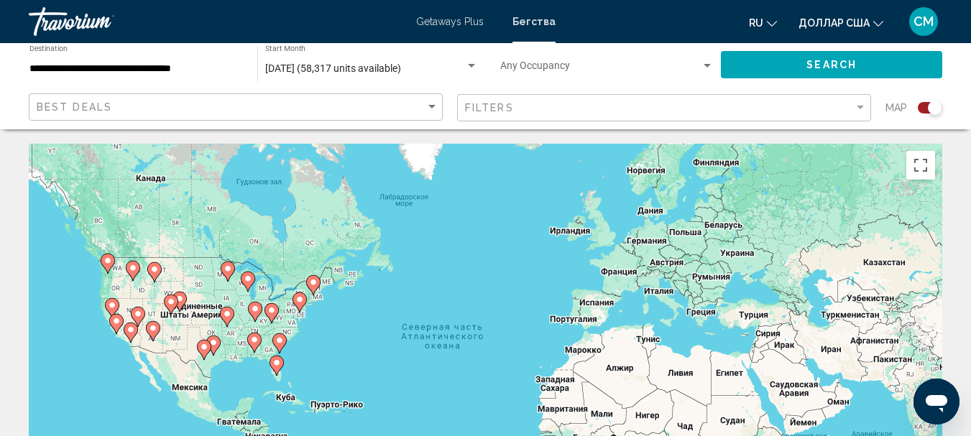
click at [282, 341] on image "Основное содержание" at bounding box center [279, 340] width 9 height 9
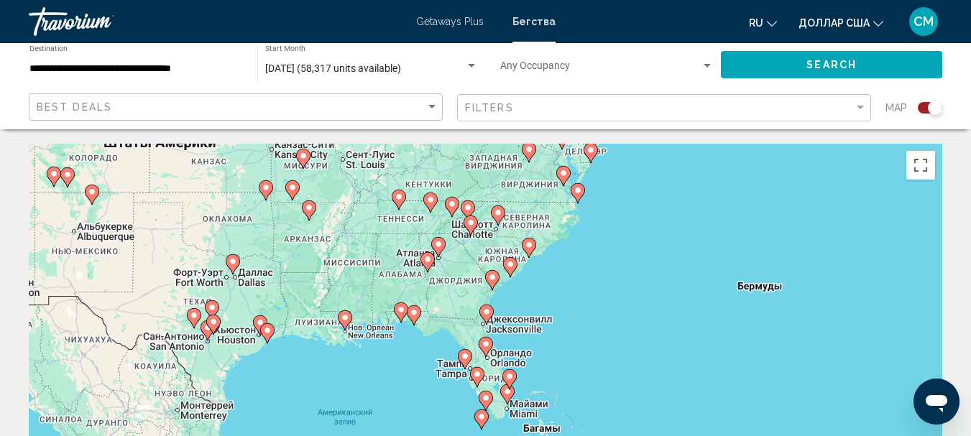
click at [492, 282] on icon "Основное содержание" at bounding box center [491, 280] width 13 height 19
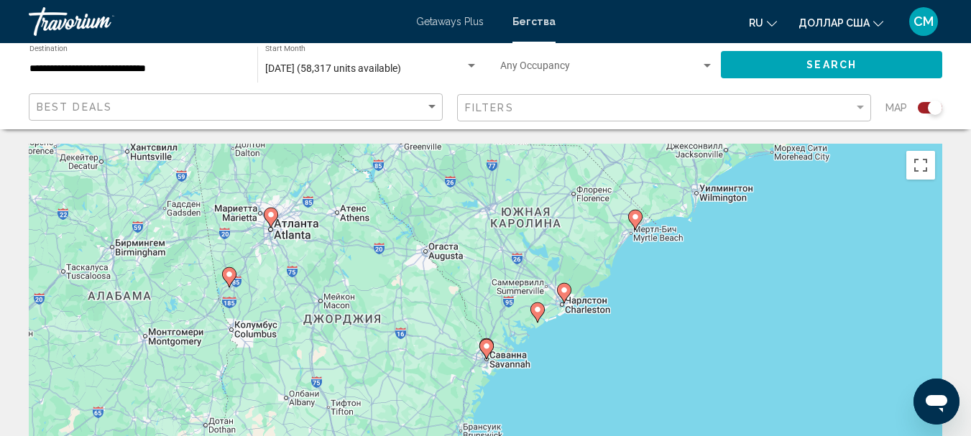
click at [564, 295] on icon "Основное содержание" at bounding box center [563, 293] width 13 height 19
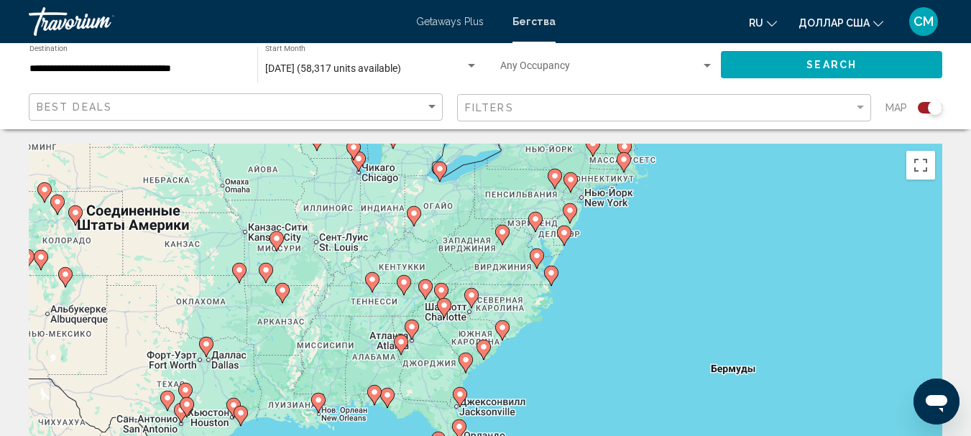
click at [485, 349] on image "Основное содержание" at bounding box center [483, 347] width 9 height 9
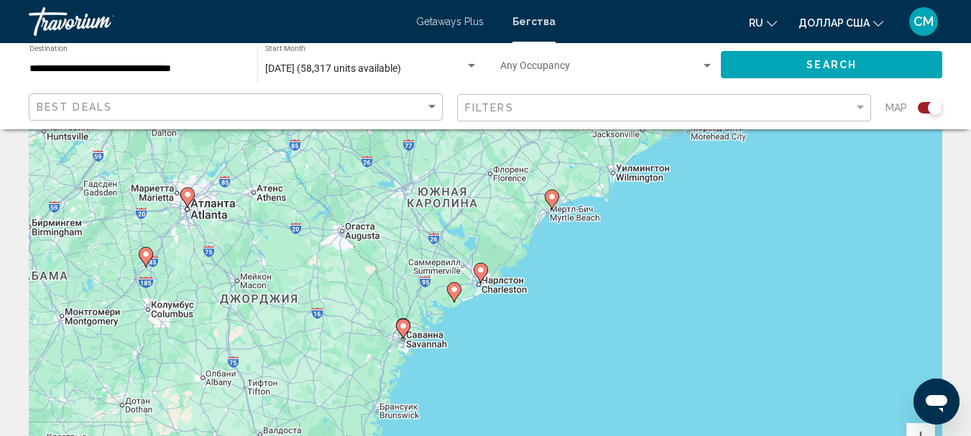
scroll to position [72, 0]
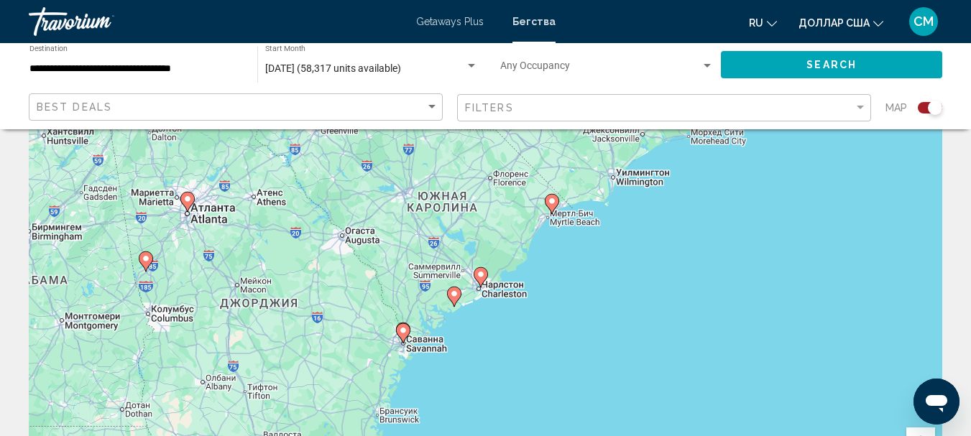
click at [483, 280] on icon "Основное содержание" at bounding box center [480, 277] width 13 height 19
type input "**********"
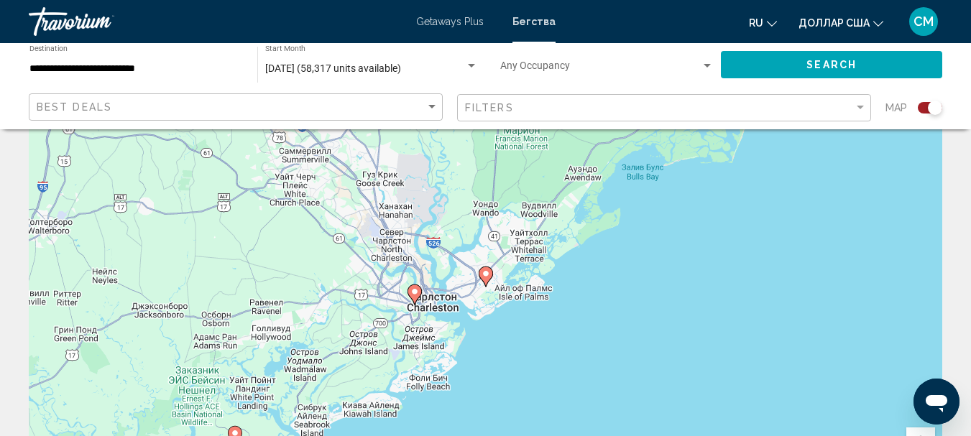
click at [415, 297] on icon "Основное содержание" at bounding box center [413, 294] width 13 height 19
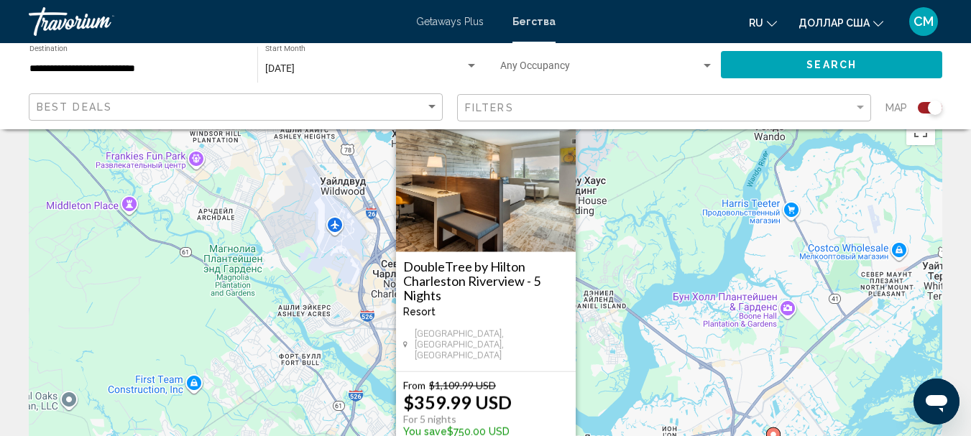
scroll to position [0, 0]
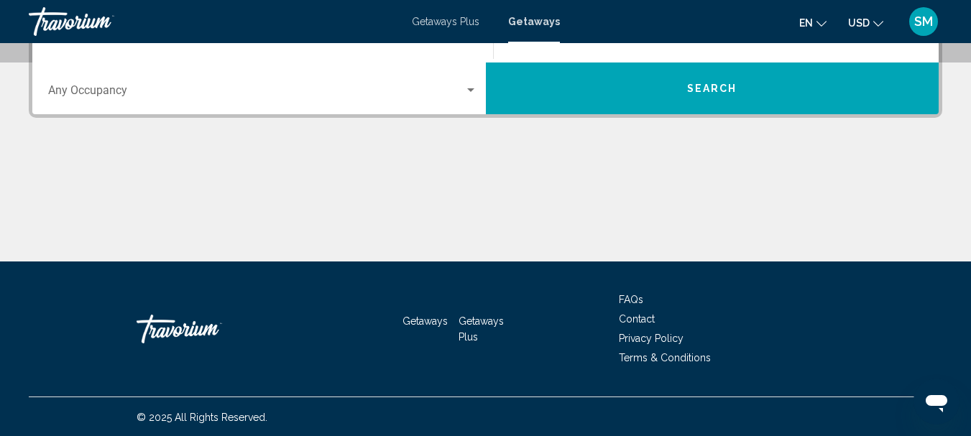
scroll to position [370, 0]
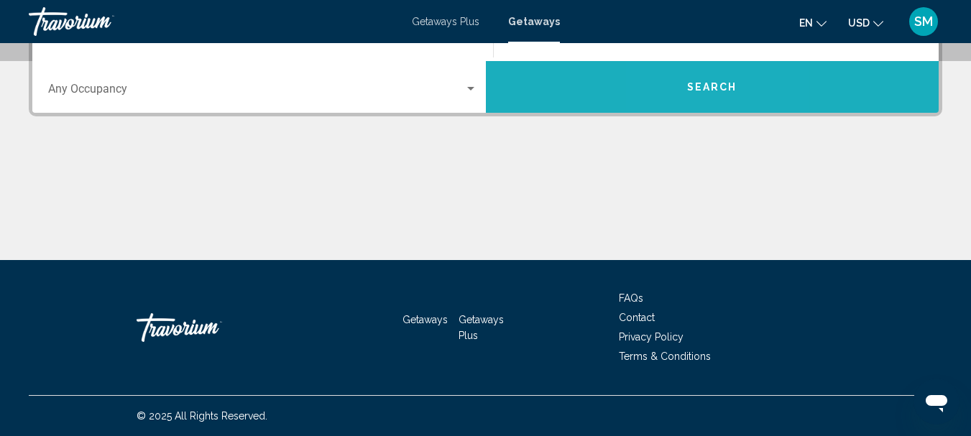
click at [691, 90] on span "Search" at bounding box center [712, 87] width 50 height 11
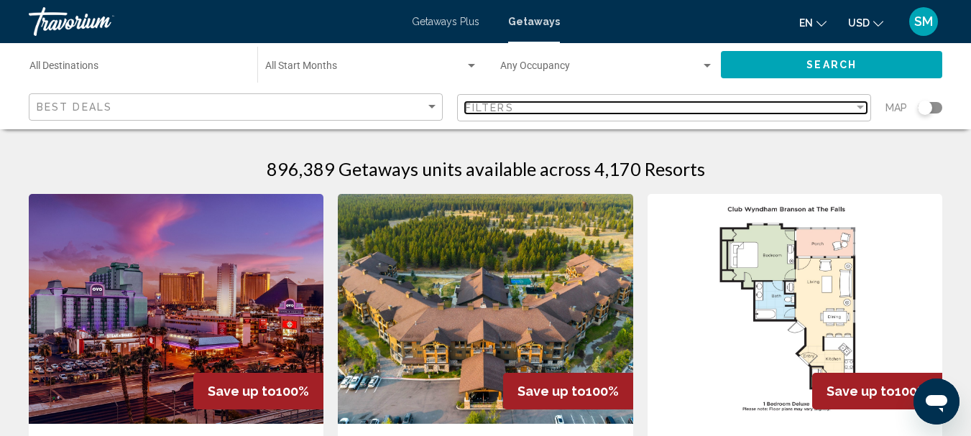
click at [862, 106] on div "Filter" at bounding box center [860, 108] width 7 height 4
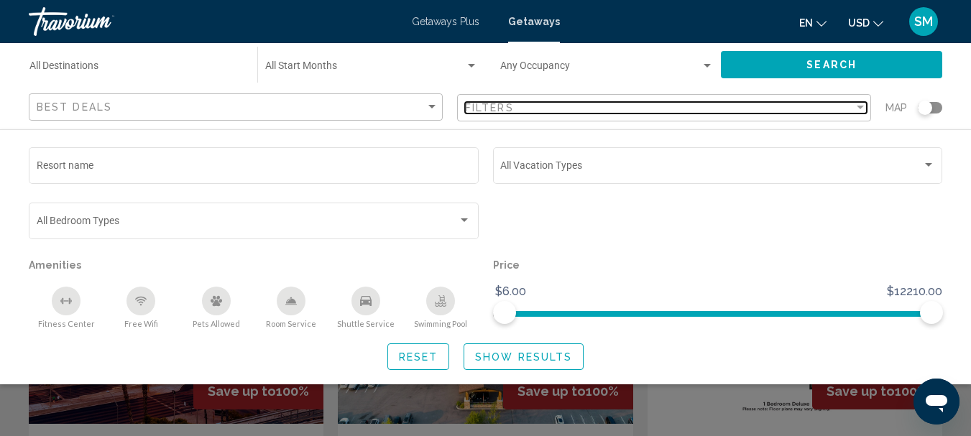
click at [862, 106] on div "Filter" at bounding box center [860, 108] width 7 height 4
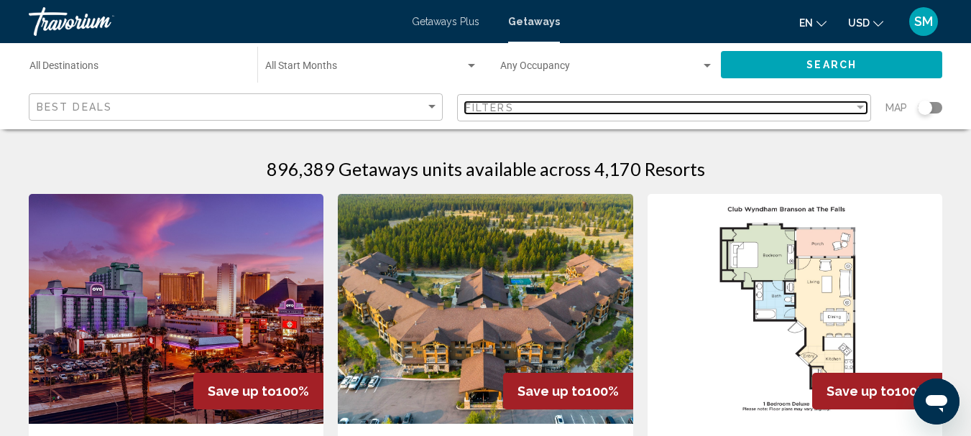
click at [862, 106] on div "Filter" at bounding box center [860, 108] width 7 height 4
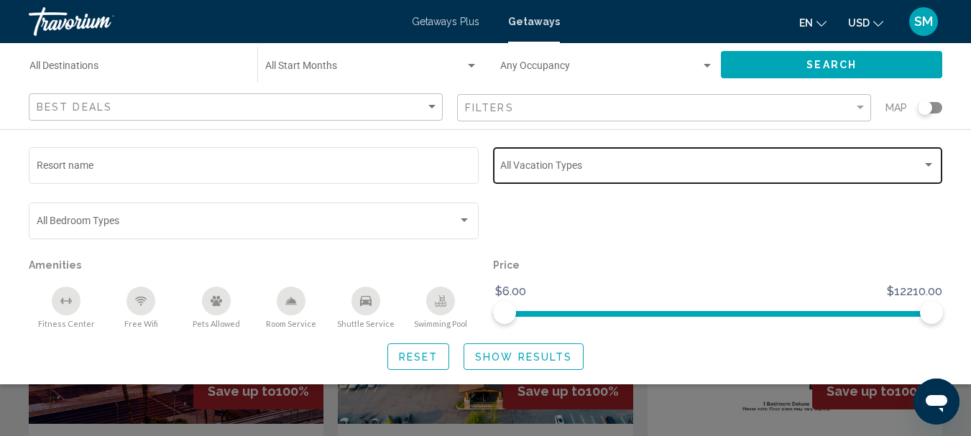
click at [842, 182] on div "Vacation Types All Vacation Types" at bounding box center [717, 164] width 435 height 40
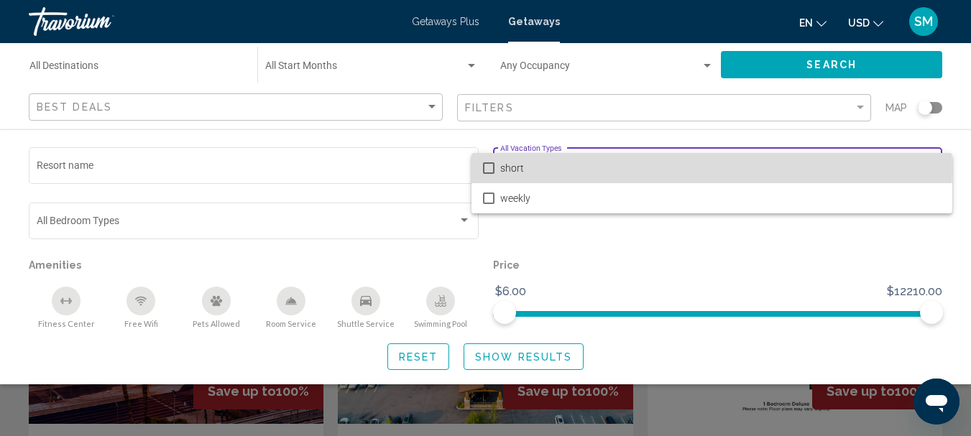
click at [481, 167] on mat-option "short" at bounding box center [711, 168] width 481 height 30
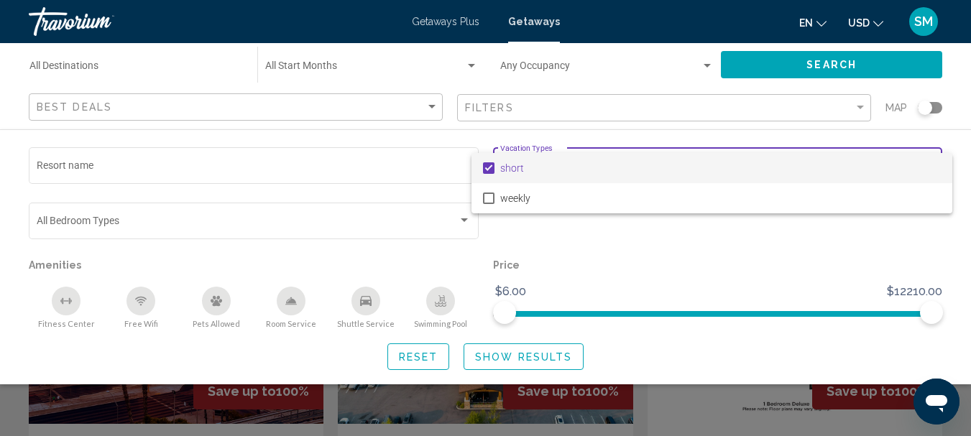
click at [933, 101] on div at bounding box center [485, 218] width 971 height 436
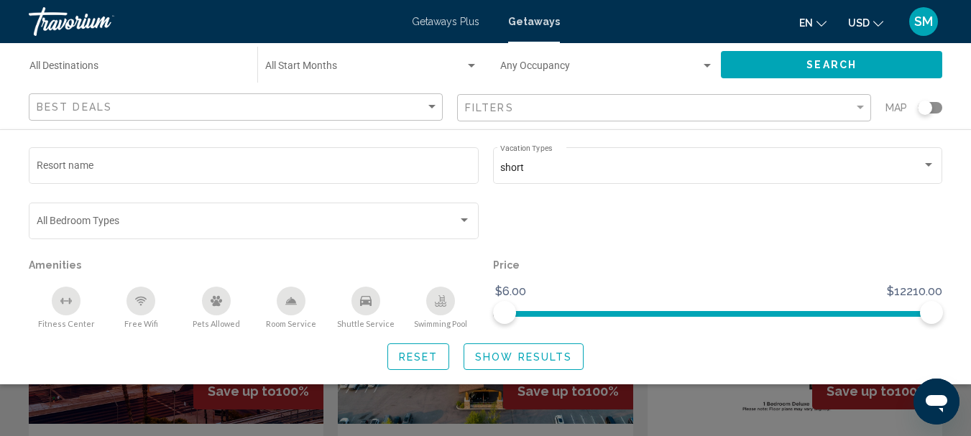
click at [941, 107] on div "Search widget" at bounding box center [930, 107] width 24 height 11
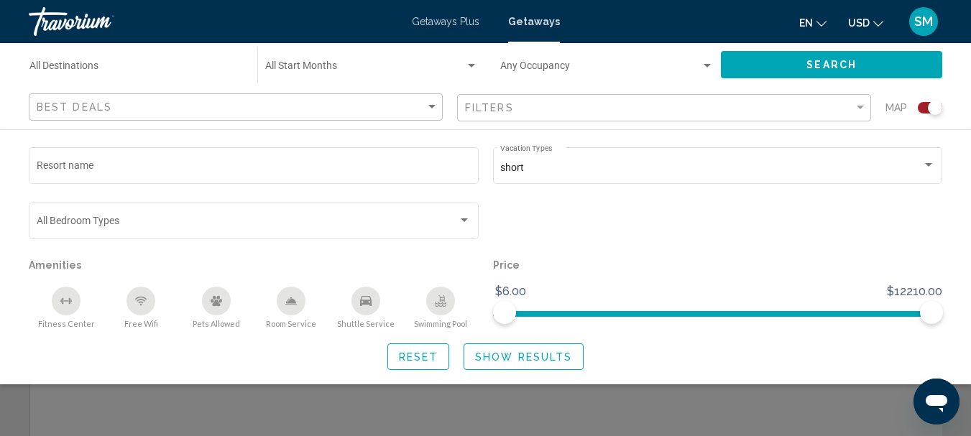
click at [525, 356] on span "Show Results" at bounding box center [523, 356] width 97 height 11
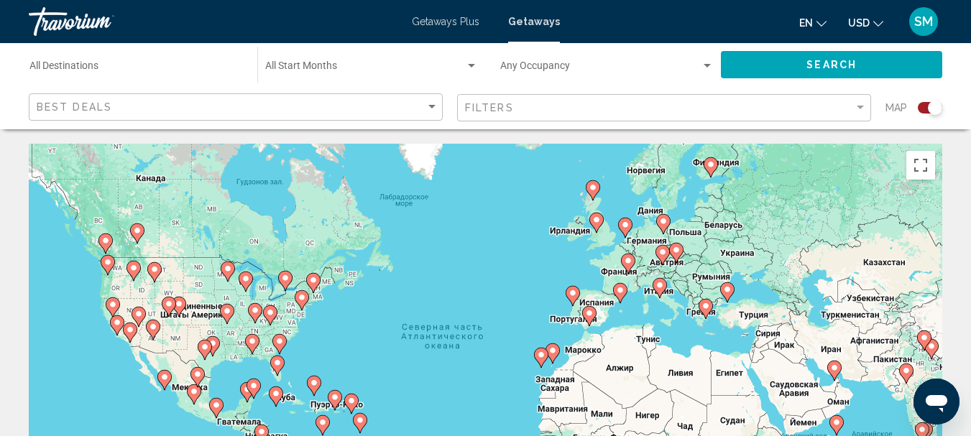
click at [281, 340] on image "Main content" at bounding box center [279, 341] width 9 height 9
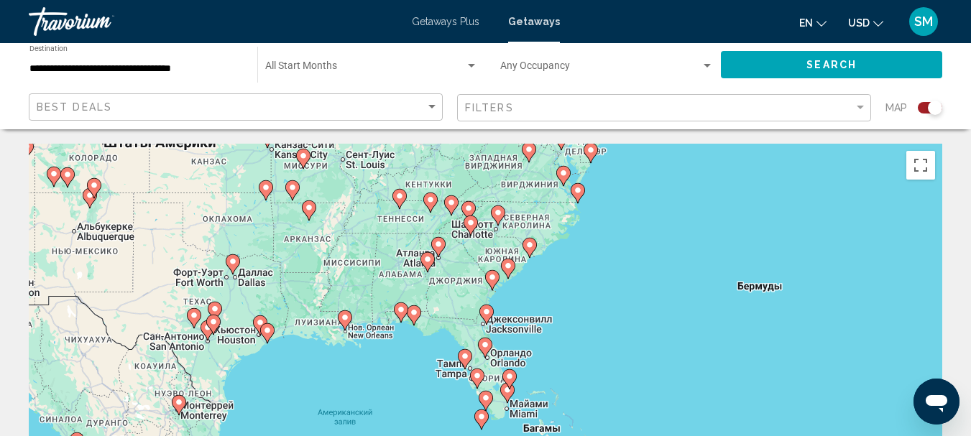
click at [494, 281] on image "Main content" at bounding box center [492, 277] width 9 height 9
type input "**********"
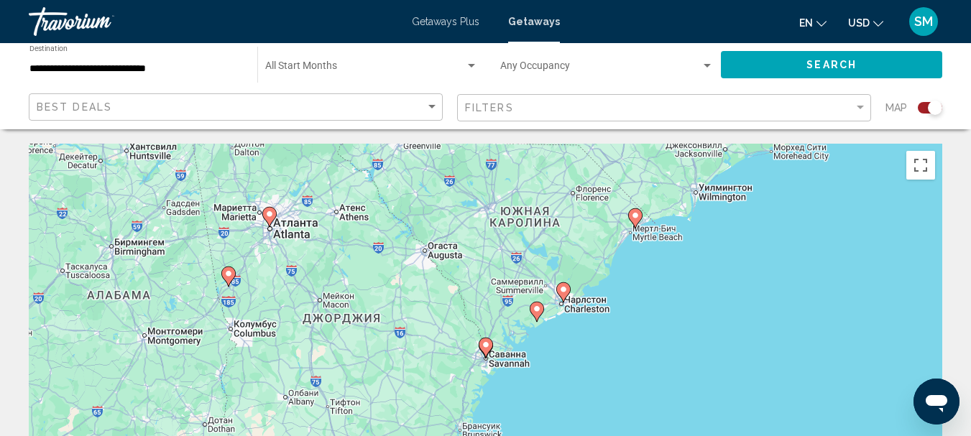
click at [489, 348] on image "Main content" at bounding box center [485, 345] width 9 height 9
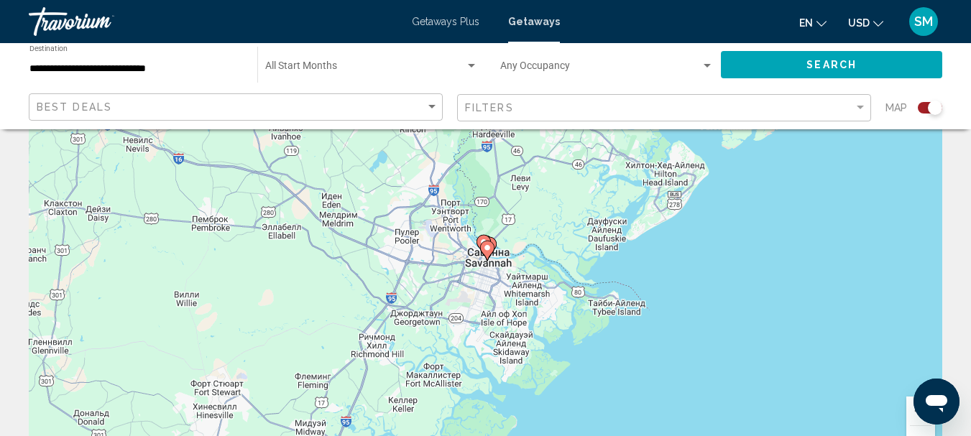
scroll to position [72, 0]
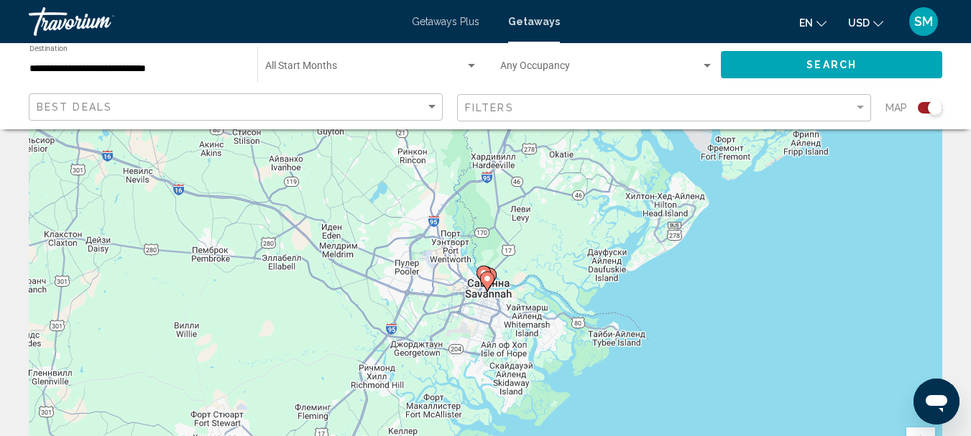
click at [487, 282] on image "Main content" at bounding box center [487, 278] width 9 height 9
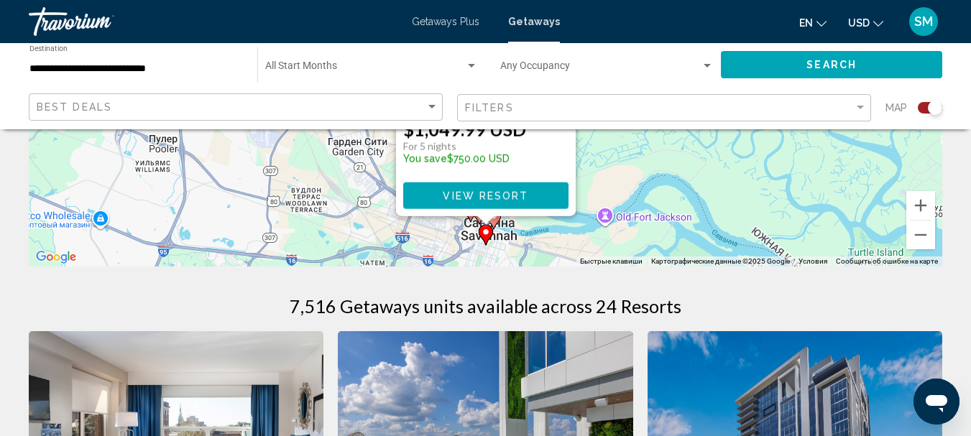
scroll to position [216, 0]
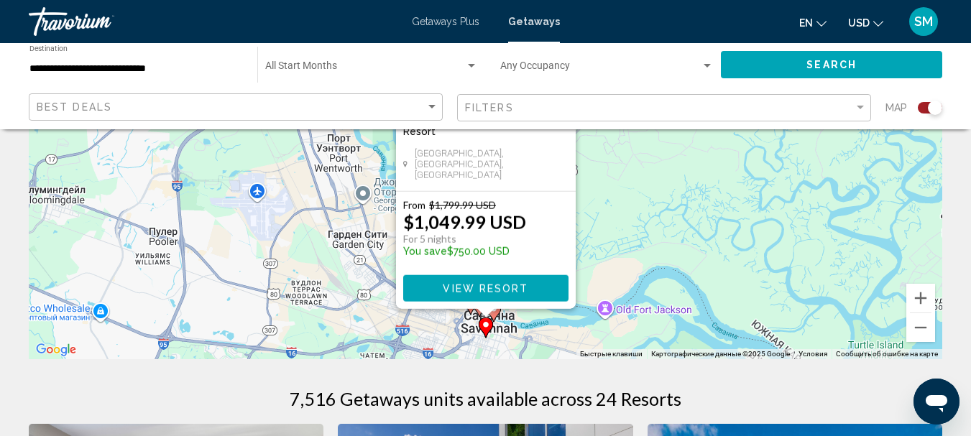
click at [305, 260] on div "Чтобы активировать перетаскивание с помощью клавиатуры, нажмите Alt + Ввод. Пос…" at bounding box center [485, 143] width 913 height 431
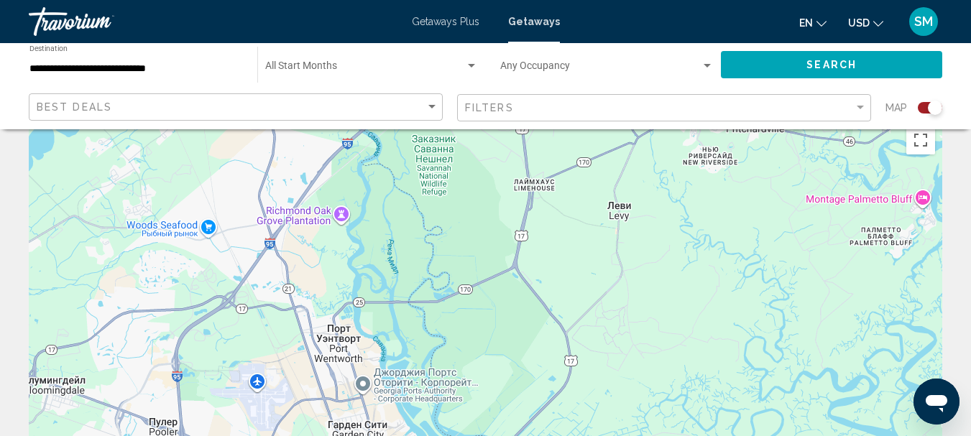
scroll to position [0, 0]
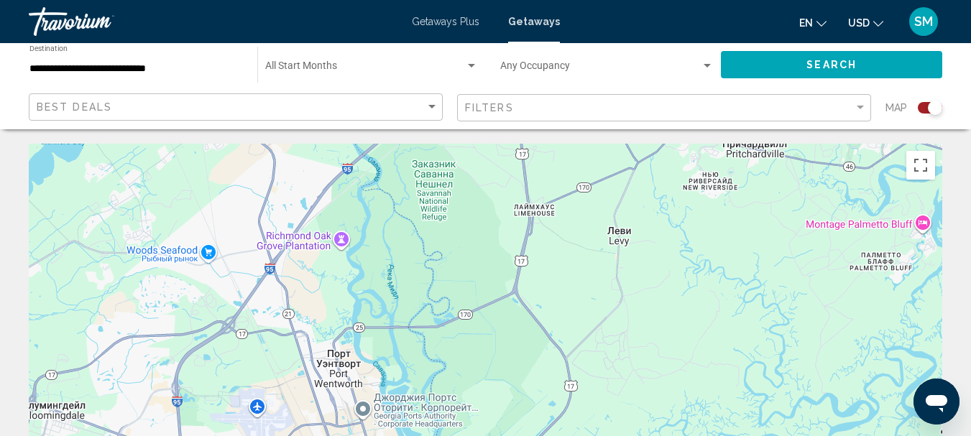
click at [918, 109] on div "Search widget" at bounding box center [930, 107] width 24 height 11
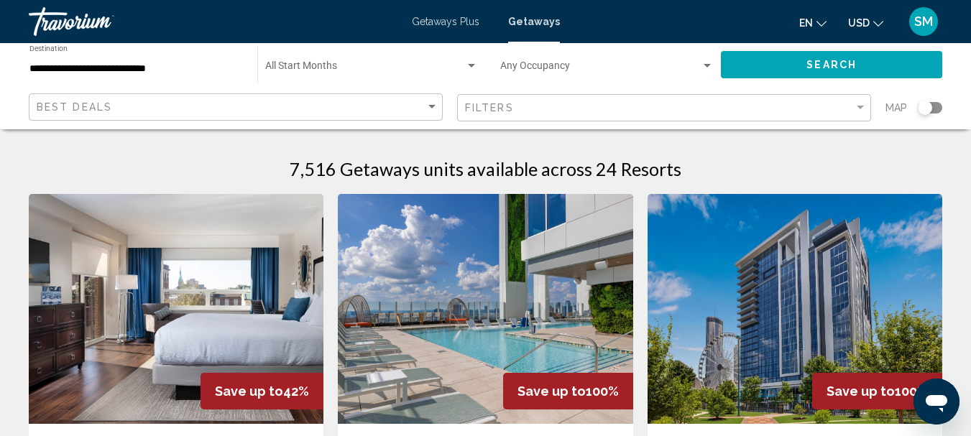
click at [938, 107] on div "Search widget" at bounding box center [930, 107] width 24 height 11
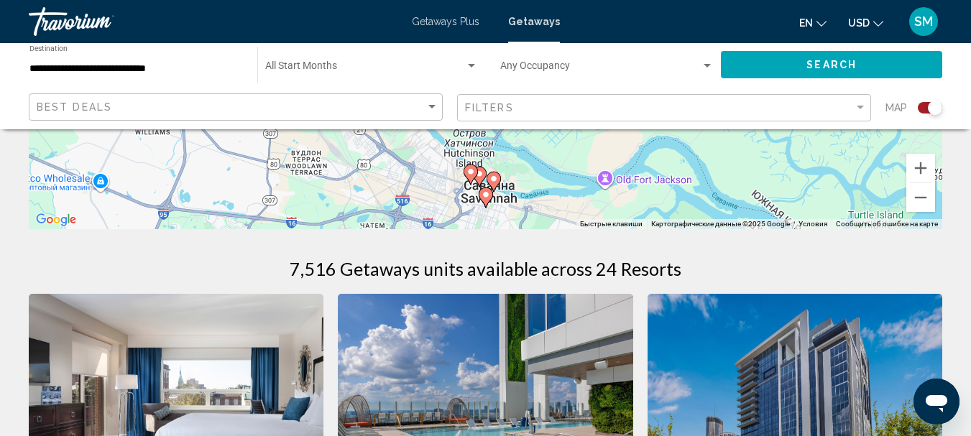
scroll to position [359, 0]
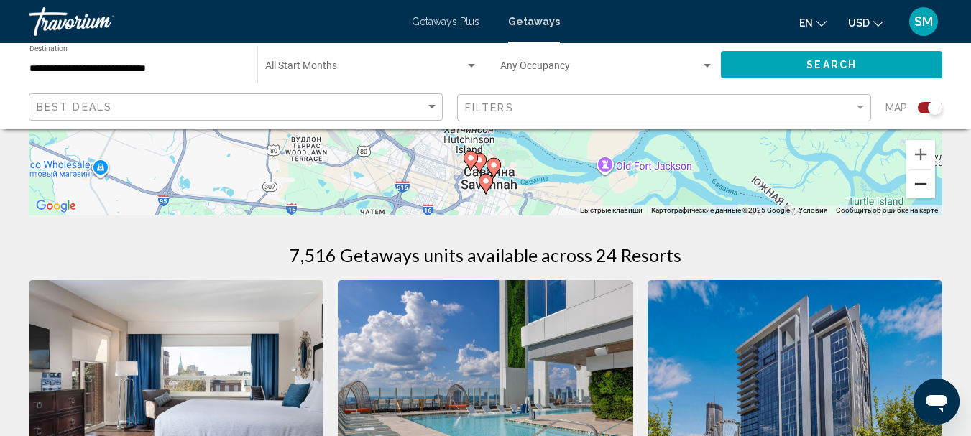
click at [923, 188] on button "Уменьшить" at bounding box center [920, 184] width 29 height 29
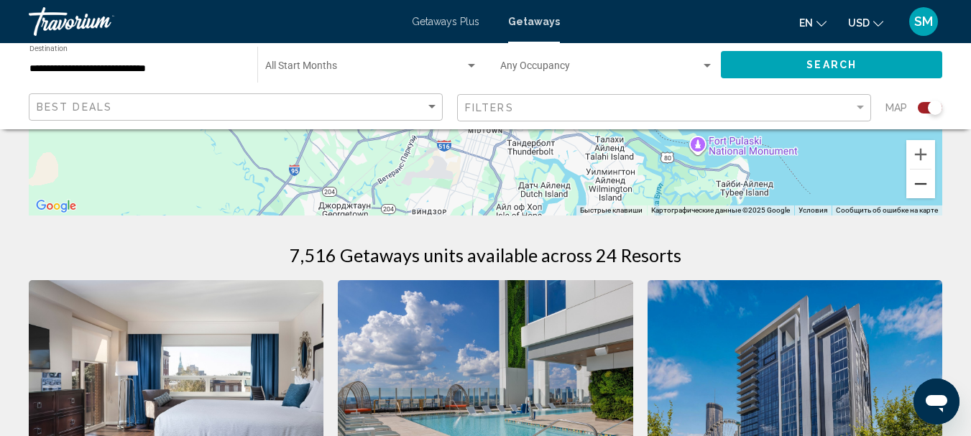
click at [923, 188] on button "Уменьшить" at bounding box center [920, 184] width 29 height 29
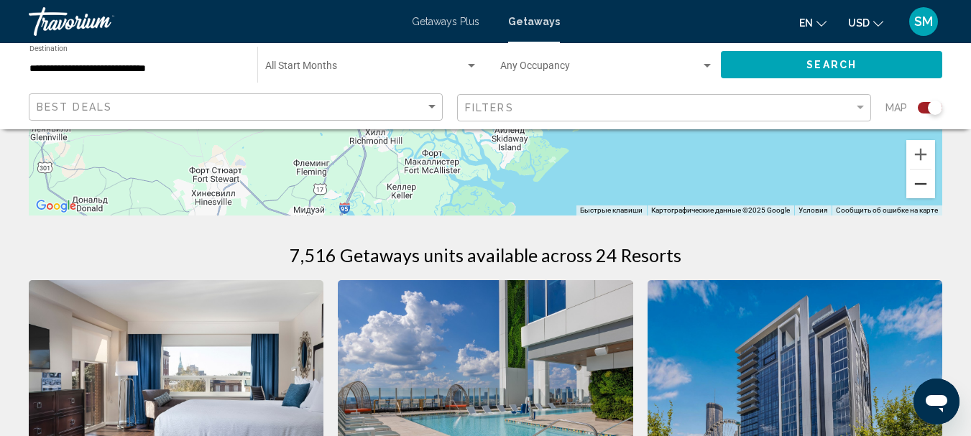
click at [923, 188] on button "Уменьшить" at bounding box center [920, 184] width 29 height 29
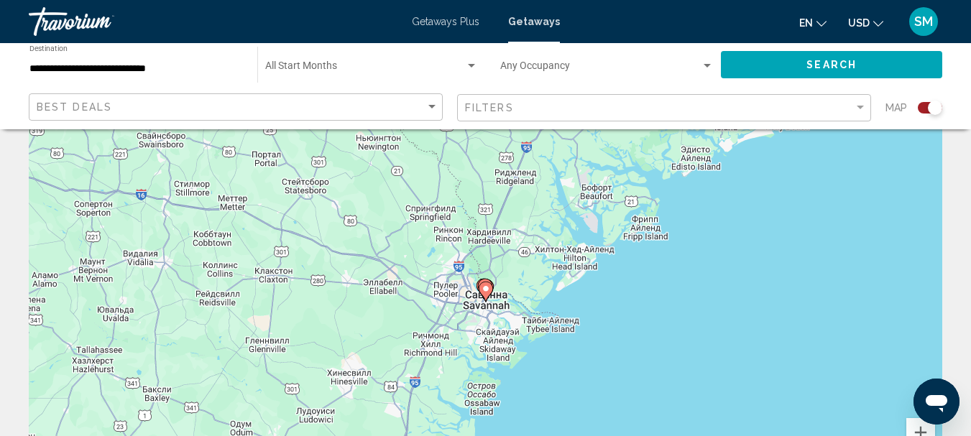
scroll to position [72, 0]
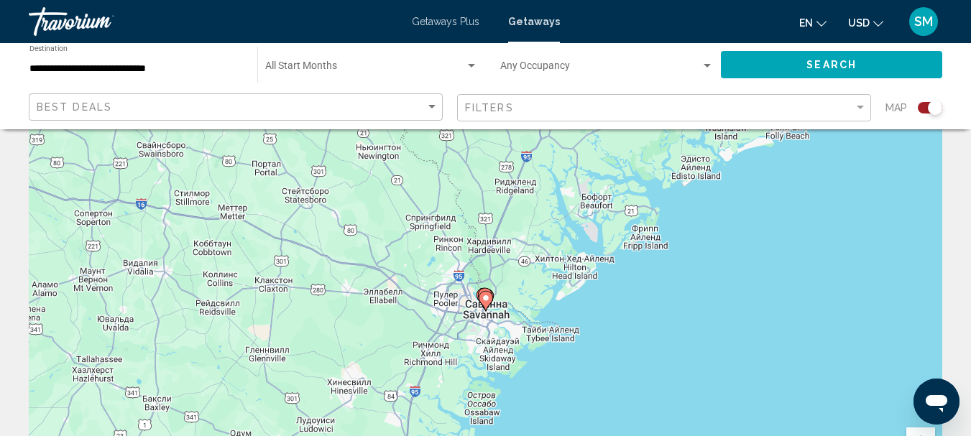
click at [574, 271] on div "Чтобы активировать перетаскивание с помощью клавиатуры, нажмите Alt + Ввод. Пос…" at bounding box center [485, 287] width 913 height 431
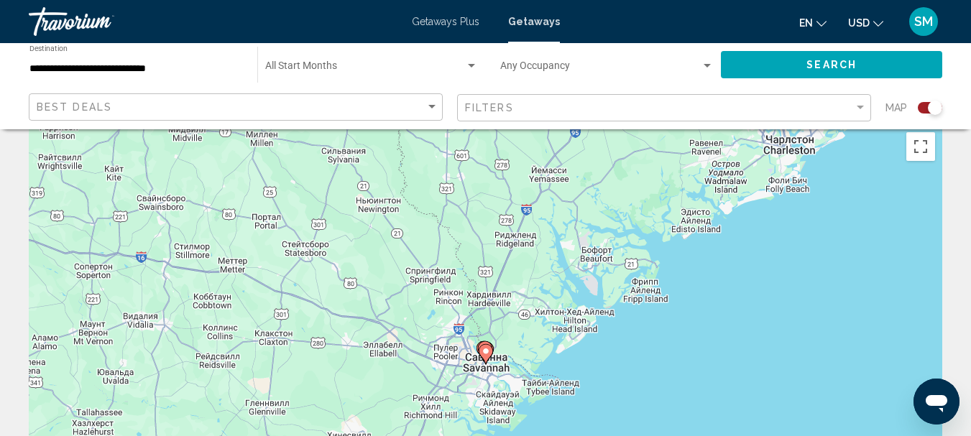
scroll to position [0, 0]
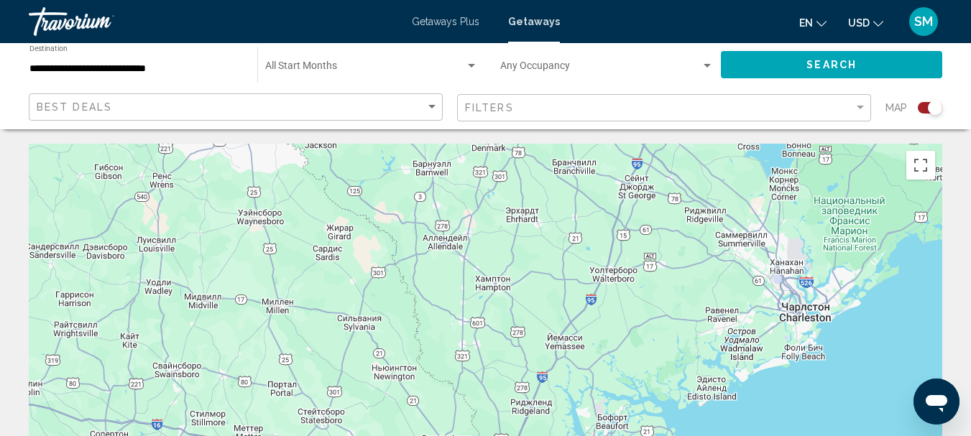
drag, startPoint x: 793, startPoint y: 169, endPoint x: 810, endPoint y: 320, distance: 151.8
click at [810, 320] on div "Чтобы активировать перетаскивание с помощью клавиатуры, нажмите Alt + Ввод. Пос…" at bounding box center [485, 359] width 913 height 431
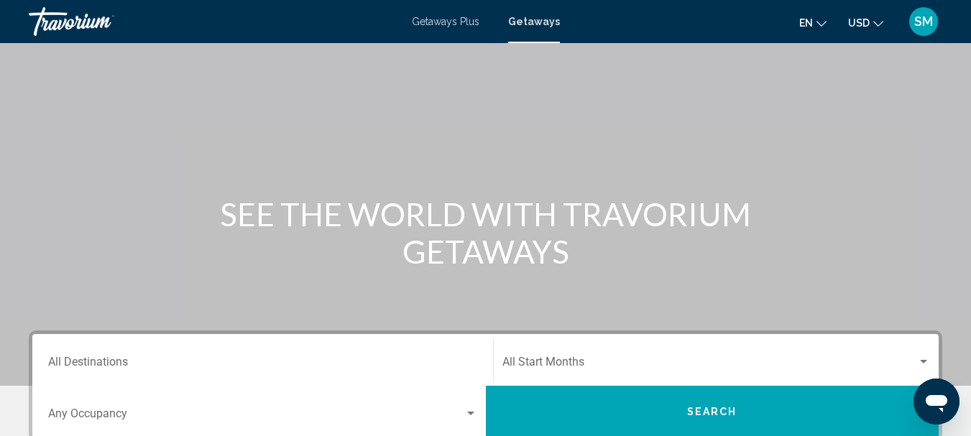
scroll to position [216, 0]
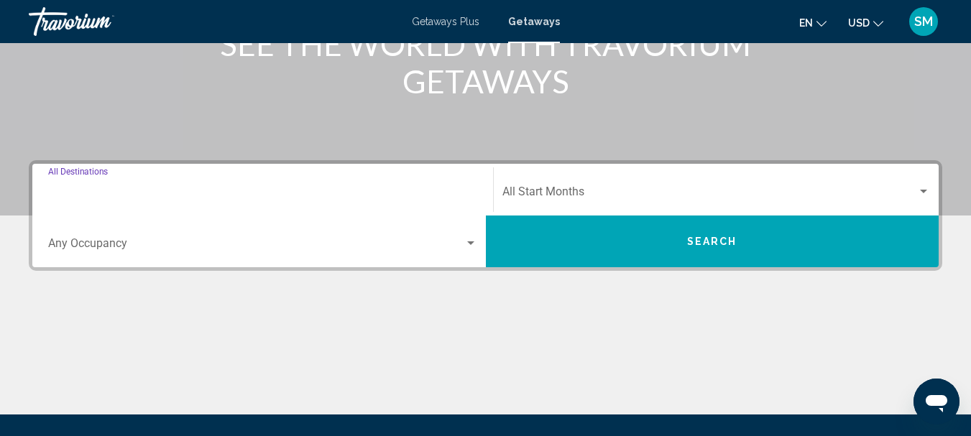
click at [116, 190] on input "Destination All Destinations" at bounding box center [262, 194] width 429 height 13
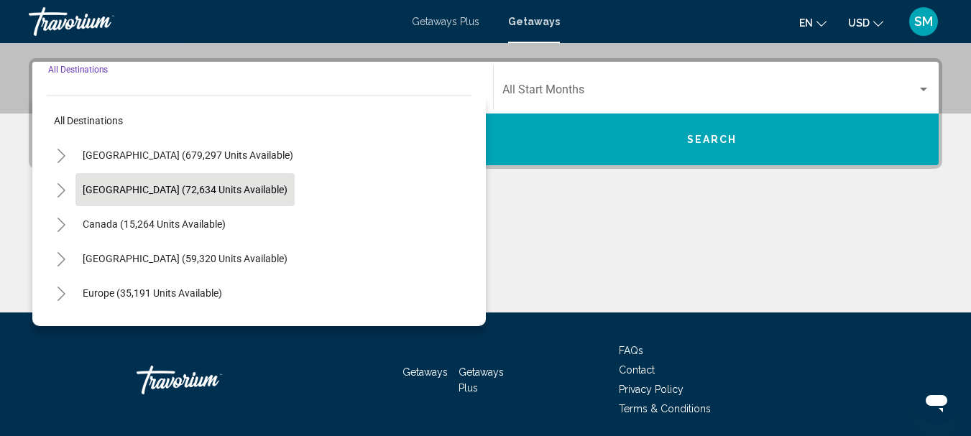
scroll to position [329, 0]
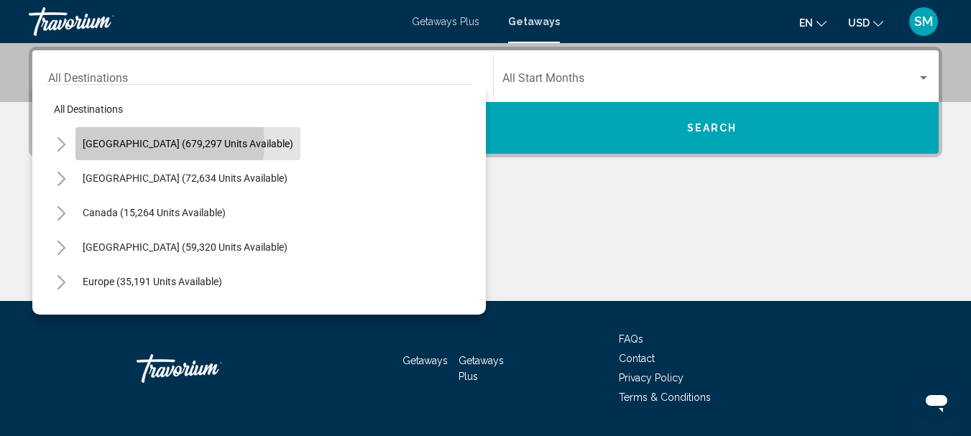
click at [142, 143] on span "[GEOGRAPHIC_DATA] (679,297 units available)" at bounding box center [188, 143] width 211 height 11
type input "**********"
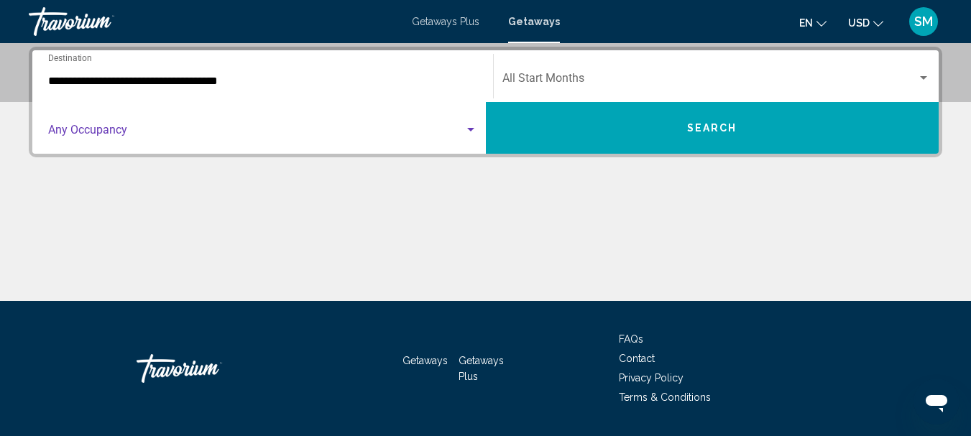
click at [109, 131] on span "Search widget" at bounding box center [256, 132] width 416 height 13
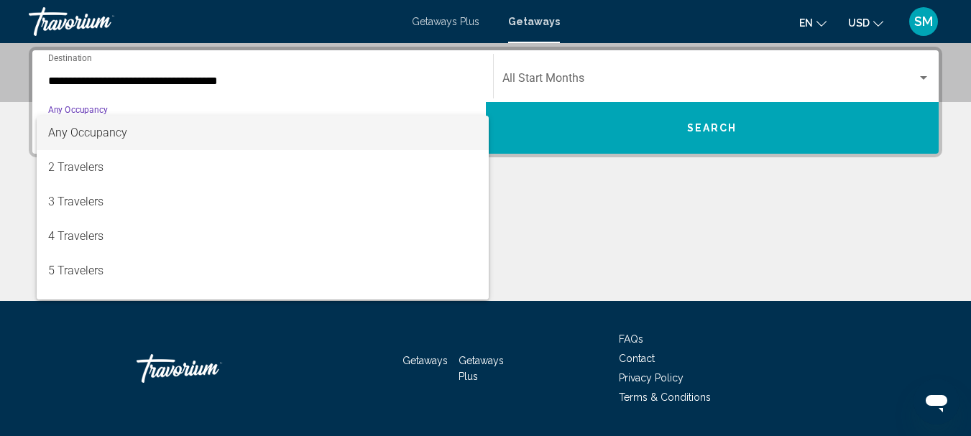
click at [95, 129] on span "Any Occupancy" at bounding box center [87, 133] width 79 height 14
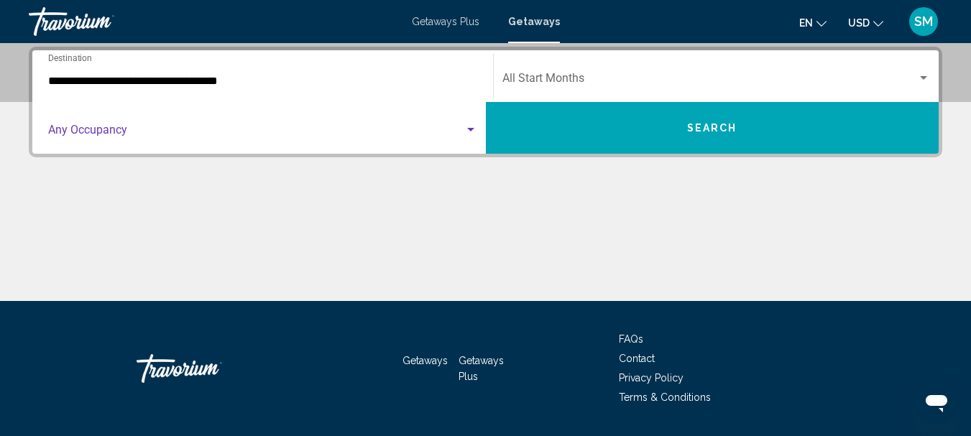
click at [497, 80] on div "Start Month All Start Months" at bounding box center [716, 76] width 445 height 45
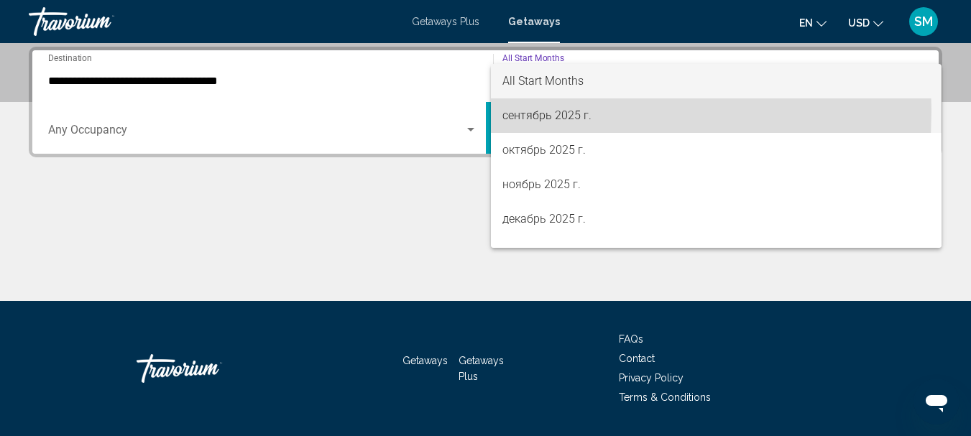
click at [520, 111] on span "сентябрь 2025 г." at bounding box center [716, 115] width 428 height 34
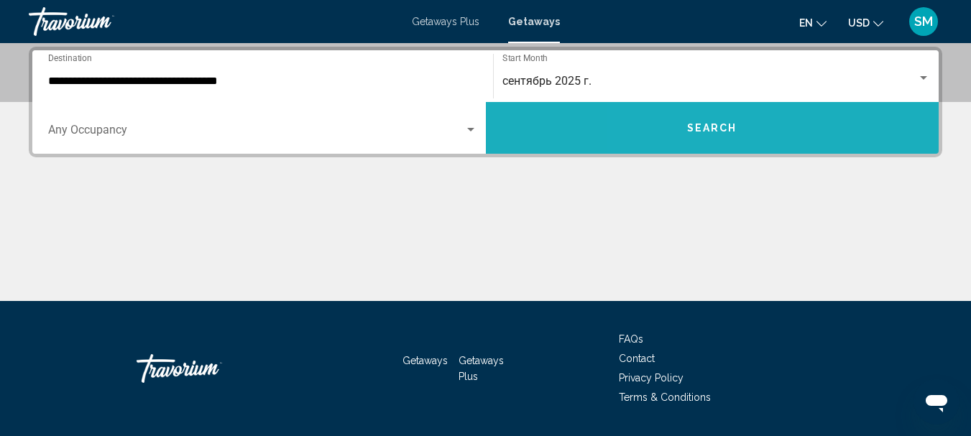
click at [680, 139] on button "Search" at bounding box center [712, 128] width 453 height 52
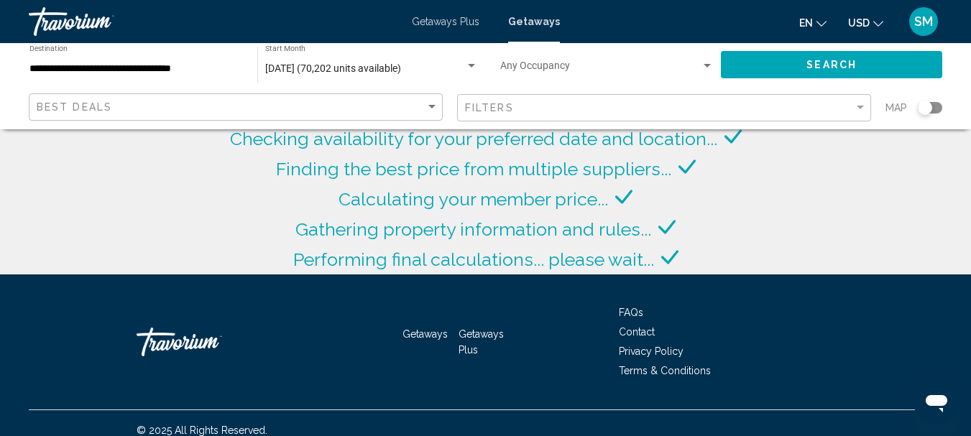
drag, startPoint x: 932, startPoint y: 103, endPoint x: 947, endPoint y: 102, distance: 15.1
click at [947, 102] on app-map-search-filters "Best Deals Filters Map" at bounding box center [485, 107] width 942 height 43
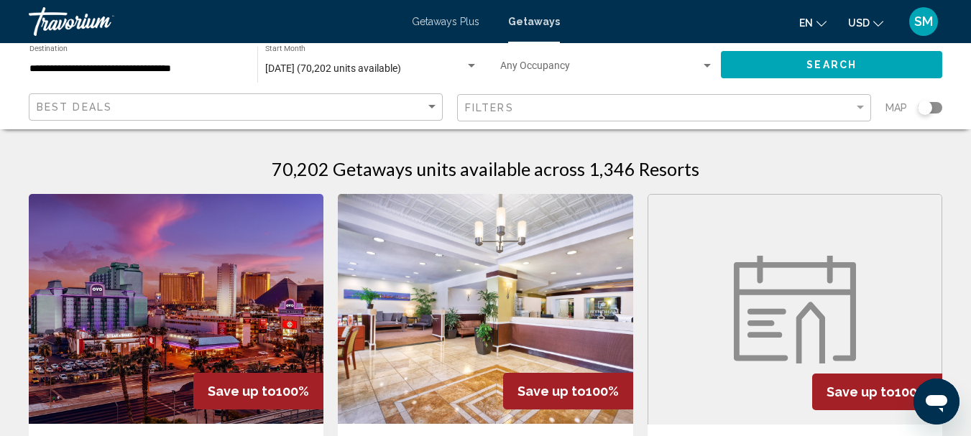
drag, startPoint x: 931, startPoint y: 108, endPoint x: 941, endPoint y: 107, distance: 10.8
click at [941, 107] on div "Search widget" at bounding box center [930, 107] width 24 height 11
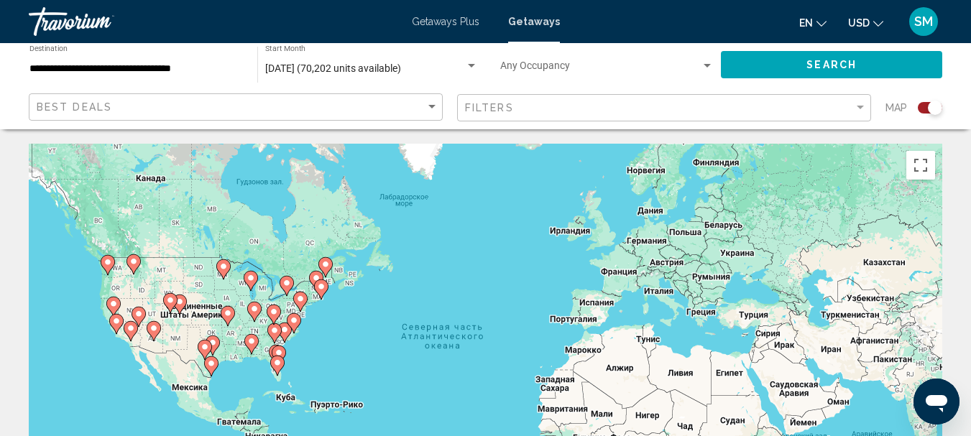
click at [285, 331] on image "Main content" at bounding box center [284, 330] width 9 height 9
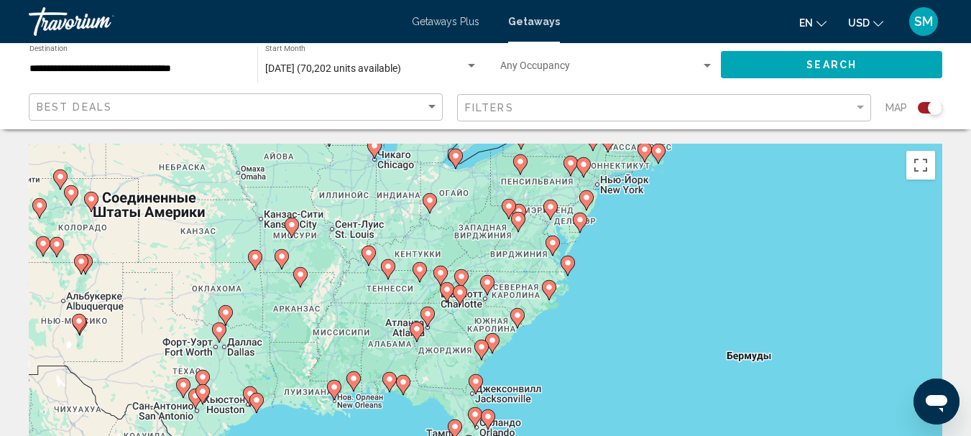
click at [491, 338] on image "Main content" at bounding box center [492, 340] width 9 height 9
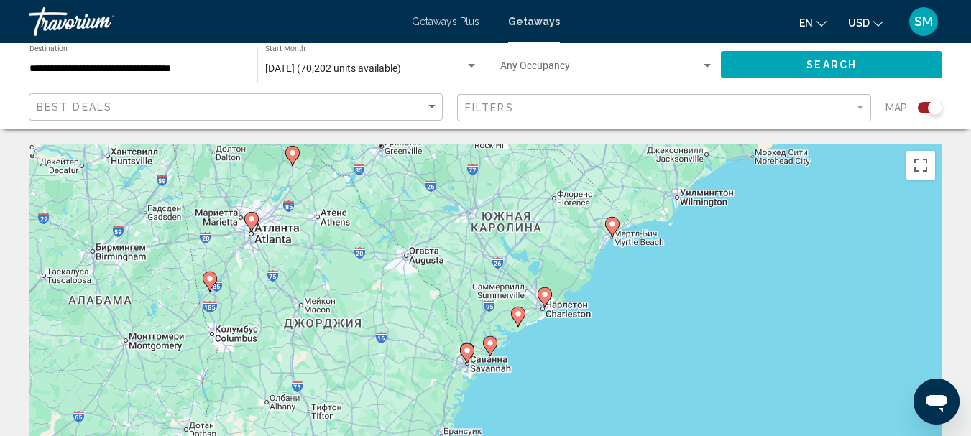
drag, startPoint x: 517, startPoint y: 317, endPoint x: 500, endPoint y: 328, distance: 20.3
click at [517, 318] on image "Main content" at bounding box center [518, 314] width 9 height 9
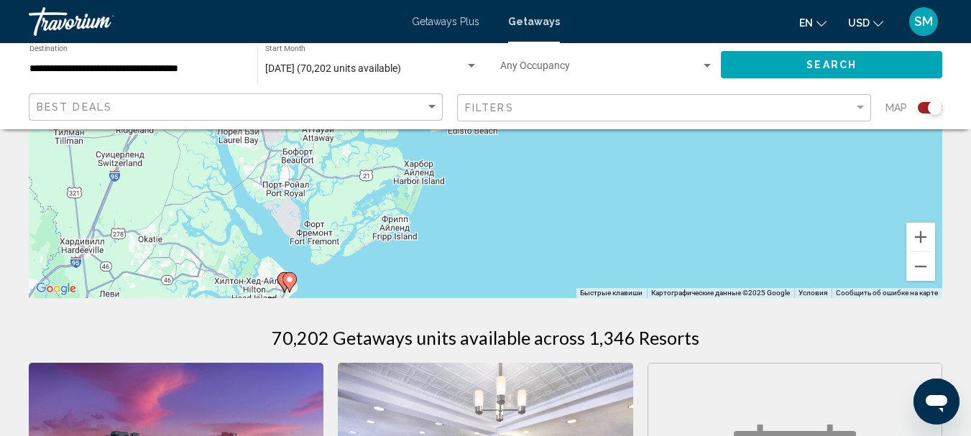
scroll to position [287, 0]
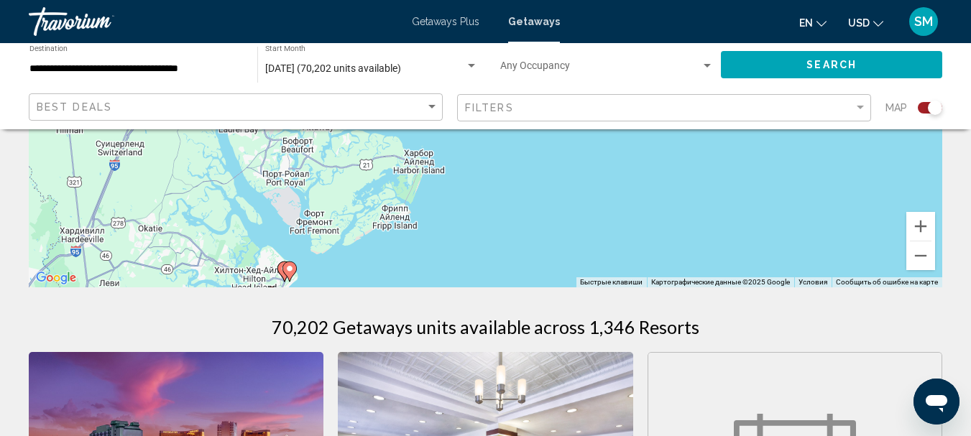
click at [290, 269] on image "Main content" at bounding box center [289, 268] width 9 height 9
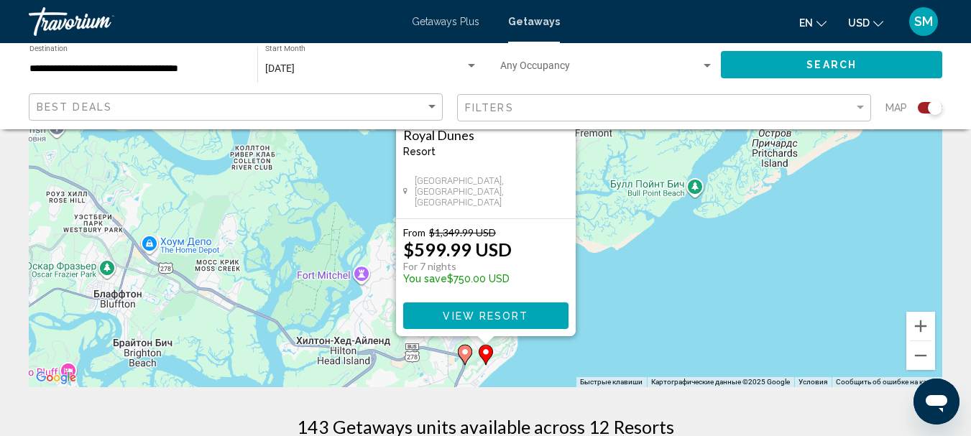
scroll to position [144, 0]
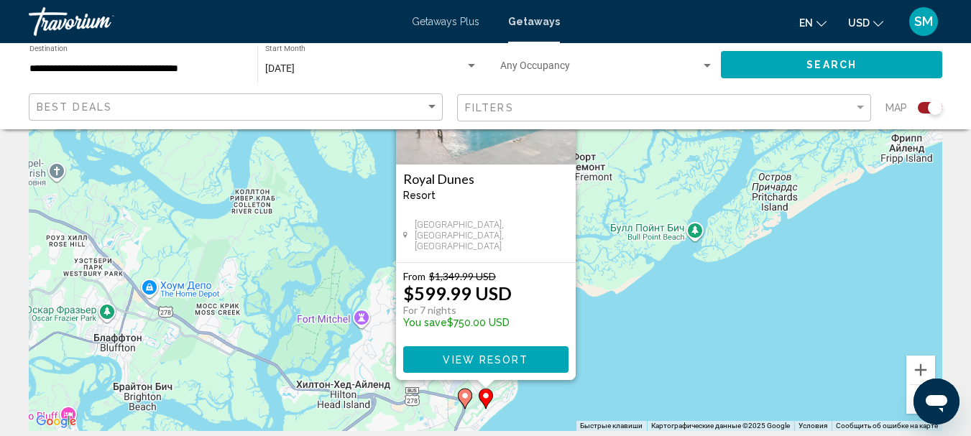
click at [643, 315] on div "Чтобы активировать перетаскивание с помощью клавиатуры, нажмите Alt + Ввод. Пос…" at bounding box center [485, 215] width 913 height 431
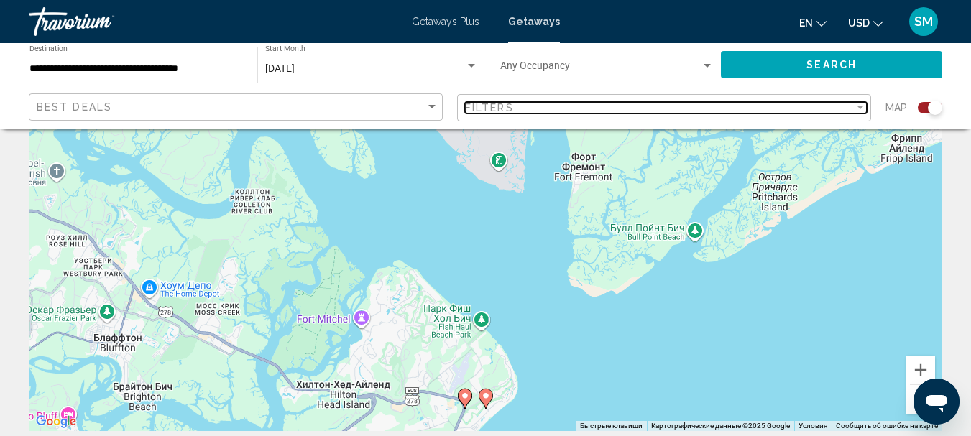
click at [861, 102] on div "Filter" at bounding box center [860, 107] width 13 height 11
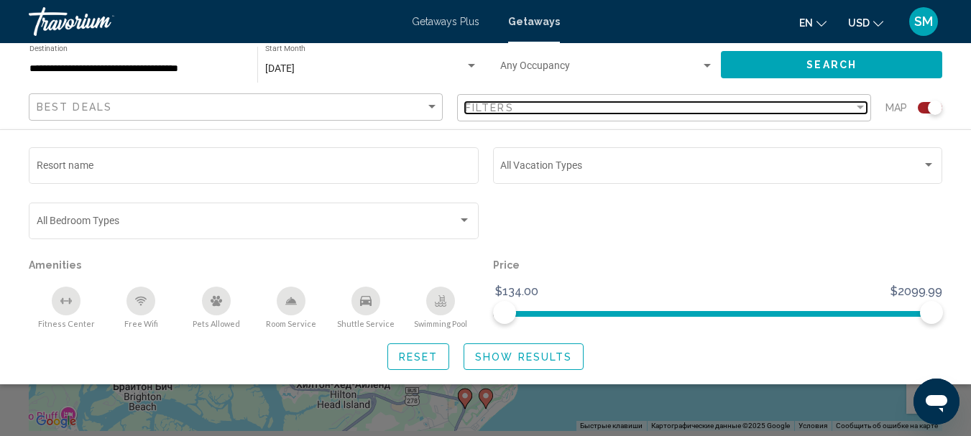
click at [859, 106] on div "Filter" at bounding box center [860, 108] width 7 height 4
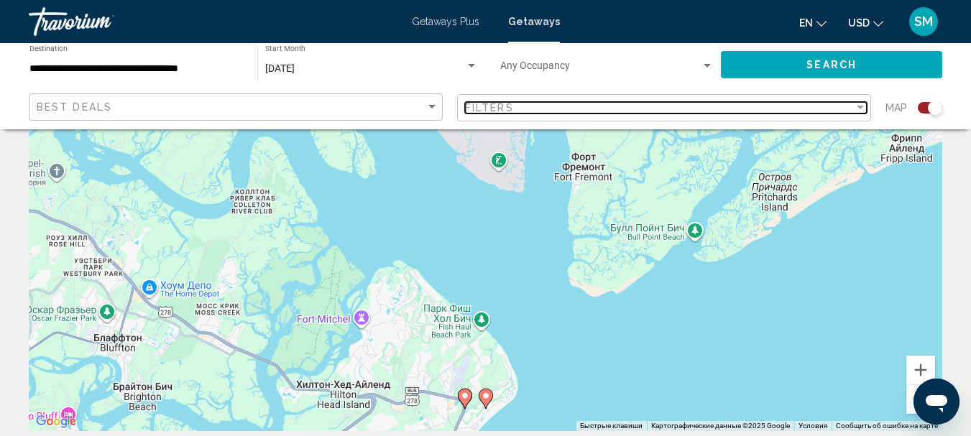
click at [859, 106] on div "Filter" at bounding box center [860, 108] width 7 height 4
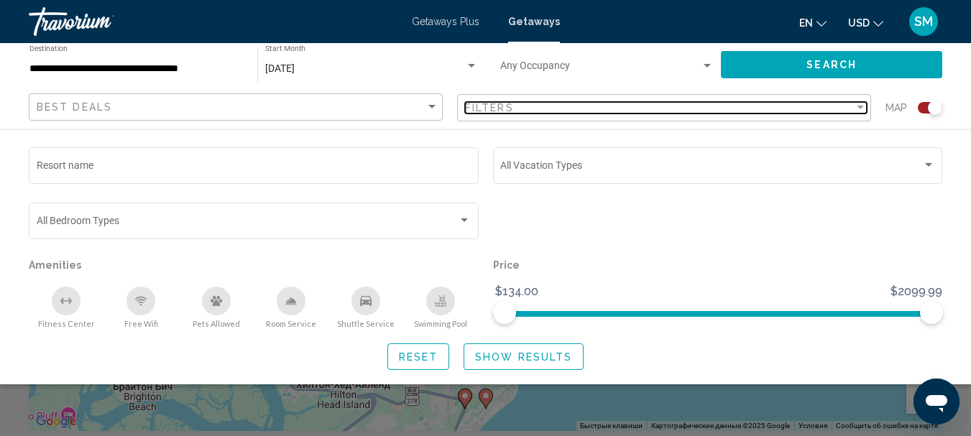
click at [859, 106] on div "Filter" at bounding box center [860, 108] width 7 height 4
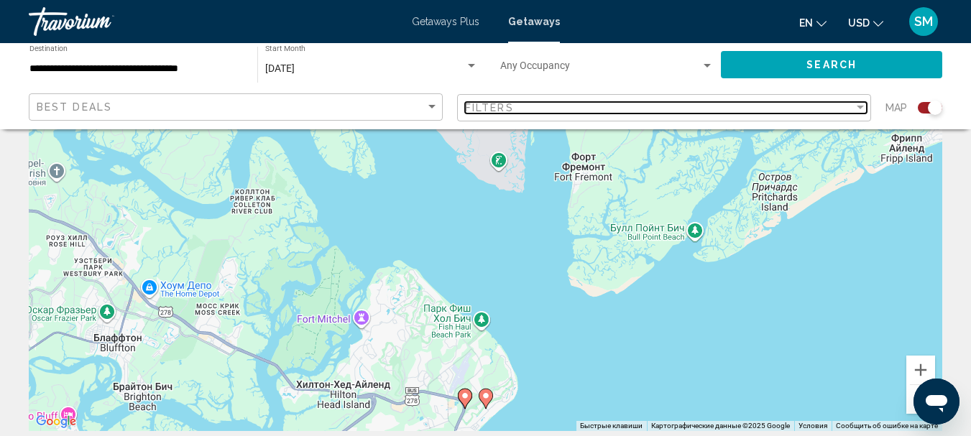
click at [862, 109] on div "Filter" at bounding box center [860, 108] width 7 height 4
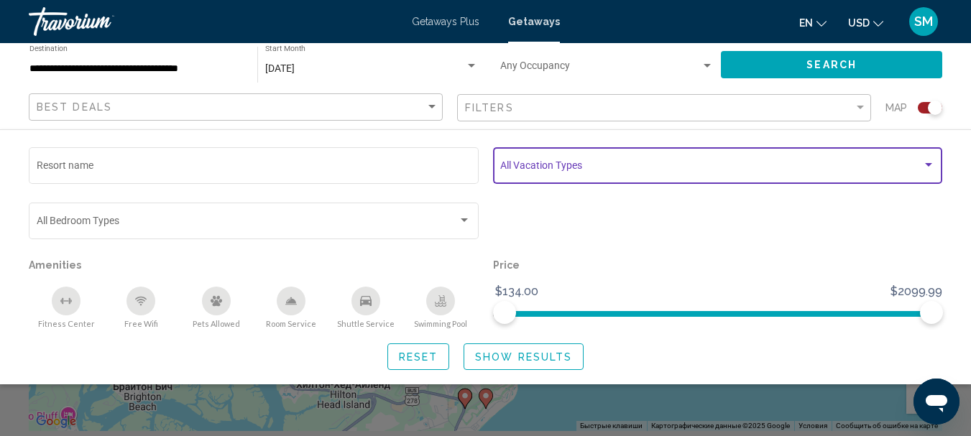
click at [586, 163] on span "Search widget" at bounding box center [711, 167] width 422 height 11
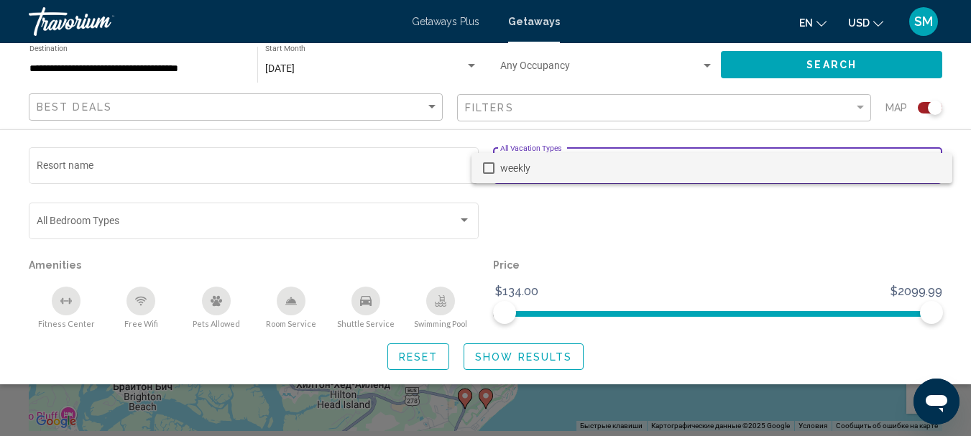
scroll to position [72, 0]
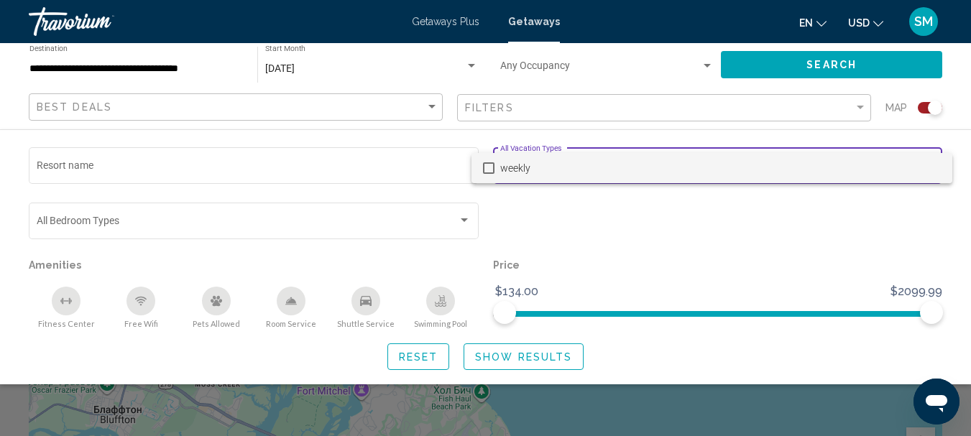
click at [747, 227] on div at bounding box center [485, 218] width 971 height 436
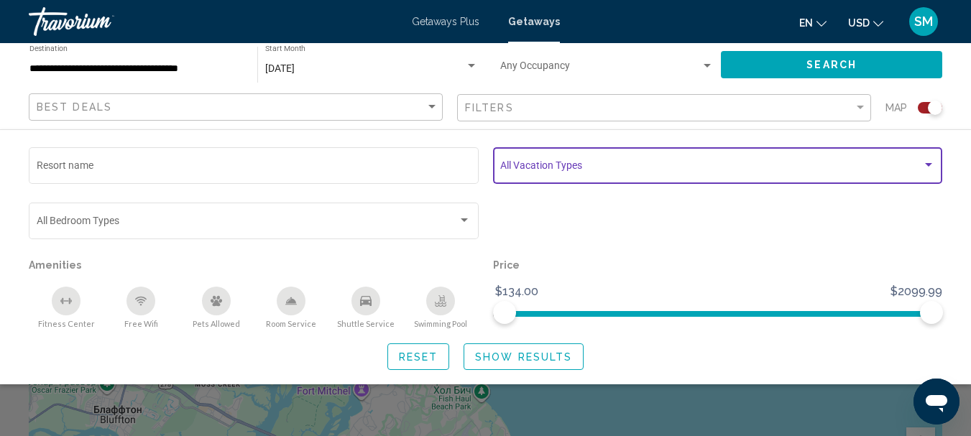
click at [515, 169] on span "Search widget" at bounding box center [711, 167] width 422 height 11
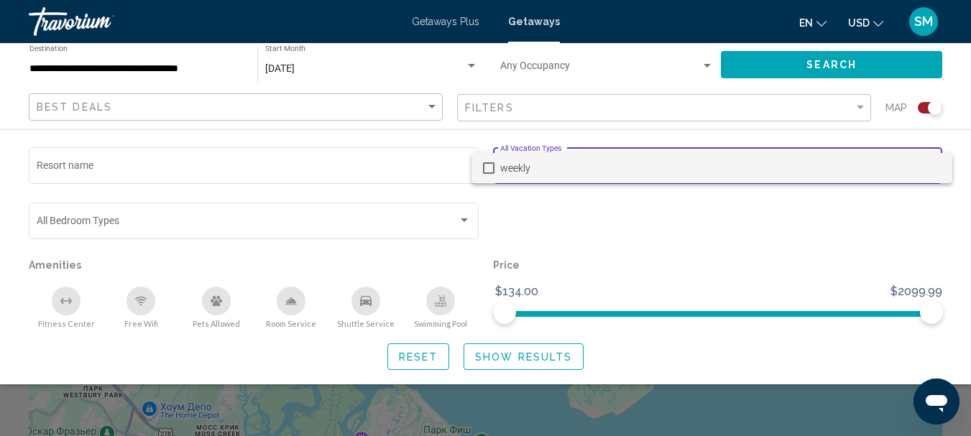
scroll to position [0, 0]
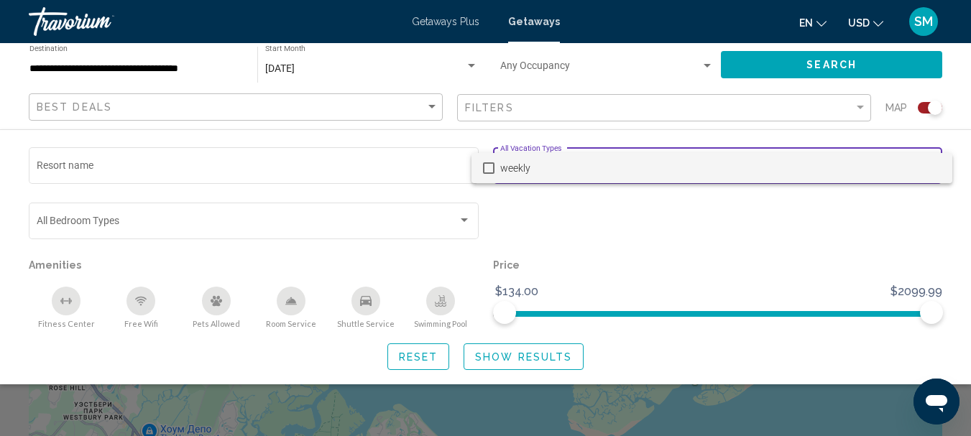
click at [504, 147] on div at bounding box center [485, 218] width 971 height 436
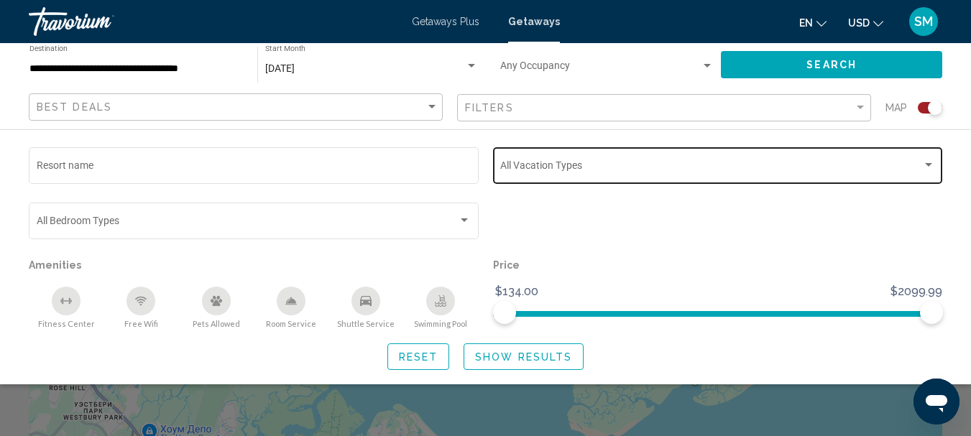
click at [505, 162] on div "Vacation Types All Vacation Types" at bounding box center [717, 164] width 435 height 40
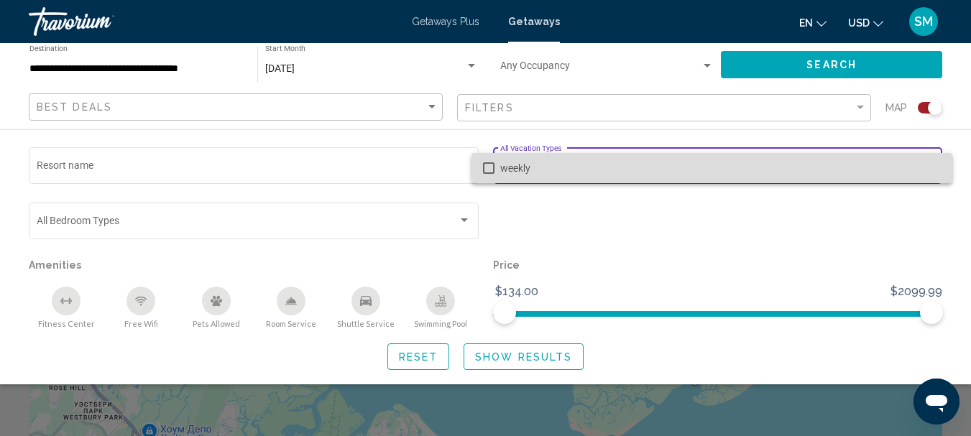
click at [934, 166] on span "weekly" at bounding box center [720, 168] width 440 height 30
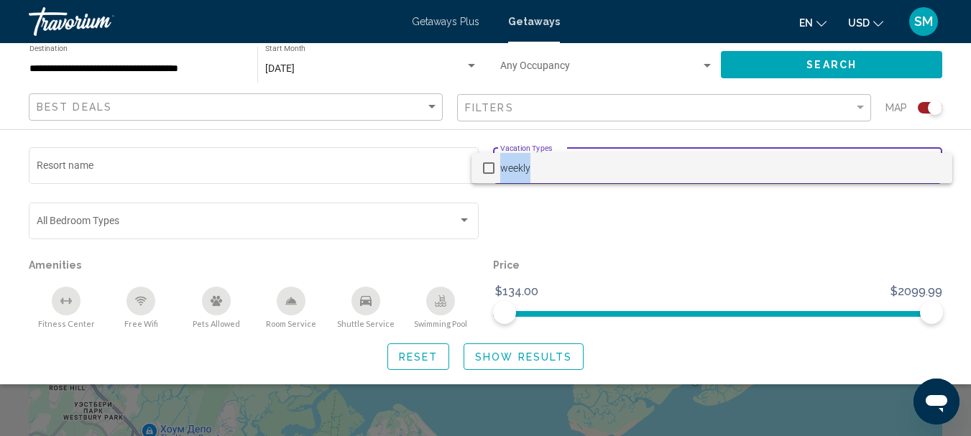
click at [934, 166] on span "weekly" at bounding box center [720, 168] width 440 height 30
click at [485, 167] on mat-pseudo-checkbox at bounding box center [488, 167] width 11 height 11
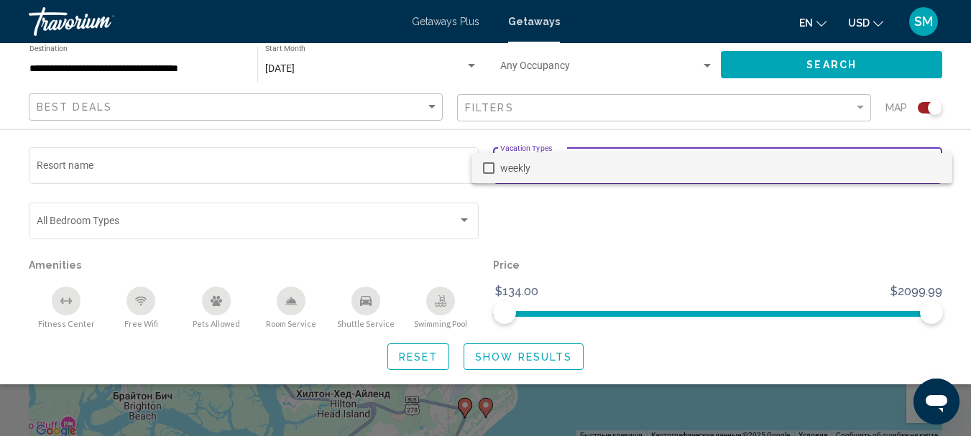
scroll to position [144, 0]
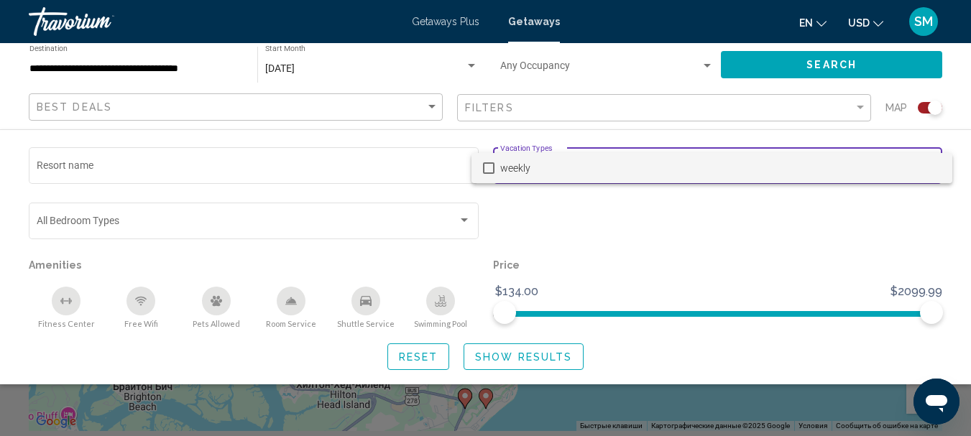
click at [527, 358] on div at bounding box center [485, 218] width 971 height 436
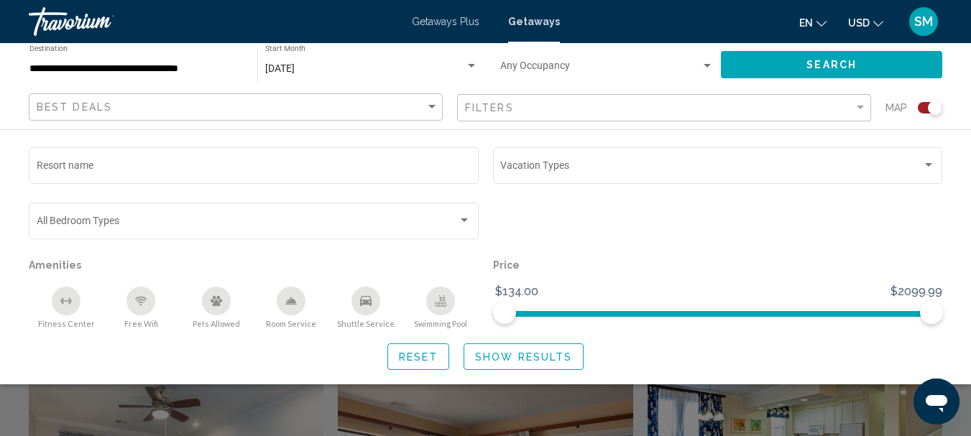
scroll to position [431, 0]
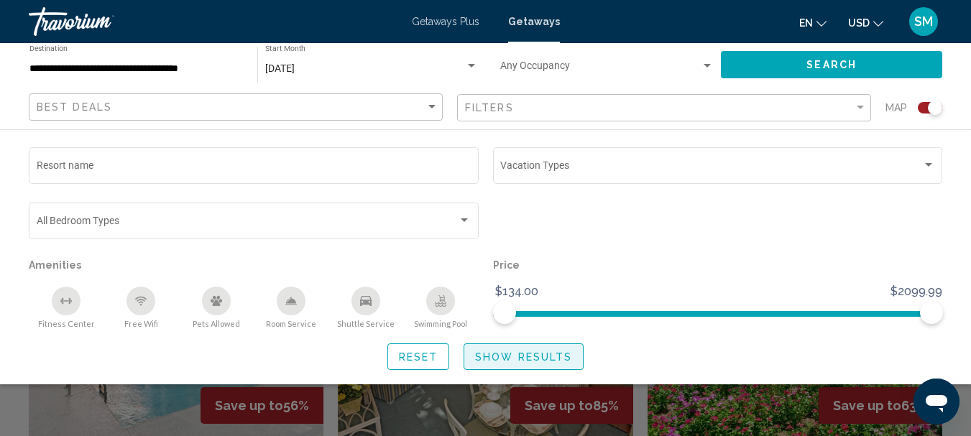
click at [559, 355] on span "Show Results" at bounding box center [523, 356] width 97 height 11
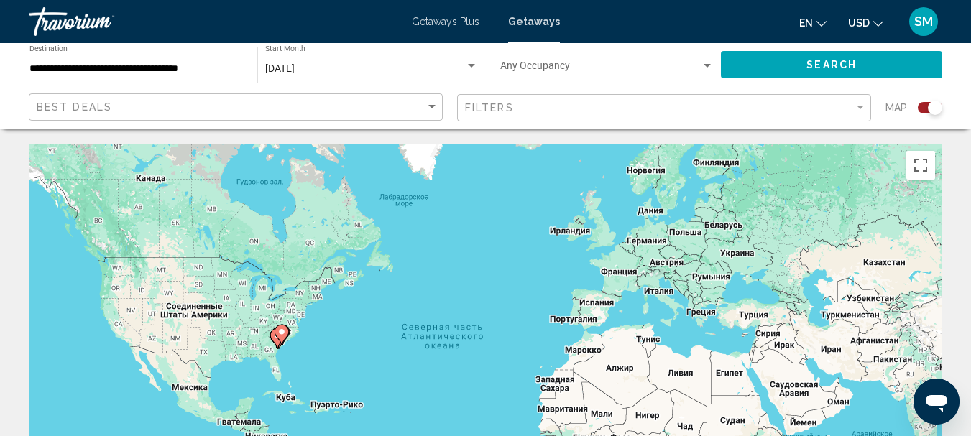
click at [282, 337] on icon "Main content" at bounding box center [280, 335] width 13 height 19
type input "**********"
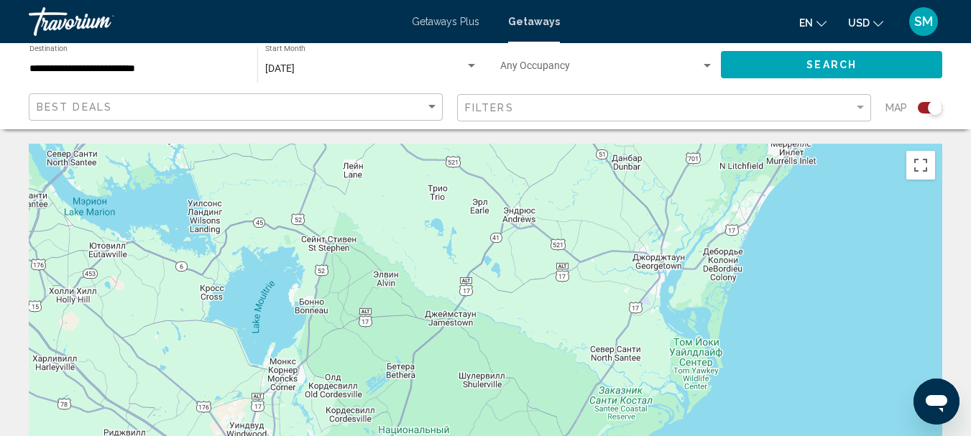
drag, startPoint x: 767, startPoint y: 188, endPoint x: 571, endPoint y: 435, distance: 315.1
click at [584, 435] on html "**********" at bounding box center [485, 218] width 971 height 436
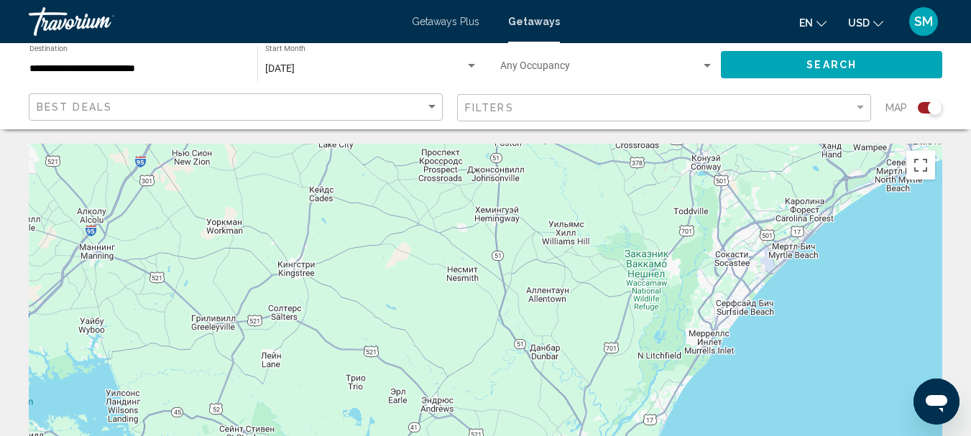
drag, startPoint x: 650, startPoint y: 268, endPoint x: 591, endPoint y: 425, distance: 167.4
click at [571, 435] on html "**********" at bounding box center [485, 218] width 971 height 436
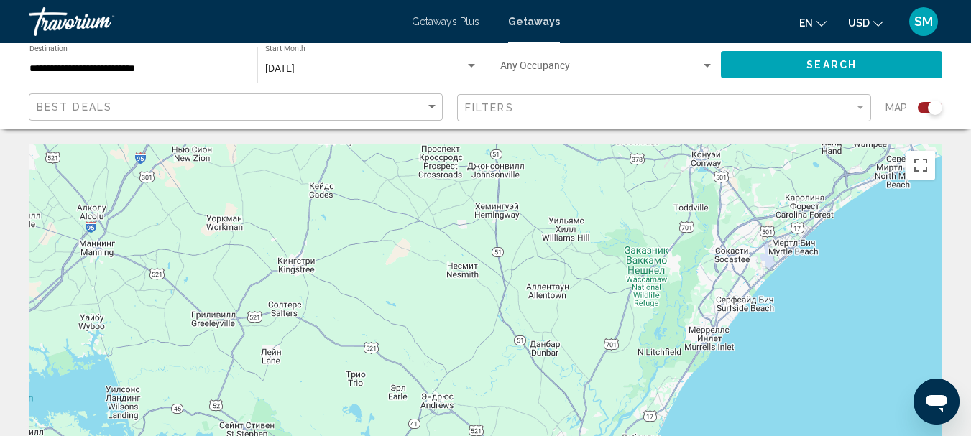
click at [777, 251] on div "Чтобы активировать перетаскивание с помощью клавиатуры, нажмите Alt + Ввод. Пос…" at bounding box center [485, 359] width 913 height 431
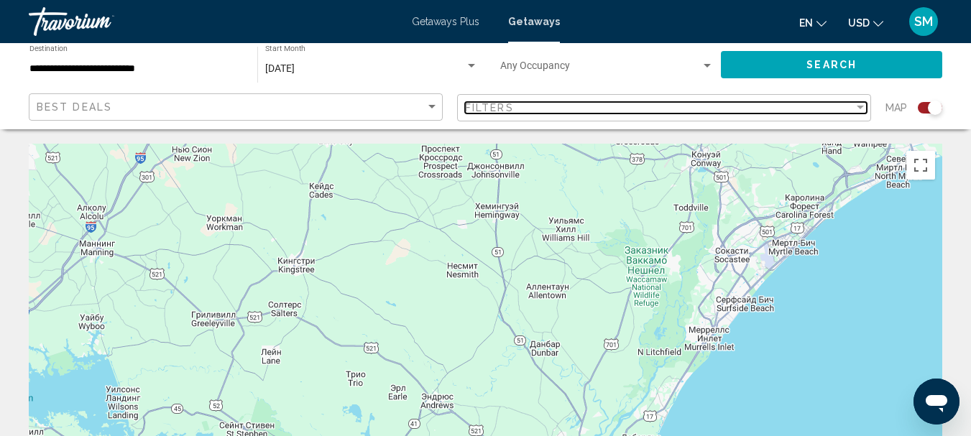
click at [857, 107] on div "Filter" at bounding box center [860, 108] width 7 height 4
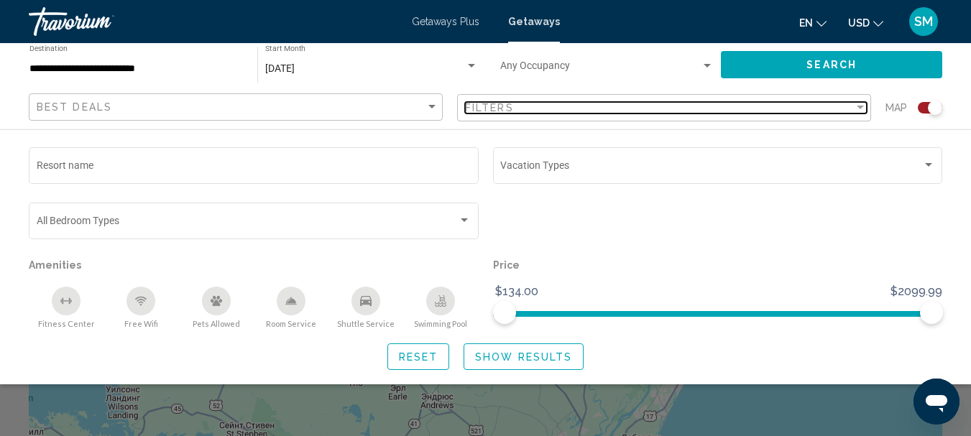
click at [857, 107] on div "Filter" at bounding box center [860, 108] width 7 height 4
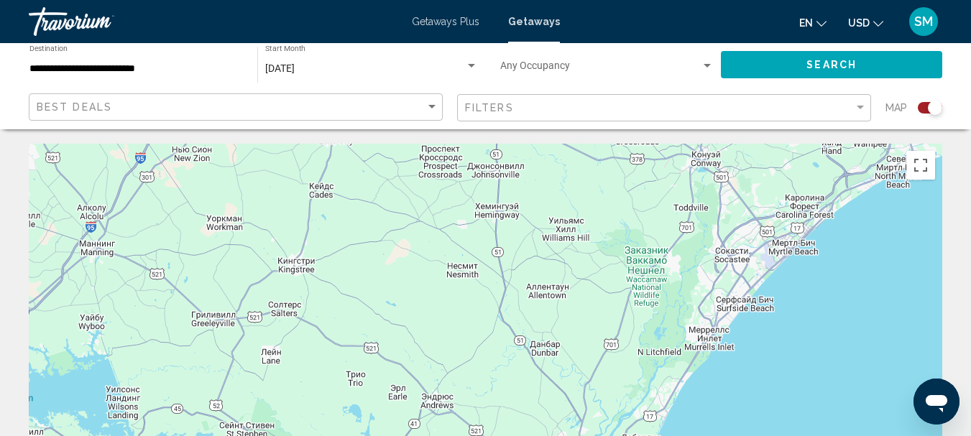
click at [537, 17] on span "Getaways" at bounding box center [534, 21] width 52 height 11
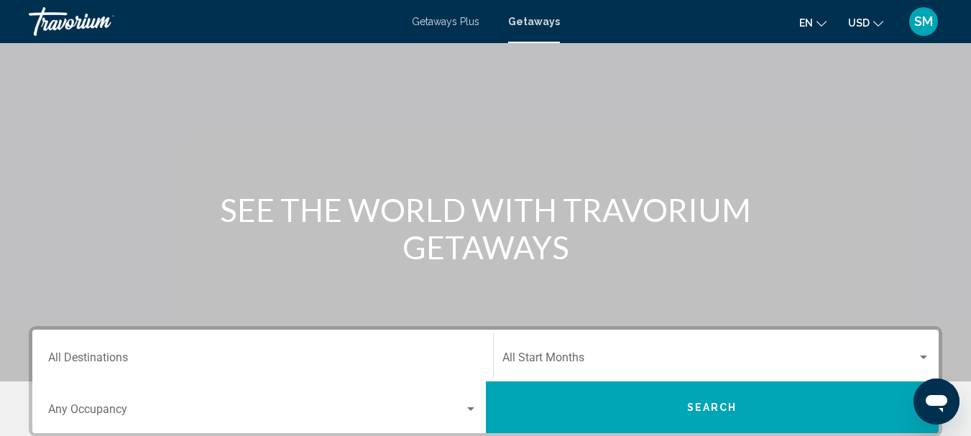
scroll to position [216, 0]
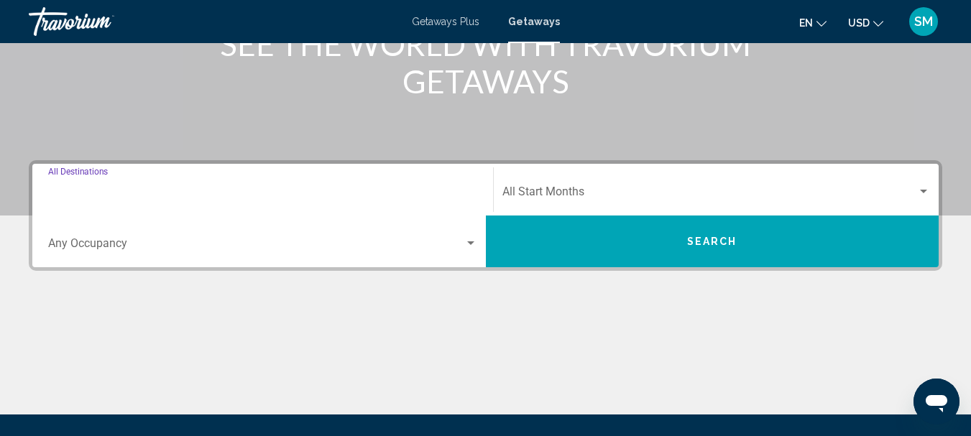
click at [97, 192] on input "Destination All Destinations" at bounding box center [262, 194] width 429 height 13
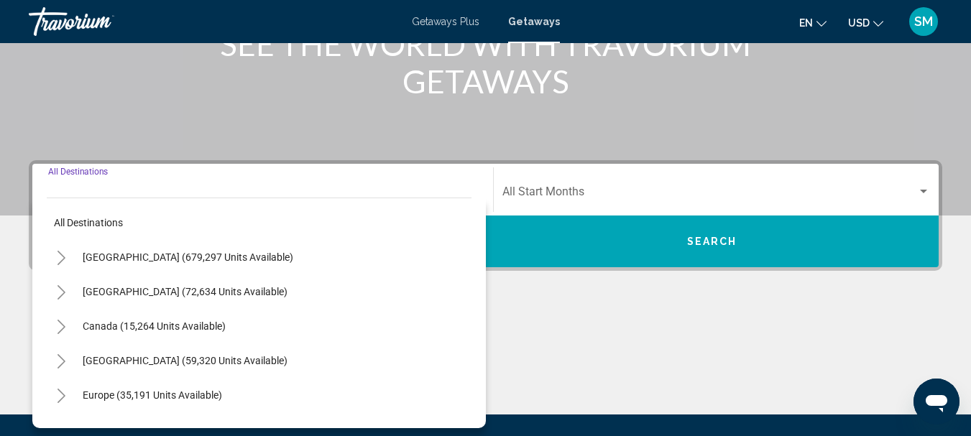
scroll to position [329, 0]
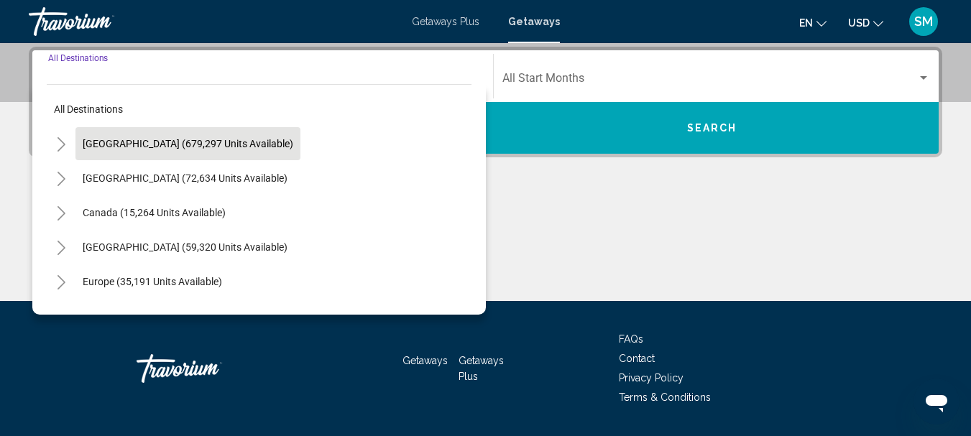
click at [108, 139] on span "[GEOGRAPHIC_DATA] (679,297 units available)" at bounding box center [188, 143] width 211 height 11
type input "**********"
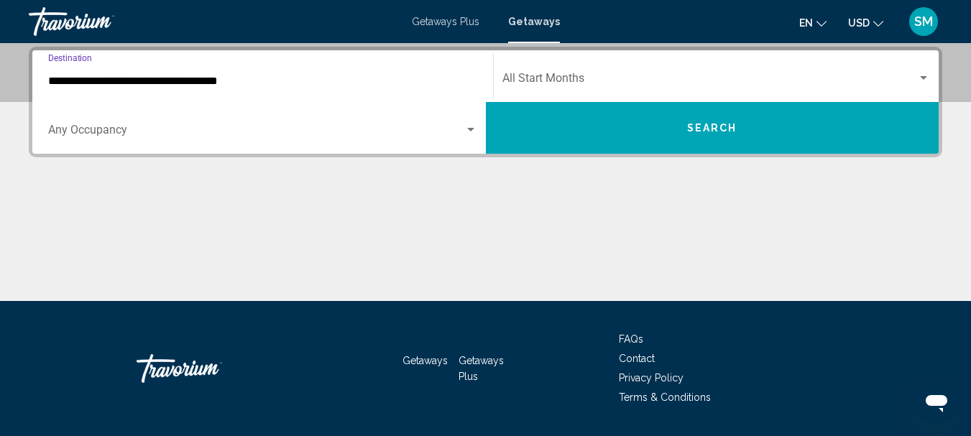
click at [129, 131] on span "Search widget" at bounding box center [256, 132] width 416 height 13
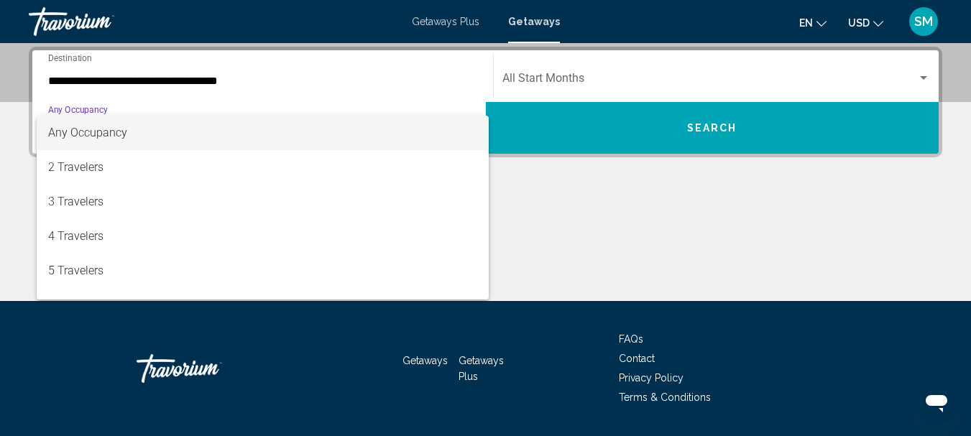
click at [142, 131] on span "Any Occupancy" at bounding box center [262, 133] width 429 height 34
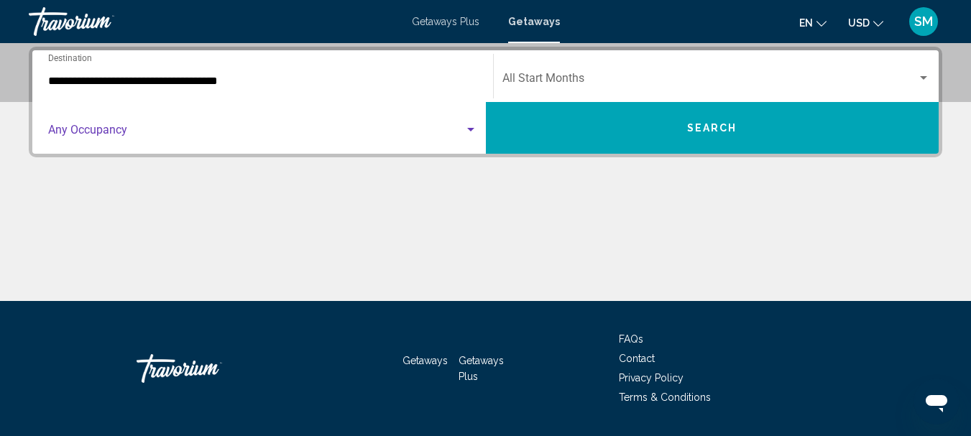
click at [547, 75] on span "Search widget" at bounding box center [709, 81] width 415 height 13
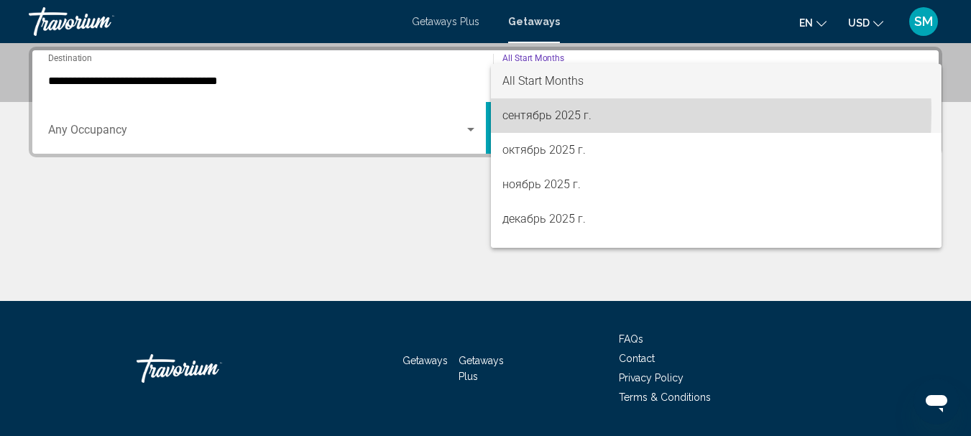
click at [555, 113] on span "сентябрь 2025 г." at bounding box center [716, 115] width 428 height 34
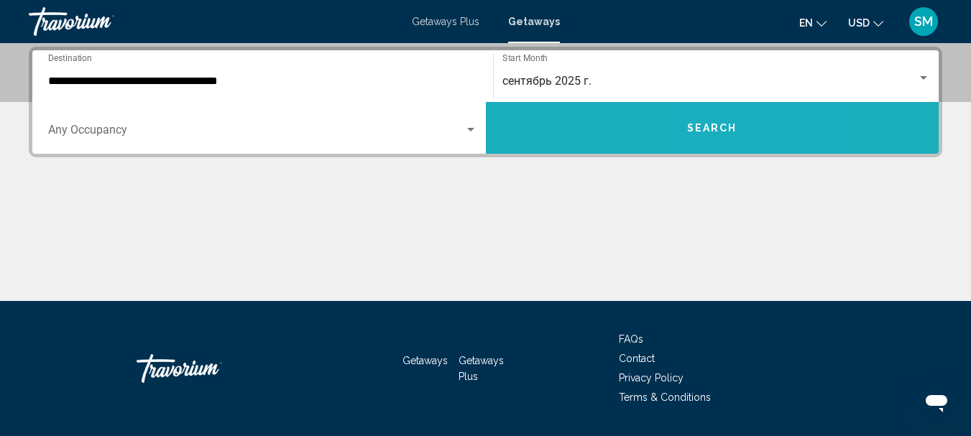
click at [731, 126] on span "Search" at bounding box center [712, 128] width 50 height 11
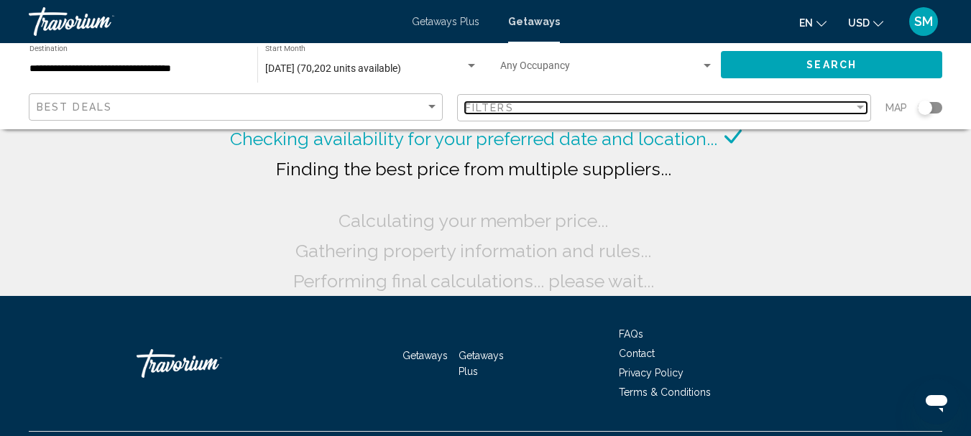
click at [858, 105] on div "Filter" at bounding box center [860, 107] width 13 height 11
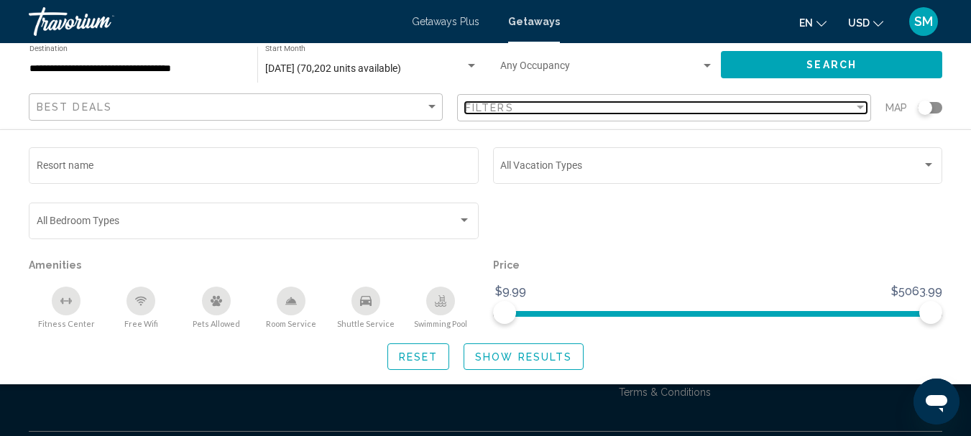
click at [860, 105] on div "Filter" at bounding box center [860, 107] width 13 height 11
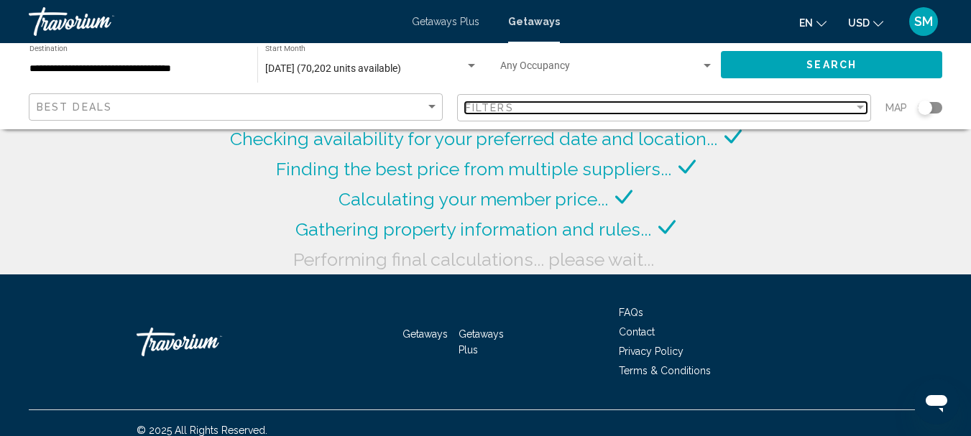
click at [860, 105] on div "Filter" at bounding box center [860, 107] width 13 height 11
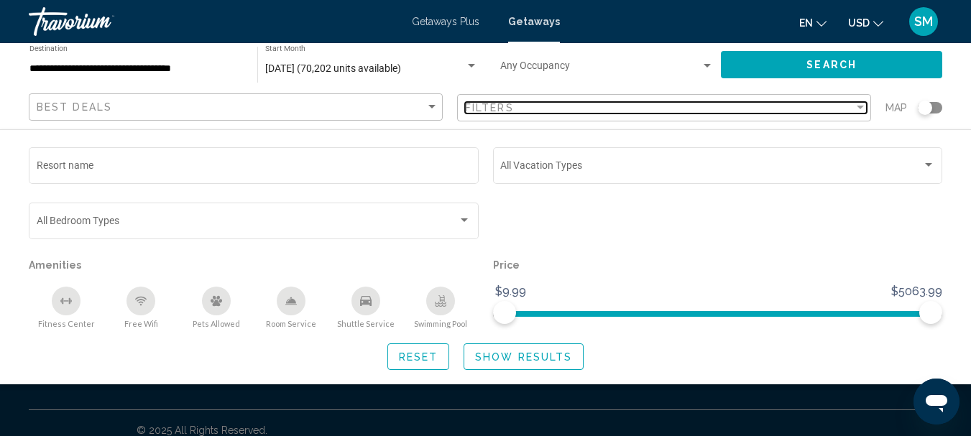
click at [860, 108] on div "Filter" at bounding box center [860, 108] width 7 height 4
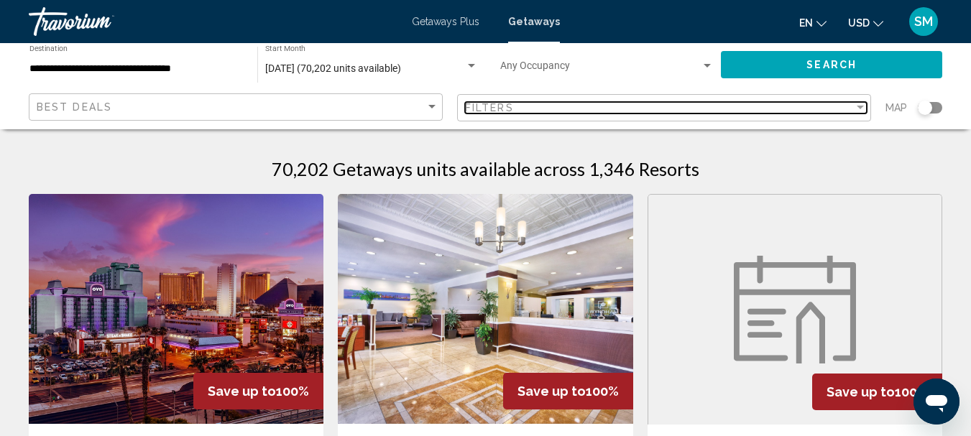
click at [860, 108] on div "Filter" at bounding box center [860, 108] width 7 height 4
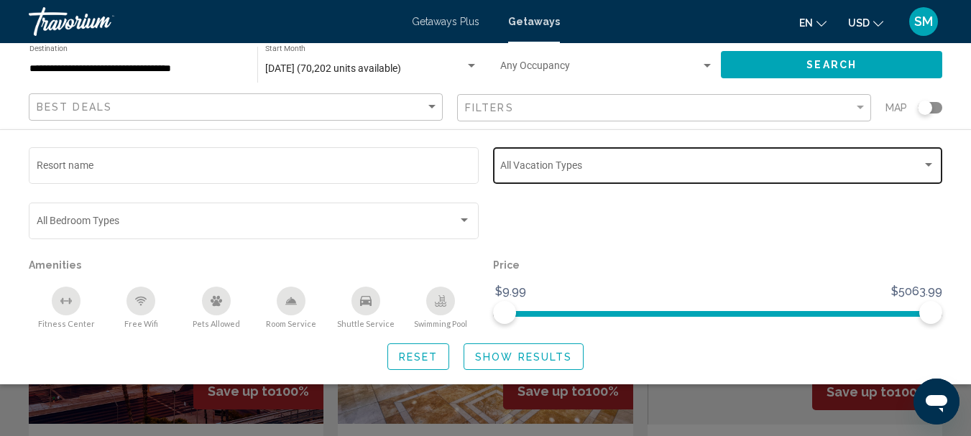
click at [794, 153] on div "Vacation Types All Vacation Types" at bounding box center [717, 164] width 435 height 40
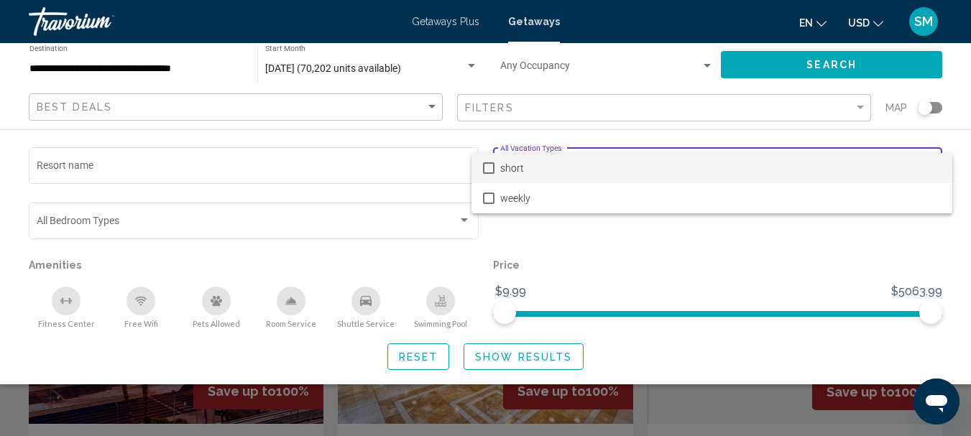
click at [490, 172] on mat-pseudo-checkbox at bounding box center [488, 167] width 11 height 11
drag, startPoint x: 928, startPoint y: 109, endPoint x: 941, endPoint y: 109, distance: 12.2
click at [941, 109] on div at bounding box center [485, 218] width 971 height 436
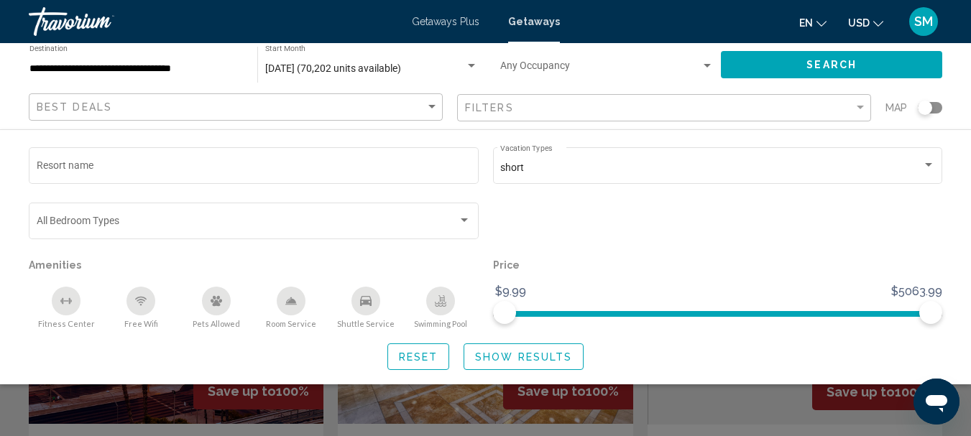
click at [932, 107] on div "Search widget" at bounding box center [930, 107] width 24 height 11
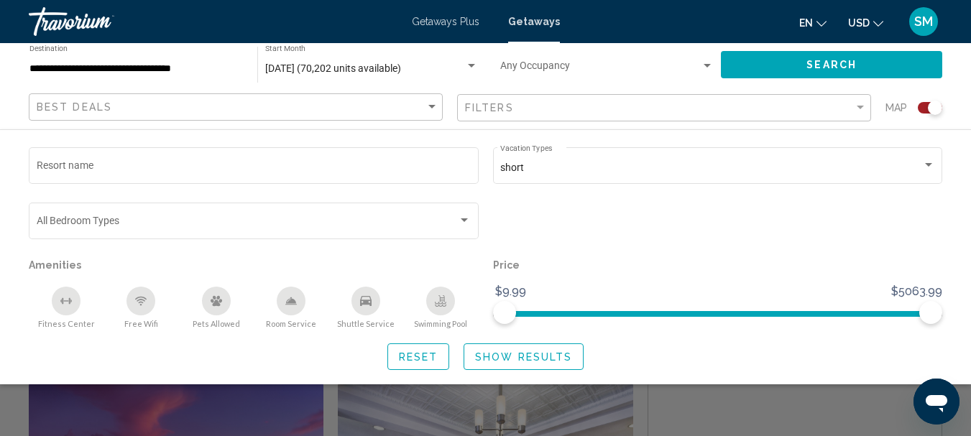
scroll to position [287, 0]
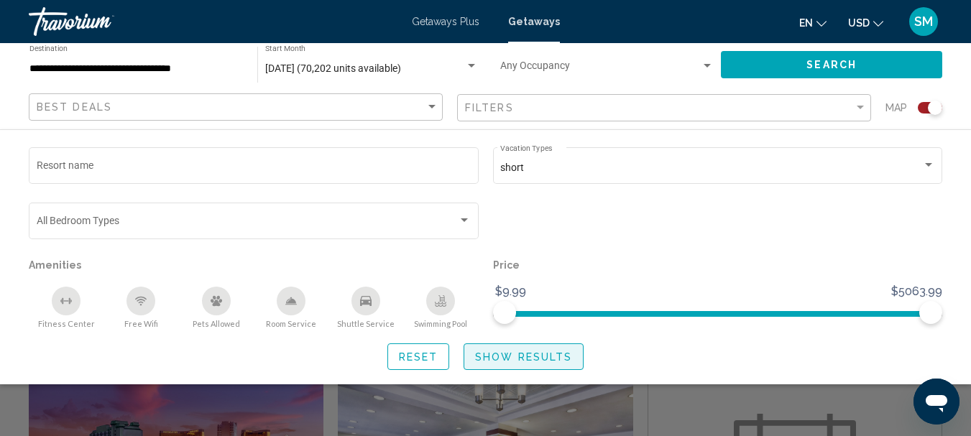
click at [548, 355] on span "Show Results" at bounding box center [523, 356] width 97 height 11
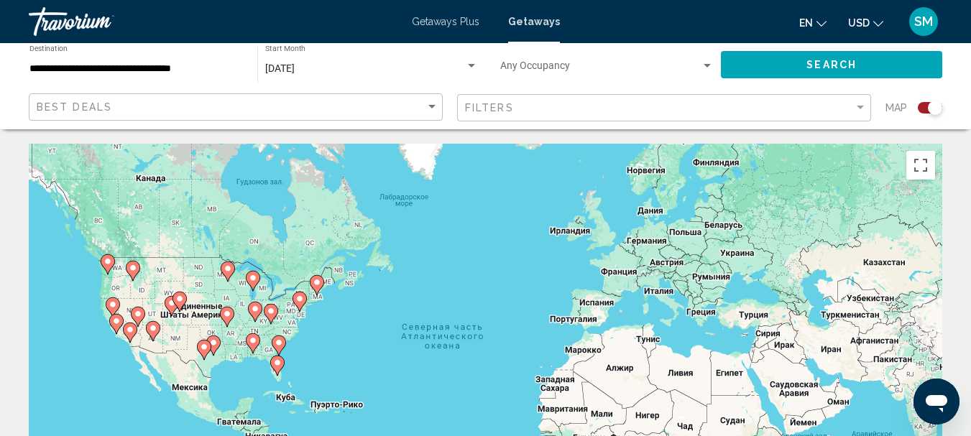
click at [277, 341] on image "Main content" at bounding box center [278, 342] width 9 height 9
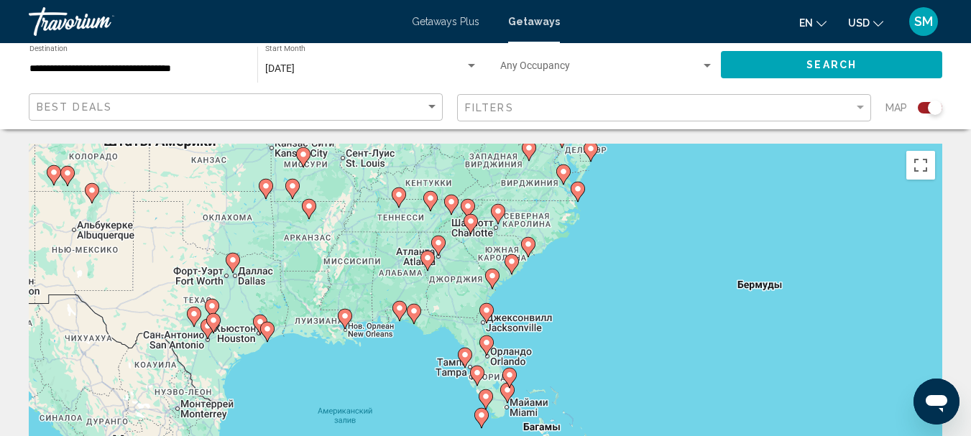
click at [489, 280] on image "Main content" at bounding box center [492, 276] width 9 height 9
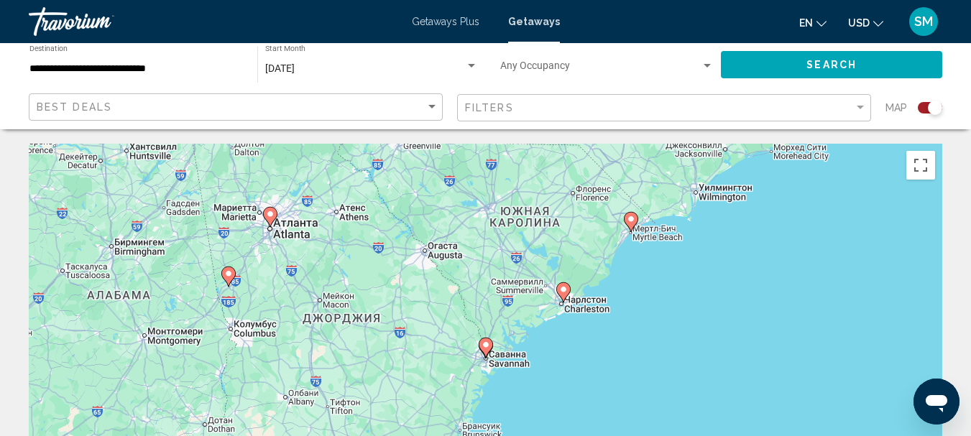
click at [565, 294] on icon "Main content" at bounding box center [562, 292] width 13 height 19
type input "**********"
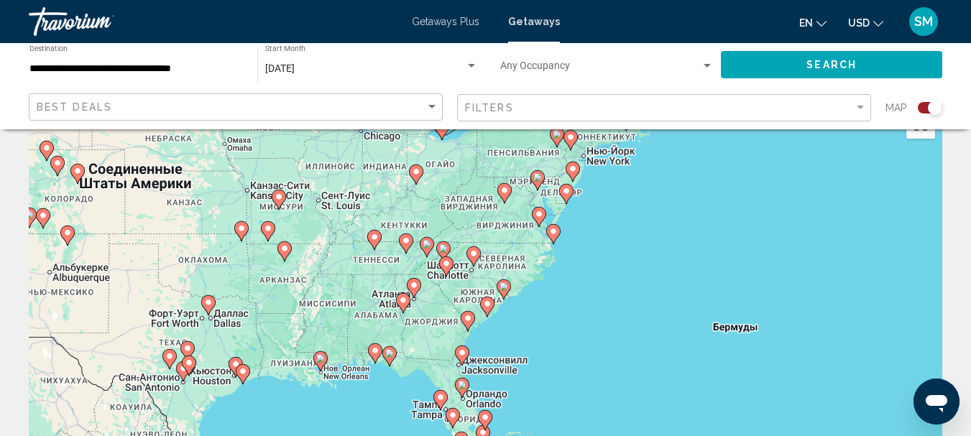
scroll to position [72, 0]
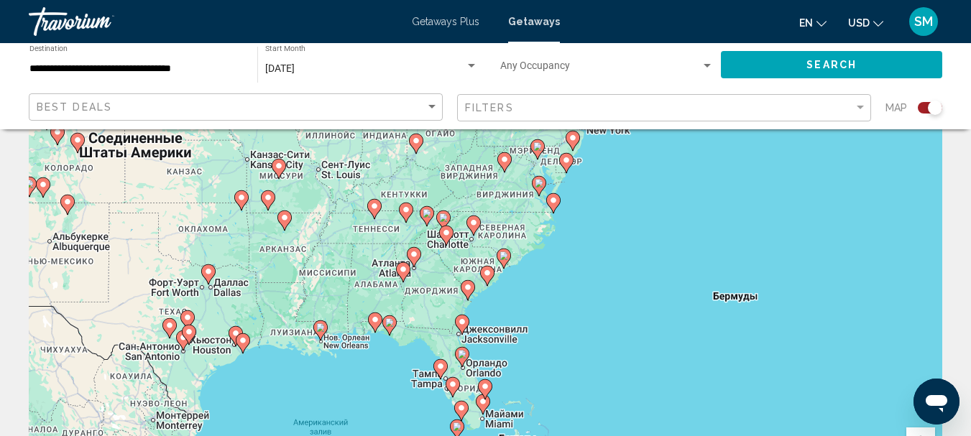
click at [469, 296] on g "Main content" at bounding box center [468, 290] width 14 height 20
type input "**********"
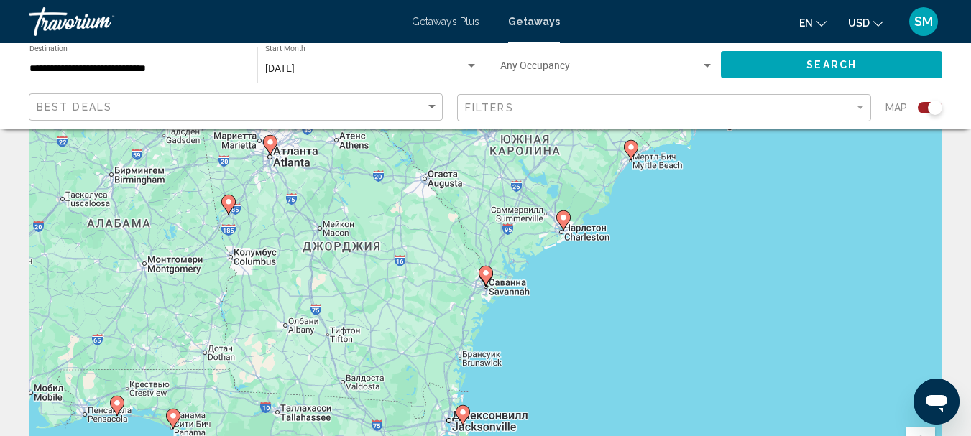
click at [486, 279] on icon "Main content" at bounding box center [485, 276] width 13 height 19
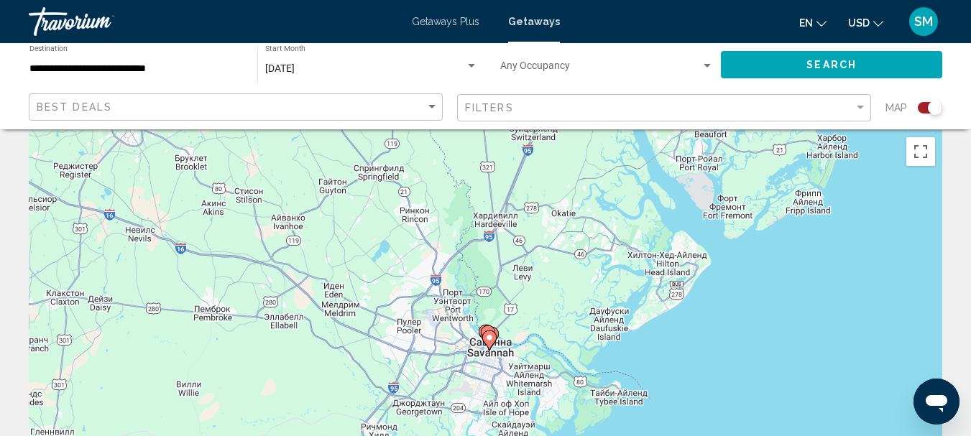
scroll to position [0, 0]
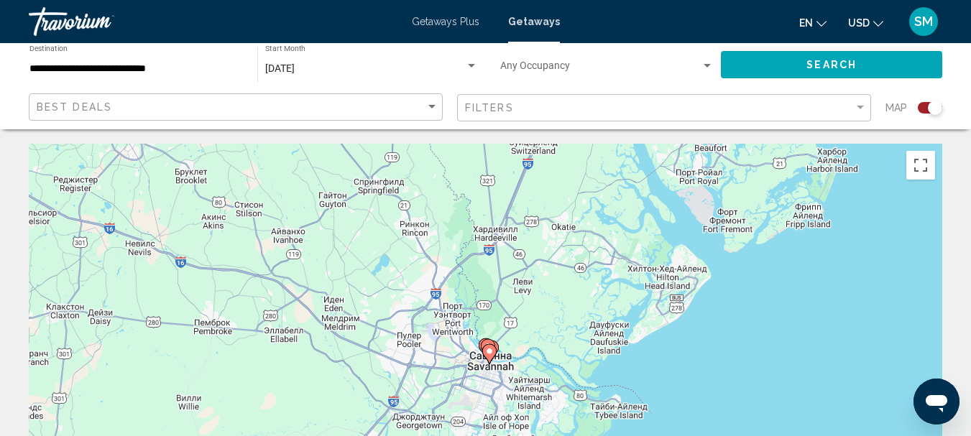
click at [320, 61] on div "September 2025 Start Month All Start Months" at bounding box center [371, 65] width 213 height 40
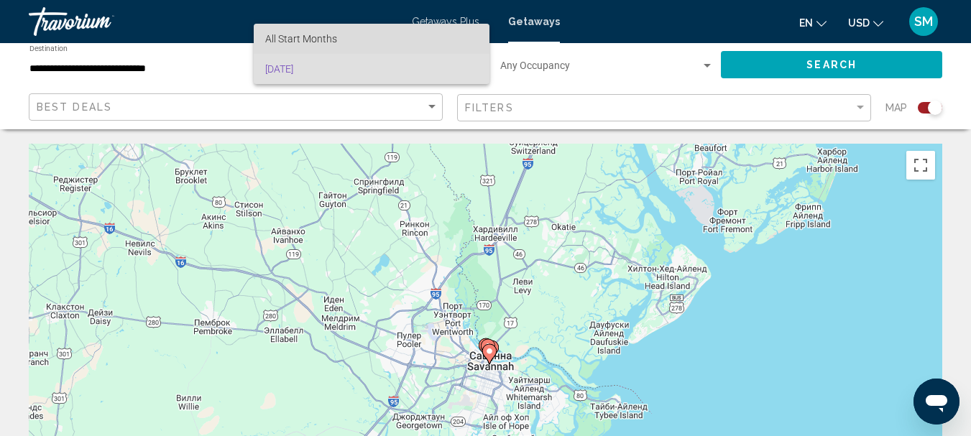
click at [365, 40] on span "All Start Months" at bounding box center [371, 39] width 213 height 30
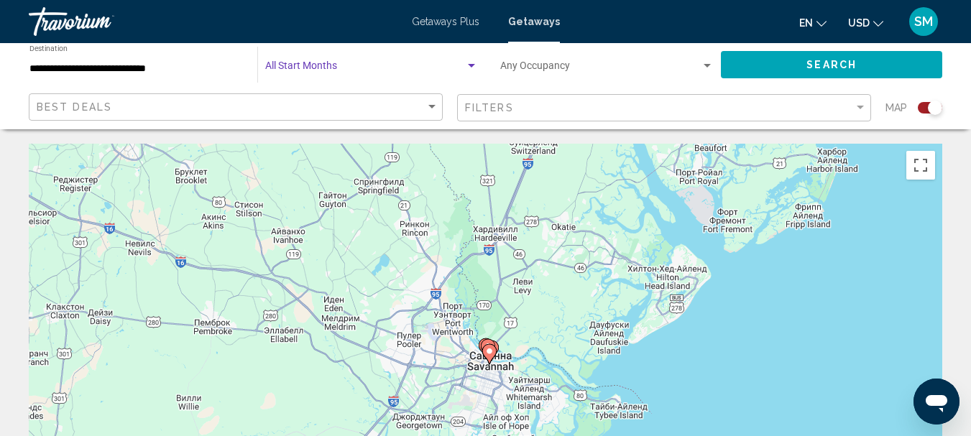
click at [469, 66] on div "Search widget" at bounding box center [471, 66] width 7 height 4
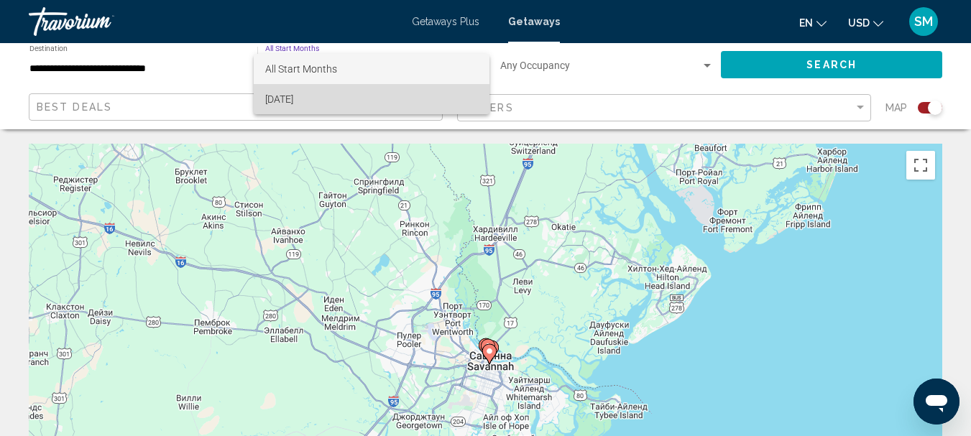
click at [362, 103] on span "[DATE]" at bounding box center [371, 99] width 213 height 30
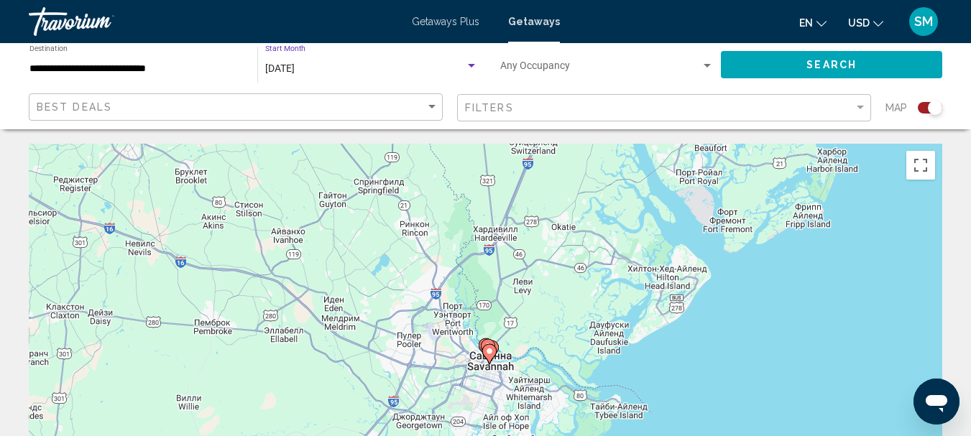
click at [661, 291] on div "Для навигации используйте клавиши со стрелками. Чтобы активировать перетаскиван…" at bounding box center [485, 359] width 913 height 431
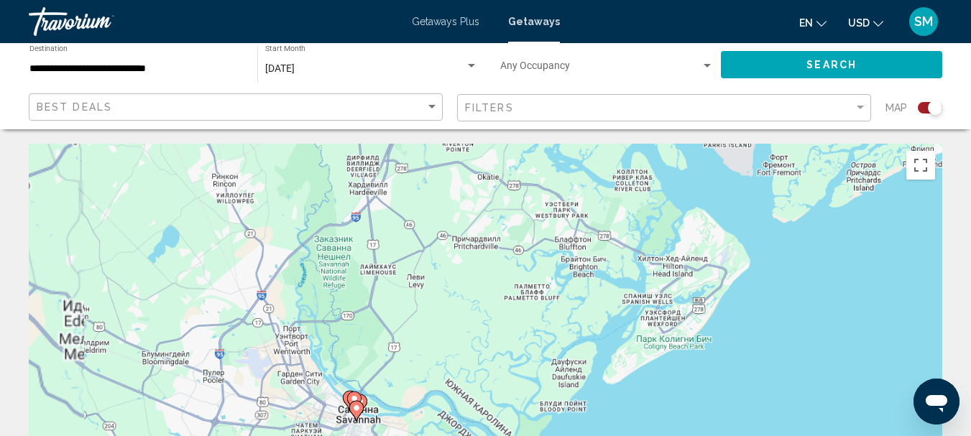
click at [661, 291] on div "Для навигации используйте клавиши со стрелками. Чтобы активировать перетаскиван…" at bounding box center [485, 359] width 913 height 431
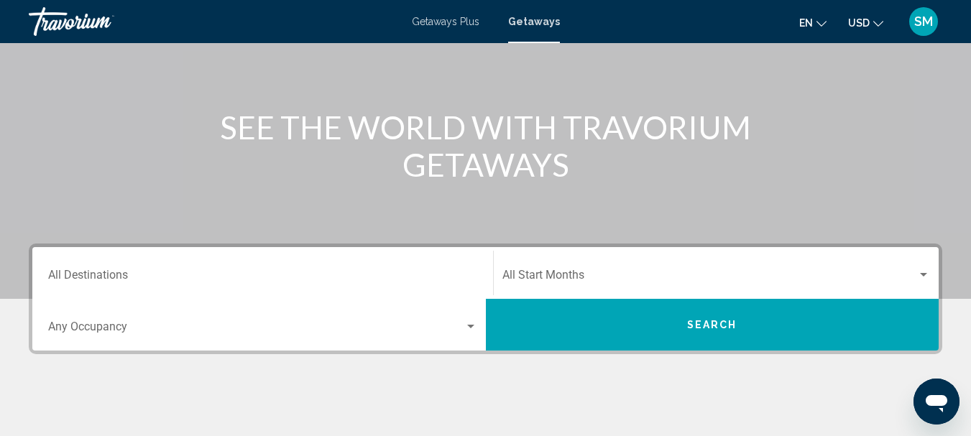
scroll to position [144, 0]
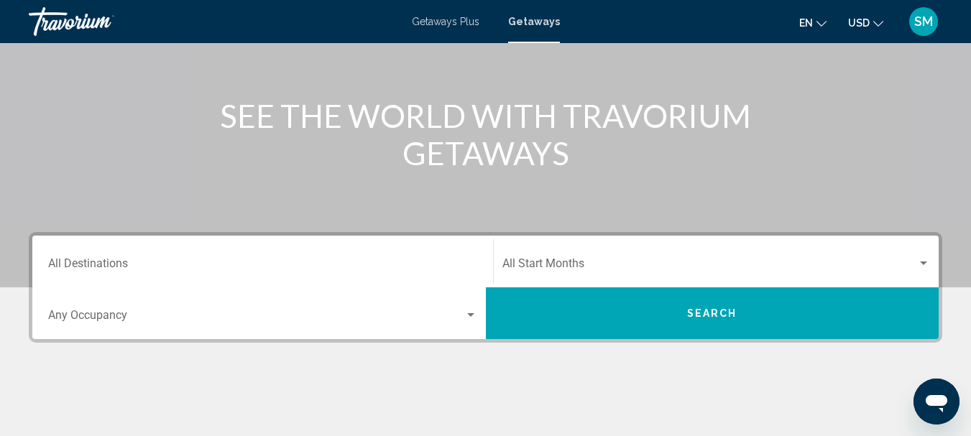
click at [133, 260] on input "Destination All Destinations" at bounding box center [262, 266] width 429 height 13
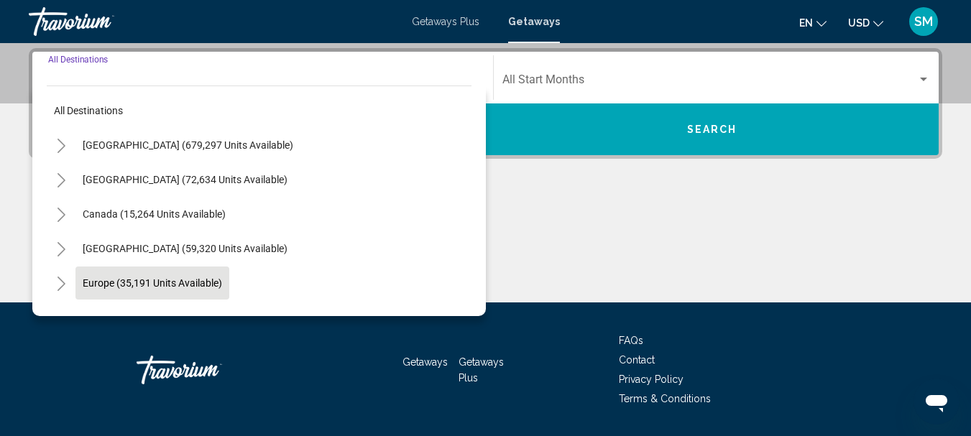
scroll to position [329, 0]
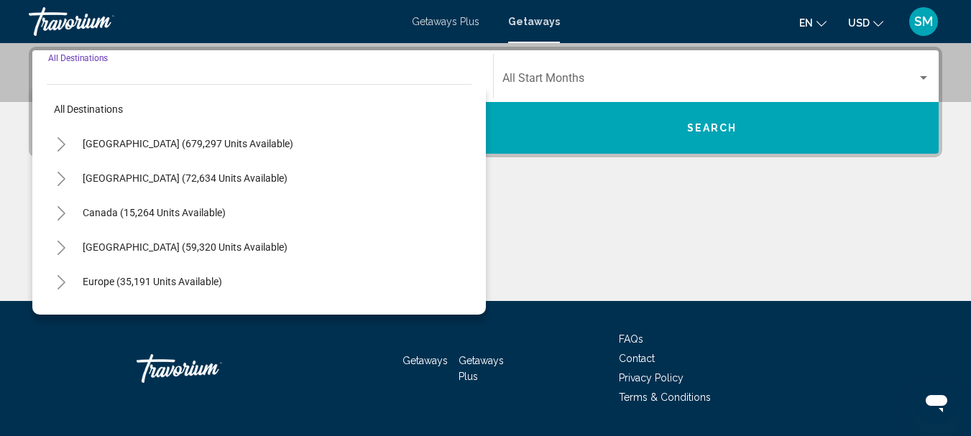
click at [129, 144] on span "[GEOGRAPHIC_DATA] (679,297 units available)" at bounding box center [188, 143] width 211 height 11
type input "**********"
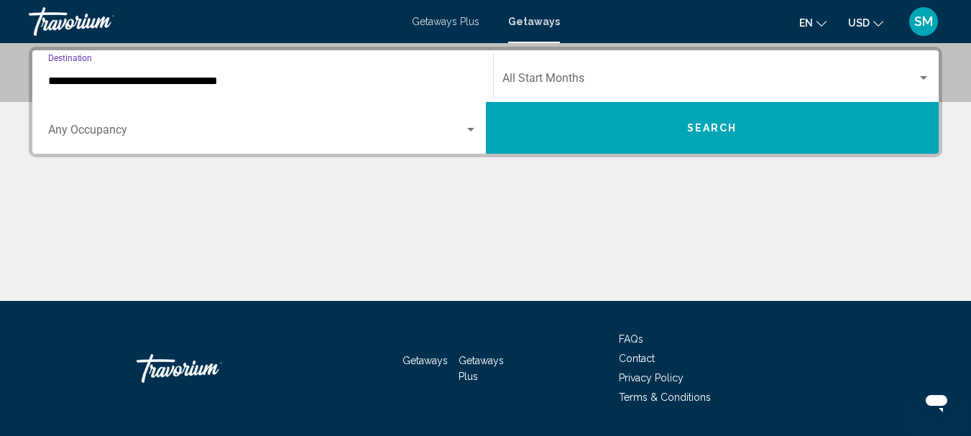
click at [123, 121] on div "Occupancy Any Occupancy" at bounding box center [262, 128] width 429 height 45
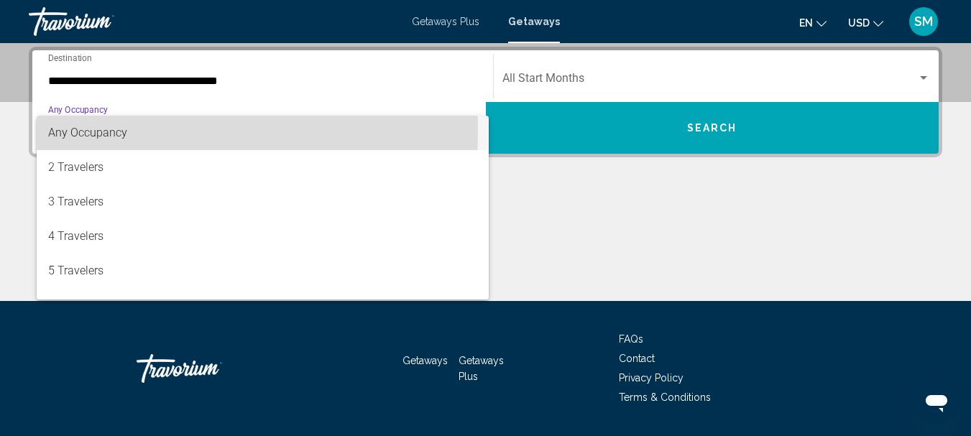
click at [105, 130] on span "Any Occupancy" at bounding box center [87, 133] width 79 height 14
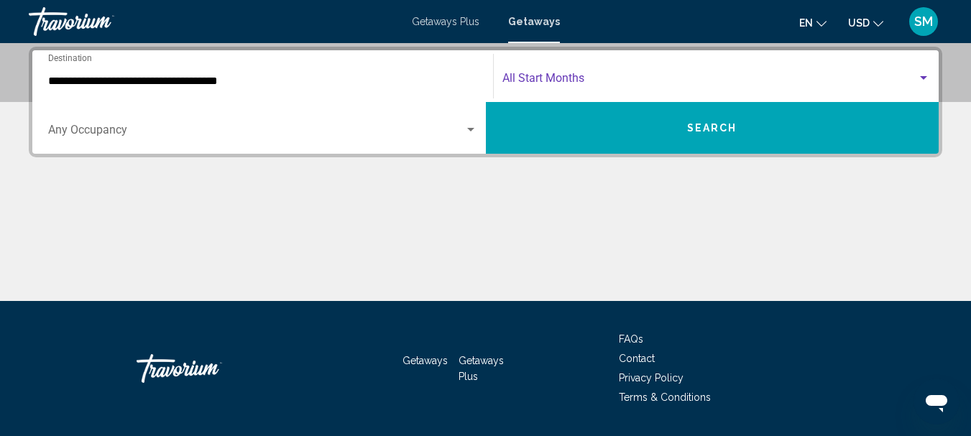
click at [541, 84] on span "Search widget" at bounding box center [709, 81] width 415 height 13
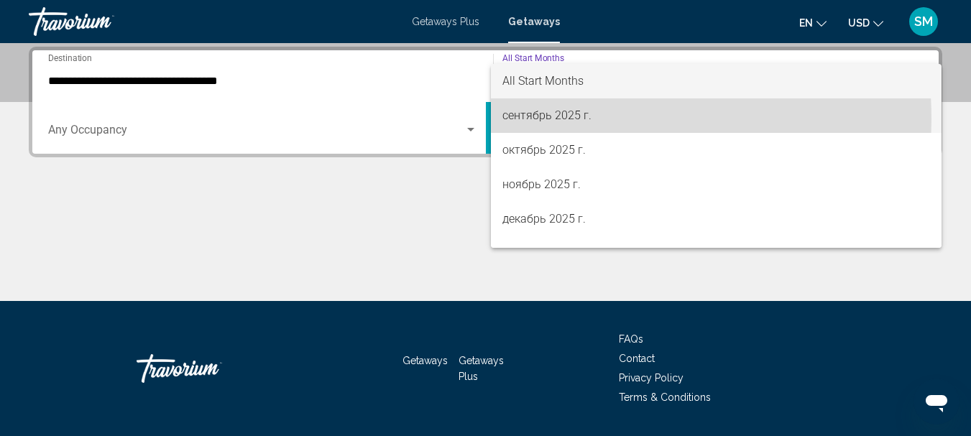
click at [545, 119] on span "сентябрь 2025 г." at bounding box center [716, 115] width 428 height 34
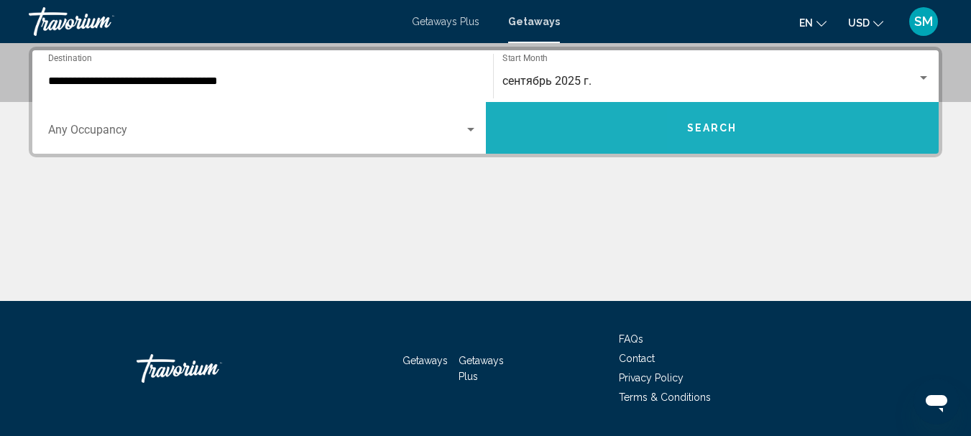
click at [721, 132] on span "Search" at bounding box center [712, 128] width 50 height 11
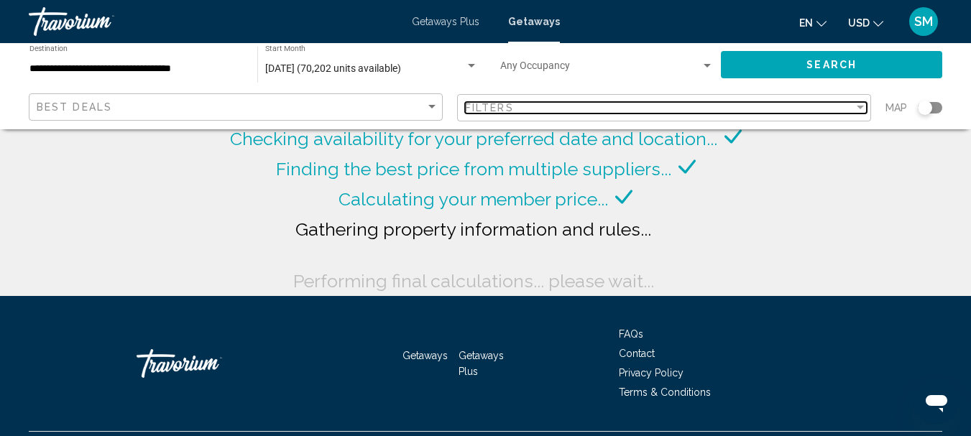
click at [857, 104] on div "Filter" at bounding box center [860, 107] width 13 height 11
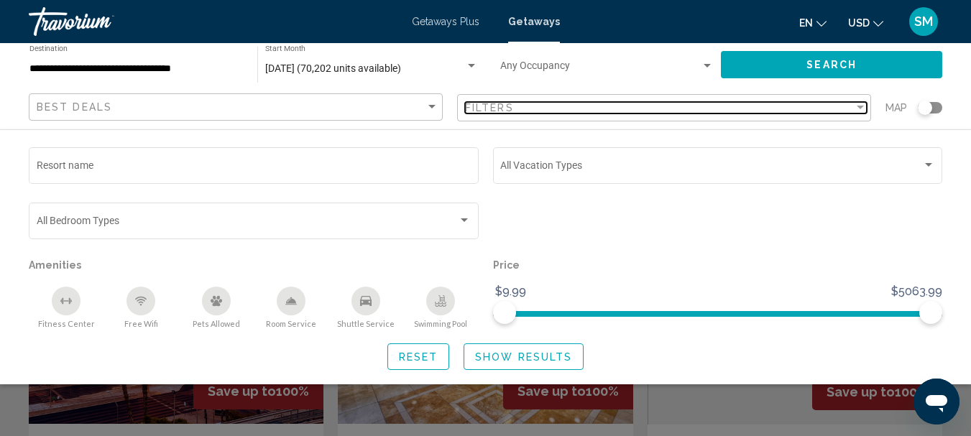
click at [858, 106] on div "Filter" at bounding box center [860, 108] width 7 height 4
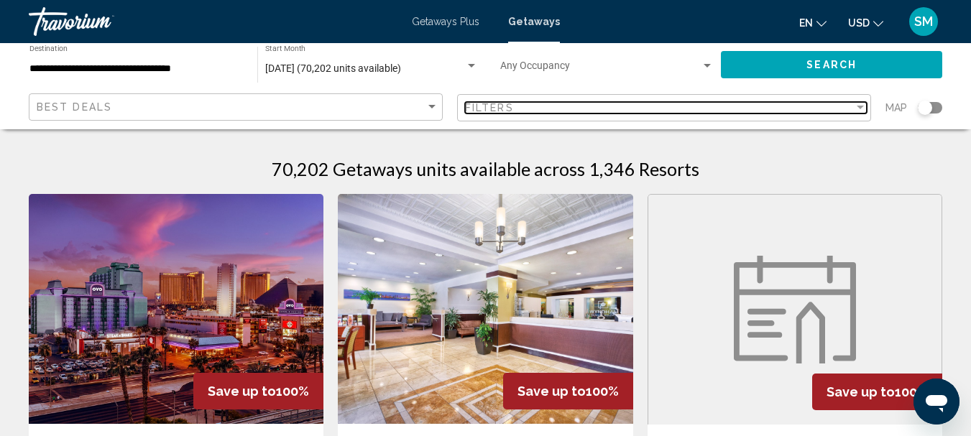
click at [858, 106] on div "Filter" at bounding box center [860, 108] width 7 height 4
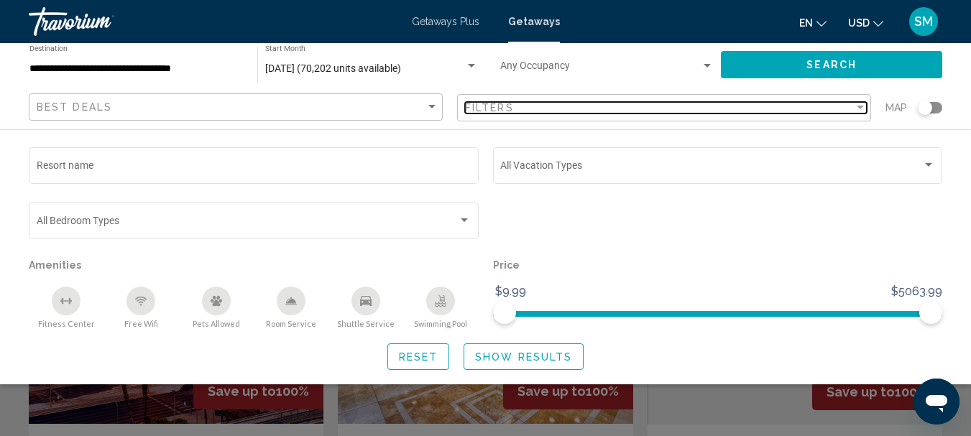
click at [860, 109] on div "Filter" at bounding box center [860, 108] width 7 height 4
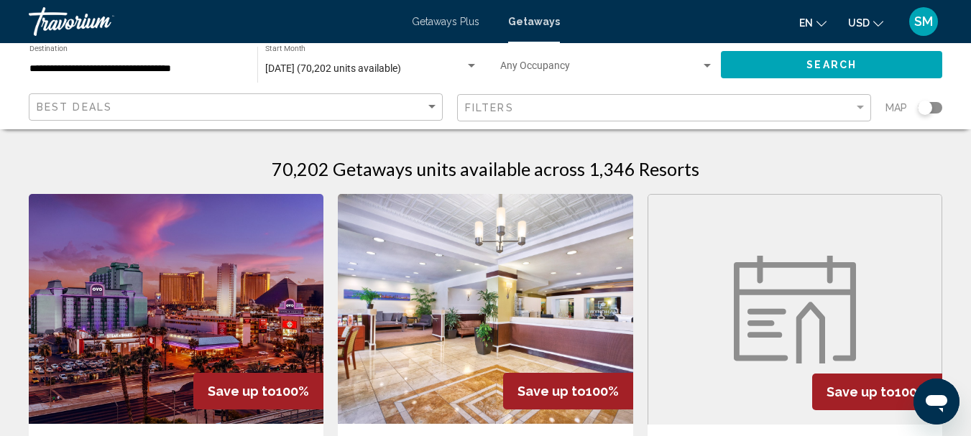
click at [935, 108] on div "Search widget" at bounding box center [930, 107] width 24 height 11
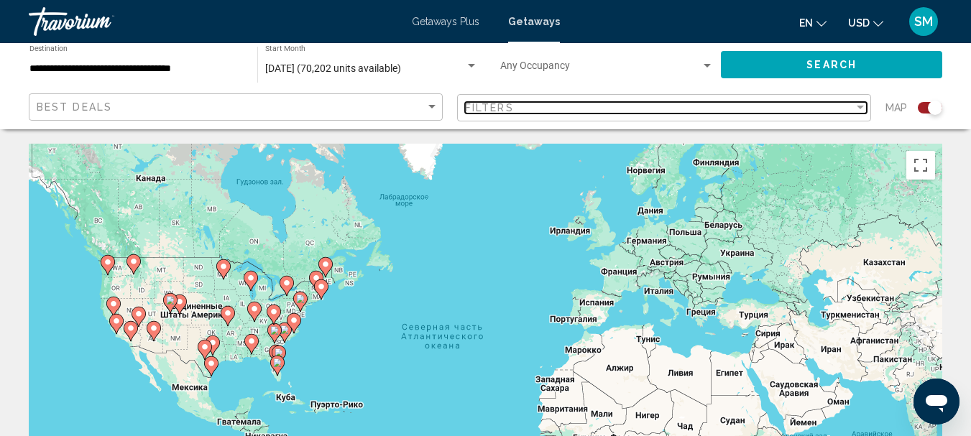
click at [861, 106] on div "Filter" at bounding box center [860, 108] width 7 height 4
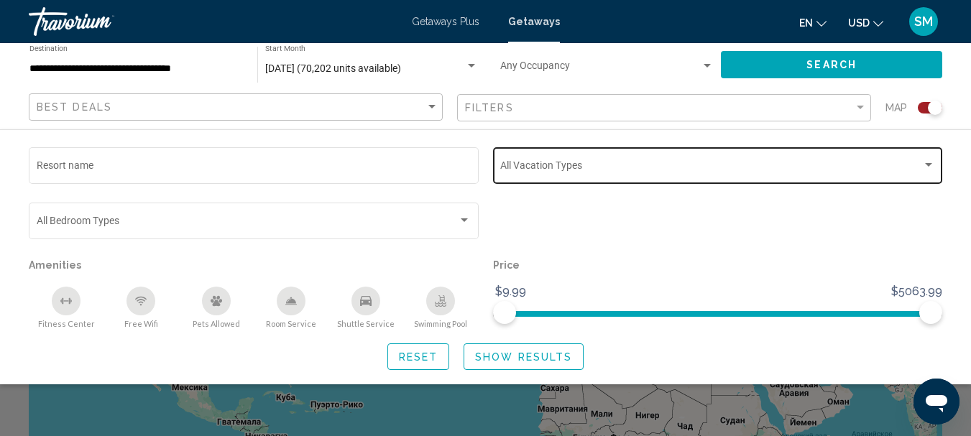
click at [708, 161] on div "Vacation Types All Vacation Types" at bounding box center [717, 164] width 435 height 40
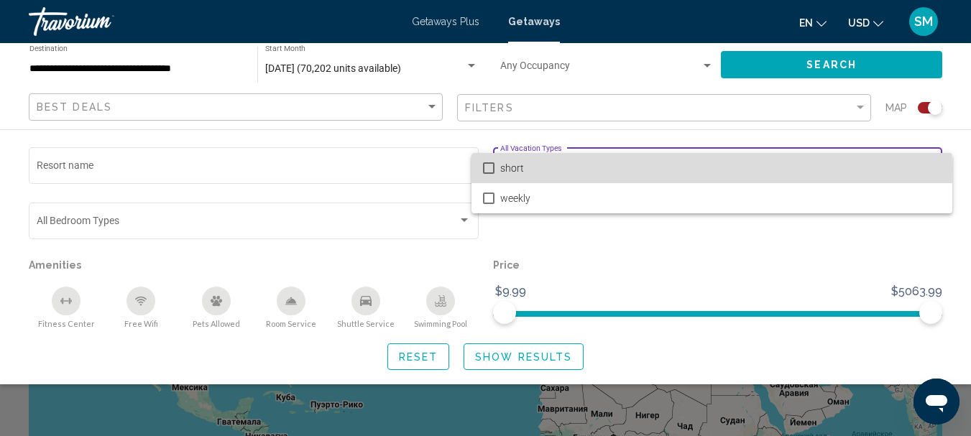
click at [488, 169] on mat-pseudo-checkbox at bounding box center [488, 167] width 11 height 11
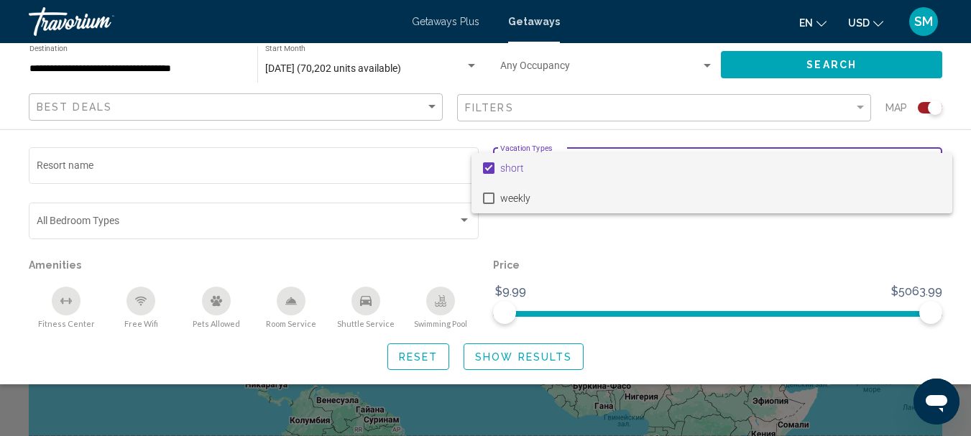
scroll to position [72, 0]
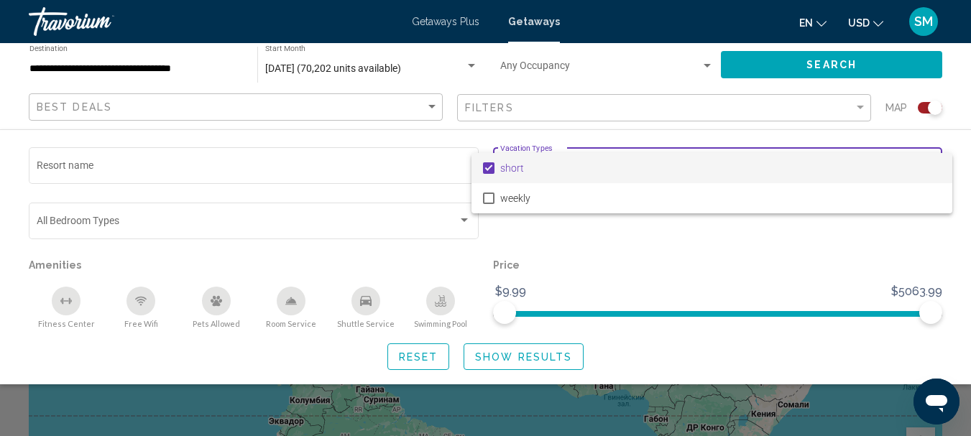
click at [505, 356] on div at bounding box center [485, 218] width 971 height 436
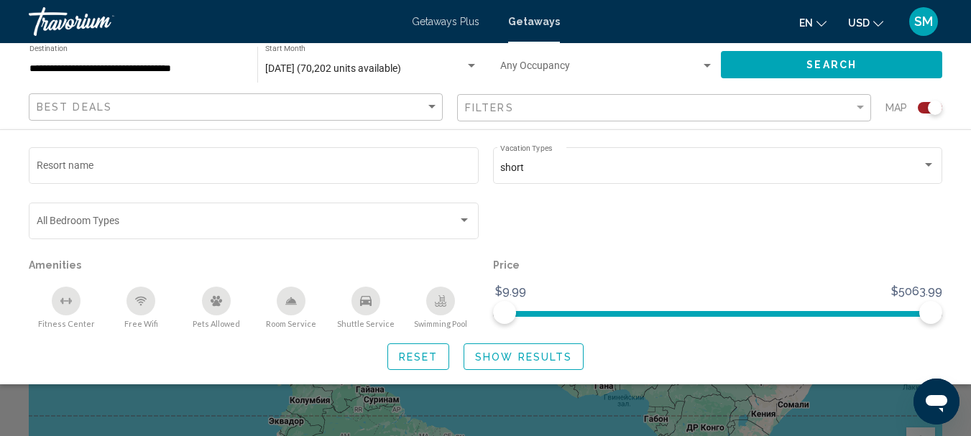
click at [523, 354] on span "Show Results" at bounding box center [523, 356] width 97 height 11
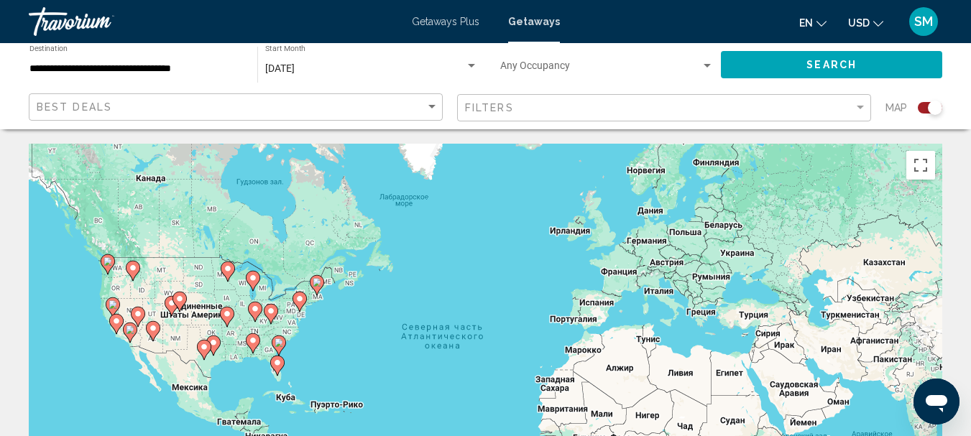
click at [277, 342] on image "Main content" at bounding box center [278, 342] width 9 height 9
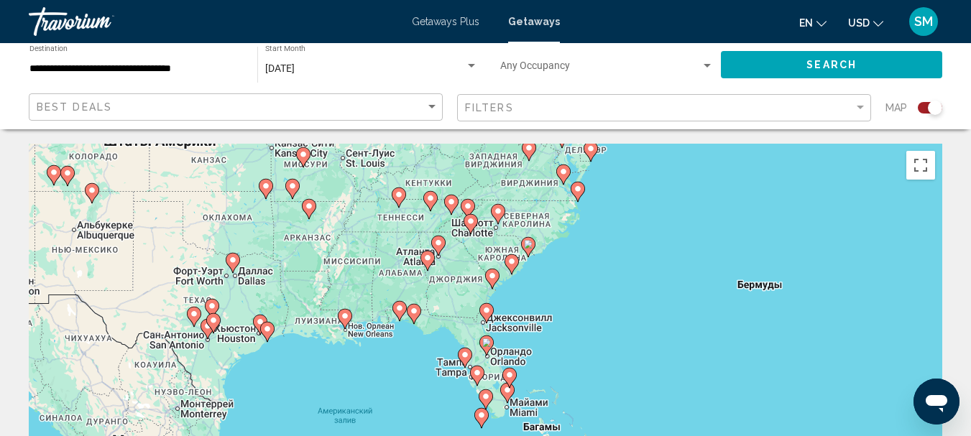
click at [509, 257] on icon "Main content" at bounding box center [510, 264] width 13 height 19
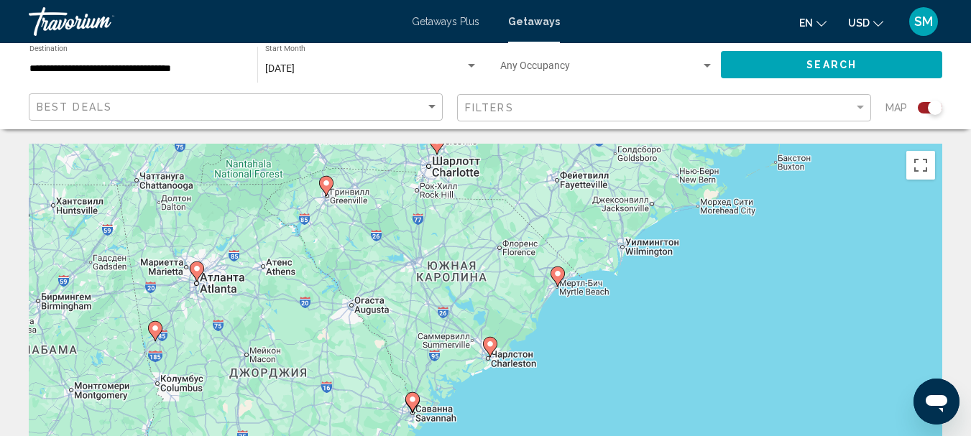
click at [561, 276] on image "Main content" at bounding box center [557, 273] width 9 height 9
type input "**********"
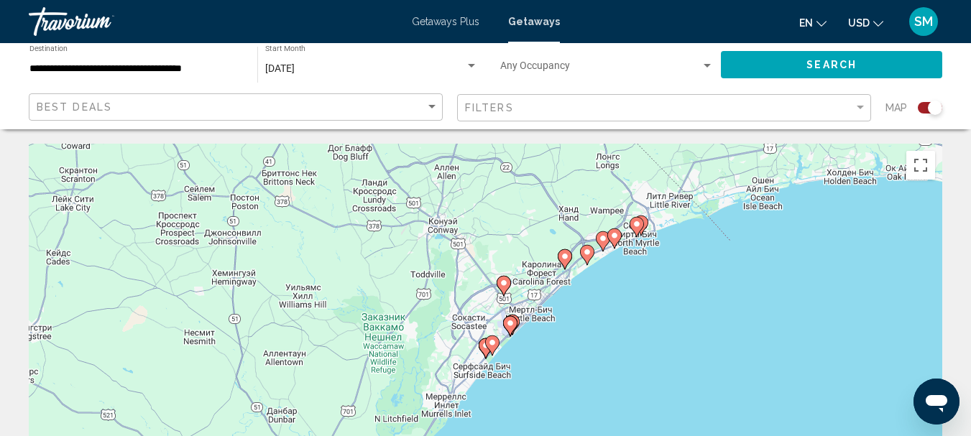
click at [637, 228] on image "Main content" at bounding box center [636, 224] width 9 height 9
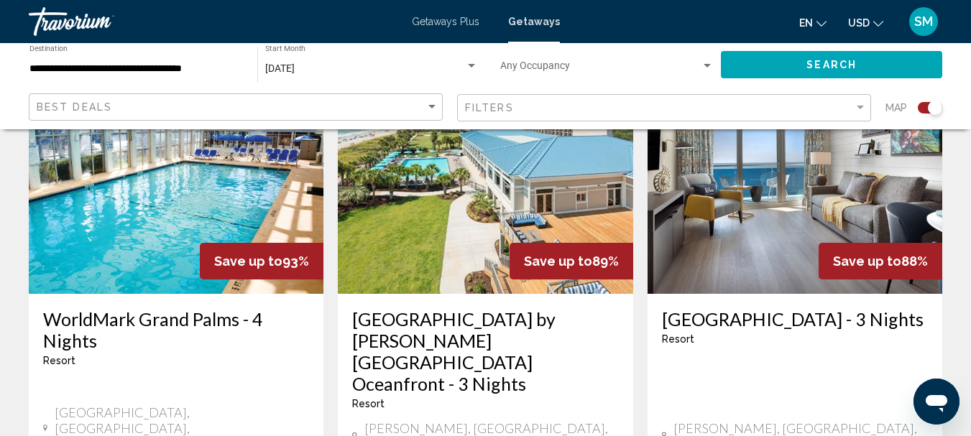
scroll to position [2227, 0]
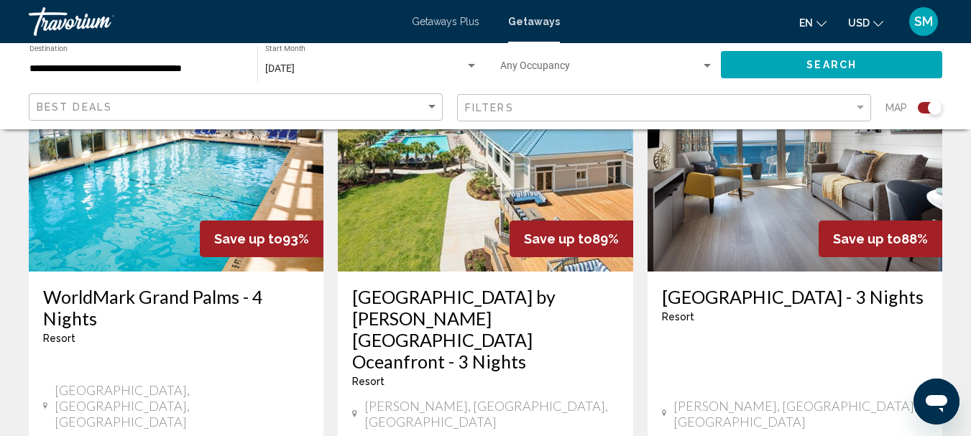
click at [0, 0] on div at bounding box center [0, 0] width 0 height 0
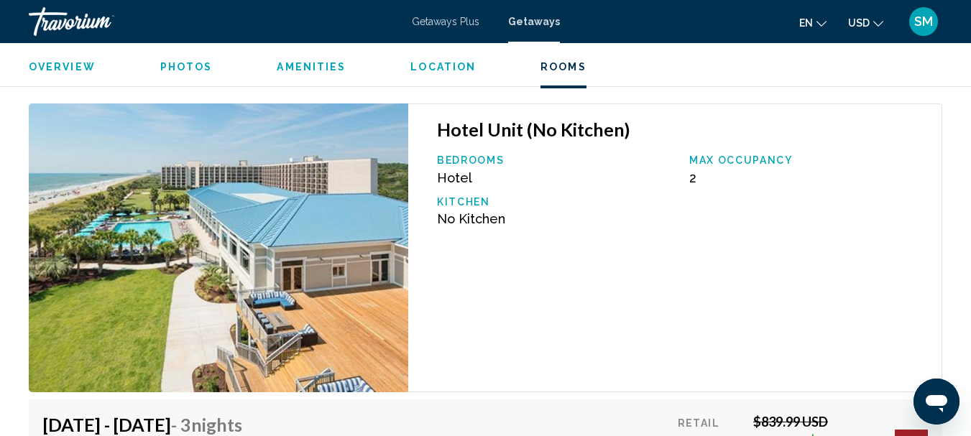
scroll to position [5628, 0]
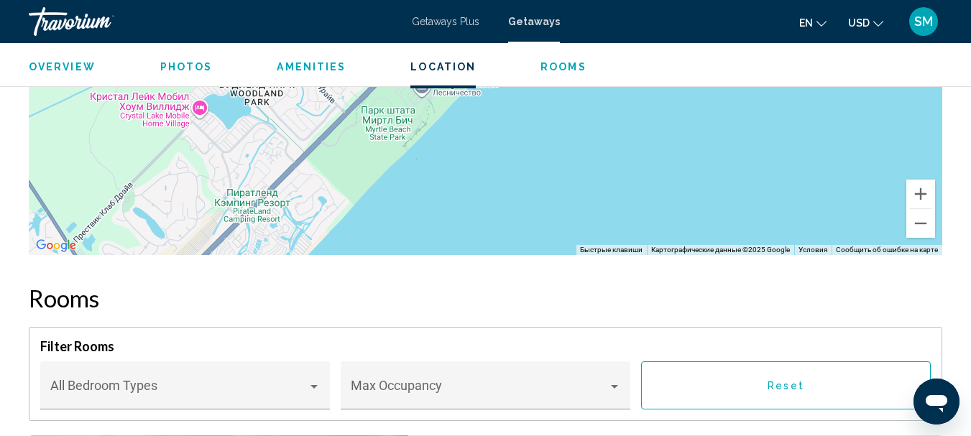
scroll to position [2097, 0]
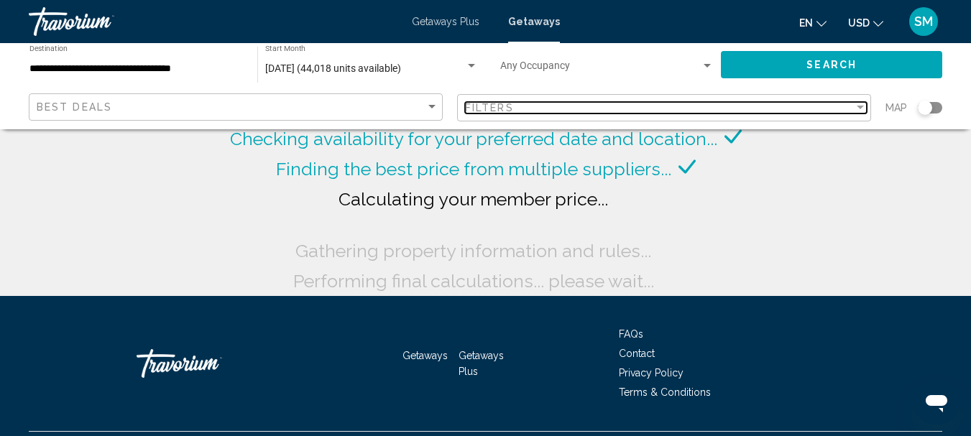
click at [860, 106] on div "Filter" at bounding box center [860, 108] width 7 height 4
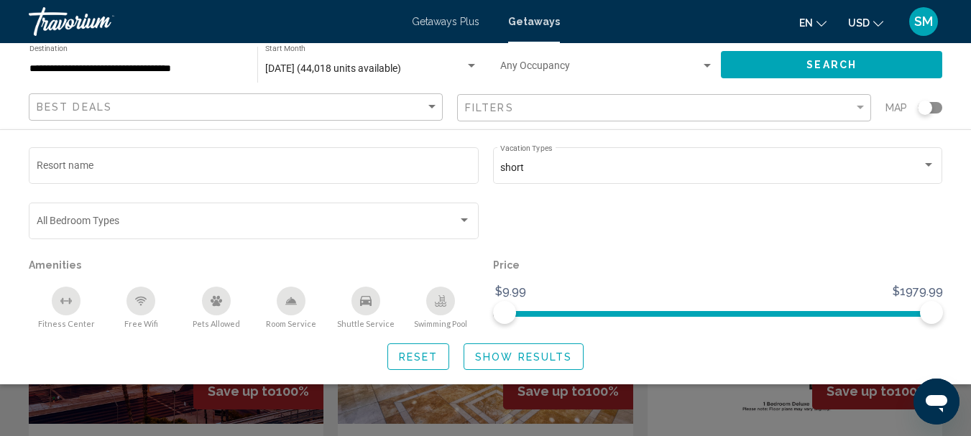
drag, startPoint x: 927, startPoint y: 108, endPoint x: 938, endPoint y: 106, distance: 10.9
click at [938, 106] on div "Search widget" at bounding box center [930, 107] width 24 height 11
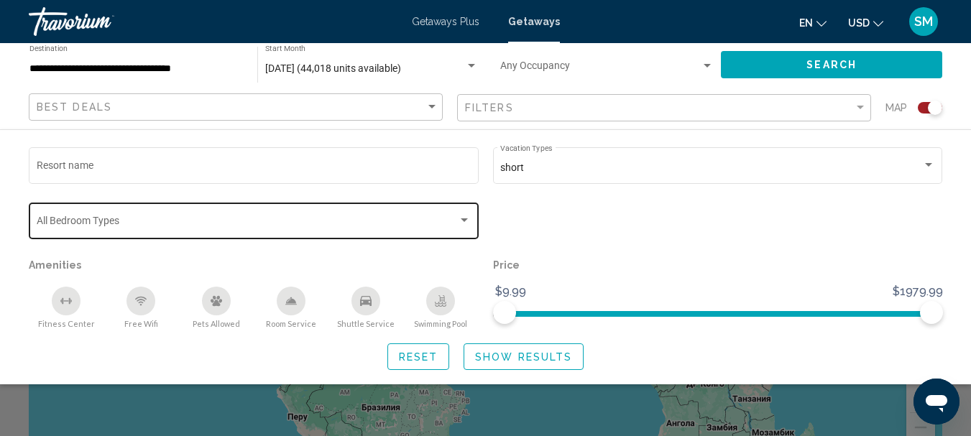
scroll to position [144, 0]
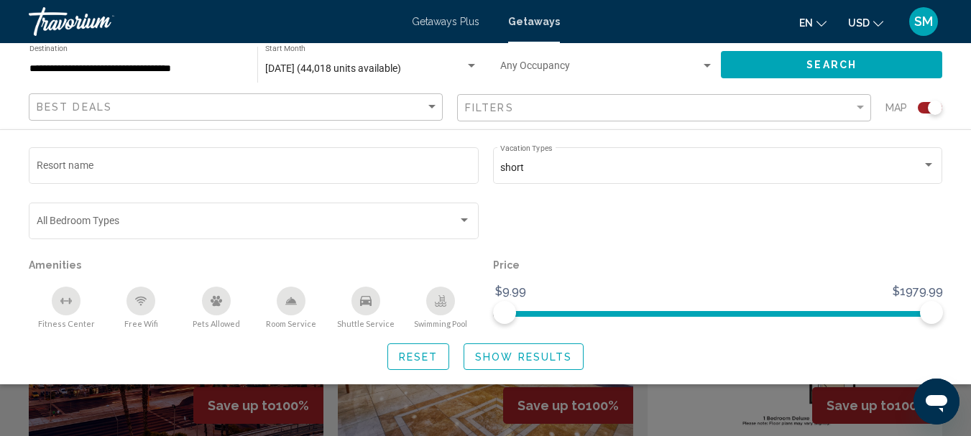
click at [521, 349] on button "Show Results" at bounding box center [523, 356] width 120 height 27
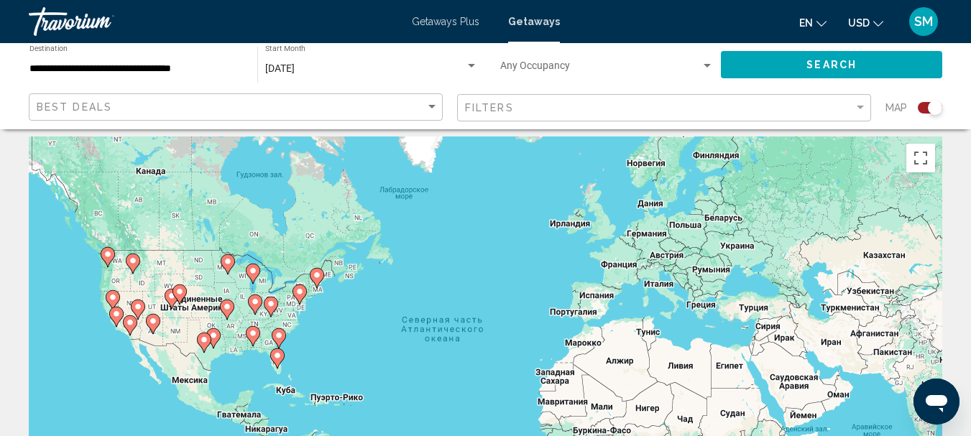
scroll to position [0, 0]
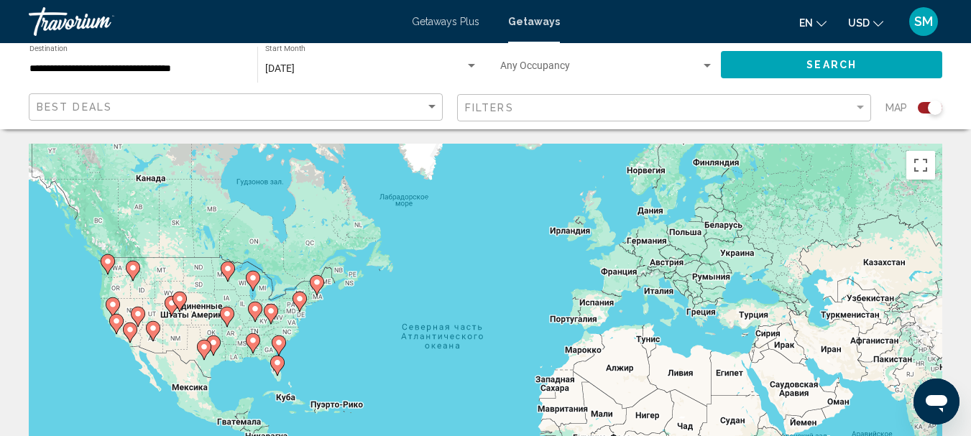
click at [277, 341] on image "Main content" at bounding box center [278, 342] width 9 height 9
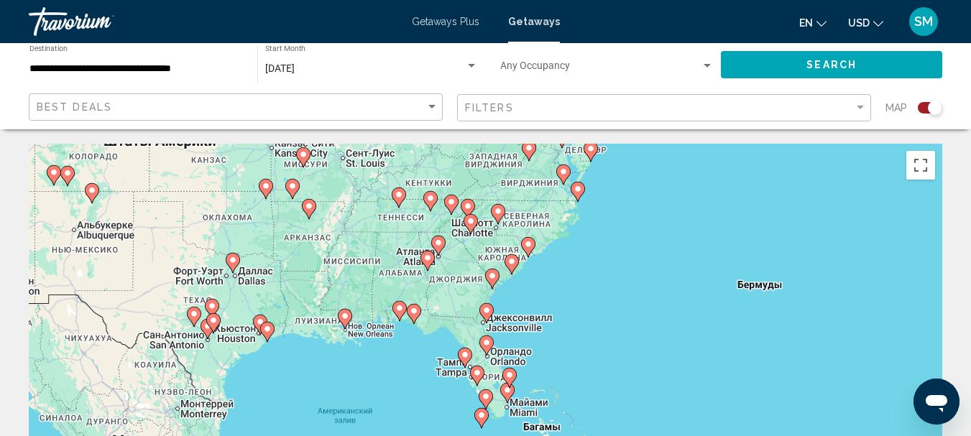
click at [509, 262] on image "Main content" at bounding box center [511, 261] width 9 height 9
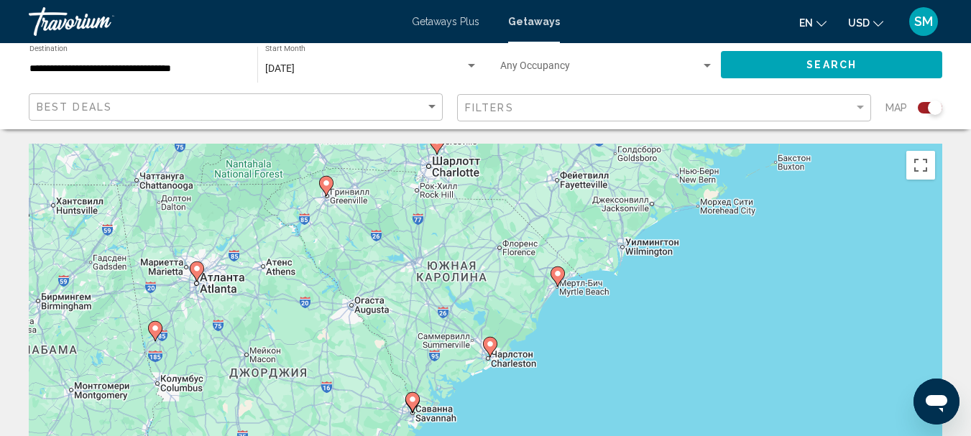
click at [556, 276] on image "Main content" at bounding box center [557, 273] width 9 height 9
type input "**********"
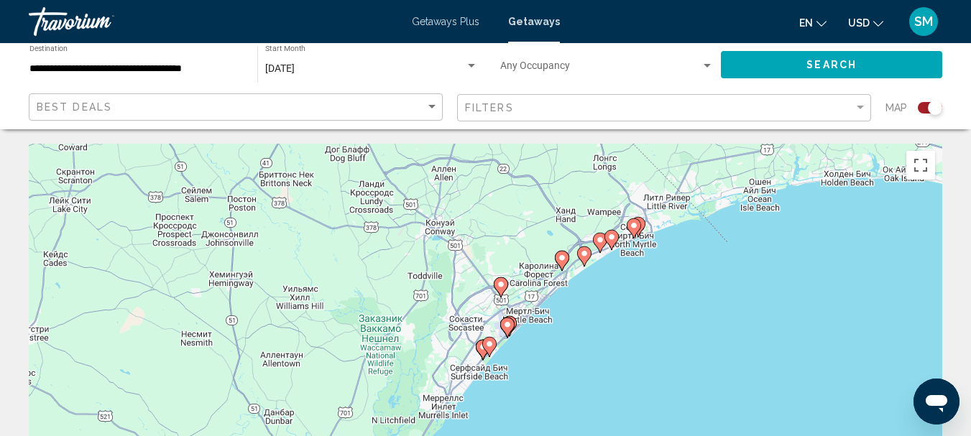
click at [622, 232] on div "Для навигации используйте клавиши со стрелками. Чтобы активировать перетаскиван…" at bounding box center [485, 359] width 913 height 431
click at [635, 228] on image "Main content" at bounding box center [633, 227] width 9 height 9
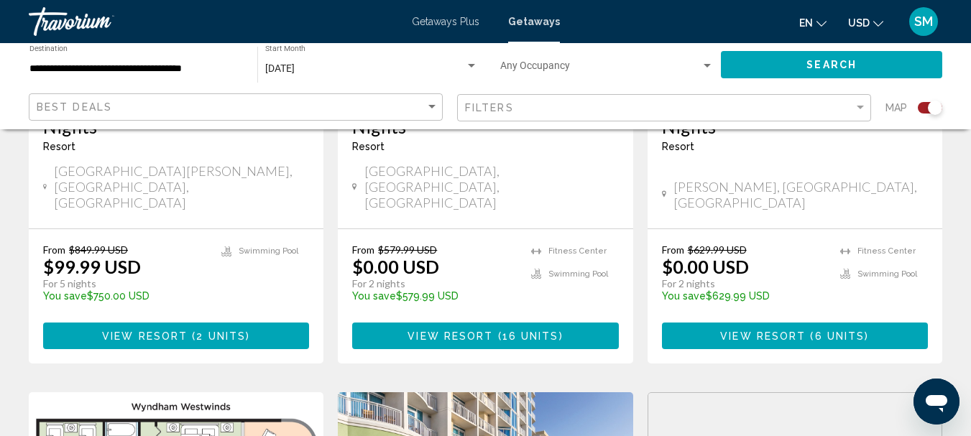
scroll to position [790, 0]
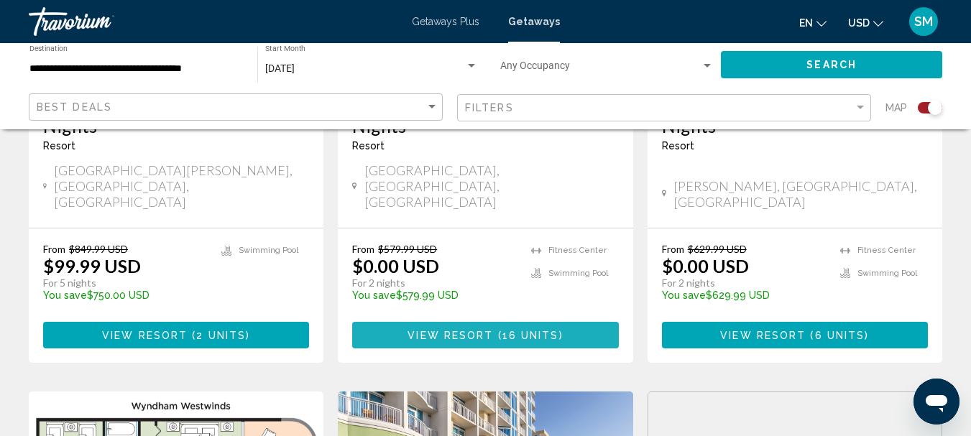
click at [463, 330] on span "View Resort" at bounding box center [450, 335] width 86 height 11
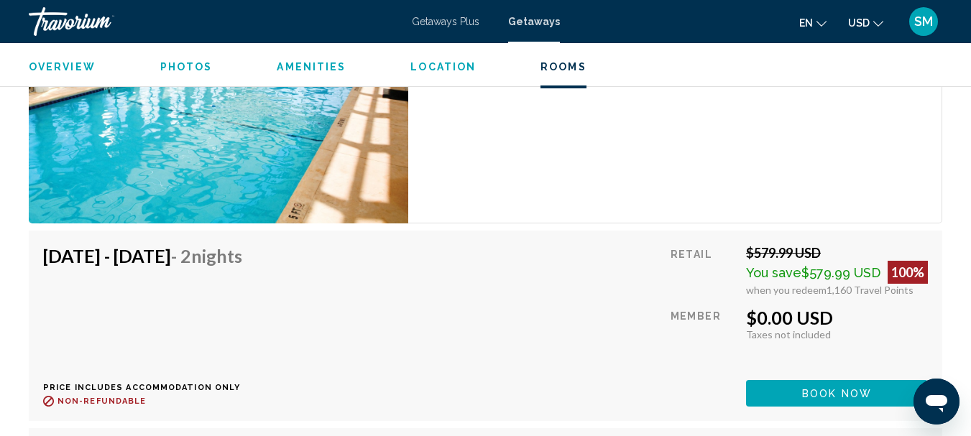
scroll to position [2649, 0]
click at [625, 167] on div "2 Bedroom Unit (Full Kitchen) Bedrooms 2 Max Occupancy 8 Kitchen Full Kitchen" at bounding box center [675, 78] width 534 height 289
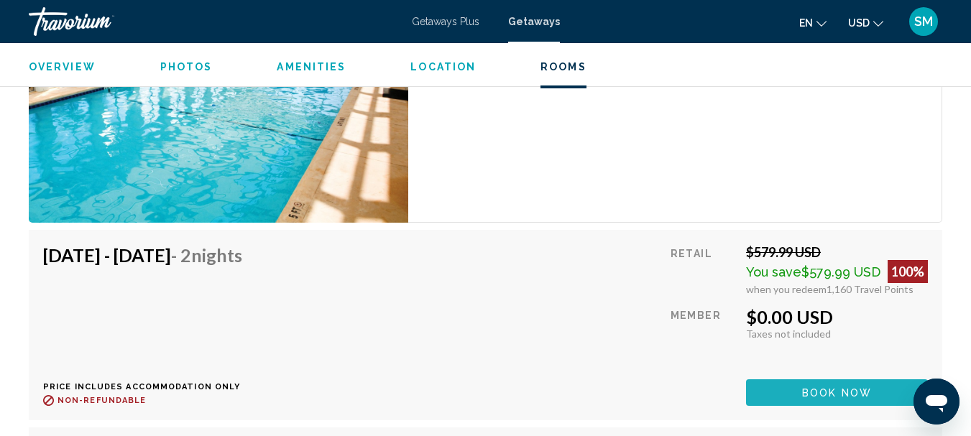
click at [796, 390] on button "Book now" at bounding box center [837, 392] width 182 height 27
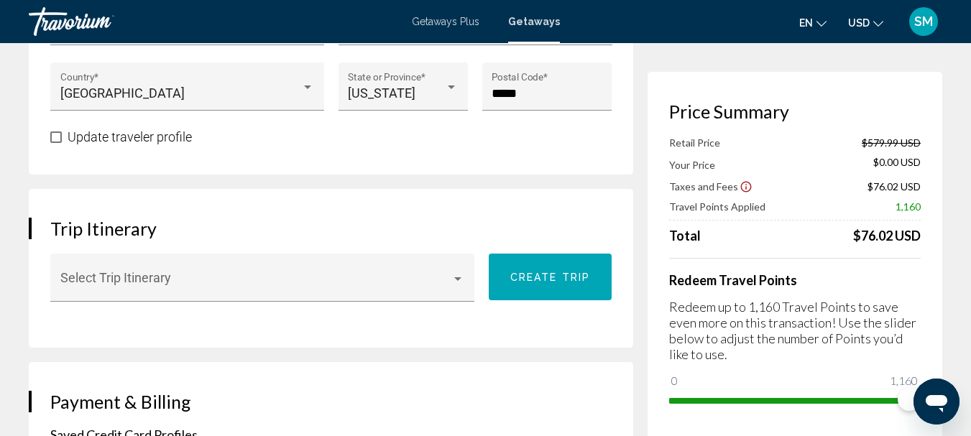
scroll to position [719, 0]
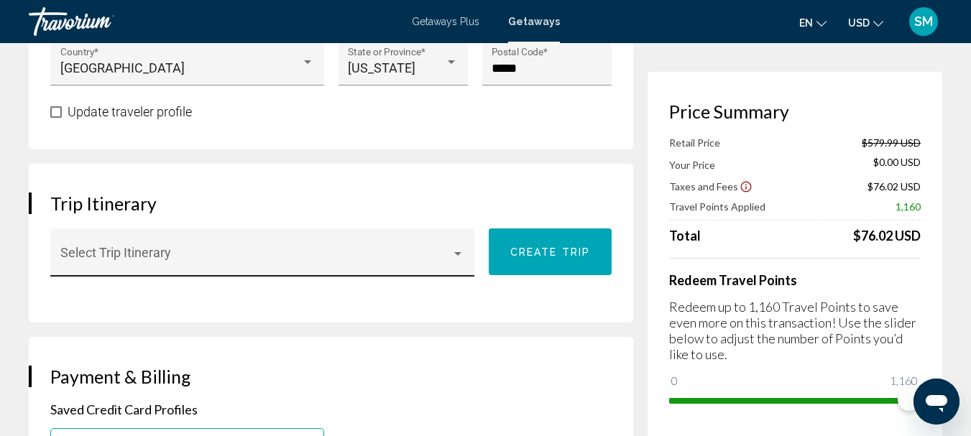
click at [461, 256] on div "Main content" at bounding box center [457, 254] width 7 height 4
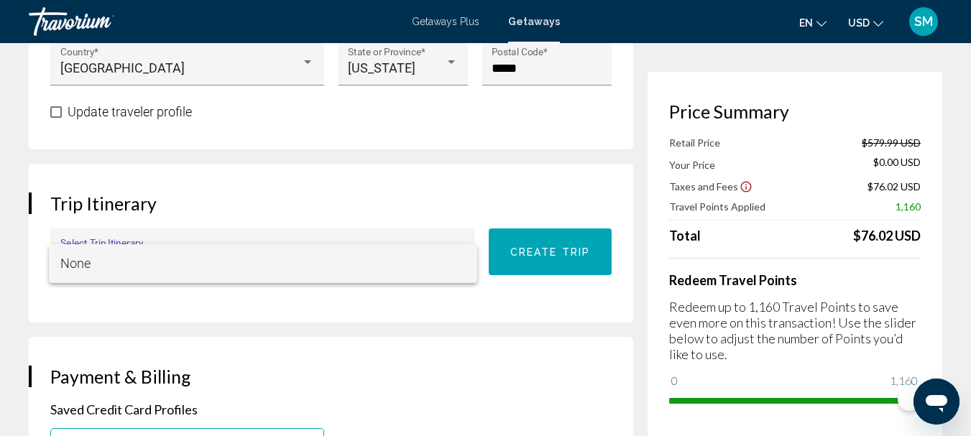
click at [416, 201] on div at bounding box center [485, 218] width 971 height 436
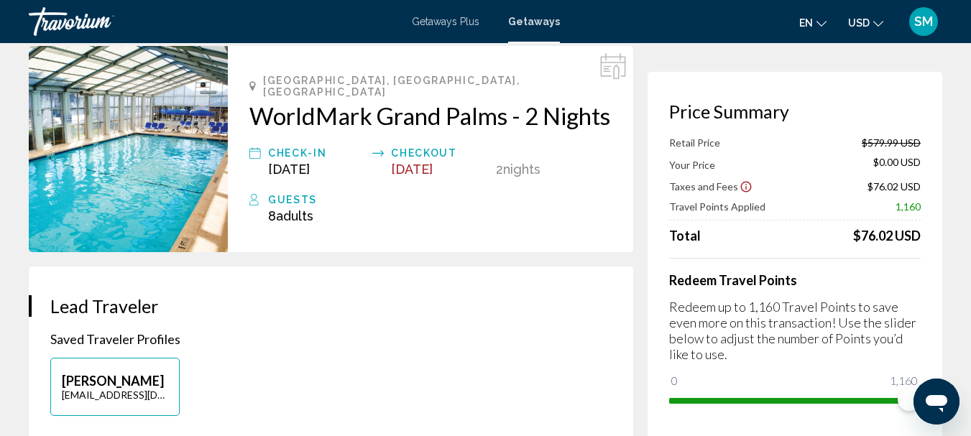
scroll to position [0, 0]
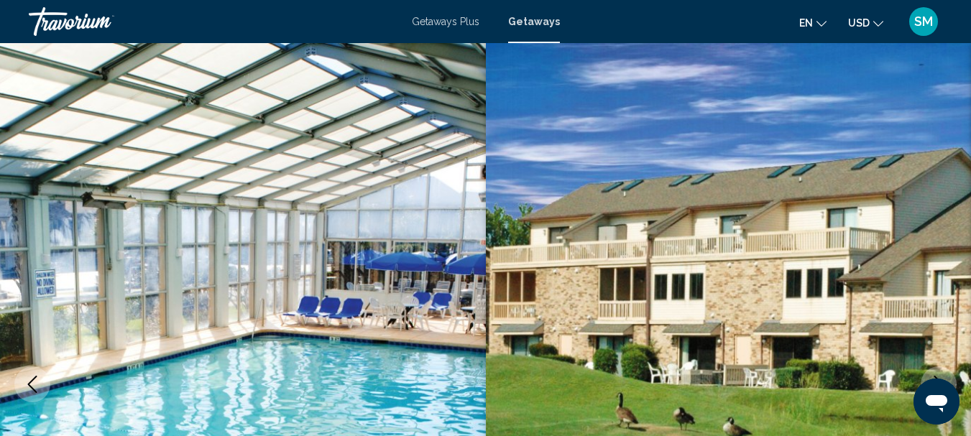
scroll to position [166, 0]
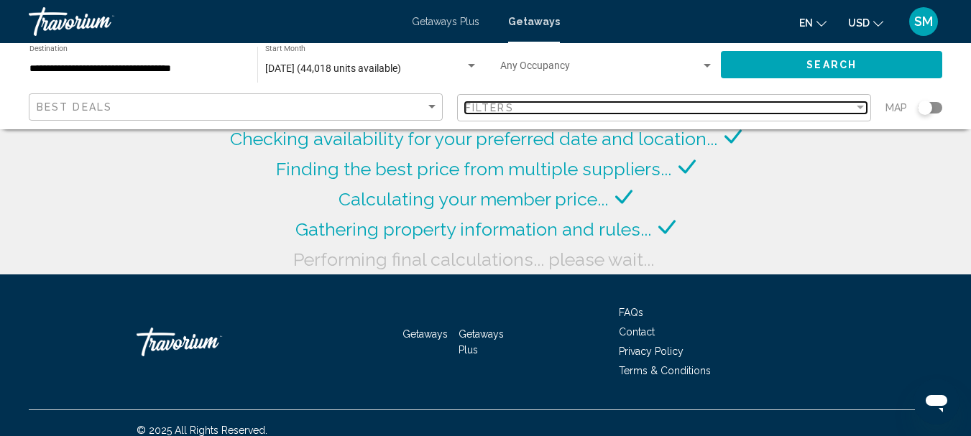
click at [860, 106] on div "Filter" at bounding box center [860, 108] width 7 height 4
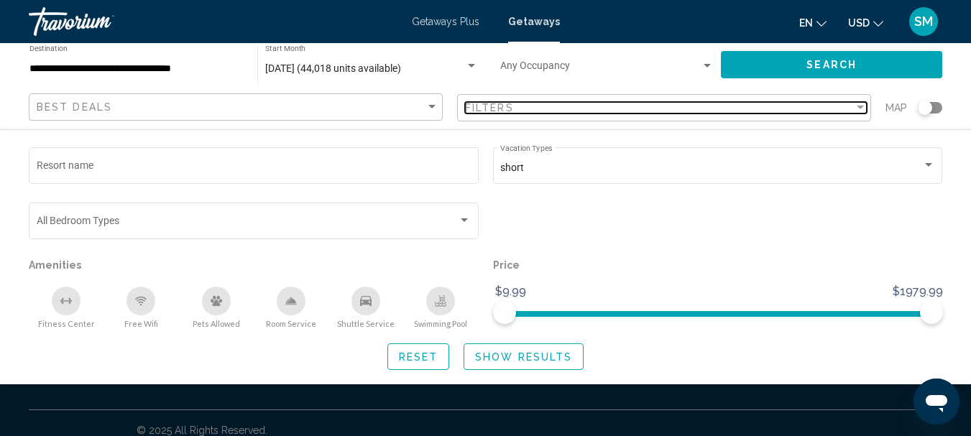
click at [860, 106] on div "Filter" at bounding box center [860, 108] width 7 height 4
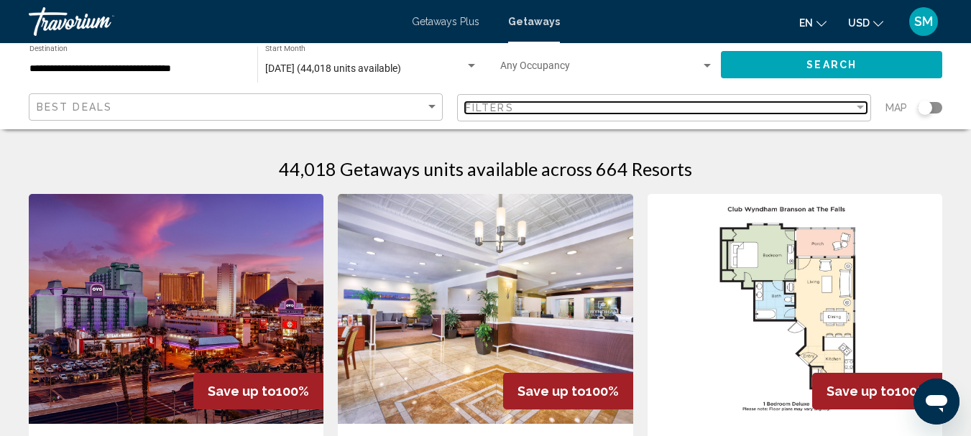
click at [860, 106] on div "Filter" at bounding box center [860, 108] width 7 height 4
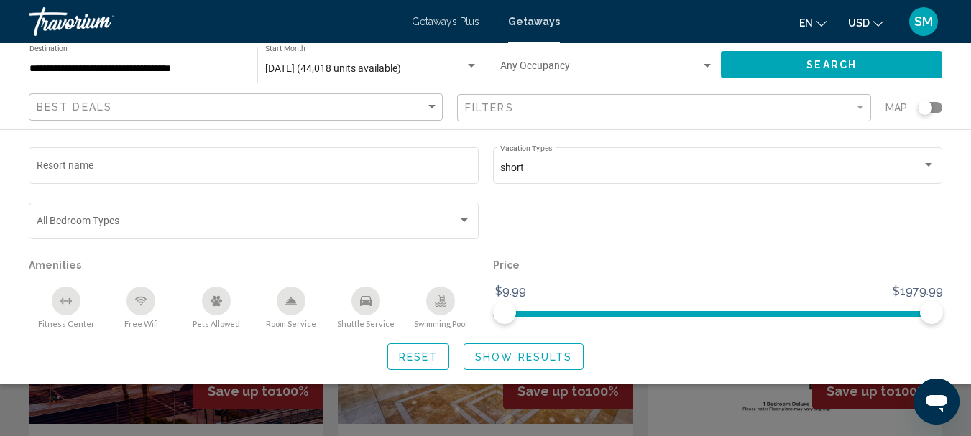
drag, startPoint x: 928, startPoint y: 109, endPoint x: 938, endPoint y: 109, distance: 10.8
click at [938, 109] on div "Search widget" at bounding box center [930, 107] width 24 height 11
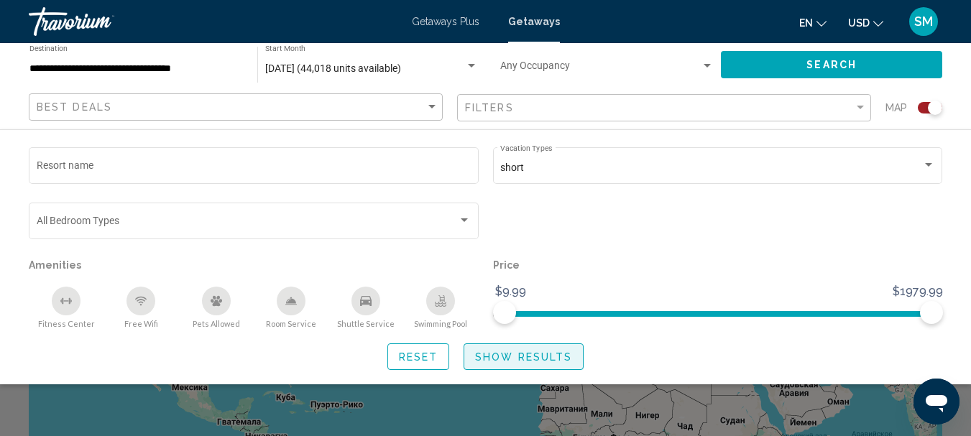
click at [521, 364] on button "Show Results" at bounding box center [523, 356] width 120 height 27
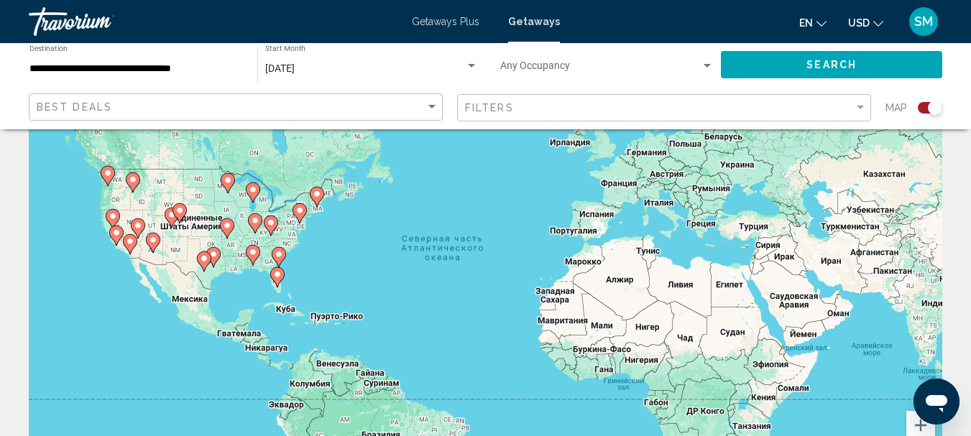
scroll to position [144, 0]
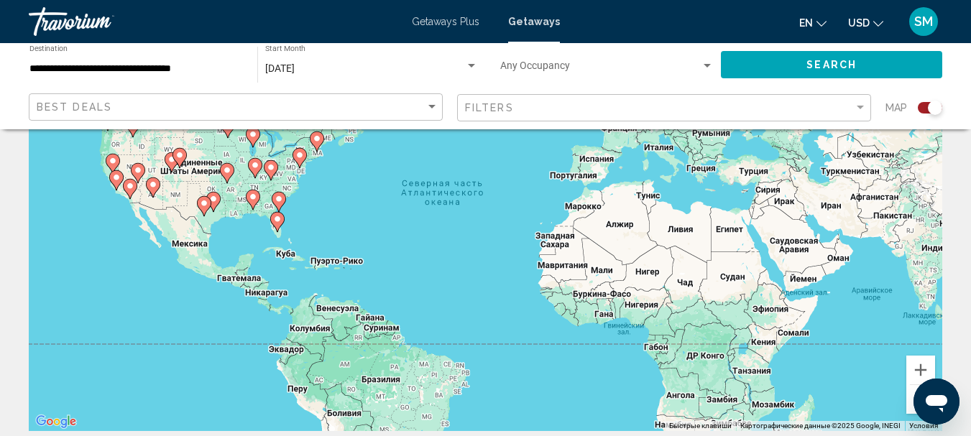
click at [290, 195] on div "Чтобы активировать перетаскивание с помощью клавиатуры, нажмите Alt + Ввод. Пос…" at bounding box center [485, 215] width 913 height 431
click at [280, 200] on image "Main content" at bounding box center [278, 199] width 9 height 9
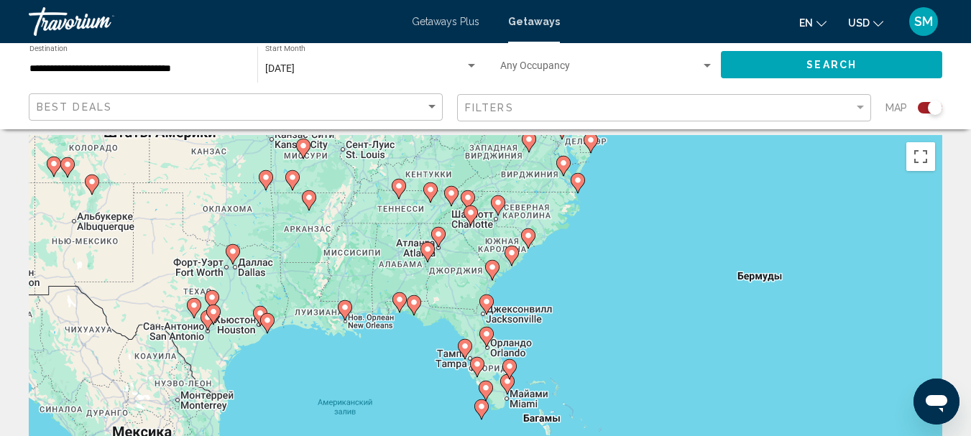
scroll to position [0, 0]
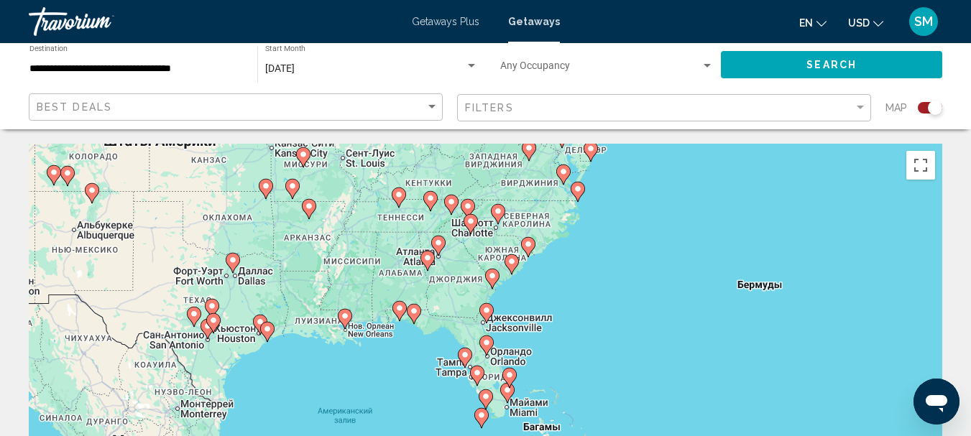
click at [509, 260] on image "Main content" at bounding box center [511, 261] width 9 height 9
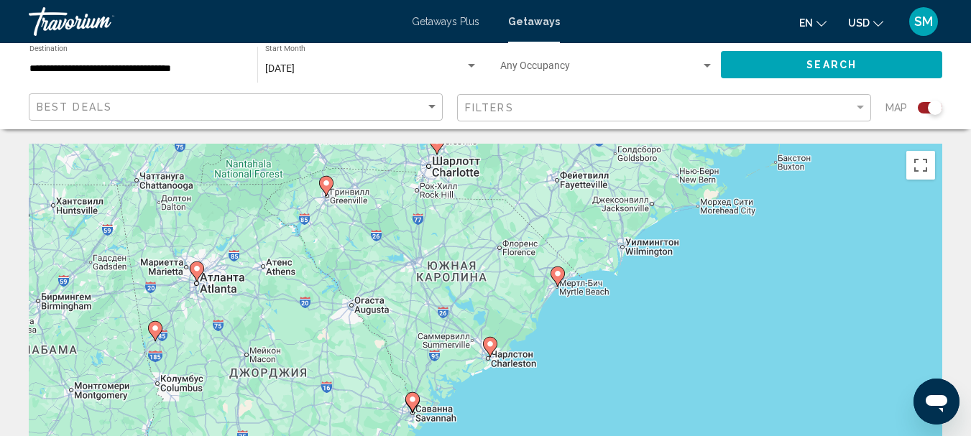
click at [556, 282] on icon "Main content" at bounding box center [556, 276] width 13 height 19
type input "**********"
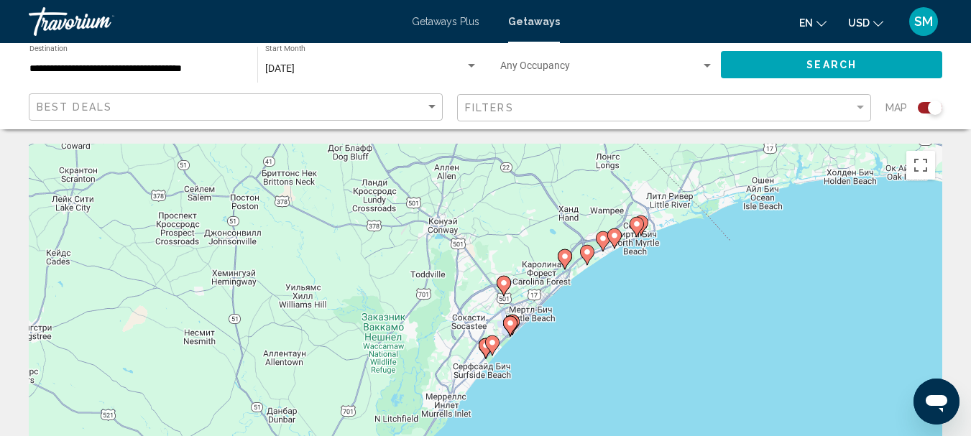
click at [610, 241] on icon "Main content" at bounding box center [614, 238] width 14 height 20
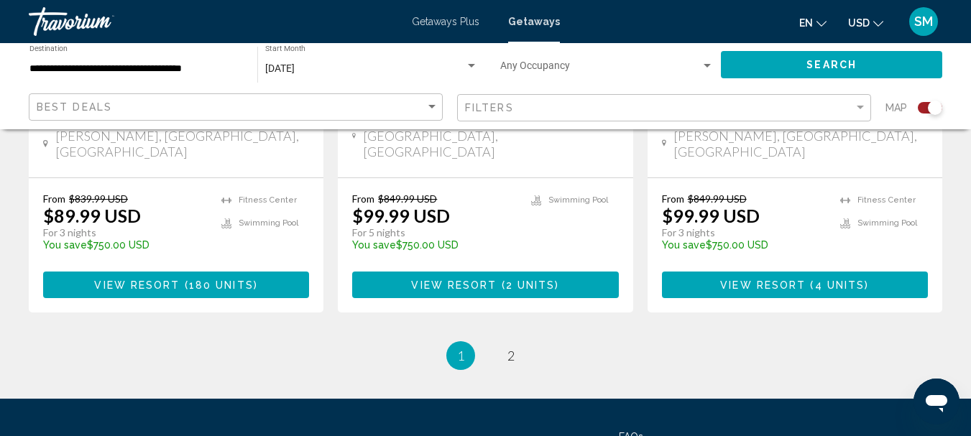
scroll to position [2504, 0]
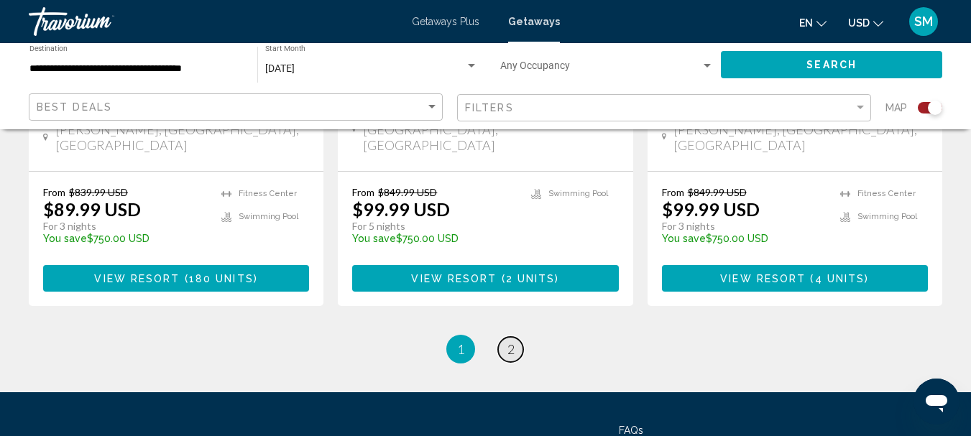
click at [511, 341] on span "2" at bounding box center [510, 349] width 7 height 16
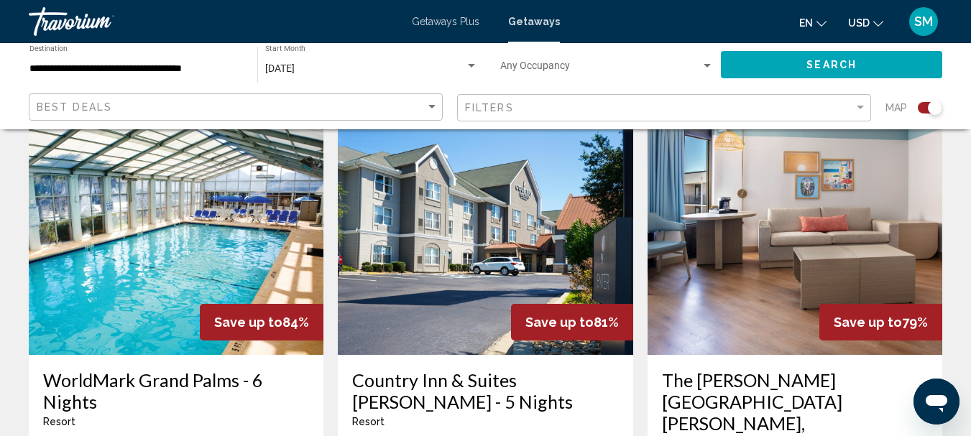
scroll to position [503, 0]
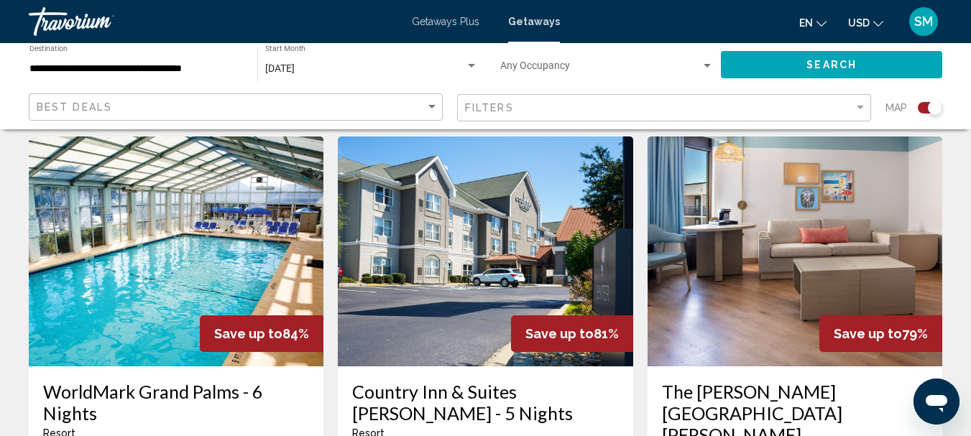
click at [784, 289] on img "Main content" at bounding box center [794, 252] width 295 height 230
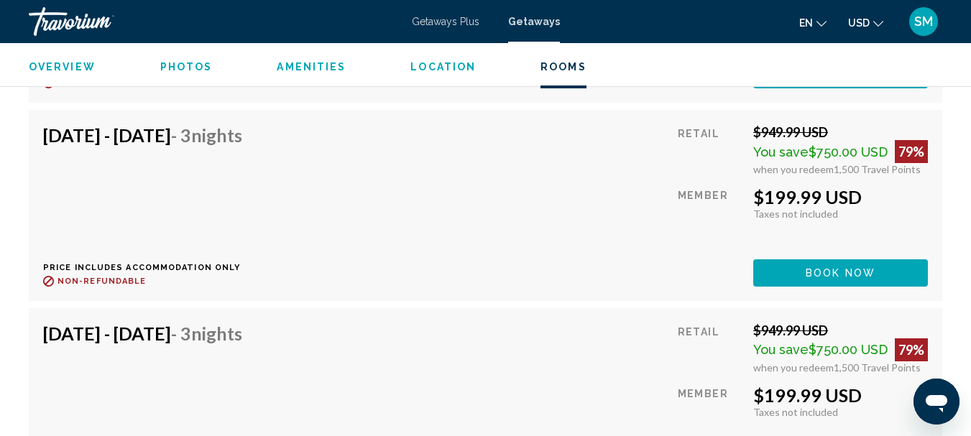
scroll to position [2897, 0]
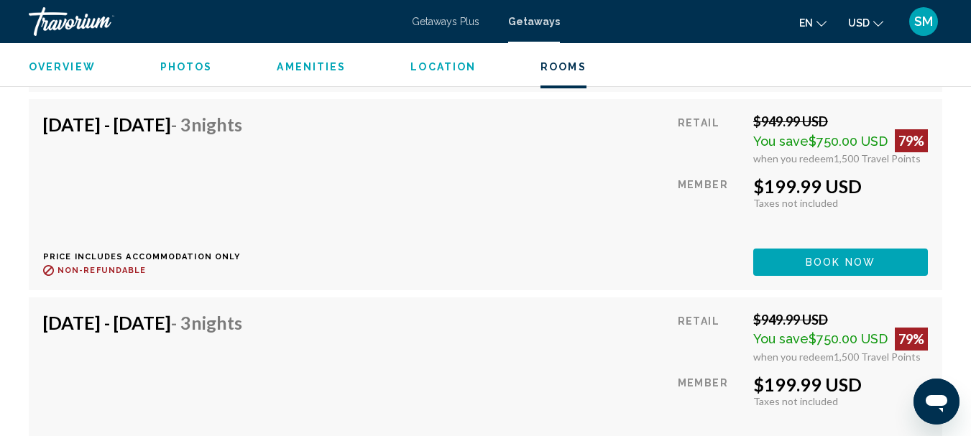
click at [507, 297] on div "Sep 19, 2025 - Sep 22, 2025 - 3 Nights Price includes accommodation only Refund…" at bounding box center [485, 392] width 913 height 190
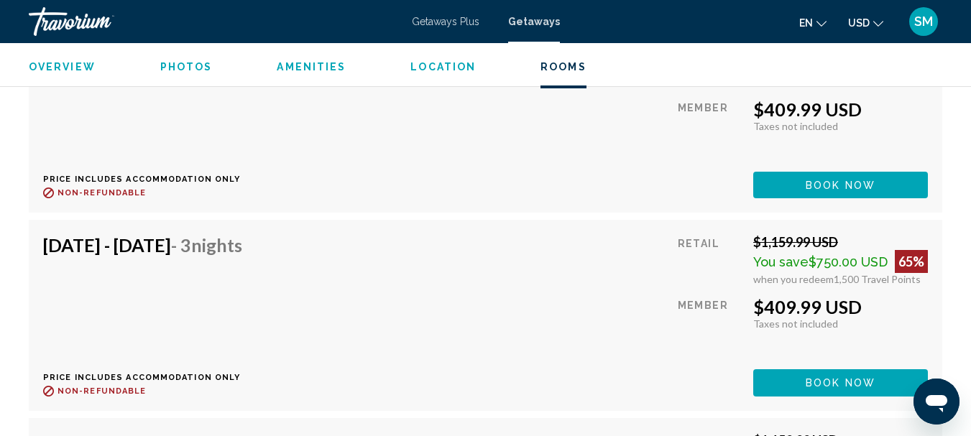
scroll to position [11084, 0]
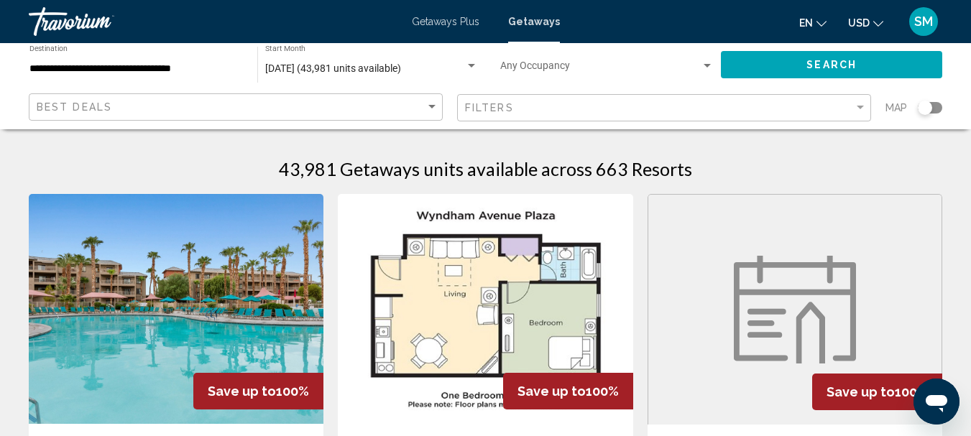
drag, startPoint x: 928, startPoint y: 109, endPoint x: 938, endPoint y: 109, distance: 9.3
click at [938, 109] on div "Search widget" at bounding box center [930, 107] width 24 height 11
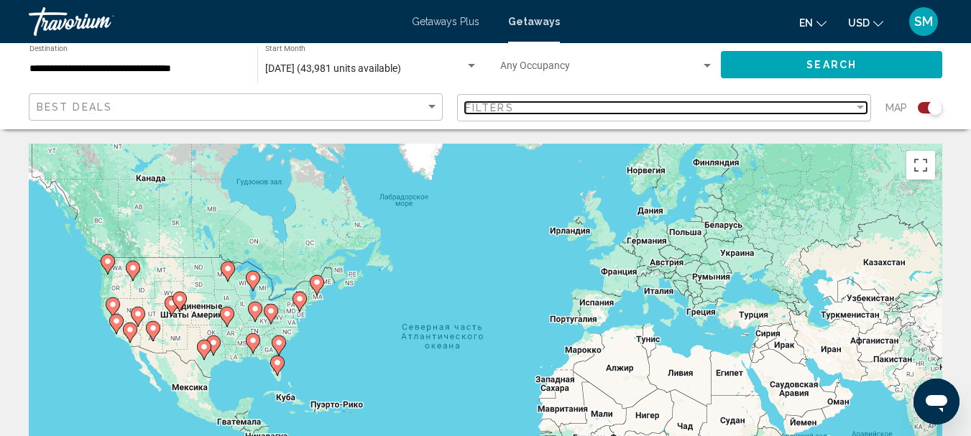
click at [863, 106] on div "Filter" at bounding box center [860, 108] width 7 height 4
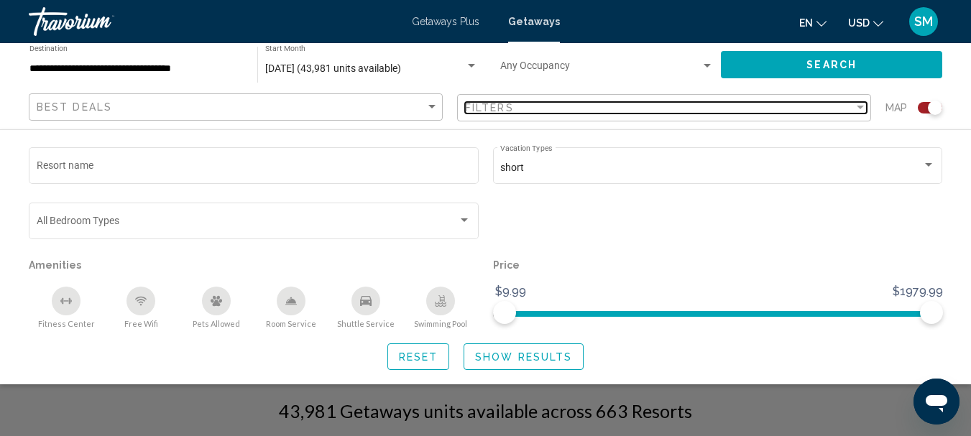
scroll to position [287, 0]
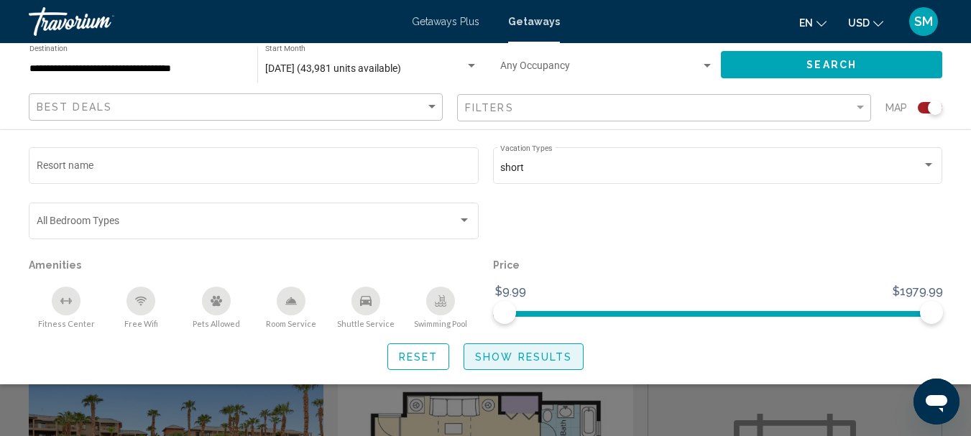
click at [528, 351] on span "Show Results" at bounding box center [523, 356] width 97 height 11
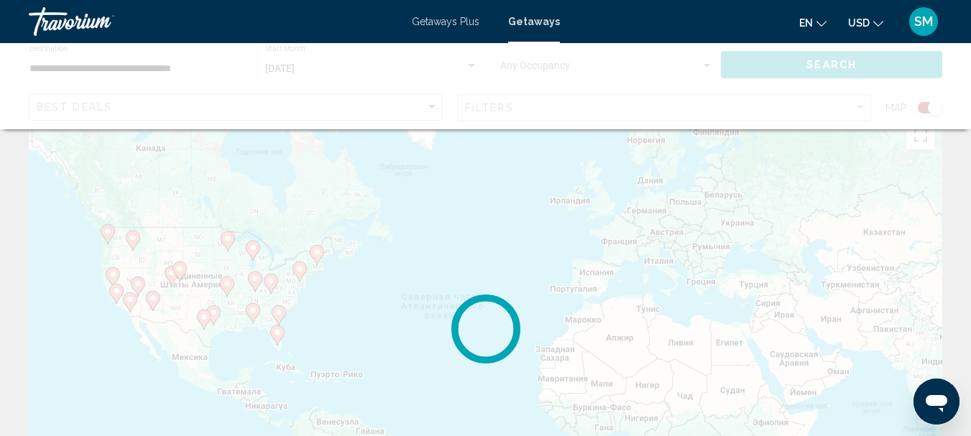
scroll to position [0, 0]
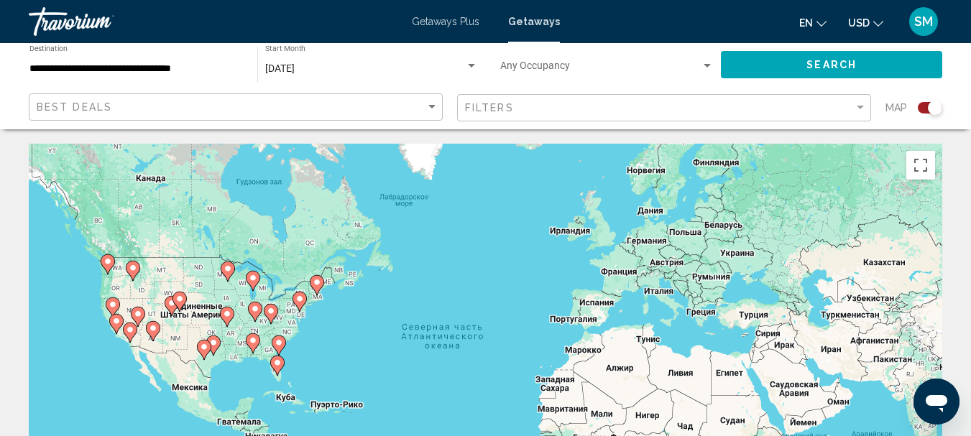
click at [279, 347] on icon "Main content" at bounding box center [278, 345] width 13 height 19
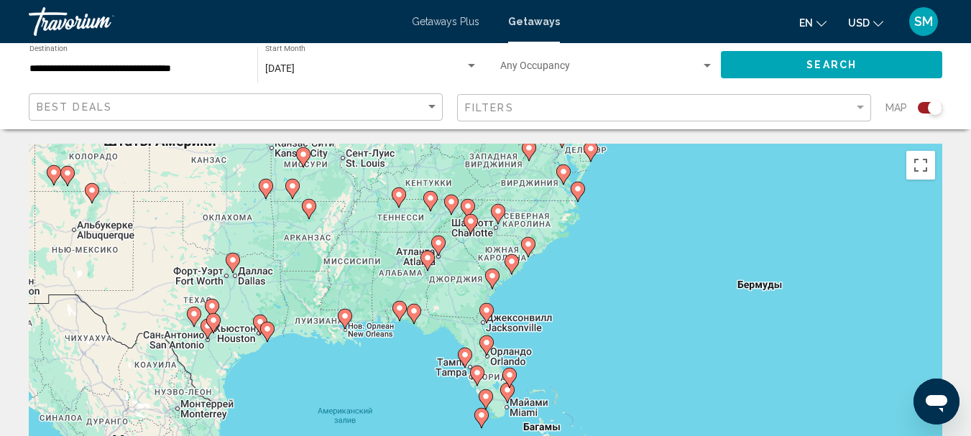
click at [513, 267] on icon "Main content" at bounding box center [510, 264] width 13 height 19
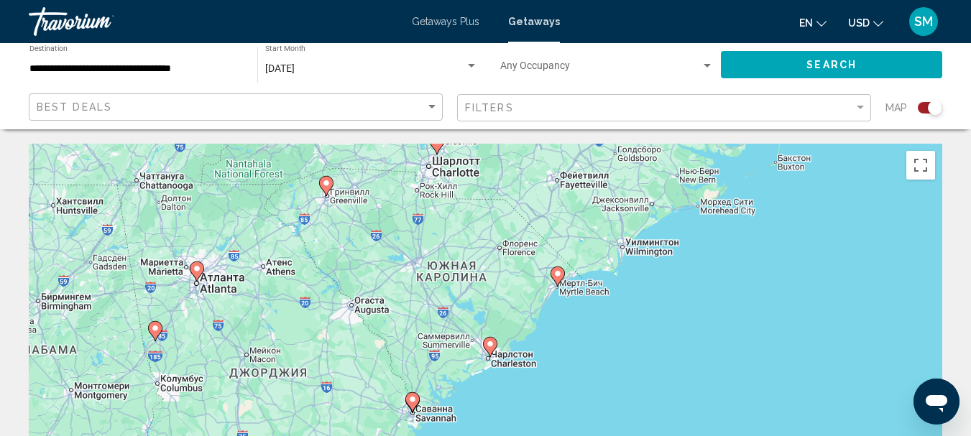
click at [554, 276] on image "Main content" at bounding box center [557, 273] width 9 height 9
type input "**********"
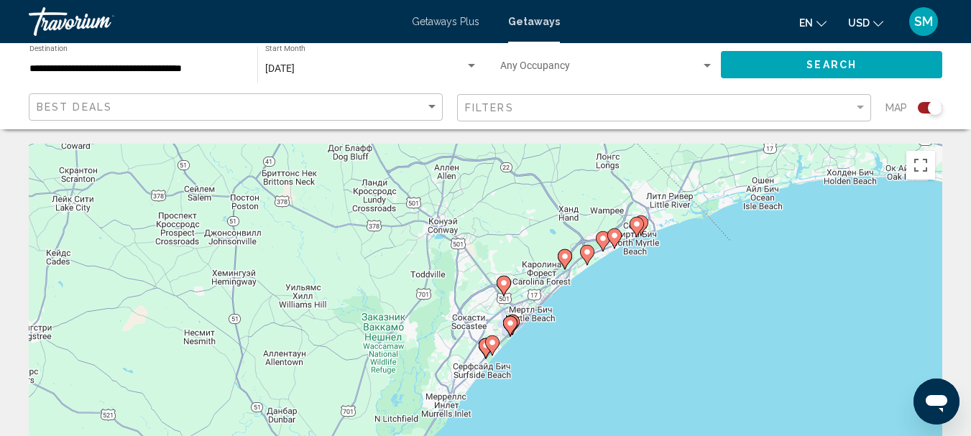
click at [642, 221] on icon "Main content" at bounding box center [635, 227] width 13 height 19
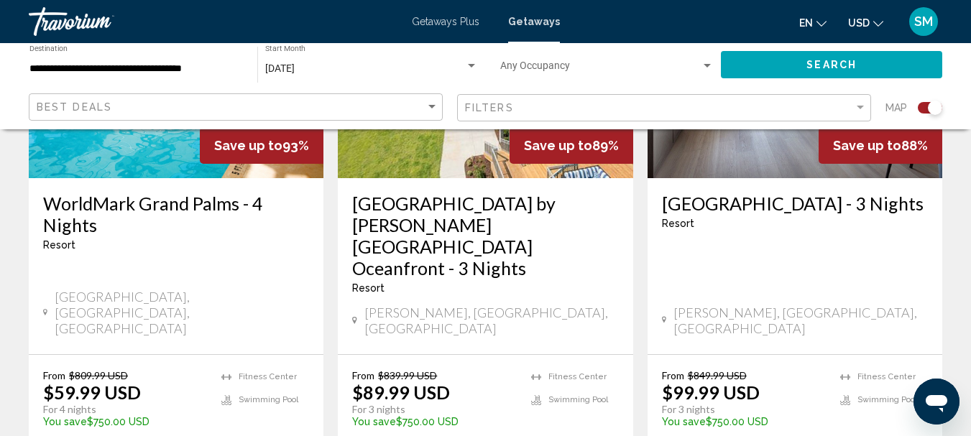
scroll to position [2299, 0]
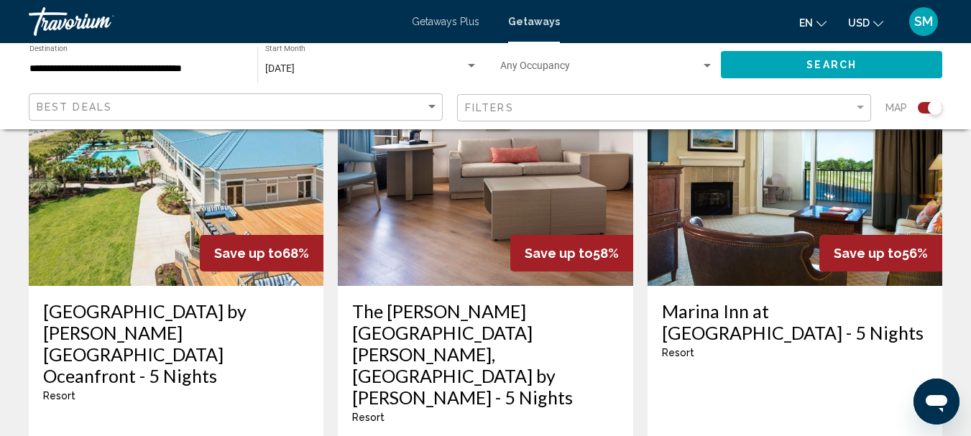
scroll to position [1940, 0]
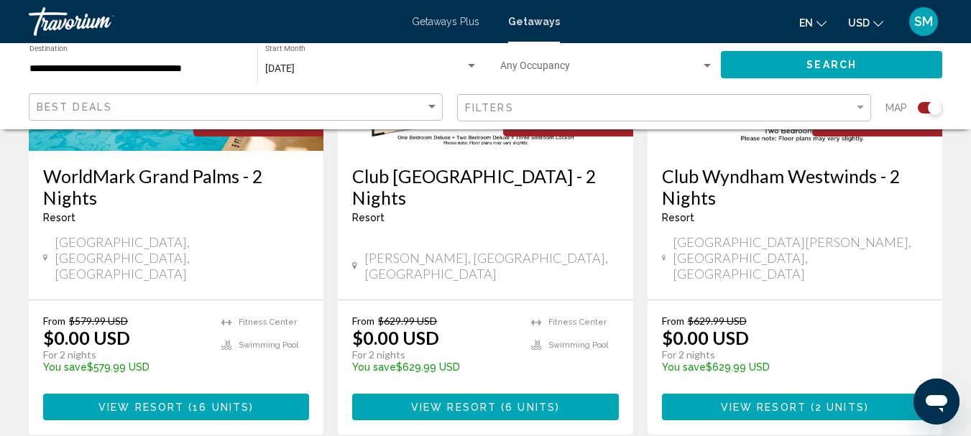
scroll to position [790, 0]
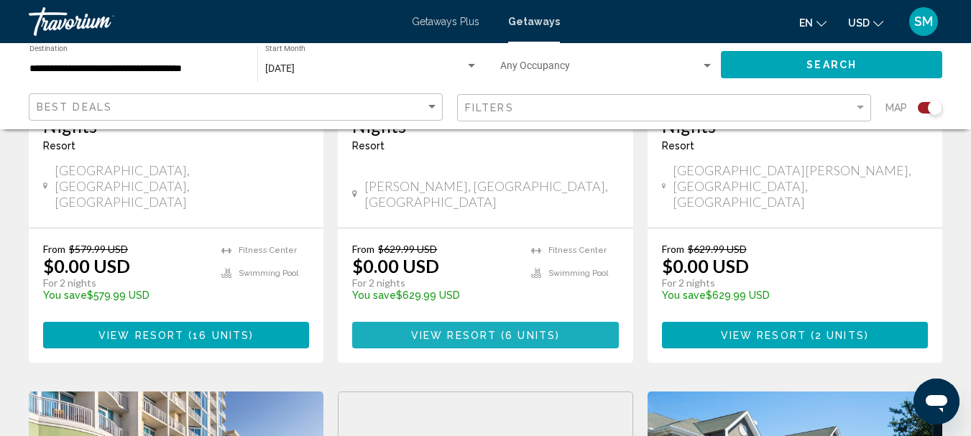
click at [522, 330] on span "6 units" at bounding box center [530, 335] width 50 height 11
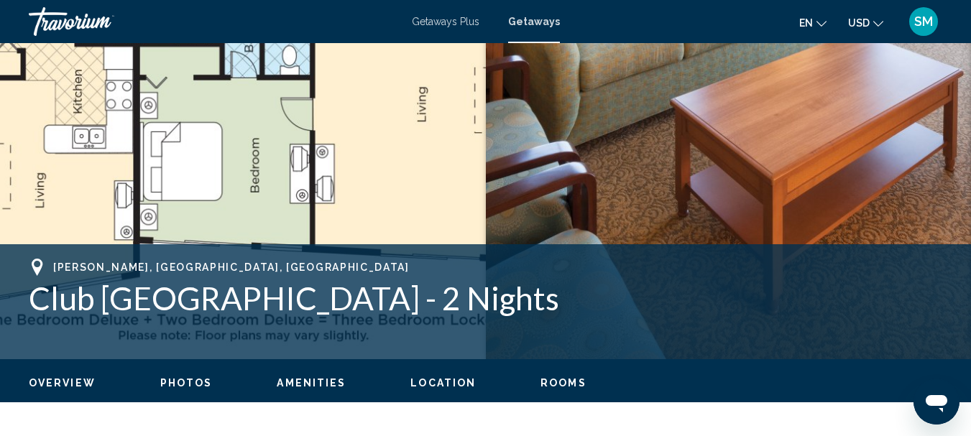
scroll to position [503, 0]
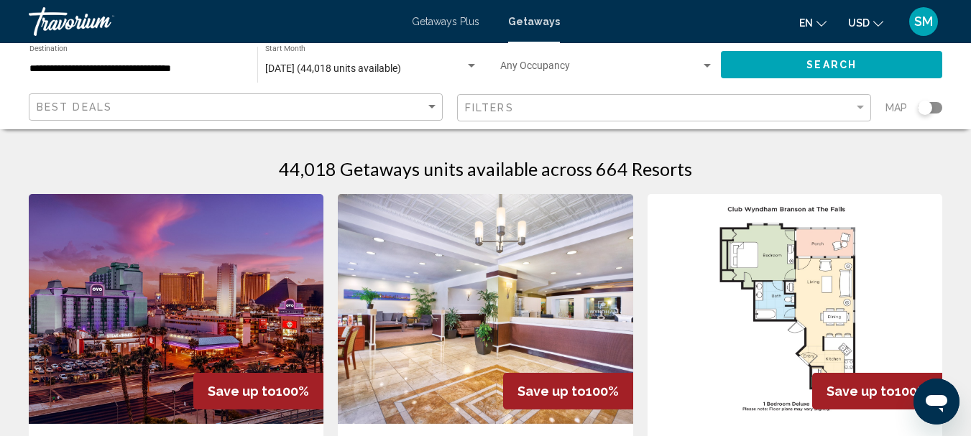
drag, startPoint x: 923, startPoint y: 109, endPoint x: 941, endPoint y: 109, distance: 17.2
click at [941, 109] on div "Search widget" at bounding box center [930, 107] width 24 height 11
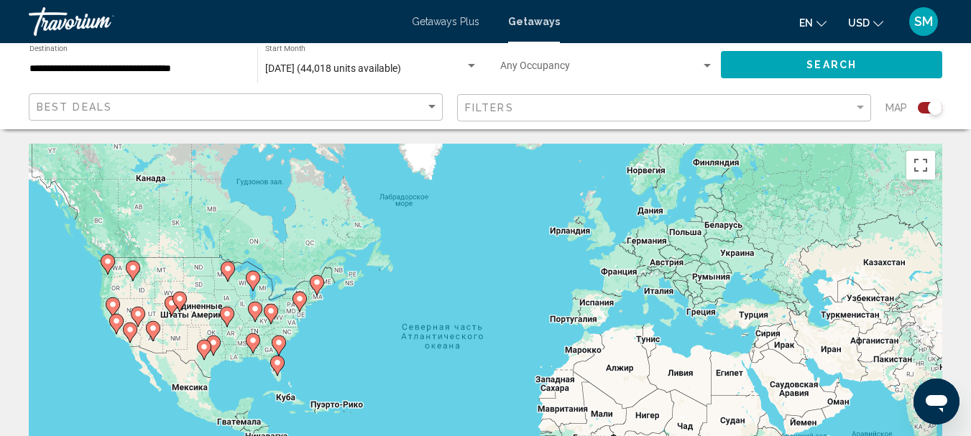
click at [274, 346] on icon "Main content" at bounding box center [278, 345] width 13 height 19
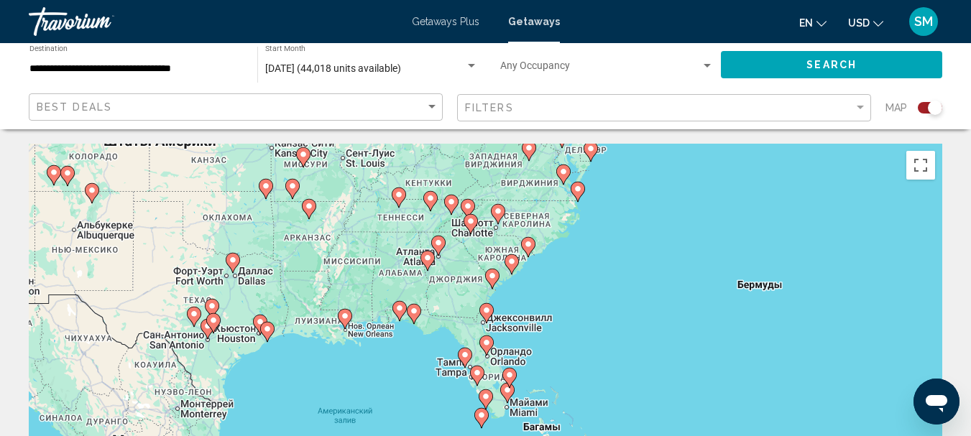
click at [509, 258] on image "Main content" at bounding box center [511, 261] width 9 height 9
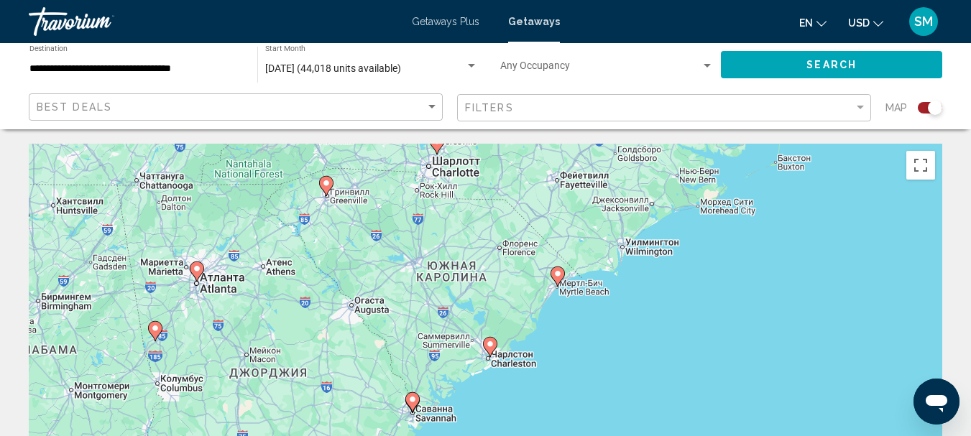
click at [556, 274] on image "Main content" at bounding box center [557, 273] width 9 height 9
type input "**********"
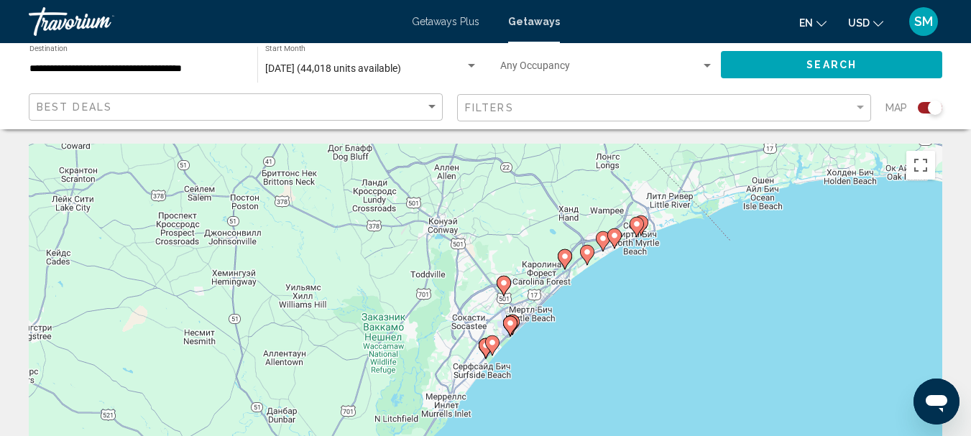
click at [562, 260] on image "Main content" at bounding box center [564, 256] width 9 height 9
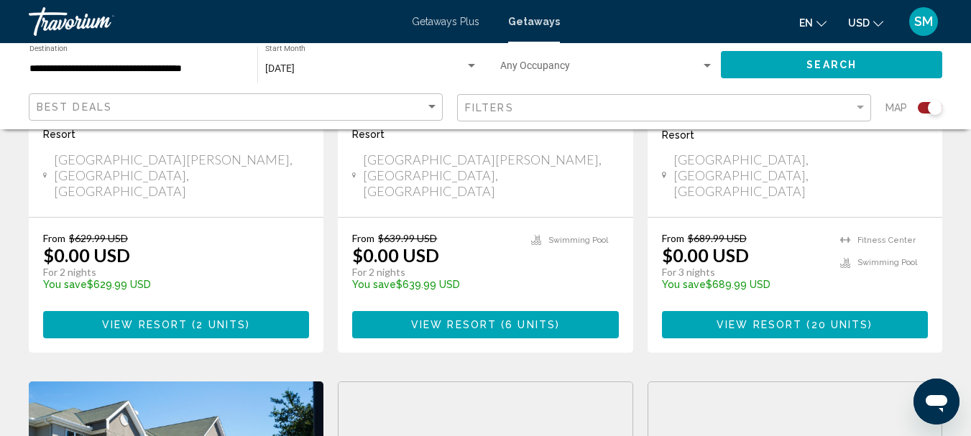
scroll to position [1365, 0]
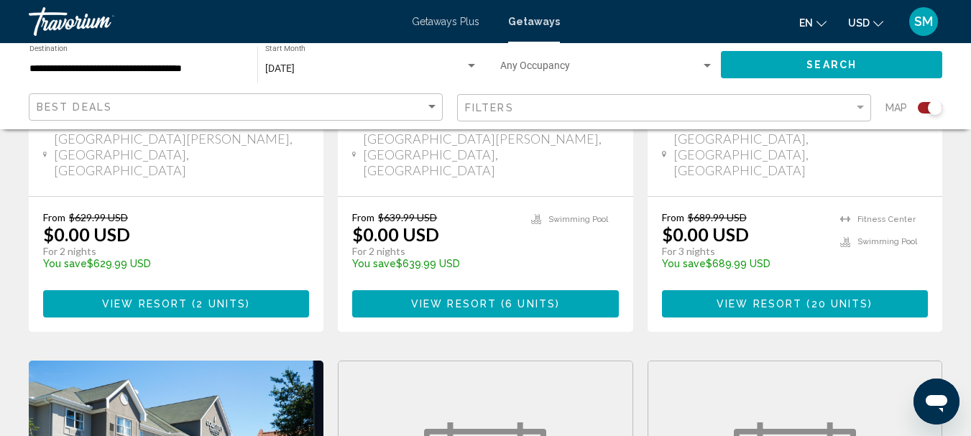
click at [185, 299] on span "View Resort" at bounding box center [145, 304] width 86 height 11
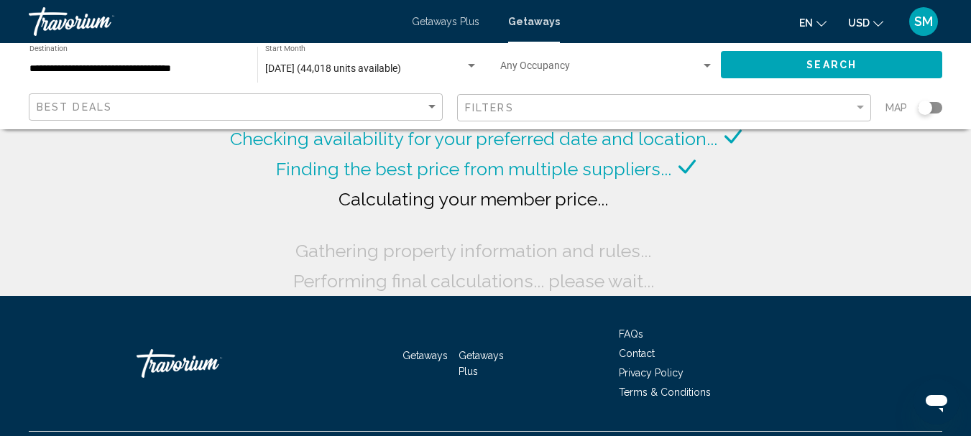
click at [932, 106] on div "Search widget" at bounding box center [930, 107] width 24 height 11
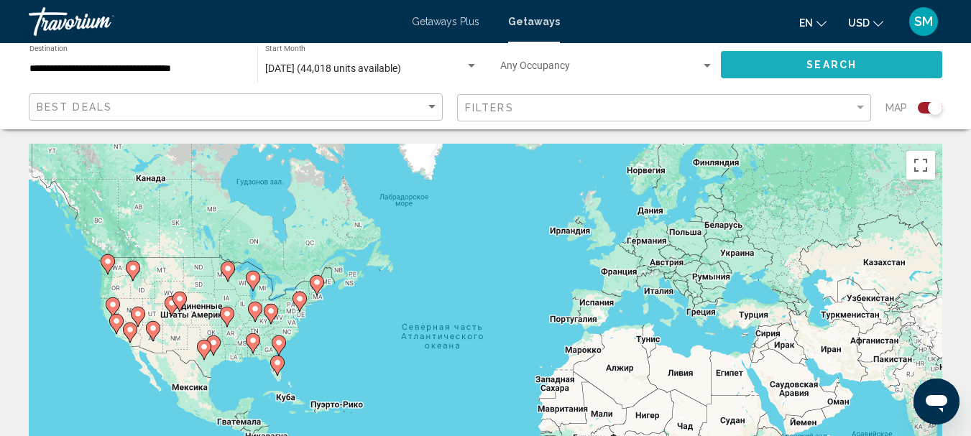
click at [780, 70] on button "Search" at bounding box center [831, 64] width 221 height 27
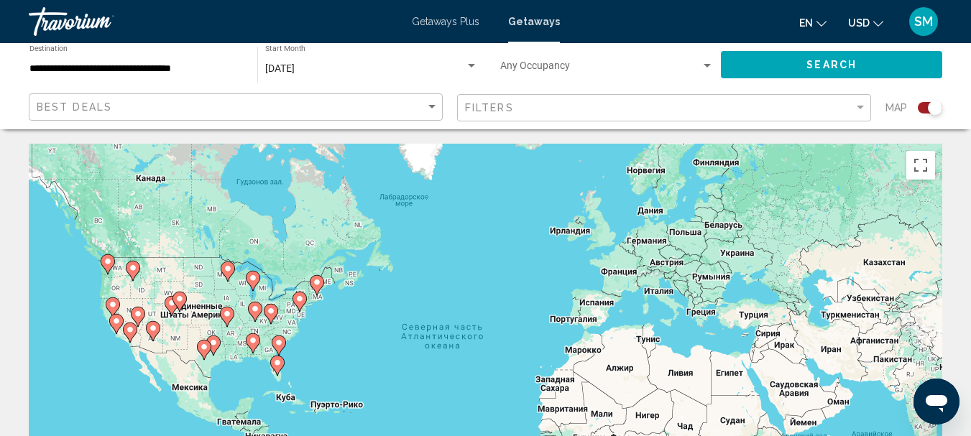
click at [281, 338] on icon "Main content" at bounding box center [278, 345] width 13 height 19
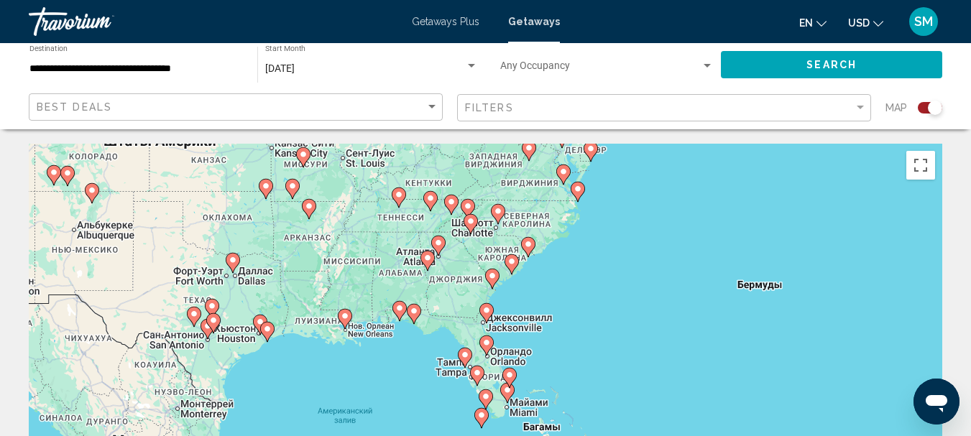
click at [509, 259] on image "Main content" at bounding box center [511, 261] width 9 height 9
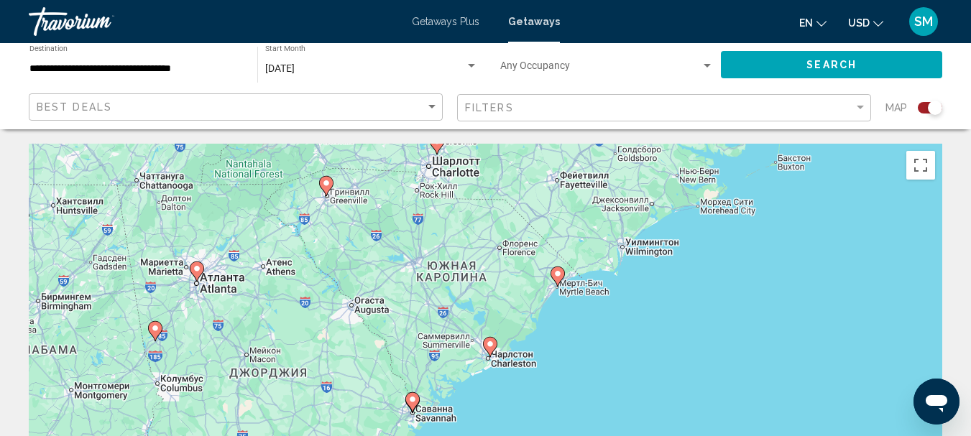
click at [557, 279] on icon "Main content" at bounding box center [556, 276] width 13 height 19
type input "**********"
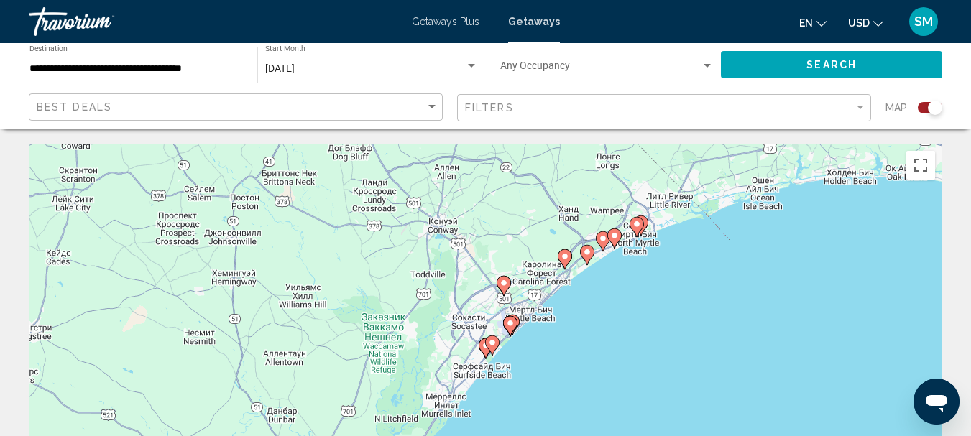
click at [565, 262] on icon "Main content" at bounding box center [564, 259] width 13 height 19
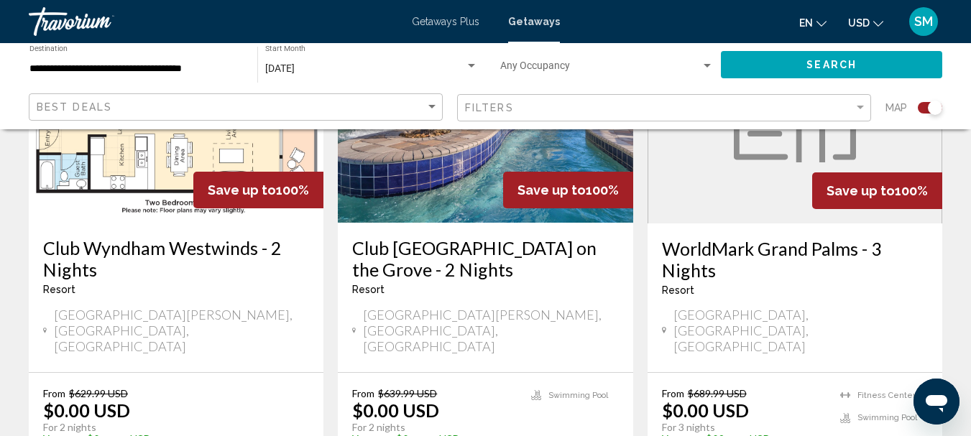
scroll to position [1222, 0]
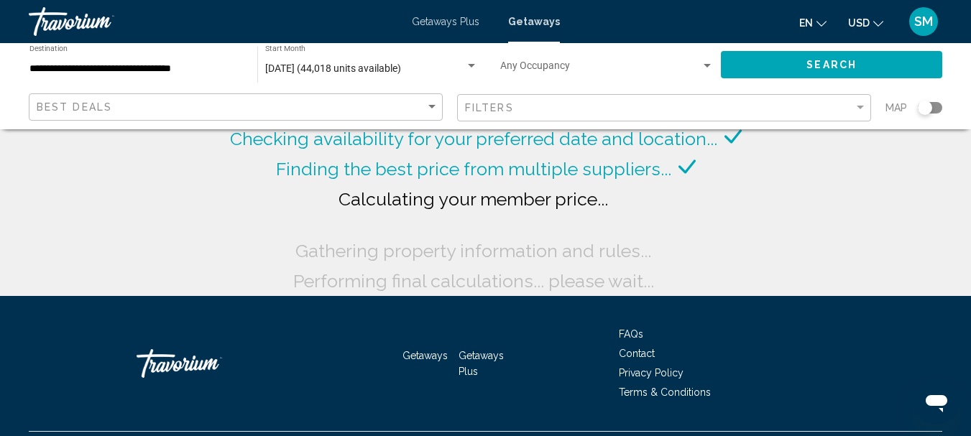
drag, startPoint x: 929, startPoint y: 108, endPoint x: 938, endPoint y: 108, distance: 8.6
click at [938, 108] on div "Search widget" at bounding box center [930, 107] width 24 height 11
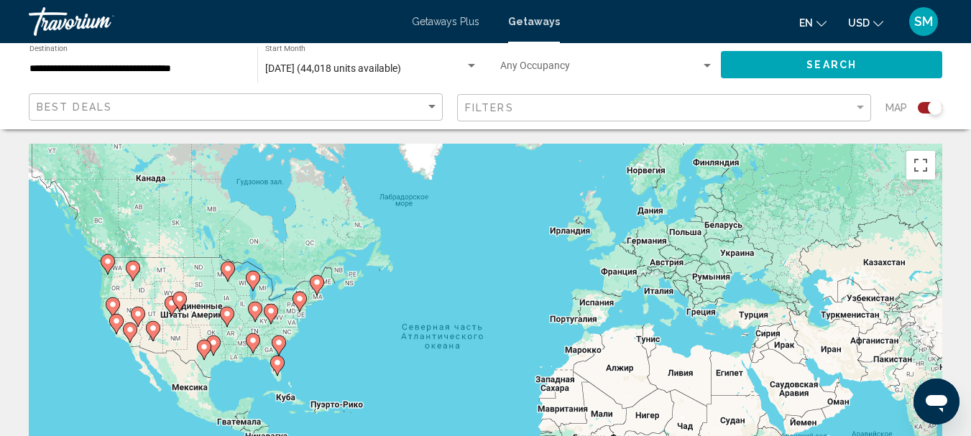
click at [282, 343] on image "Main content" at bounding box center [278, 342] width 9 height 9
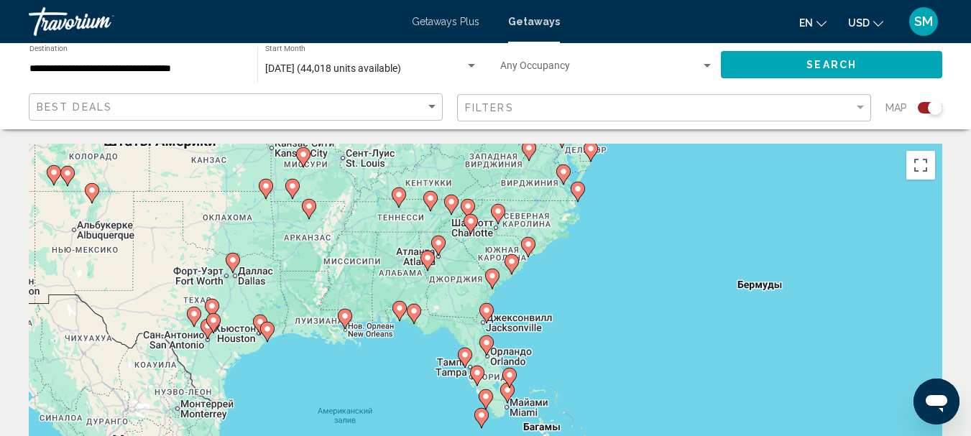
drag, startPoint x: 512, startPoint y: 262, endPoint x: 399, endPoint y: 287, distance: 116.3
click at [513, 262] on image "Main content" at bounding box center [511, 261] width 9 height 9
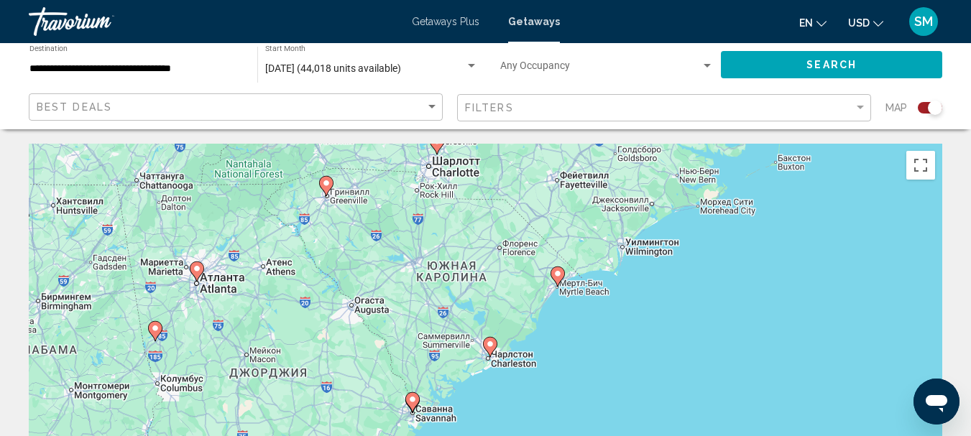
click at [557, 277] on image "Main content" at bounding box center [557, 273] width 9 height 9
type input "**********"
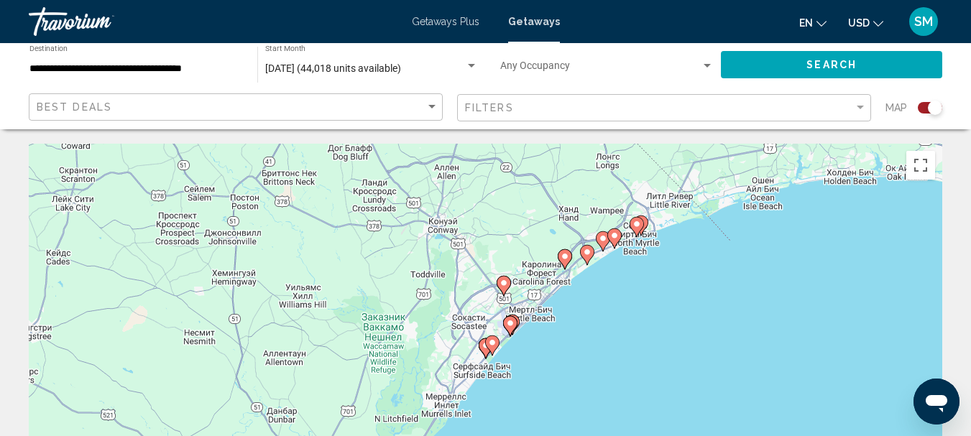
click at [609, 244] on gmp-advanced-marker "Main content" at bounding box center [614, 239] width 14 height 22
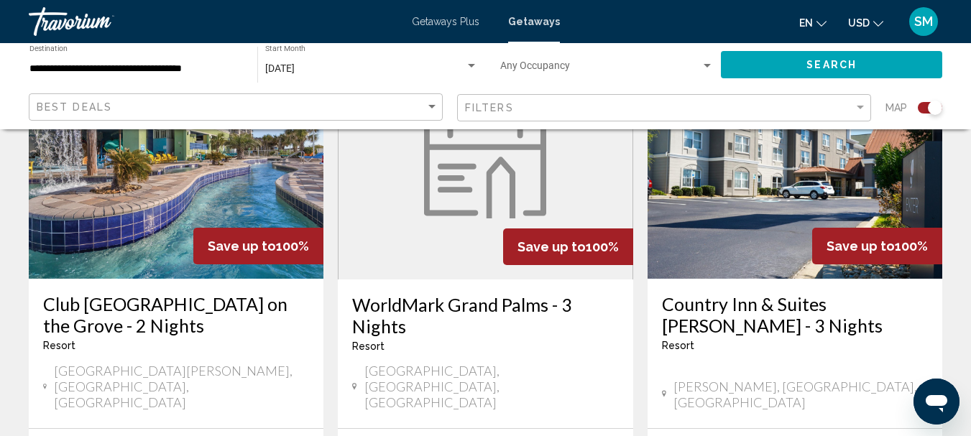
scroll to position [1150, 0]
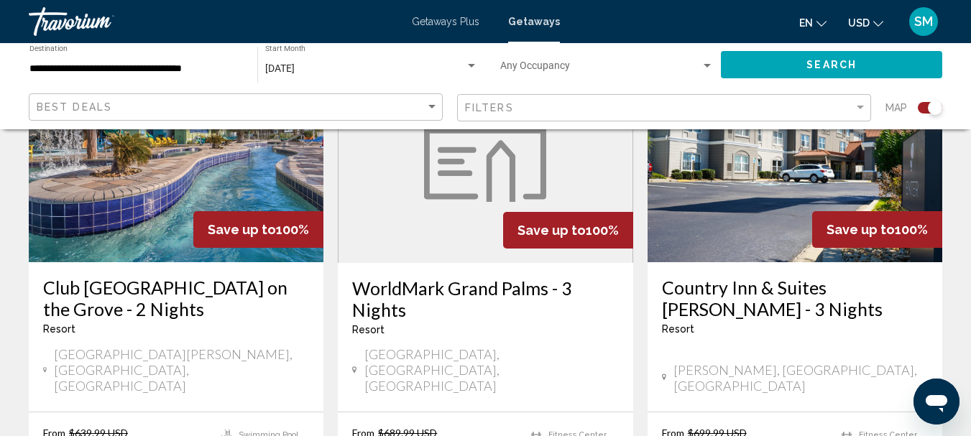
click at [213, 277] on h3 "Club [GEOGRAPHIC_DATA] on the Grove - 2 Nights" at bounding box center [176, 298] width 266 height 43
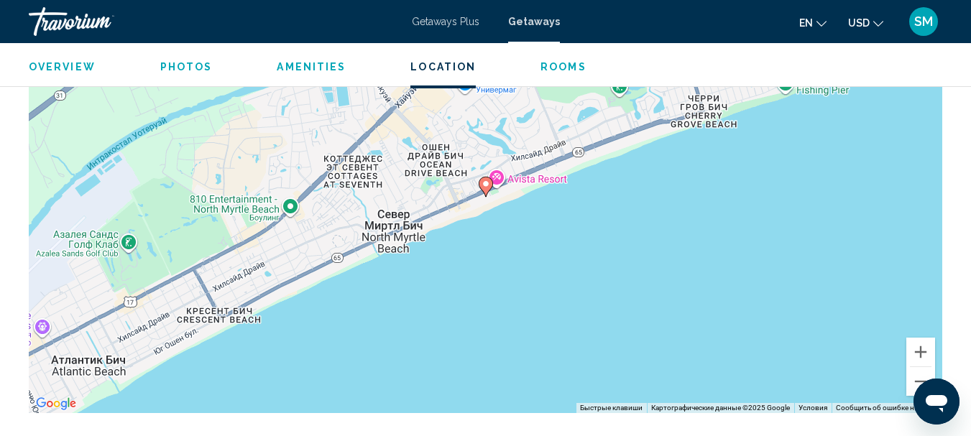
scroll to position [2534, 0]
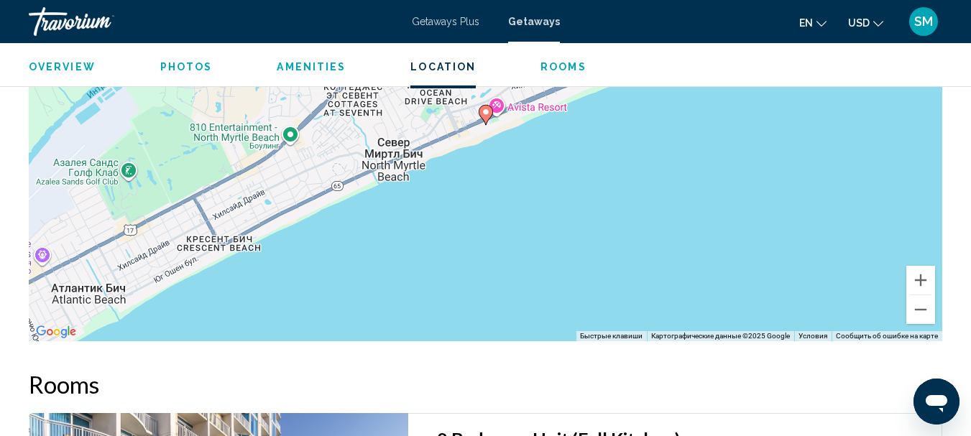
click at [636, 264] on div "Чтобы активировать перетаскивание с помощью клавиатуры, нажмите Alt + Ввод. Пос…" at bounding box center [485, 125] width 913 height 431
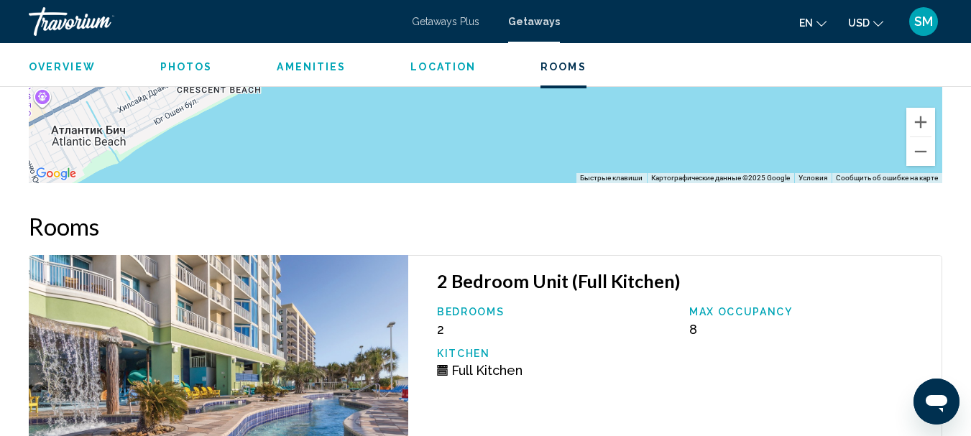
scroll to position [2462, 0]
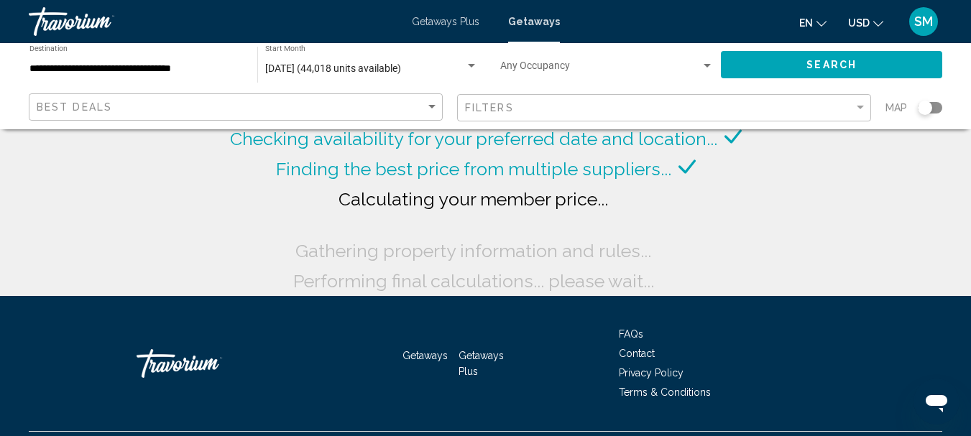
click at [940, 106] on div "Search widget" at bounding box center [930, 107] width 24 height 11
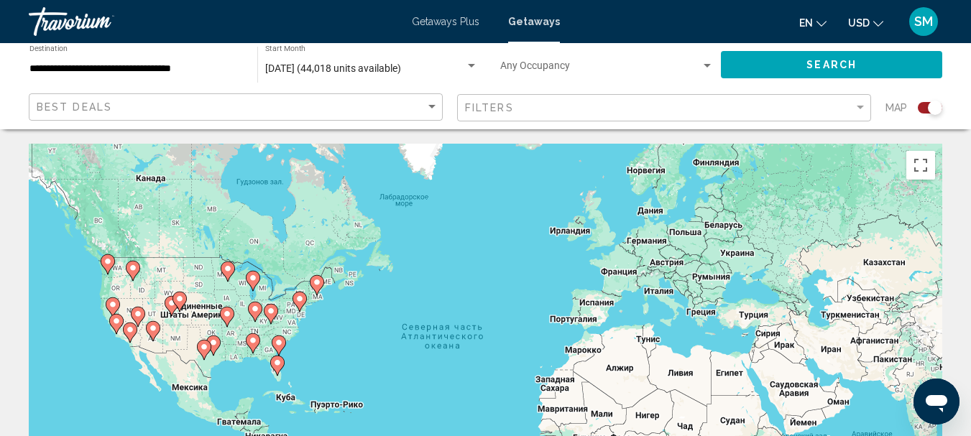
click at [280, 343] on image "Main content" at bounding box center [278, 342] width 9 height 9
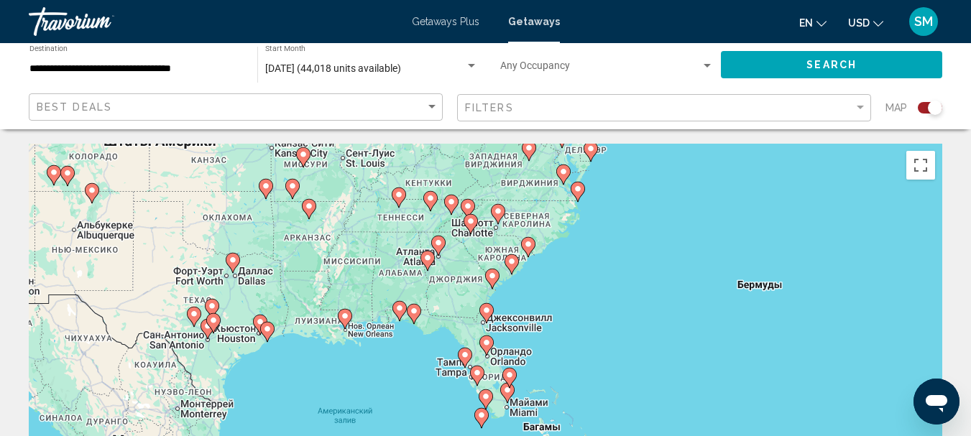
click at [510, 269] on icon "Main content" at bounding box center [510, 264] width 13 height 19
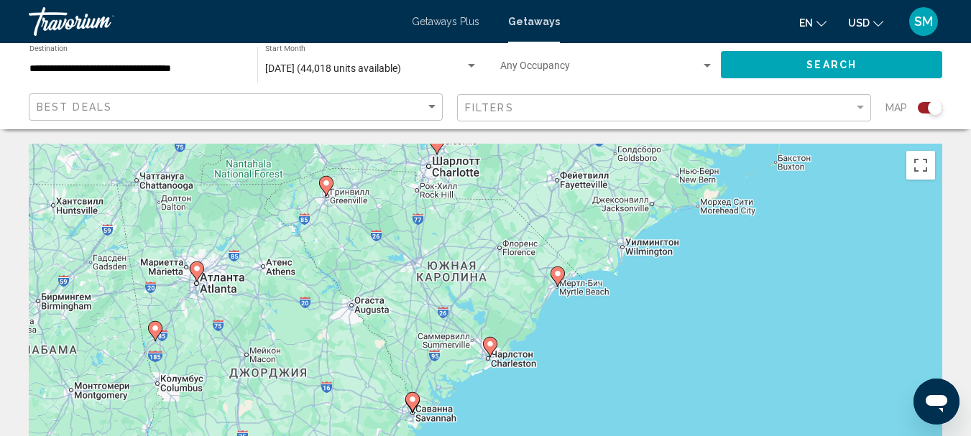
click at [555, 275] on image "Main content" at bounding box center [557, 273] width 9 height 9
type input "**********"
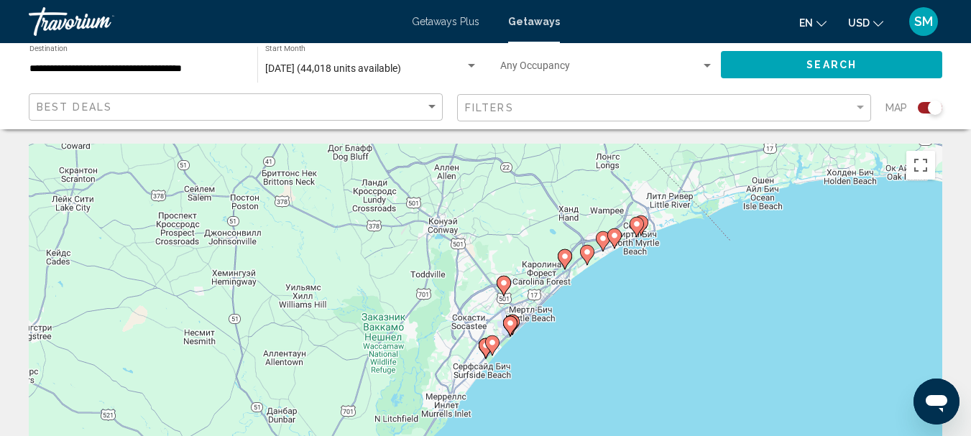
click at [583, 256] on icon "Main content" at bounding box center [586, 255] width 13 height 19
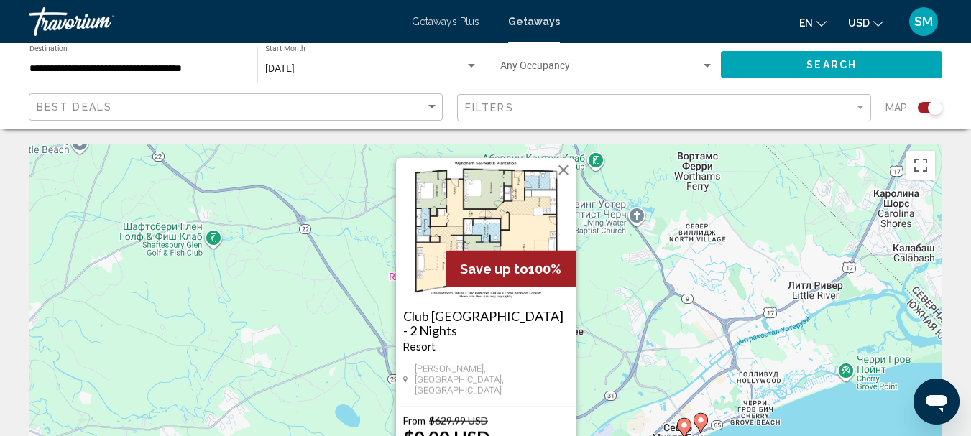
click at [831, 416] on div "Для навигации используйте клавиши со стрелками. Чтобы активировать перетаскиван…" at bounding box center [485, 359] width 913 height 431
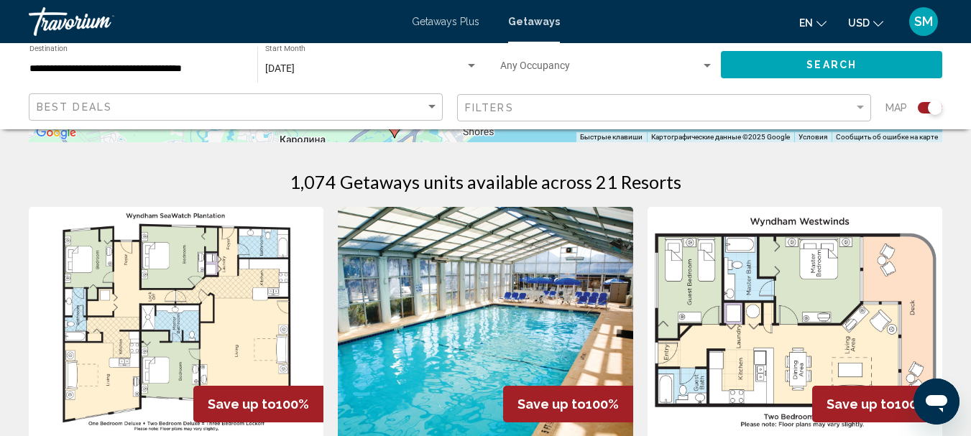
scroll to position [431, 0]
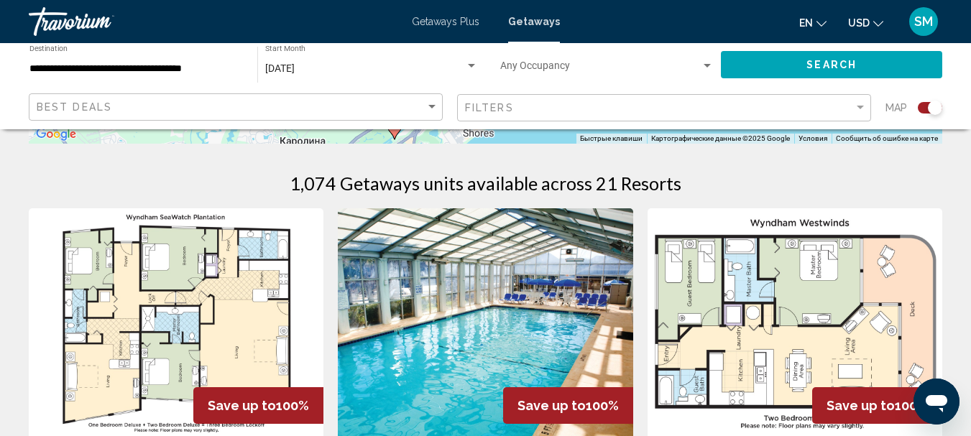
click at [532, 303] on img "Main content" at bounding box center [485, 323] width 295 height 230
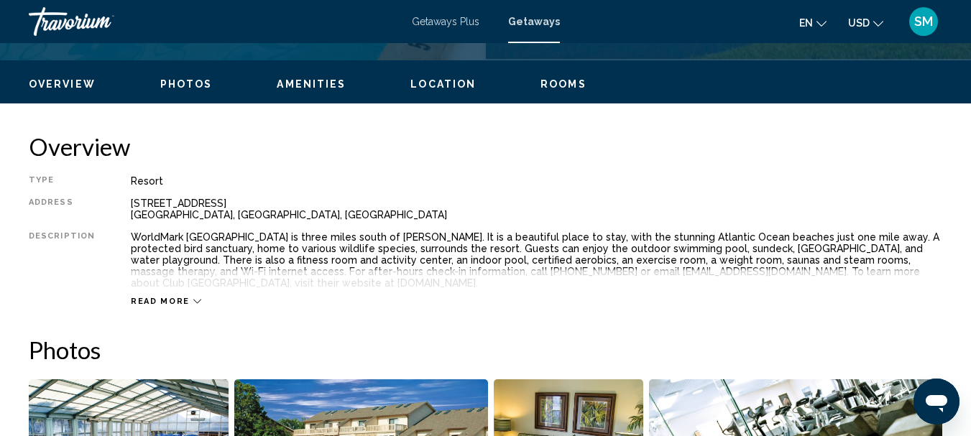
scroll to position [670, 0]
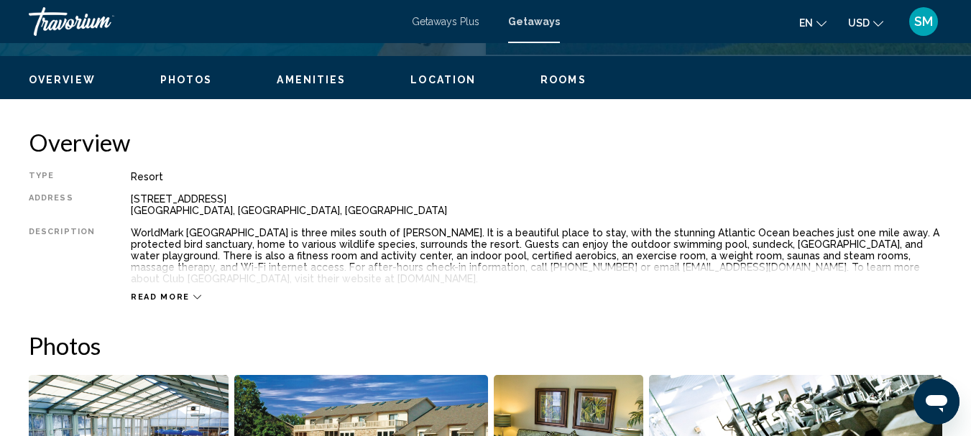
click at [160, 300] on span "Read more" at bounding box center [160, 296] width 59 height 9
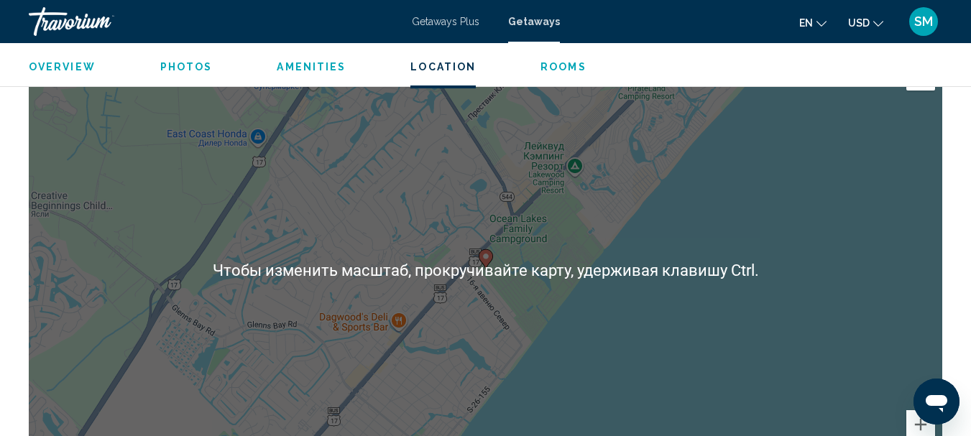
scroll to position [2107, 0]
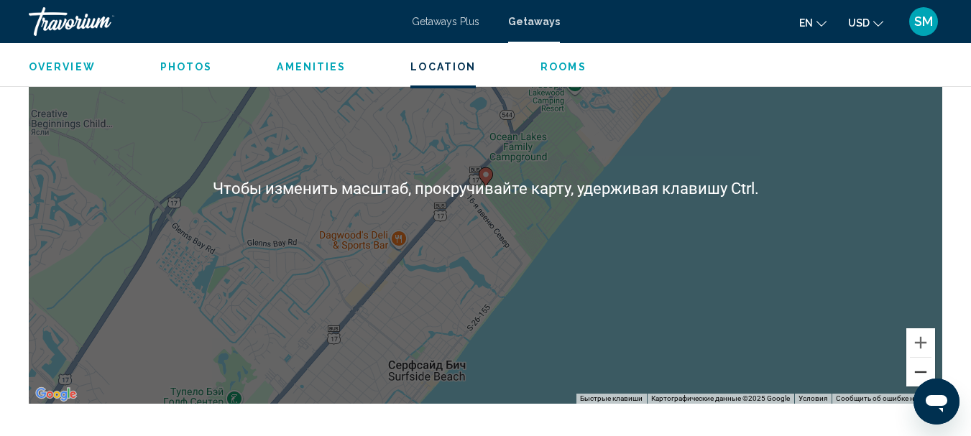
click at [915, 376] on button "Уменьшить" at bounding box center [920, 372] width 29 height 29
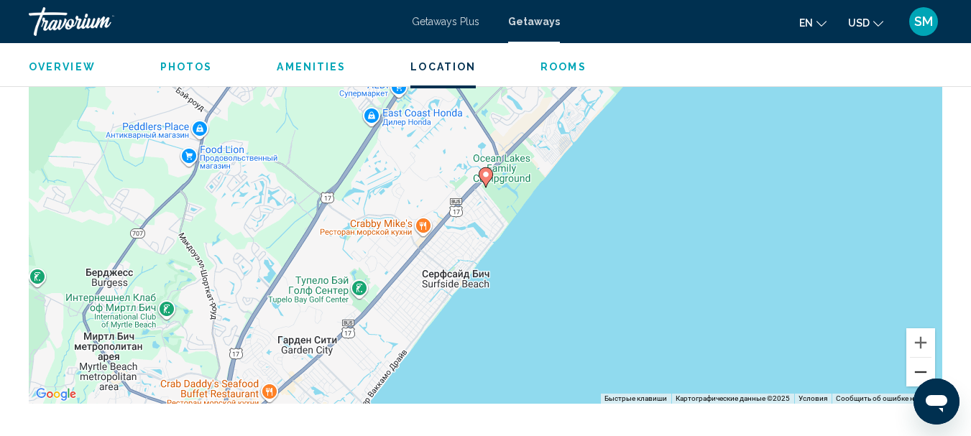
click at [915, 376] on button "Уменьшить" at bounding box center [920, 372] width 29 height 29
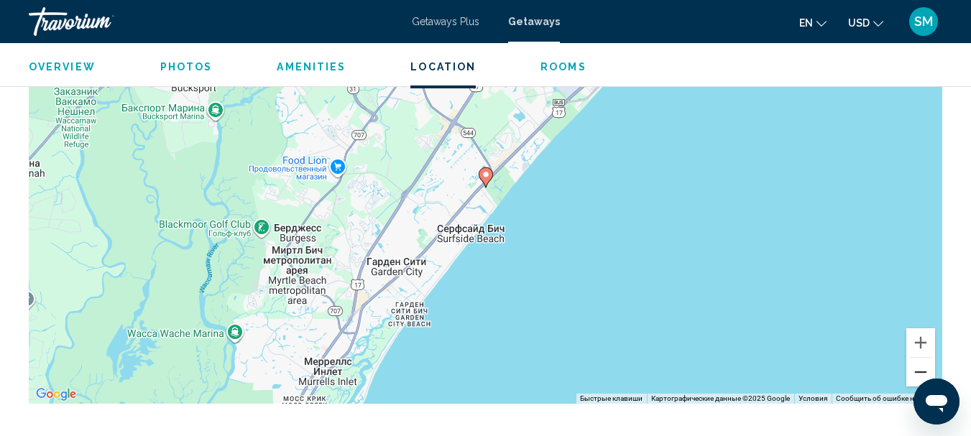
click at [913, 374] on button "Уменьшить" at bounding box center [920, 372] width 29 height 29
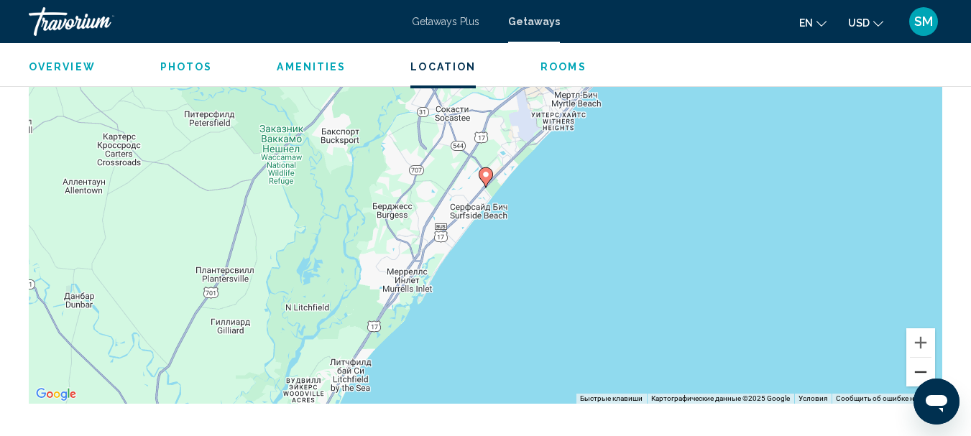
click at [912, 374] on button "Уменьшить" at bounding box center [920, 372] width 29 height 29
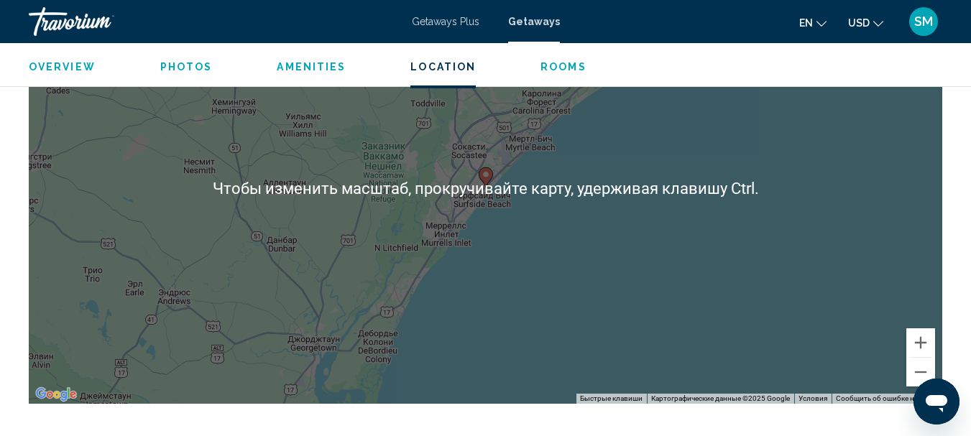
click at [600, 332] on div "Чтобы активировать перетаскивание с помощью клавиатуры, нажмите Alt + Ввод. Пос…" at bounding box center [485, 188] width 913 height 431
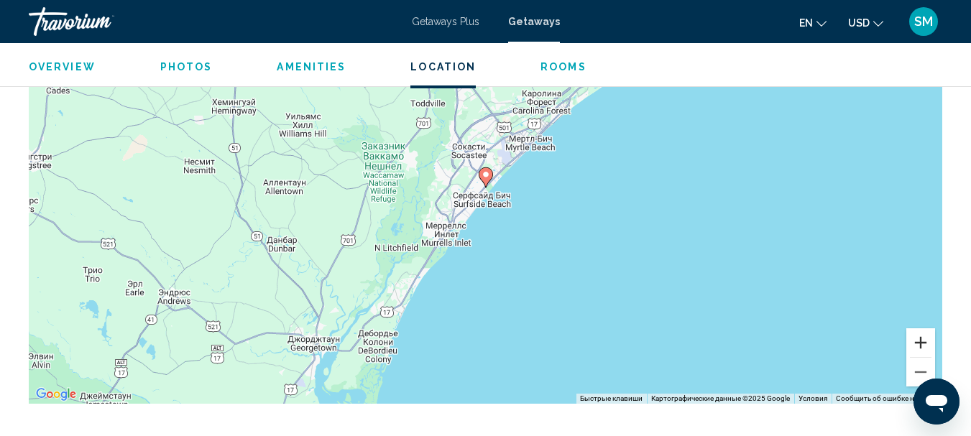
click at [924, 342] on button "Увеличить" at bounding box center [920, 342] width 29 height 29
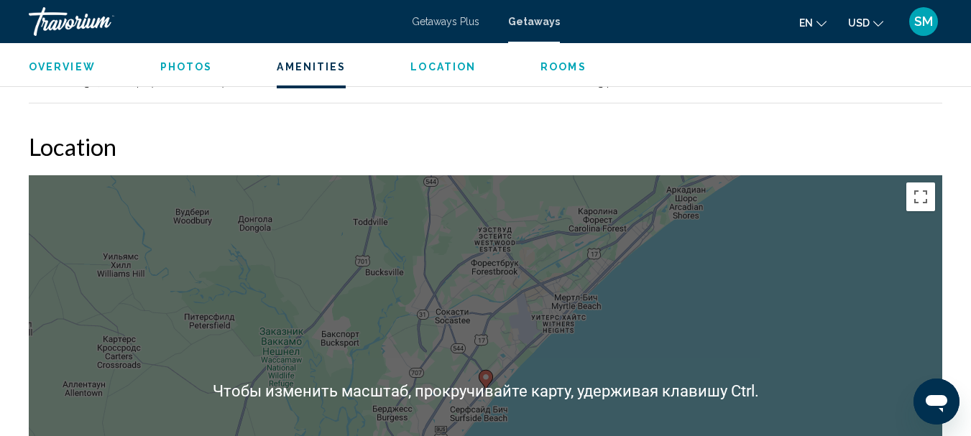
scroll to position [1891, 0]
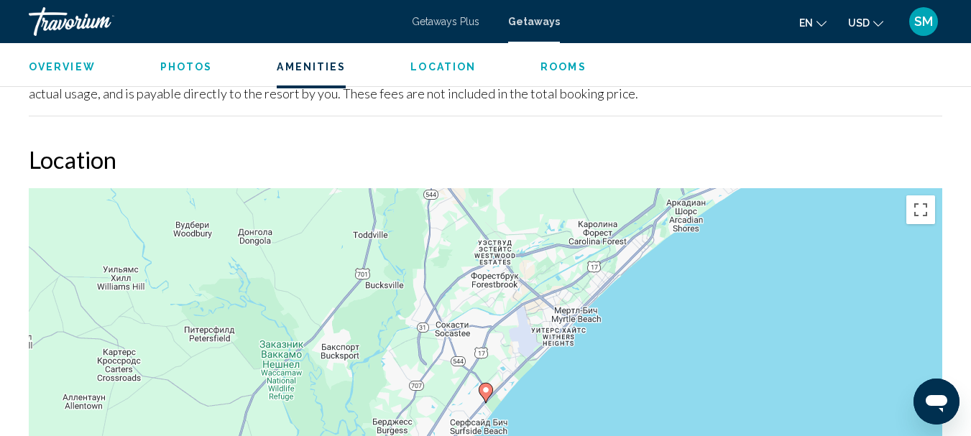
click at [886, 396] on div "Чтобы активировать перетаскивание с помощью клавиатуры, нажмите Alt + Ввод. Пос…" at bounding box center [485, 403] width 913 height 431
click at [855, 395] on div "Чтобы активировать перетаскивание с помощью клавиатуры, нажмите Alt + Ввод. Пос…" at bounding box center [485, 403] width 913 height 431
click at [482, 398] on gmp-advanced-marker "Main content" at bounding box center [486, 393] width 14 height 22
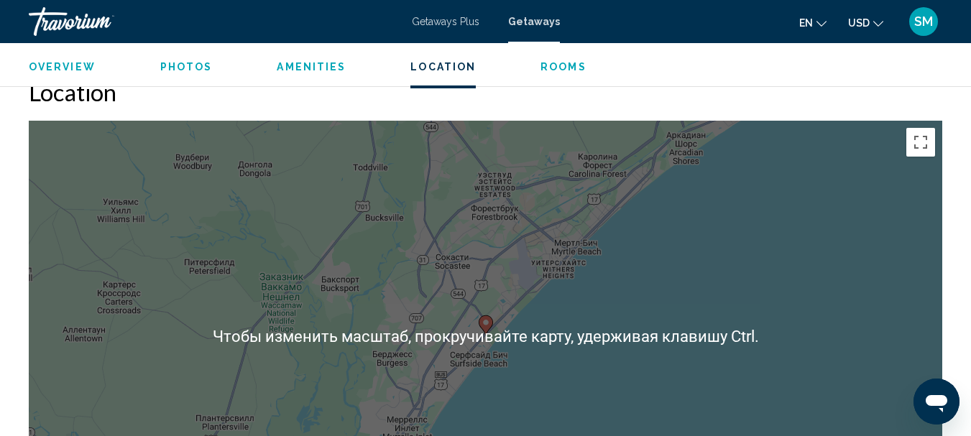
scroll to position [2035, 0]
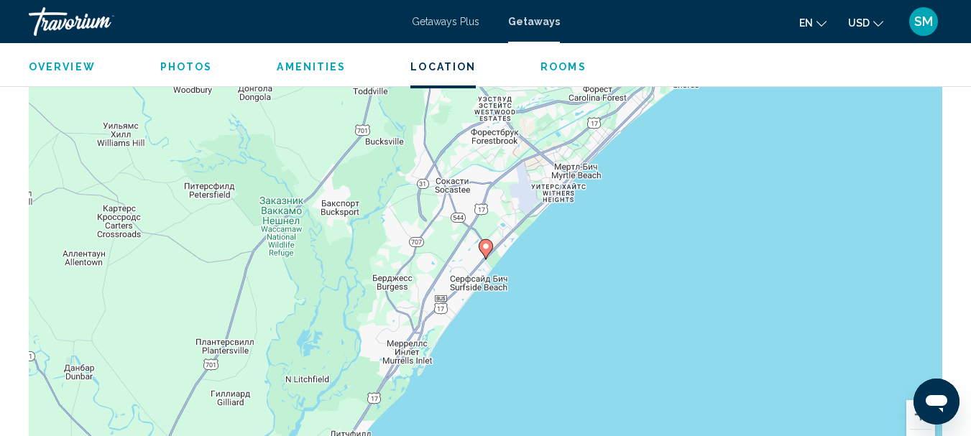
click at [563, 315] on div "Для навигации используйте клавиши со стрелками. Чтобы активировать перетаскиван…" at bounding box center [485, 260] width 913 height 431
click at [918, 429] on div "Main content" at bounding box center [921, 429] width 22 height 1
click at [913, 421] on button "Увеличить" at bounding box center [920, 414] width 29 height 29
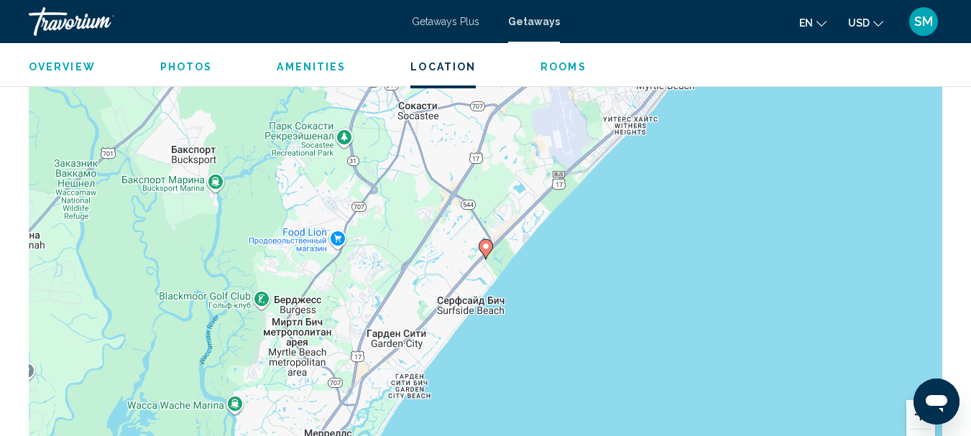
click at [913, 421] on button "Увеличить" at bounding box center [920, 414] width 29 height 29
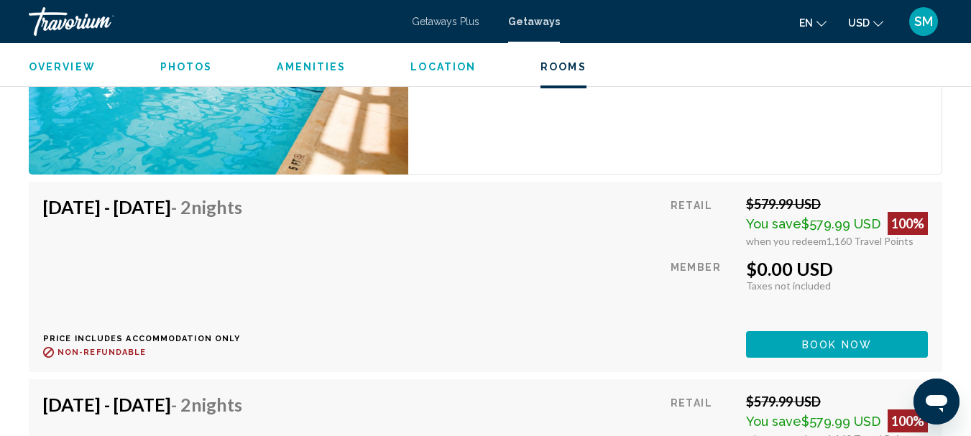
scroll to position [2753, 0]
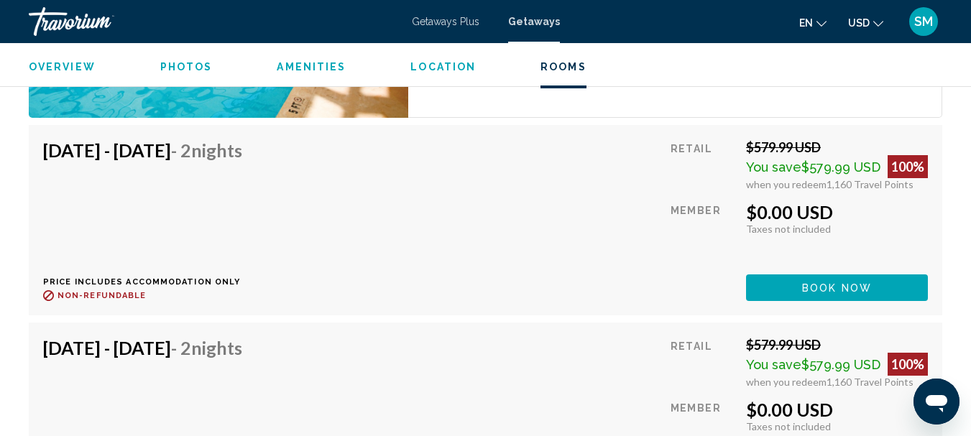
click at [505, 267] on div "Sep 27, 2025 - Sep 29, 2025 - 2 Nights Price includes accommodation only Refund…" at bounding box center [485, 220] width 885 height 162
click at [820, 285] on span "Book now" at bounding box center [837, 287] width 70 height 11
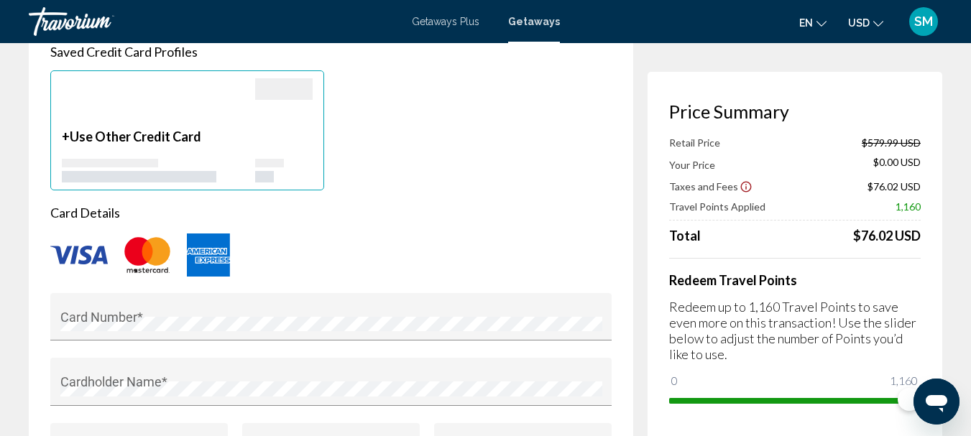
scroll to position [1078, 0]
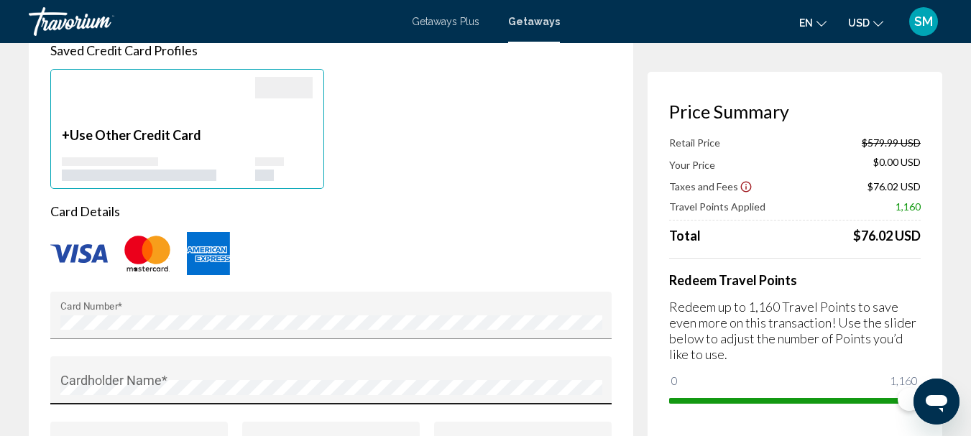
click at [146, 379] on div "Cardholder Name *" at bounding box center [331, 385] width 542 height 38
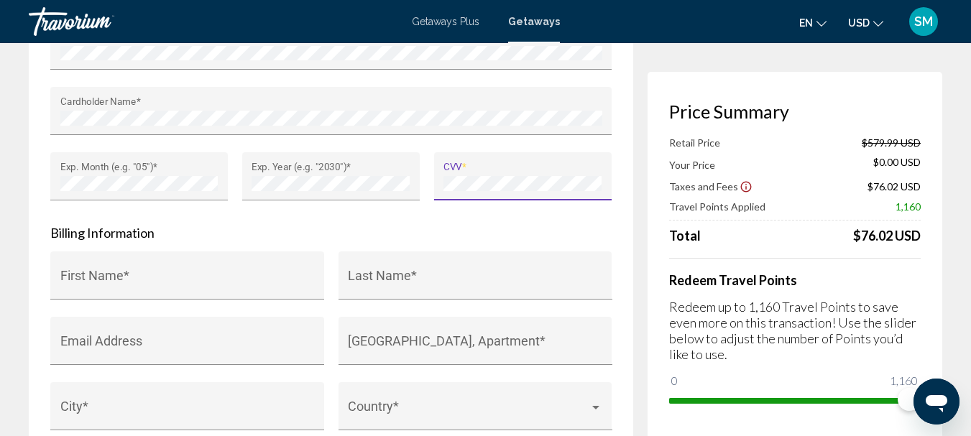
scroll to position [1437, 0]
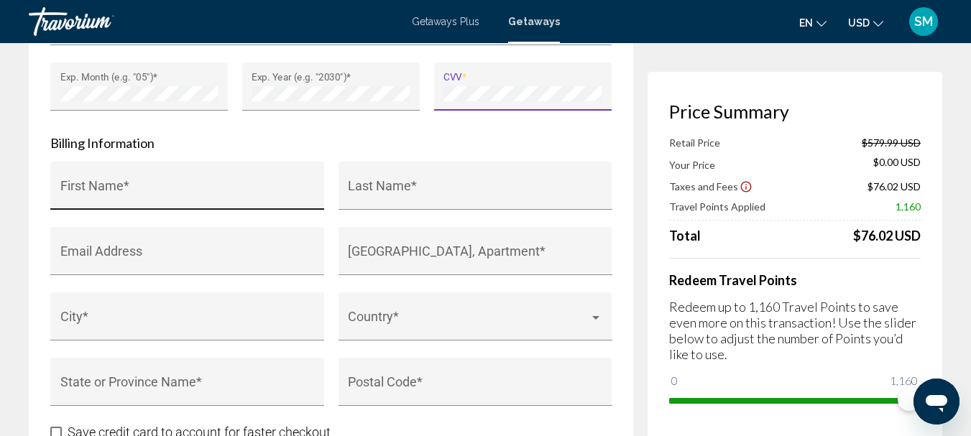
click at [154, 188] on div "First Name *" at bounding box center [187, 191] width 254 height 38
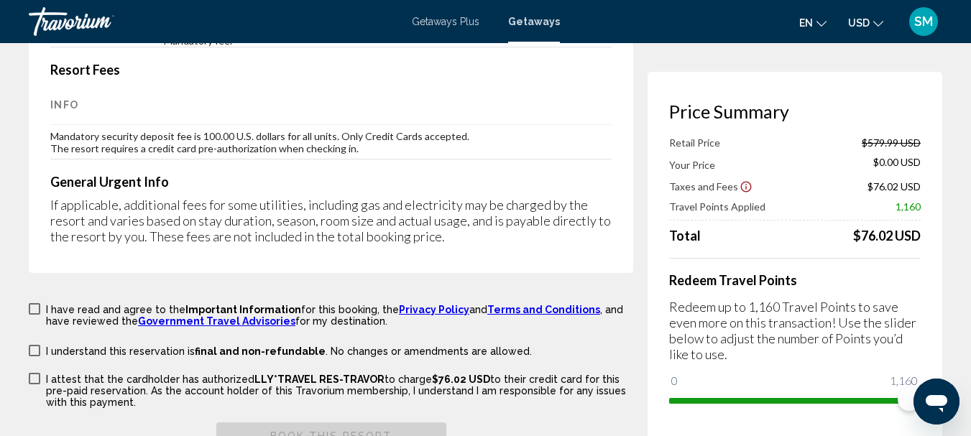
scroll to position [2443, 0]
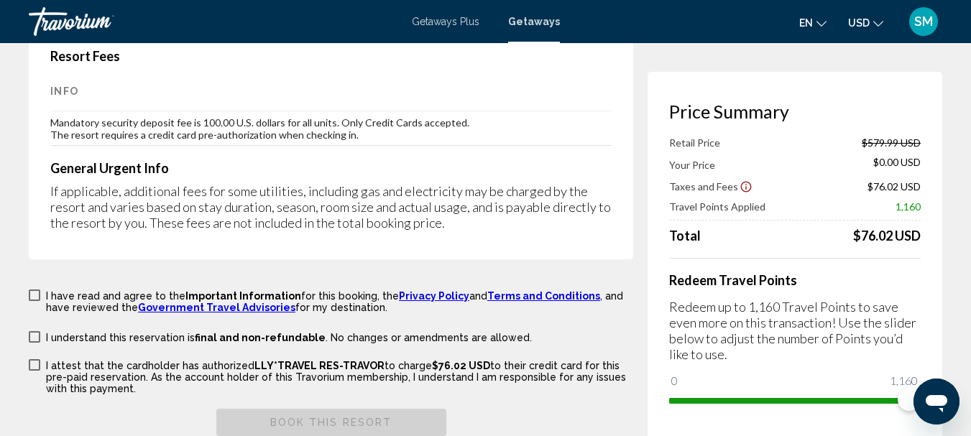
click at [31, 290] on span "Main content" at bounding box center [34, 295] width 11 height 11
click at [35, 331] on span "Main content" at bounding box center [34, 336] width 11 height 11
click at [39, 359] on span "Main content" at bounding box center [34, 364] width 11 height 11
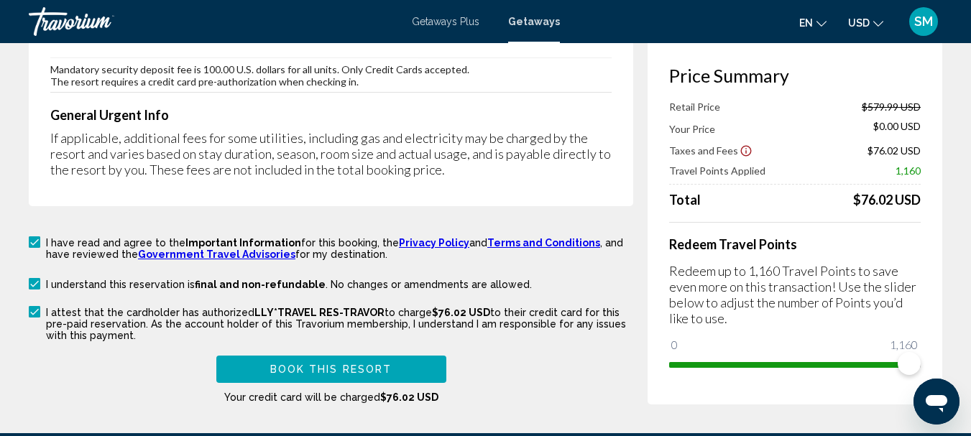
scroll to position [2515, 0]
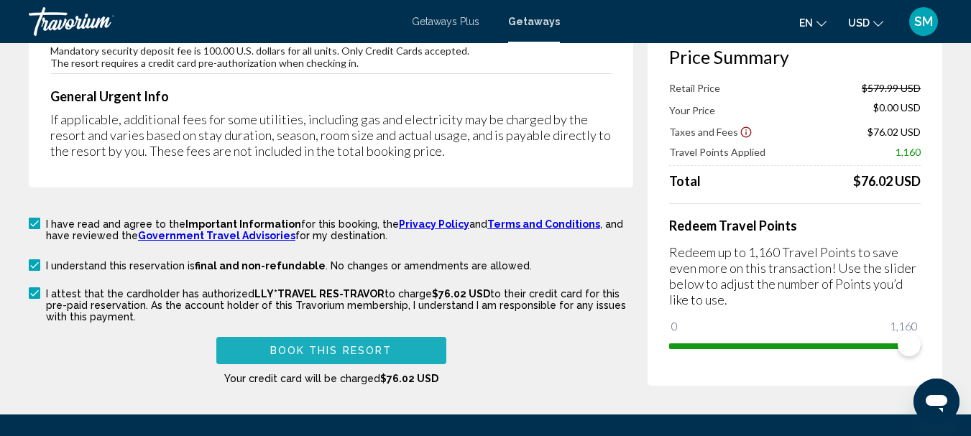
click at [328, 346] on span "Book this Resort" at bounding box center [331, 351] width 122 height 11
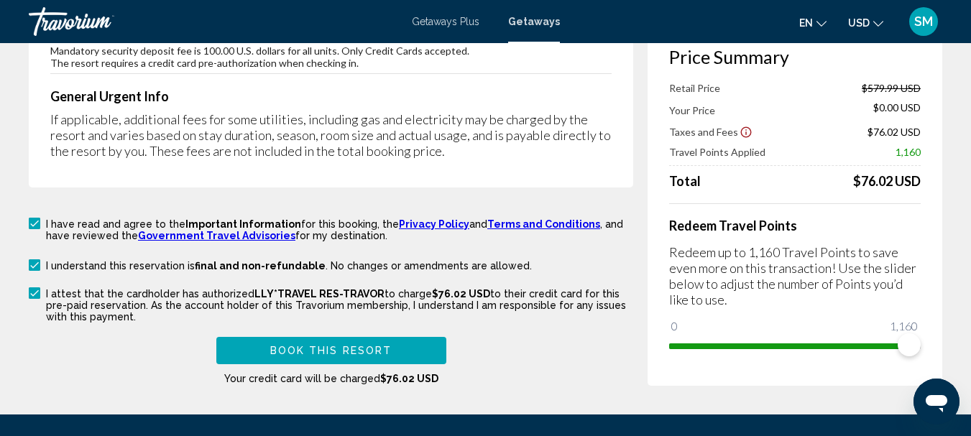
scroll to position [416, 0]
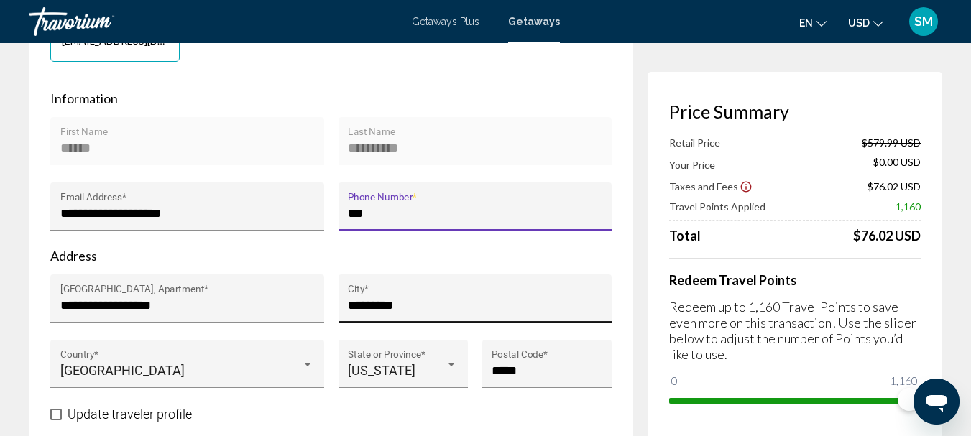
type input "**********"
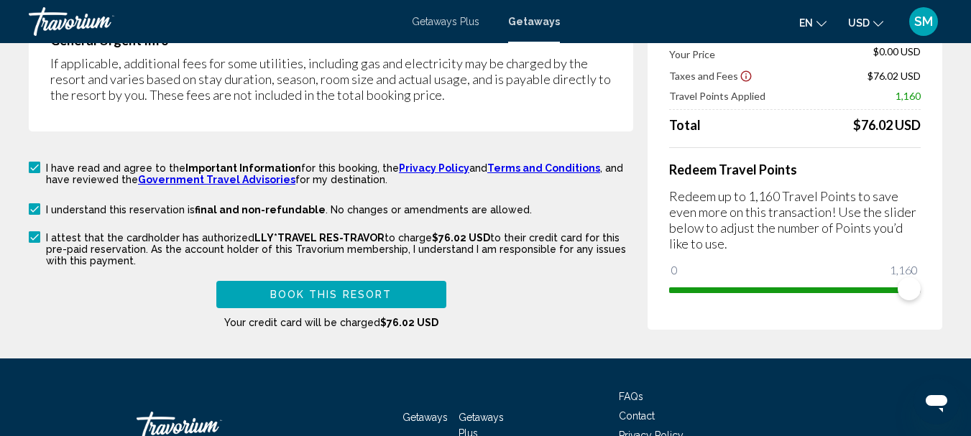
scroll to position [2572, 0]
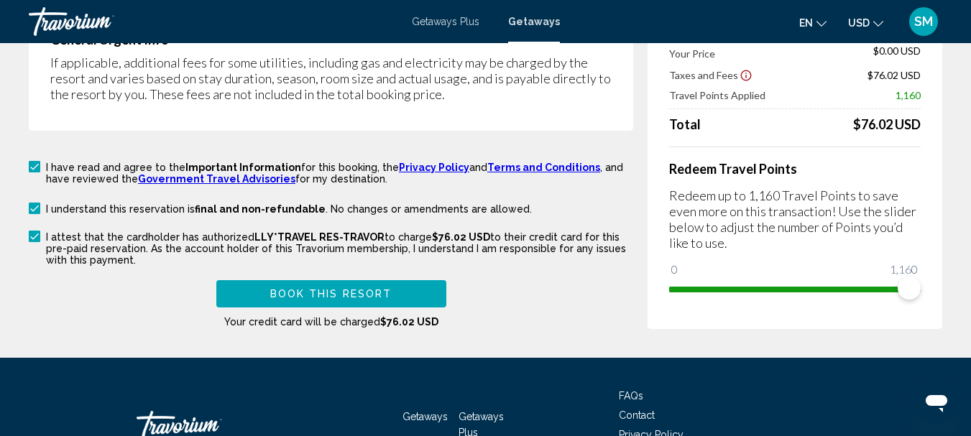
click at [305, 280] on button "Book this Resort" at bounding box center [331, 293] width 230 height 27
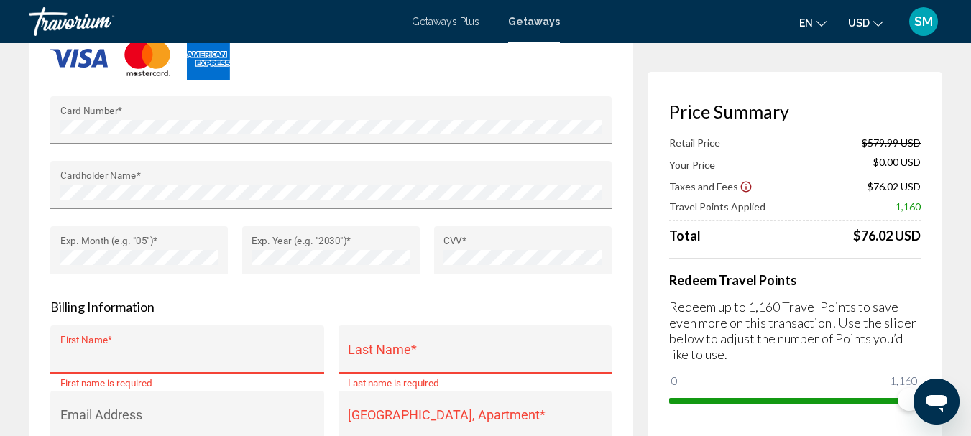
scroll to position [1273, 0]
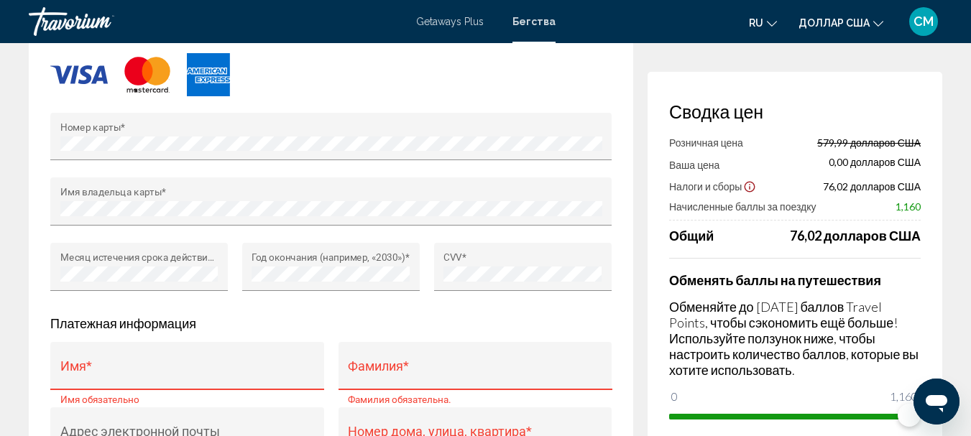
click at [112, 361] on div "Имя *" at bounding box center [187, 371] width 254 height 38
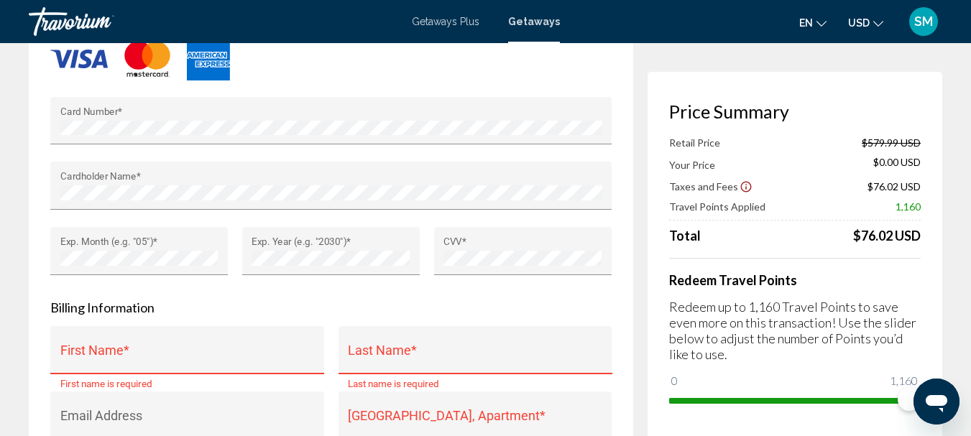
click at [157, 348] on div "First Name *" at bounding box center [187, 355] width 254 height 38
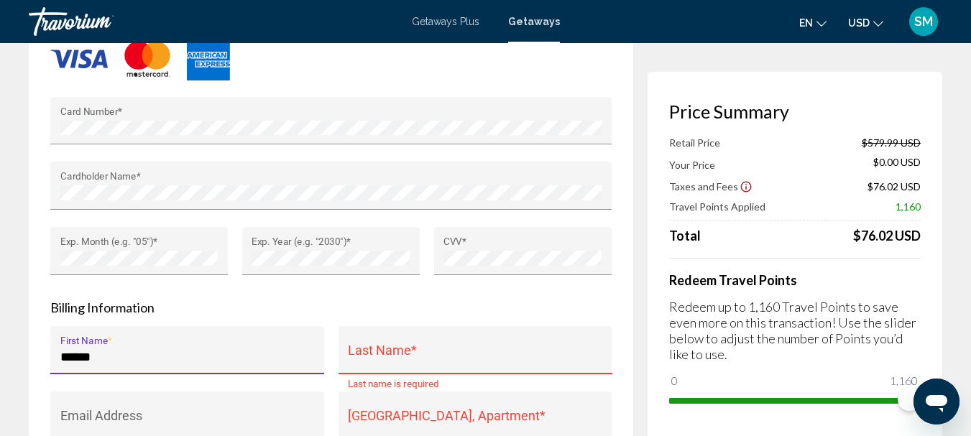
type input "******"
click at [379, 351] on div "Last Name *" at bounding box center [475, 355] width 254 height 38
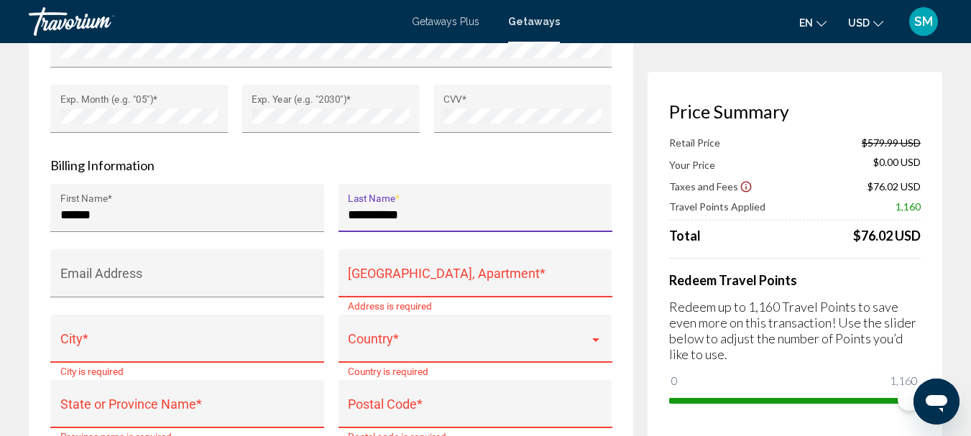
scroll to position [1416, 0]
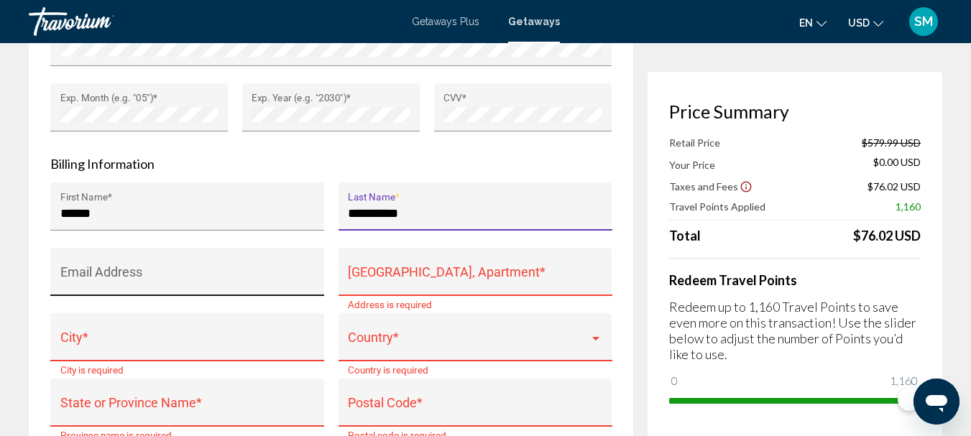
type input "**********"
click at [125, 282] on input "Email Address" at bounding box center [187, 279] width 254 height 14
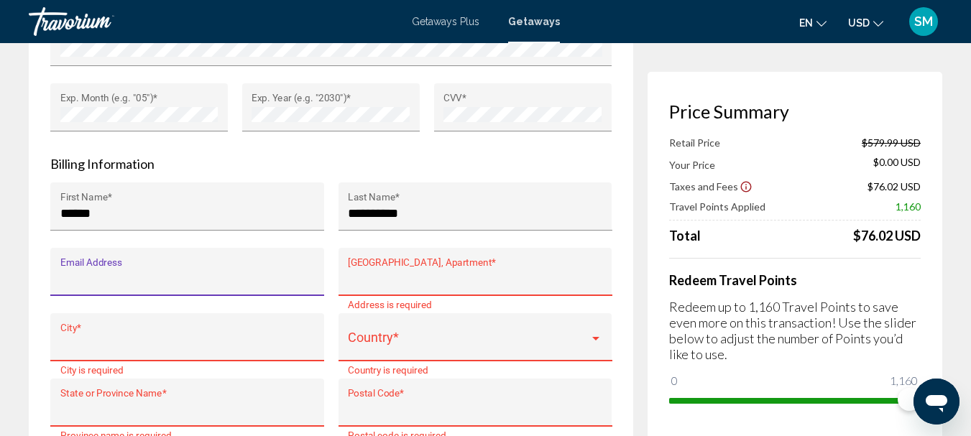
type input "**********"
type input "*********"
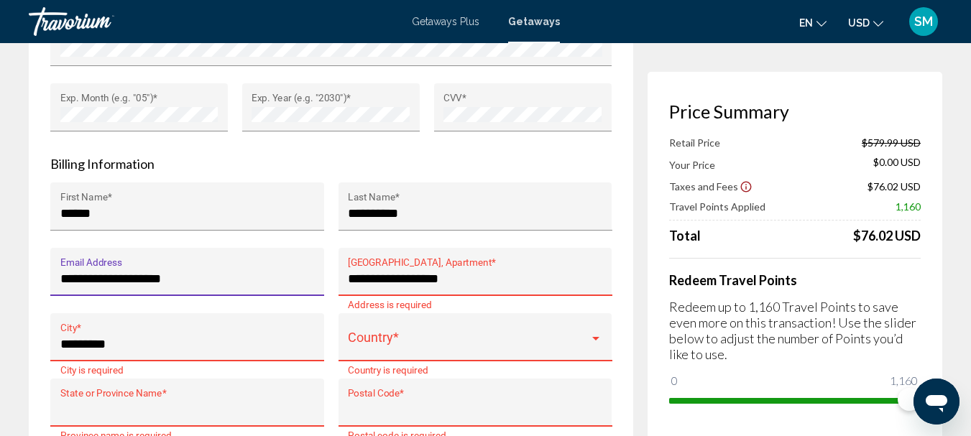
type input "**"
type input "**********"
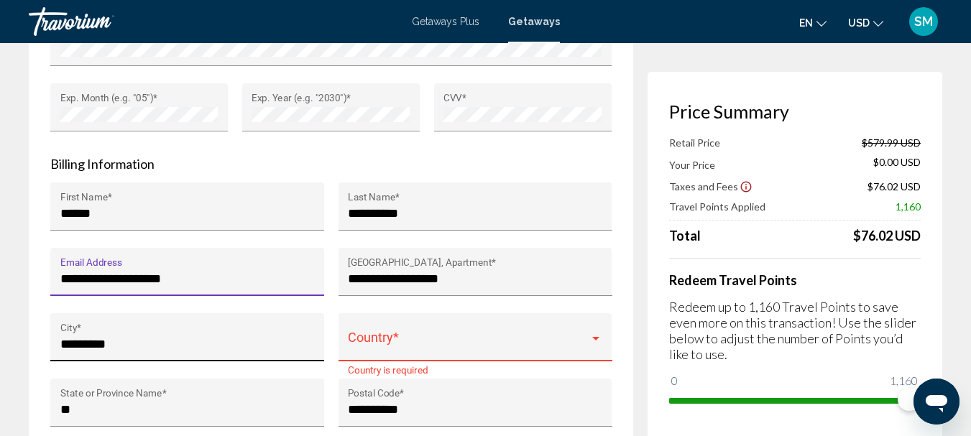
scroll to position [1488, 0]
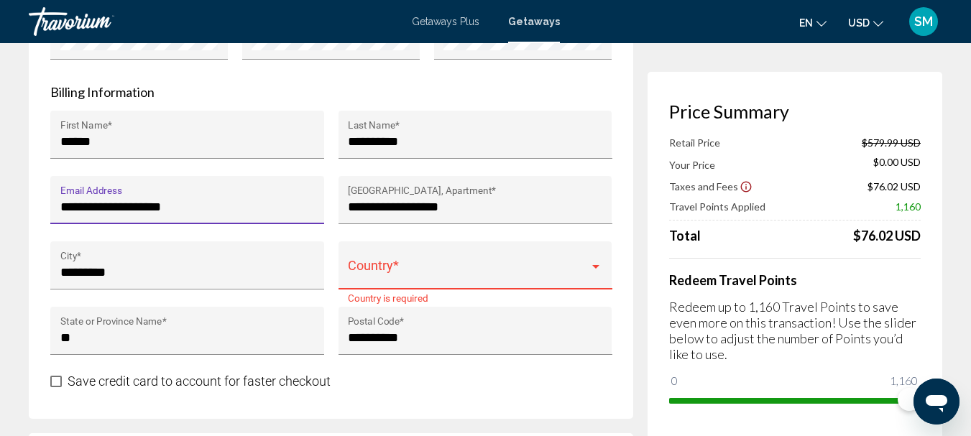
click at [597, 269] on div "Main content" at bounding box center [595, 267] width 7 height 4
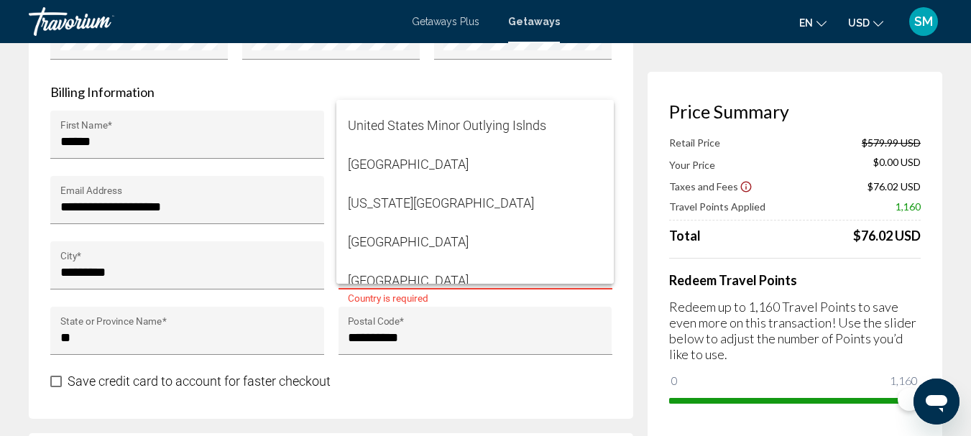
scroll to position [9396, 0]
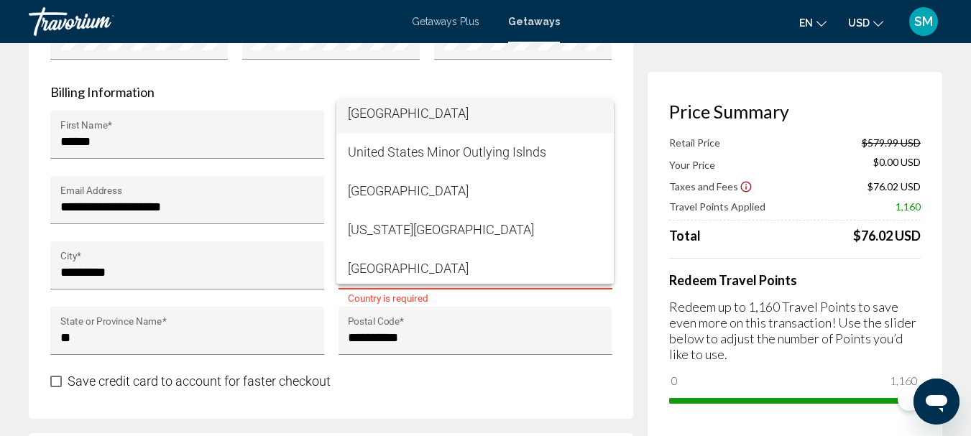
click at [397, 116] on span "United States of America" at bounding box center [475, 113] width 254 height 39
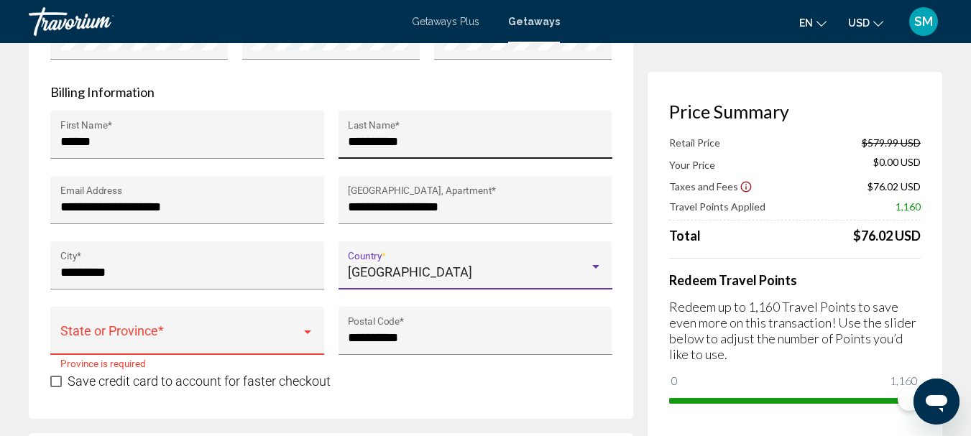
scroll to position [9390, 0]
click at [308, 338] on div "Main content" at bounding box center [307, 331] width 13 height 11
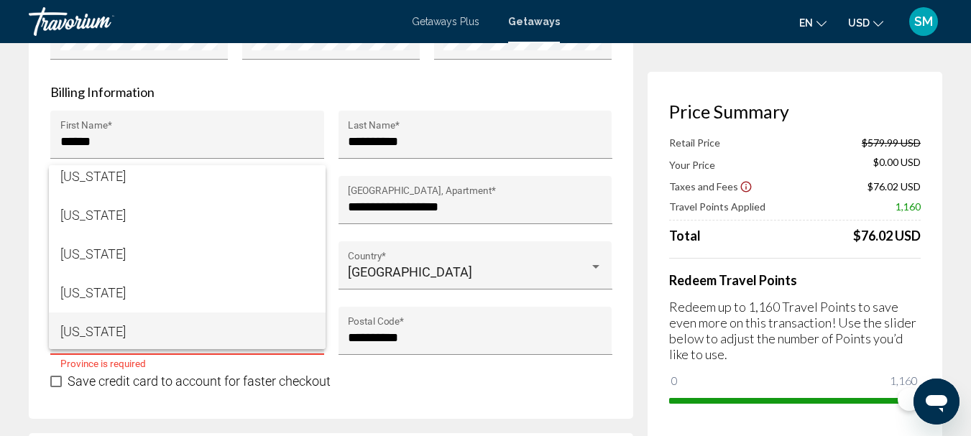
scroll to position [1222, 0]
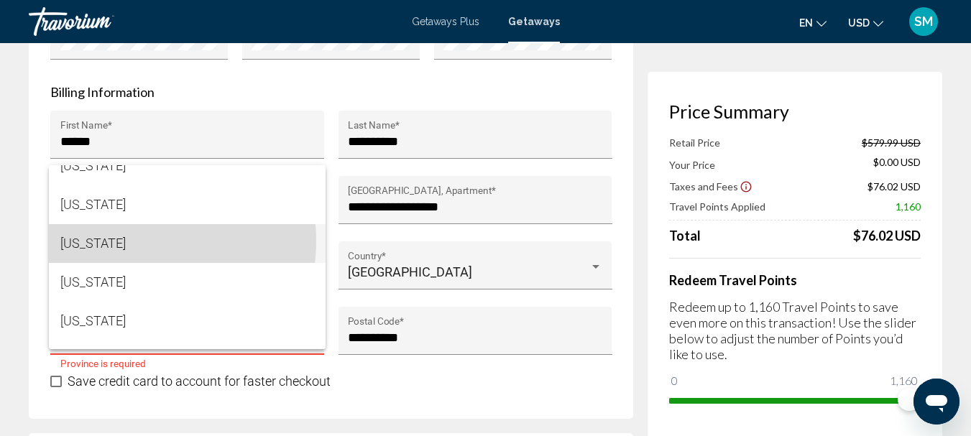
click at [133, 241] on span "North Carolina" at bounding box center [187, 243] width 254 height 39
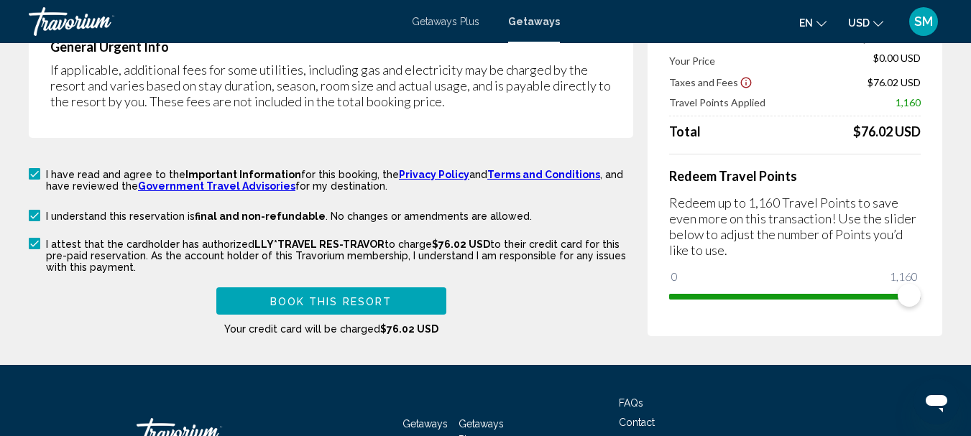
scroll to position [2566, 0]
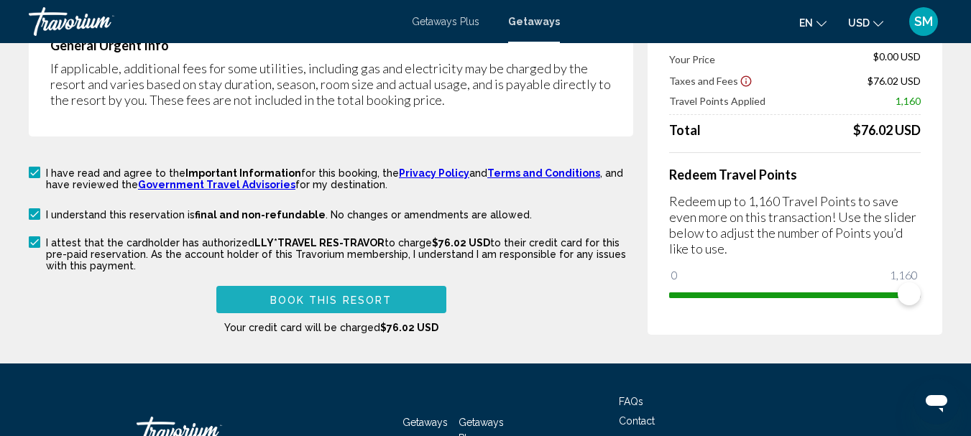
click at [318, 295] on span "Book this Resort" at bounding box center [331, 300] width 122 height 11
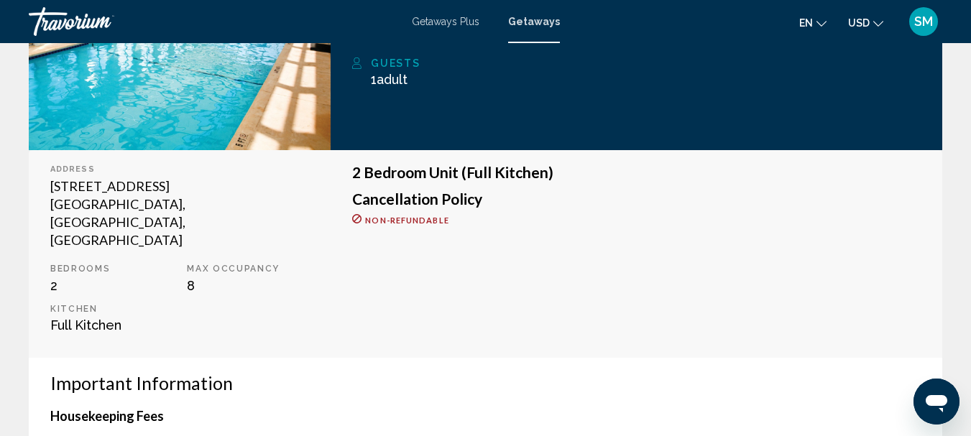
scroll to position [166, 0]
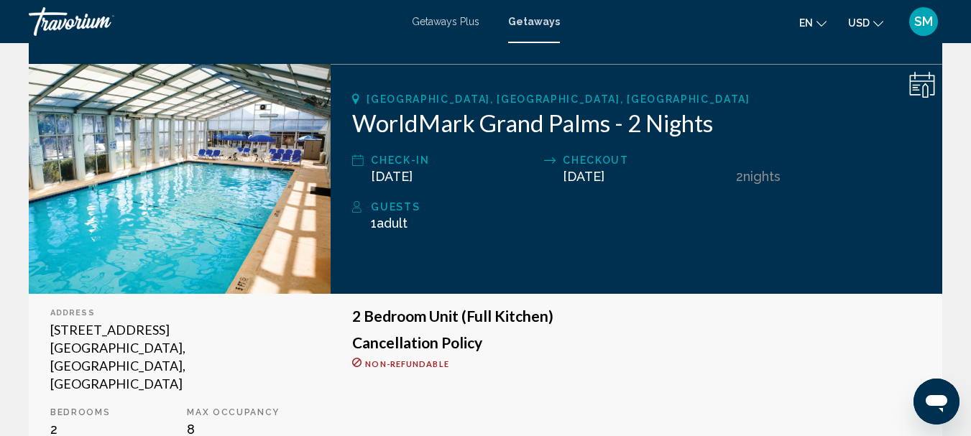
click at [527, 23] on span "Getaways" at bounding box center [534, 21] width 52 height 11
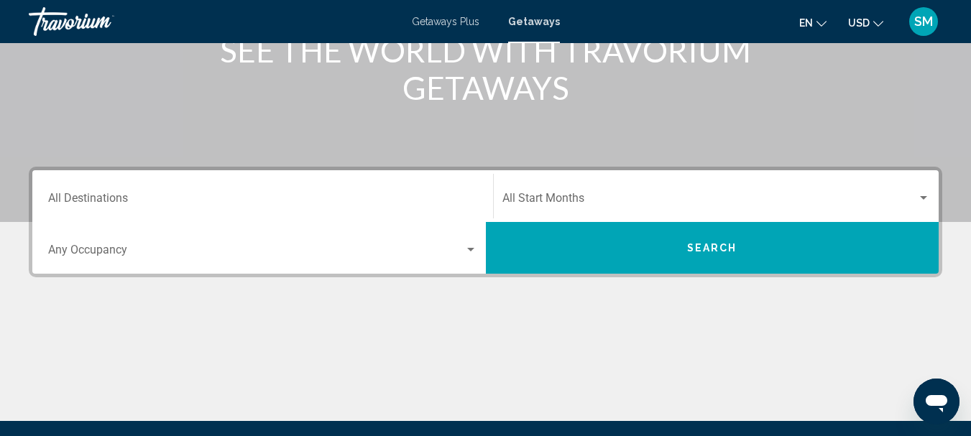
scroll to position [216, 0]
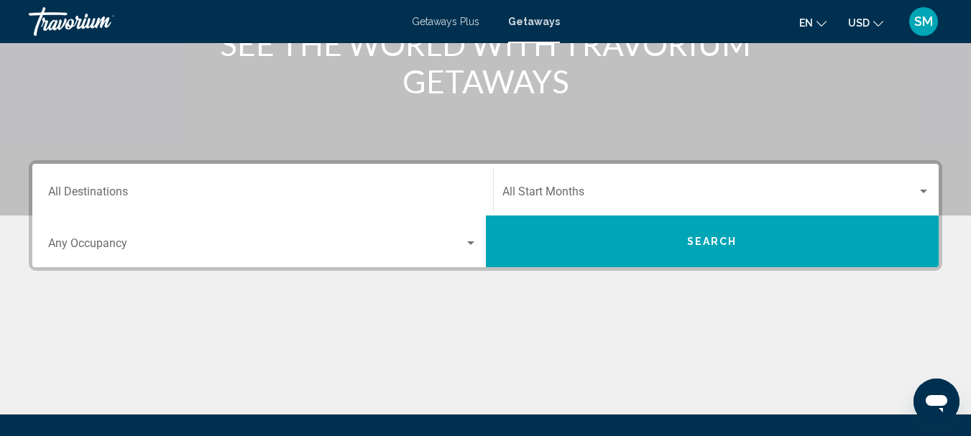
click at [74, 190] on input "Destination All Destinations" at bounding box center [262, 194] width 429 height 13
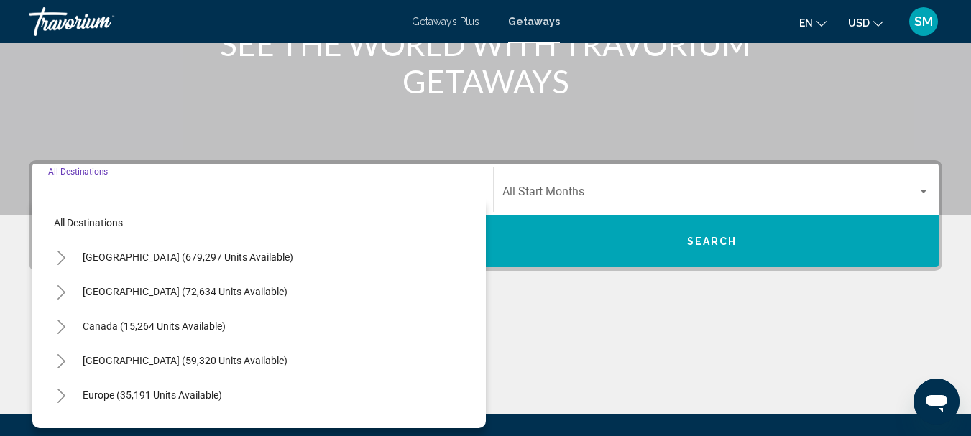
scroll to position [329, 0]
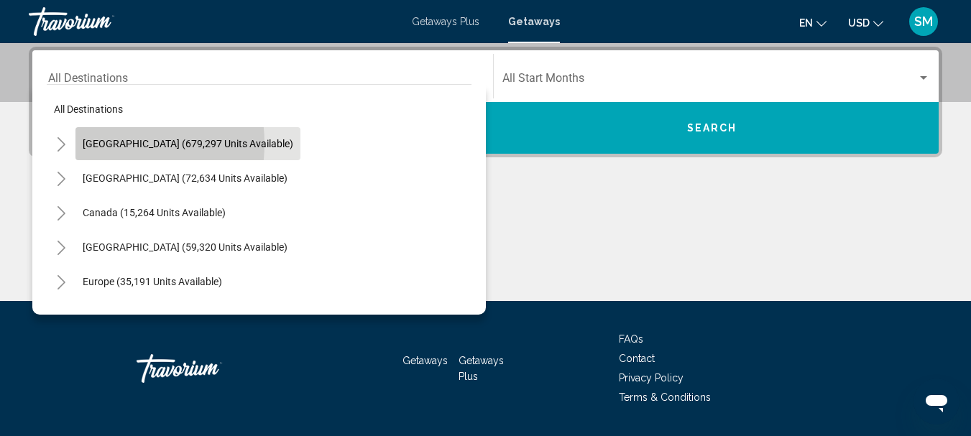
click at [100, 144] on span "[GEOGRAPHIC_DATA] (679,297 units available)" at bounding box center [188, 143] width 211 height 11
type input "**********"
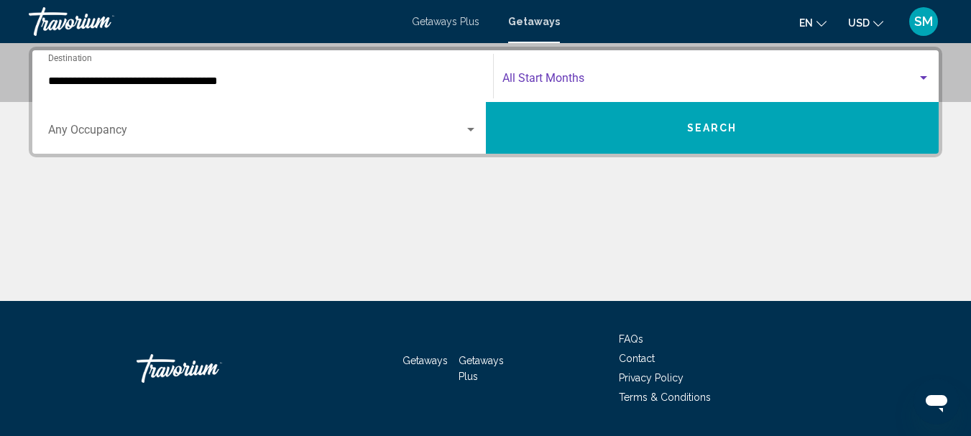
click at [540, 80] on span "Search widget" at bounding box center [709, 81] width 415 height 13
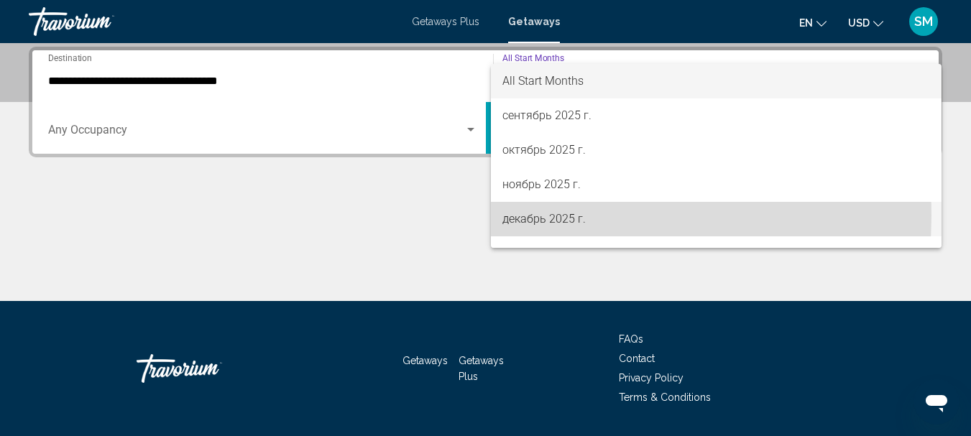
click at [543, 216] on span "декабрь 2025 г." at bounding box center [716, 219] width 428 height 34
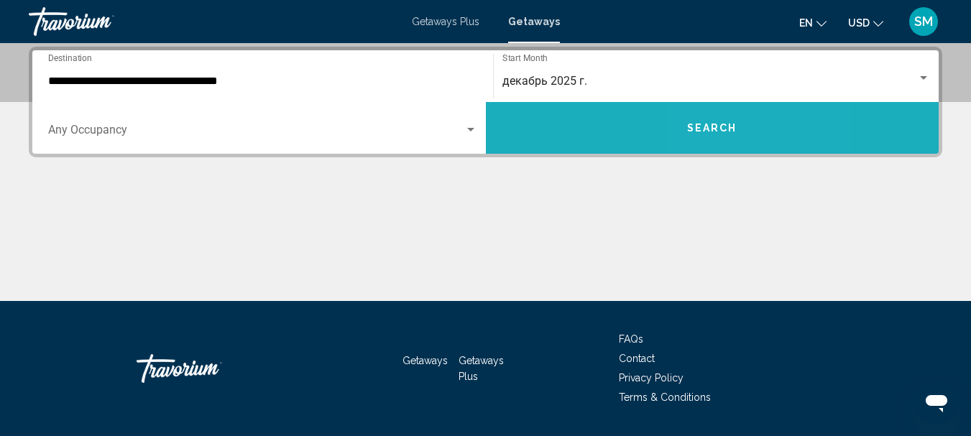
click at [725, 132] on span "Search" at bounding box center [712, 128] width 50 height 11
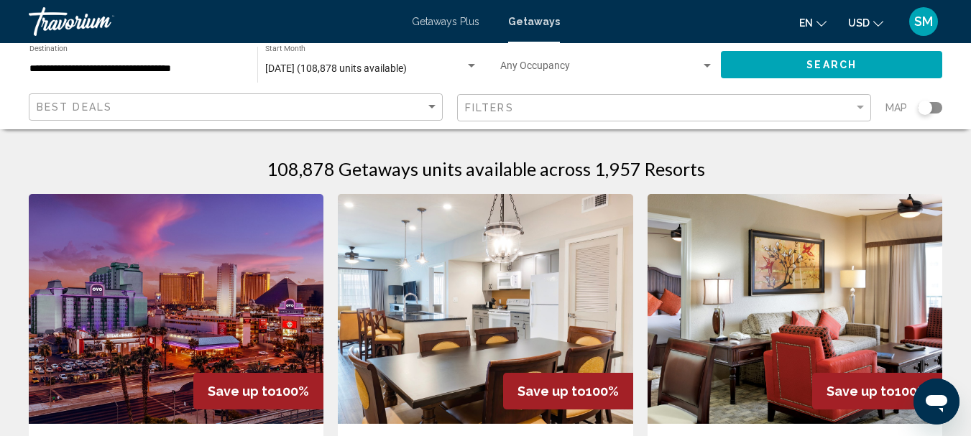
drag, startPoint x: 929, startPoint y: 104, endPoint x: 941, endPoint y: 103, distance: 11.5
click at [941, 103] on div "Search widget" at bounding box center [930, 107] width 24 height 11
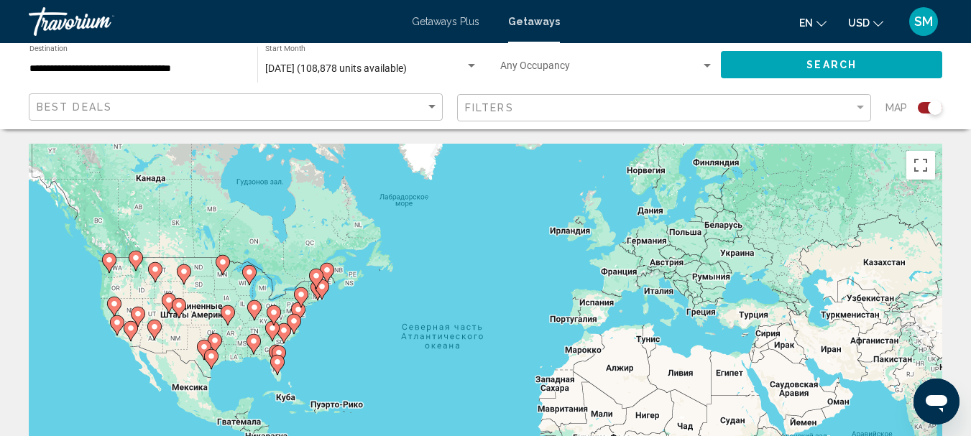
click at [282, 330] on image "Main content" at bounding box center [284, 330] width 9 height 9
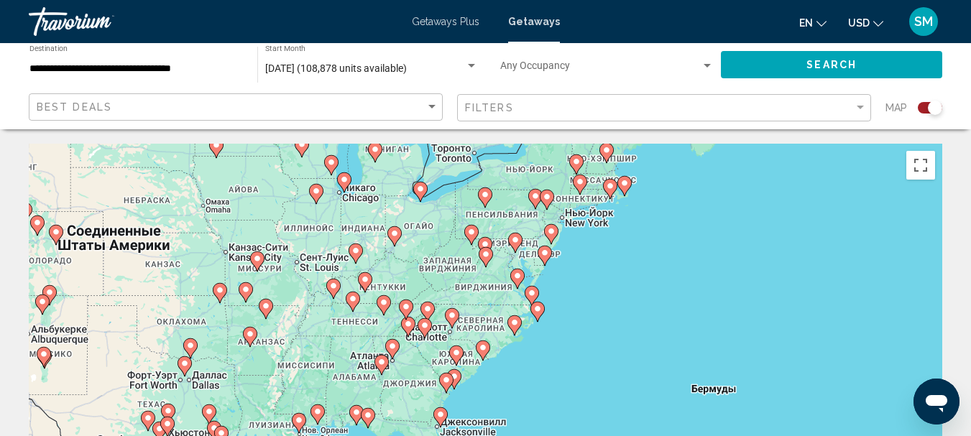
click at [483, 351] on image "Main content" at bounding box center [483, 347] width 9 height 9
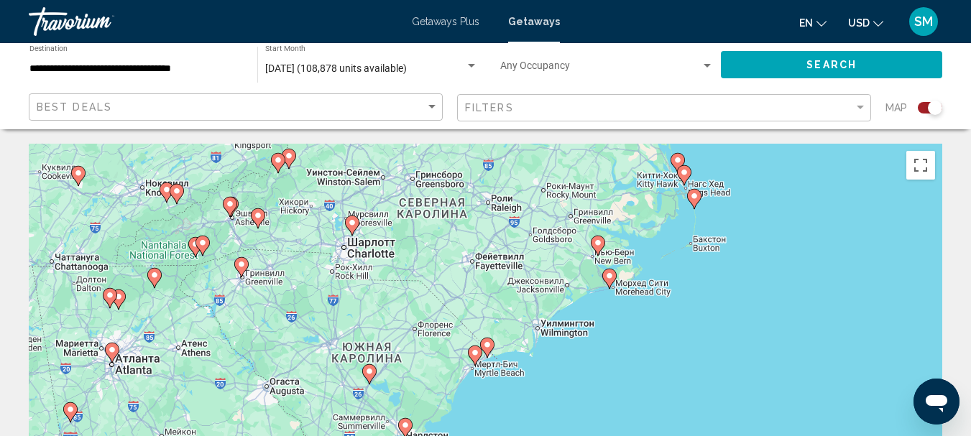
click at [486, 346] on image "Main content" at bounding box center [487, 345] width 9 height 9
type input "**********"
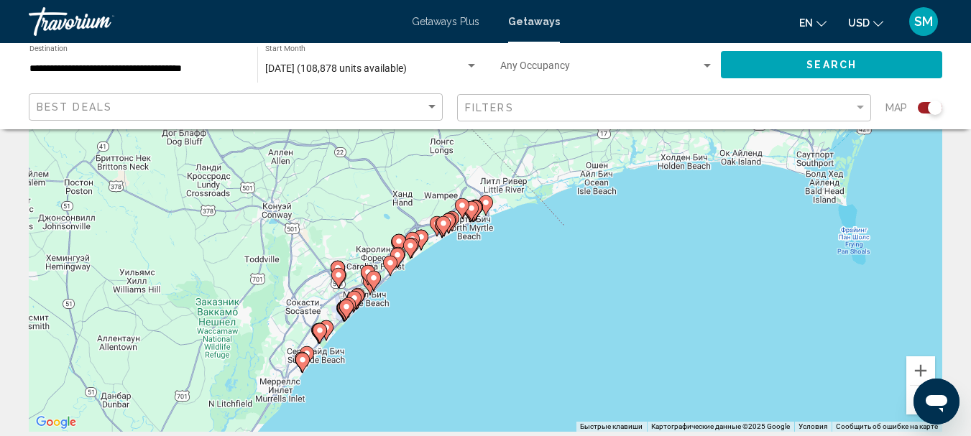
scroll to position [144, 0]
click at [486, 200] on image "Main content" at bounding box center [485, 202] width 9 height 9
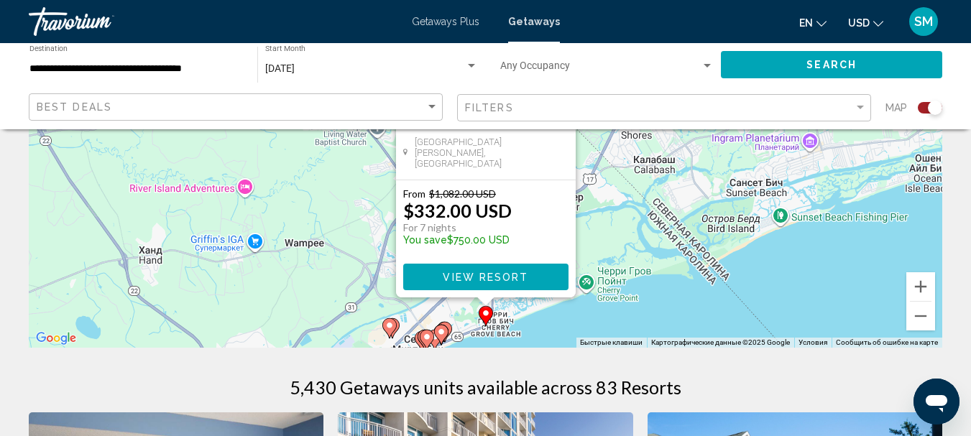
scroll to position [216, 0]
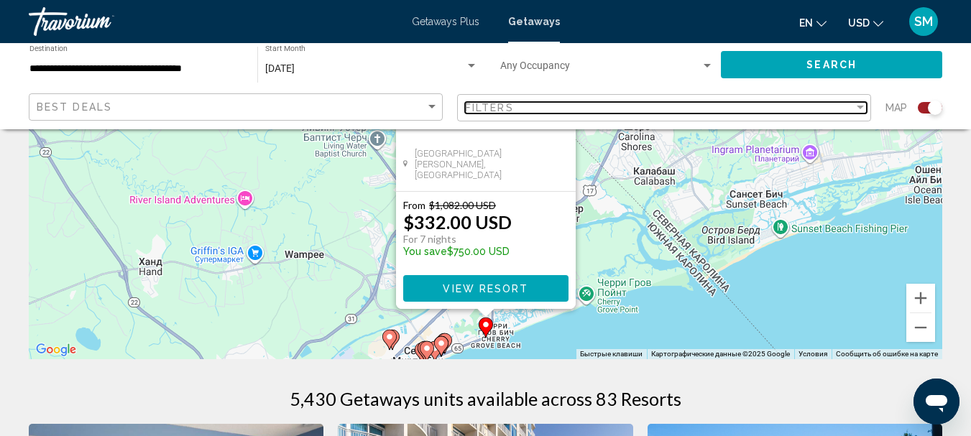
click at [857, 106] on div "Filter" at bounding box center [860, 108] width 7 height 4
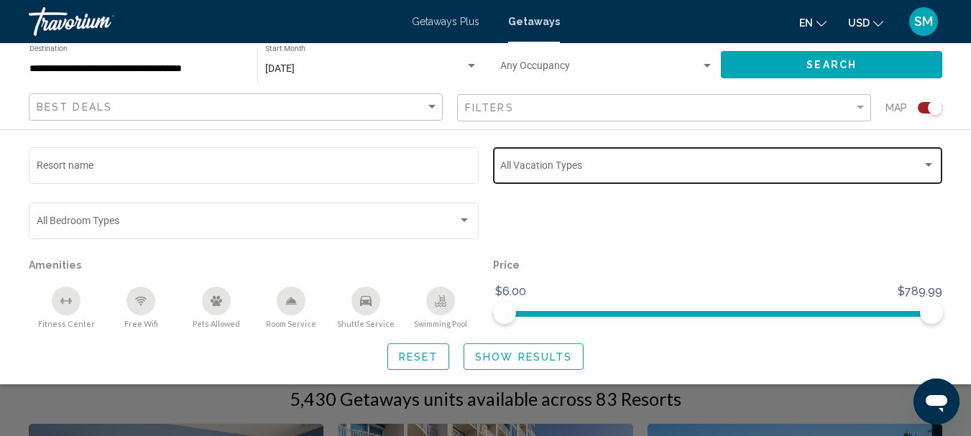
click at [719, 175] on div "Vacation Types All Vacation Types" at bounding box center [717, 164] width 435 height 40
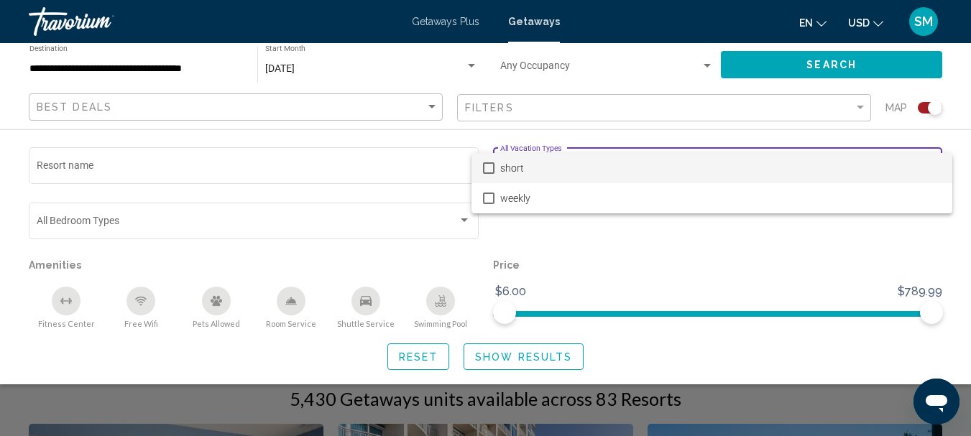
click at [490, 167] on mat-pseudo-checkbox at bounding box center [488, 167] width 11 height 11
click at [526, 349] on div at bounding box center [485, 218] width 971 height 436
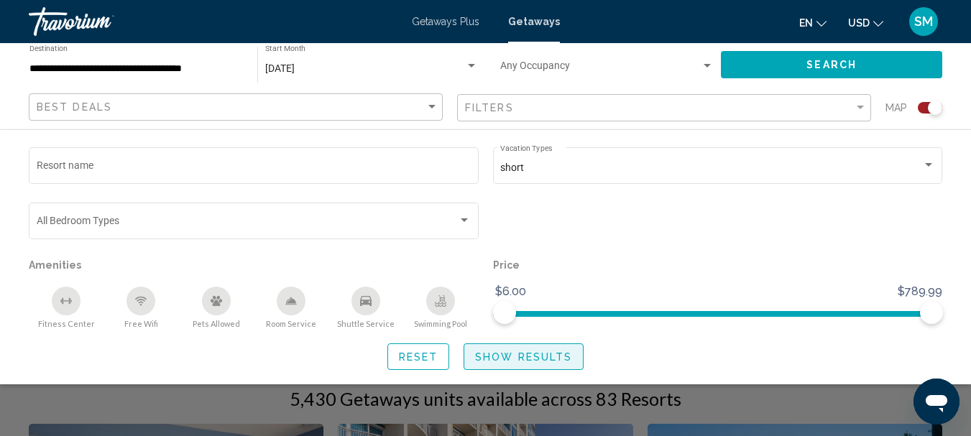
click at [547, 352] on span "Show Results" at bounding box center [523, 356] width 97 height 11
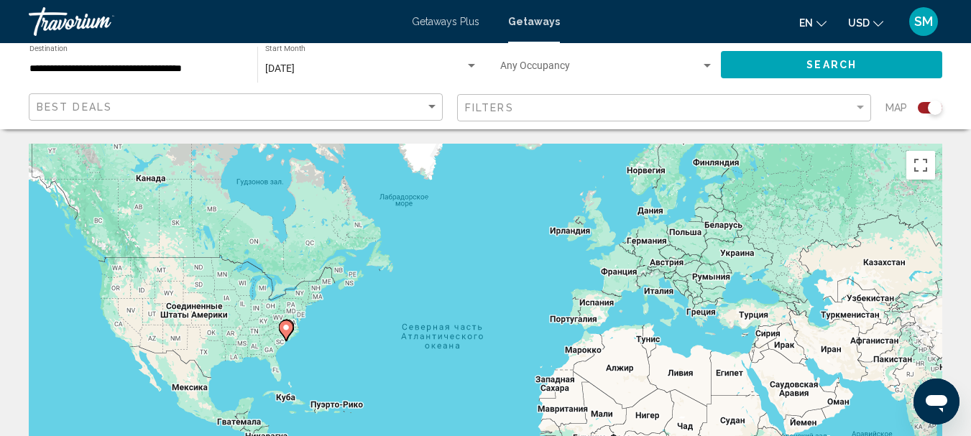
click at [289, 331] on image "Main content" at bounding box center [286, 327] width 9 height 9
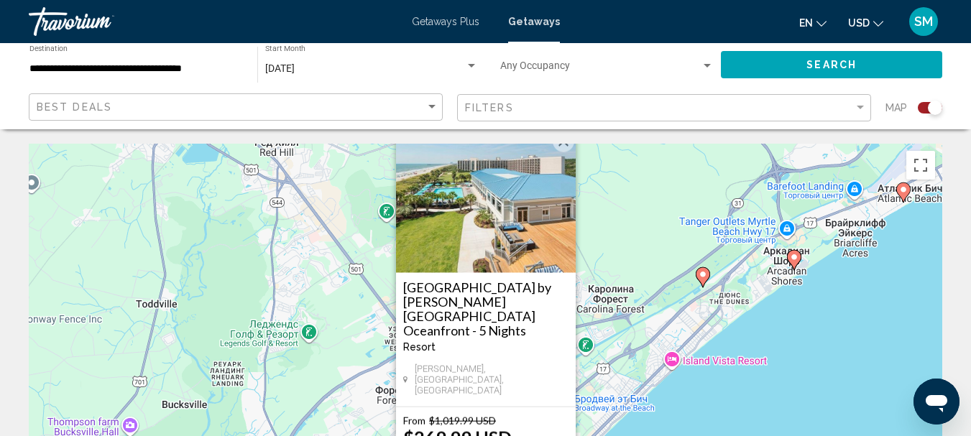
scroll to position [144, 0]
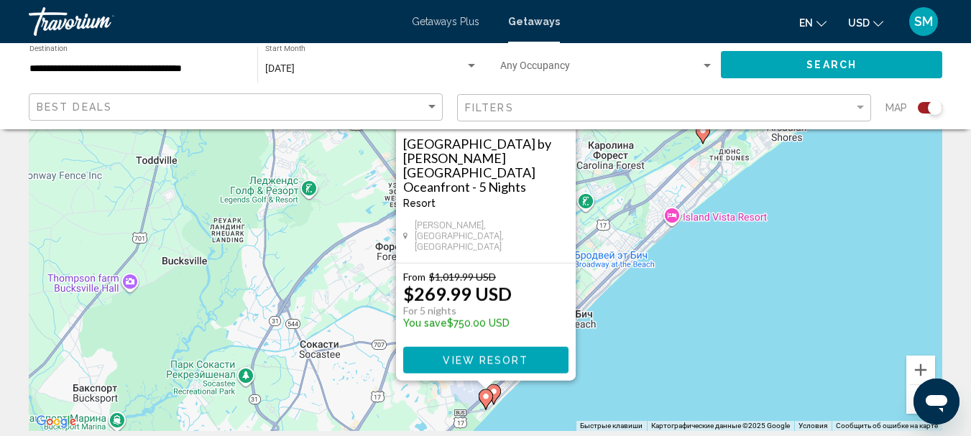
click at [805, 321] on div "Чтобы активировать перетаскивание с помощью клавиатуры, нажмите Alt + Ввод. Пос…" at bounding box center [485, 215] width 913 height 431
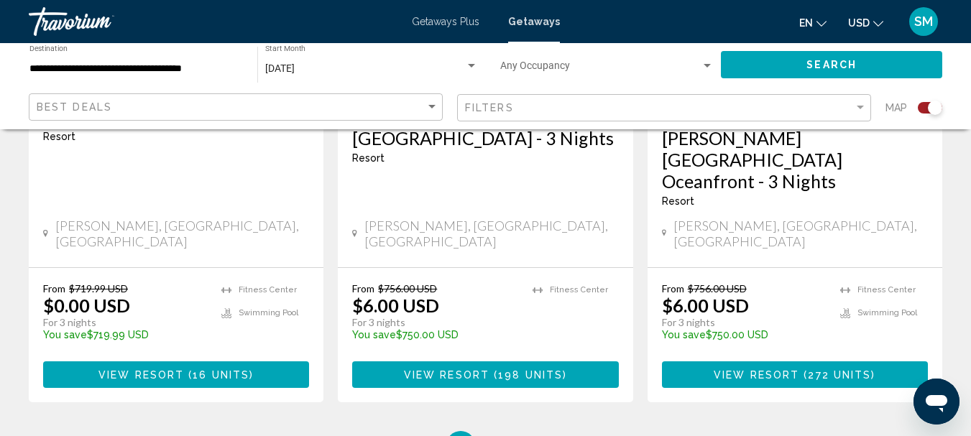
scroll to position [2443, 0]
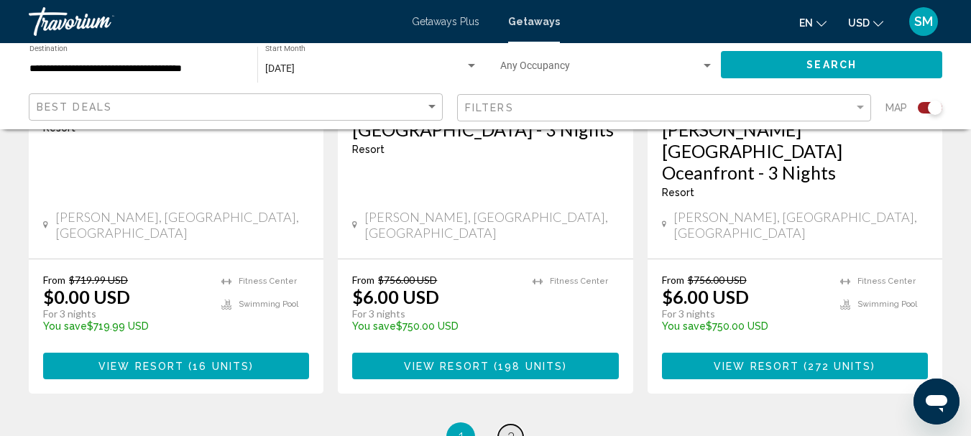
click at [510, 429] on span "2" at bounding box center [510, 437] width 7 height 16
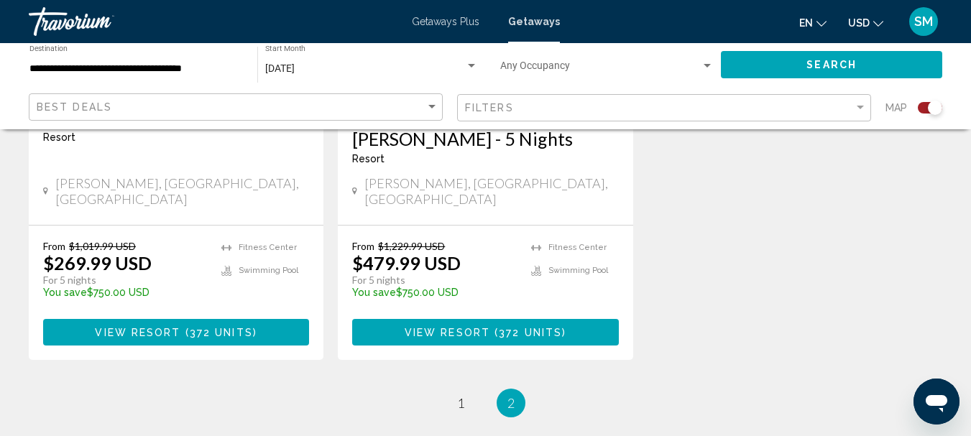
scroll to position [2524, 0]
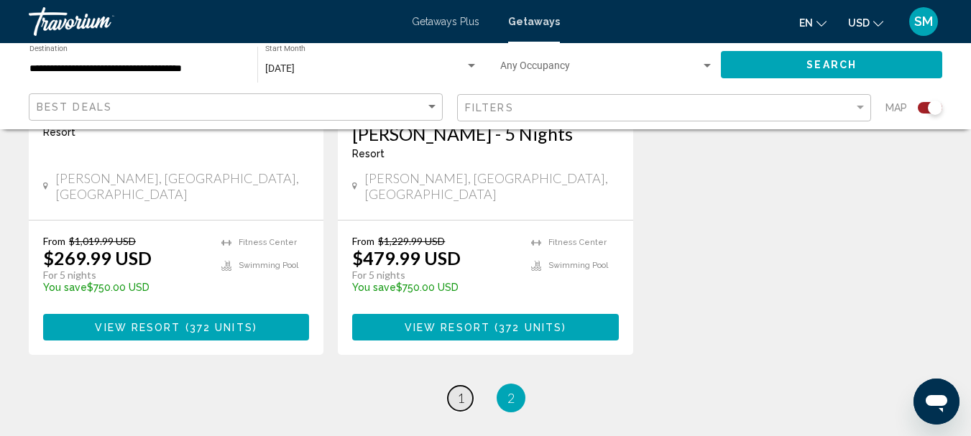
click at [461, 390] on span "1" at bounding box center [460, 398] width 7 height 16
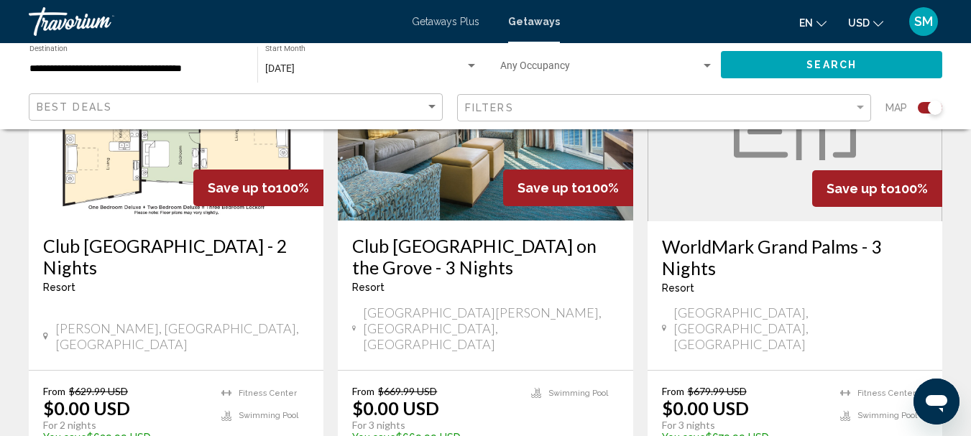
scroll to position [1222, 0]
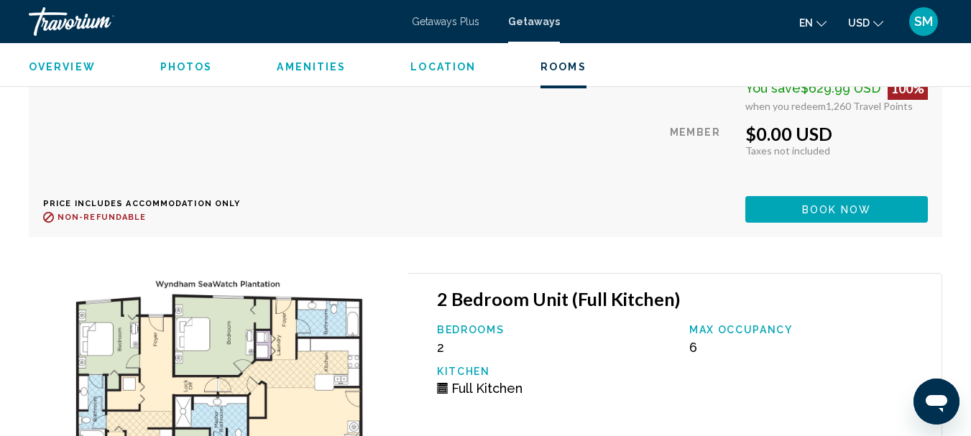
scroll to position [3752, 0]
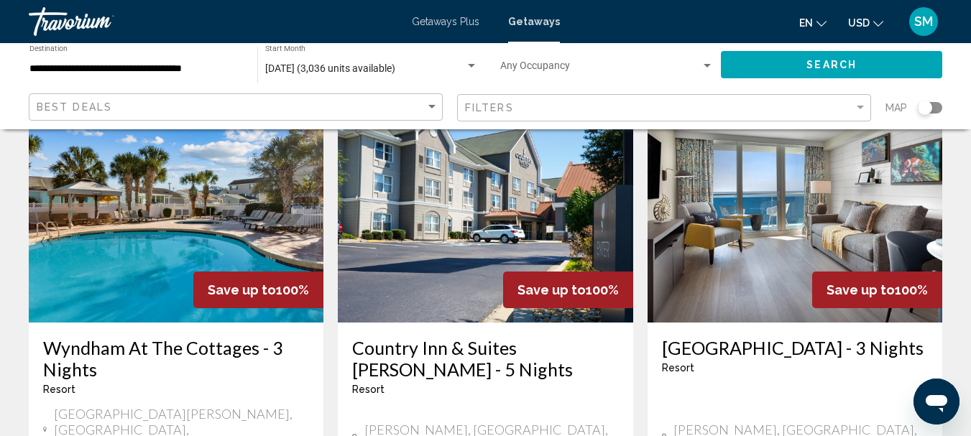
scroll to position [1222, 0]
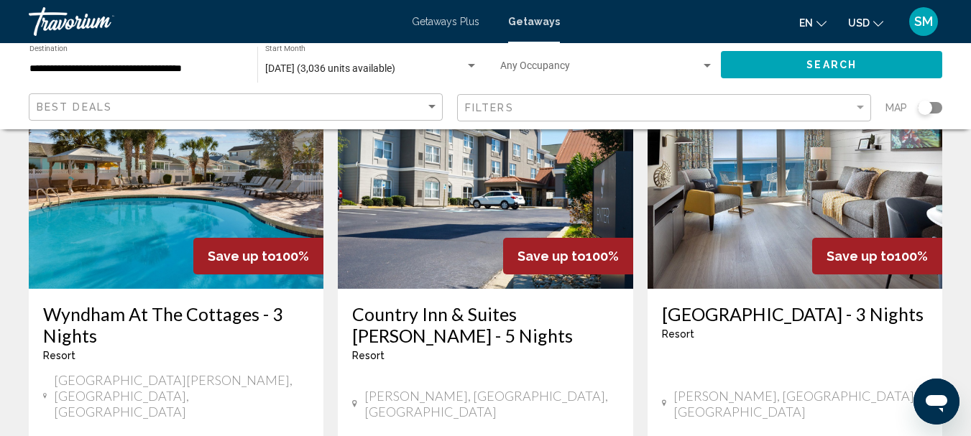
click at [734, 303] on h3 "[GEOGRAPHIC_DATA] - 3 Nights" at bounding box center [795, 314] width 266 height 22
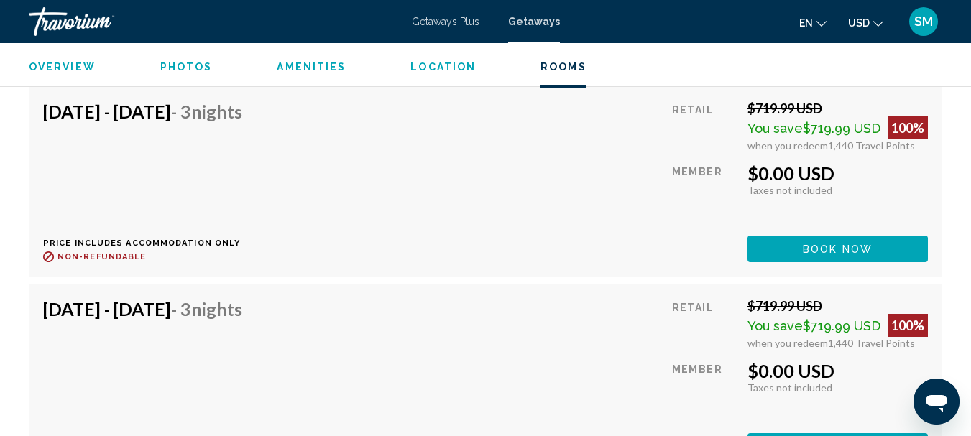
scroll to position [2363, 0]
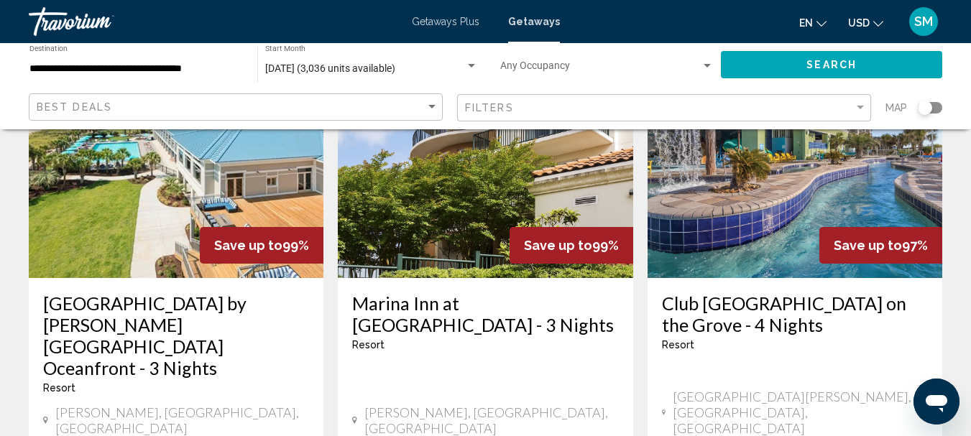
scroll to position [1796, 0]
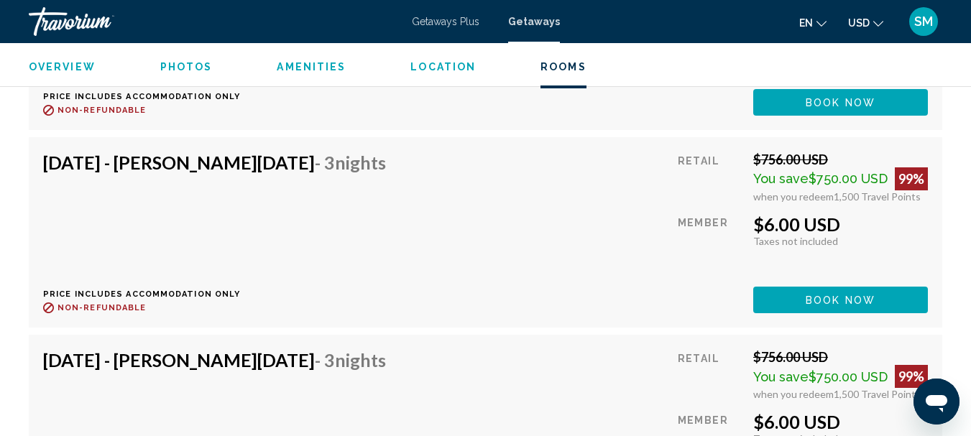
scroll to position [8286, 0]
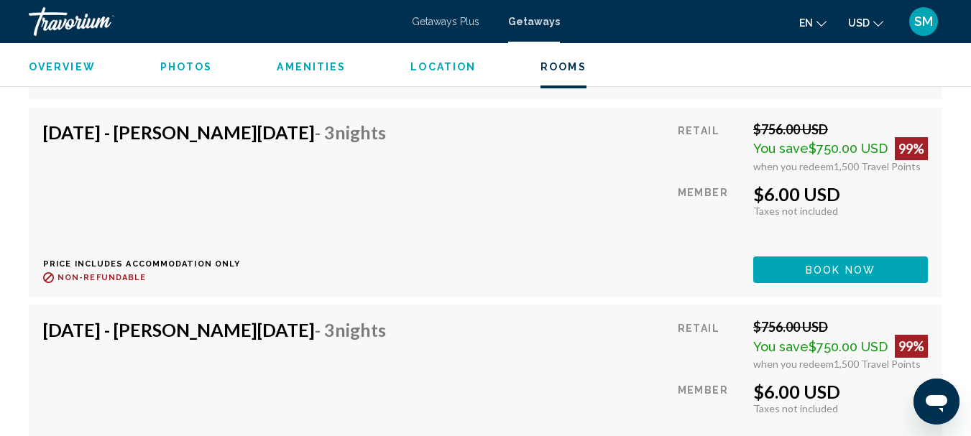
click at [593, 193] on div "Dec 29, 2025 - Jan 1, 2026 - 3 Nights Price includes accommodation only Refunda…" at bounding box center [485, 202] width 885 height 162
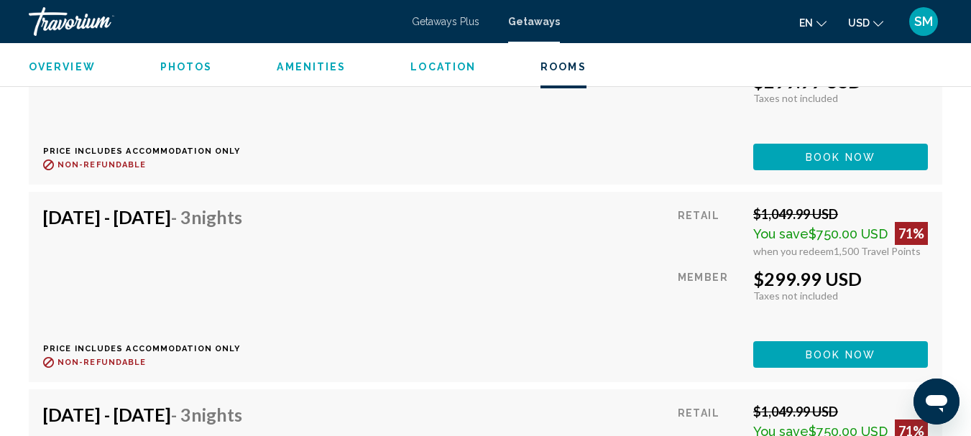
scroll to position [16355, 0]
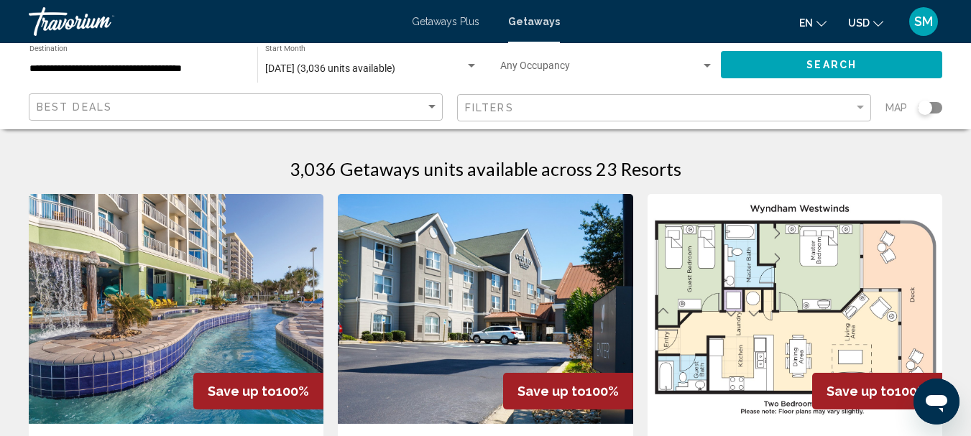
click at [939, 106] on div "Search widget" at bounding box center [930, 107] width 24 height 11
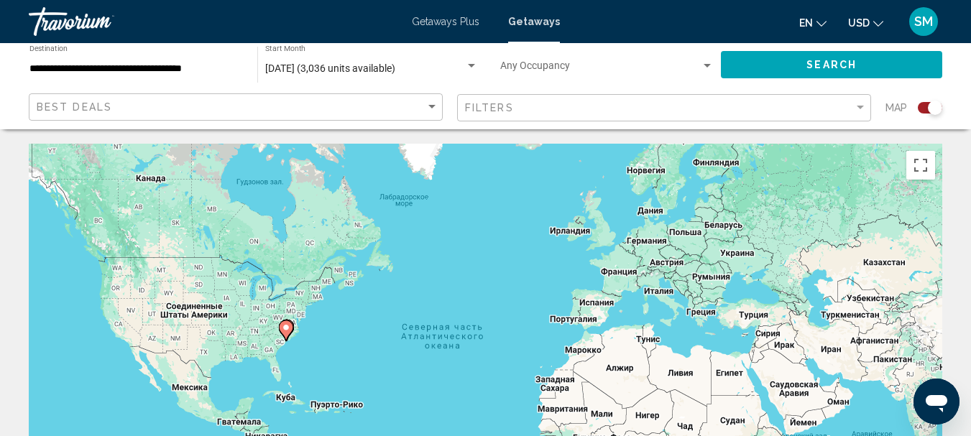
click at [285, 333] on icon "Main content" at bounding box center [285, 330] width 13 height 19
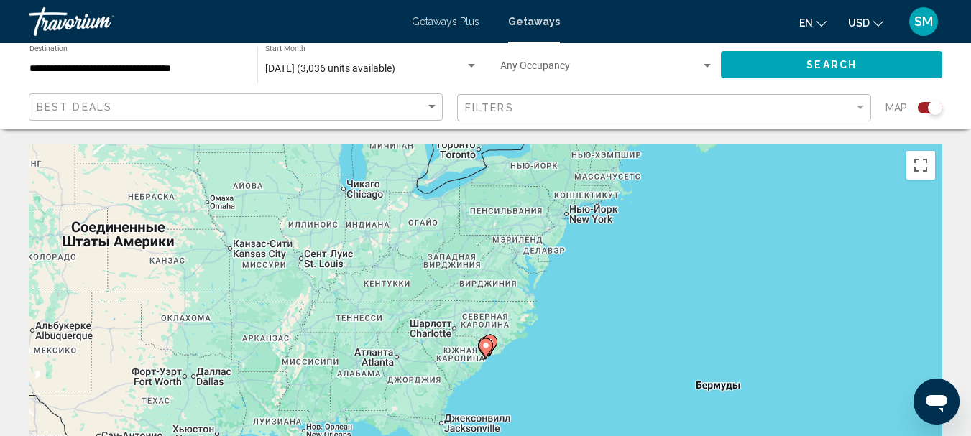
click at [481, 347] on icon "Main content" at bounding box center [485, 348] width 13 height 19
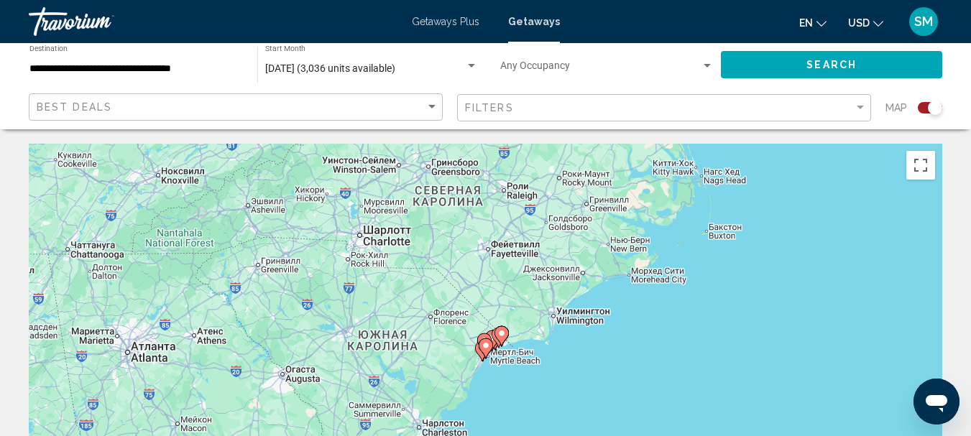
click at [497, 341] on gmp-advanced-marker "Main content" at bounding box center [501, 337] width 14 height 22
type input "**********"
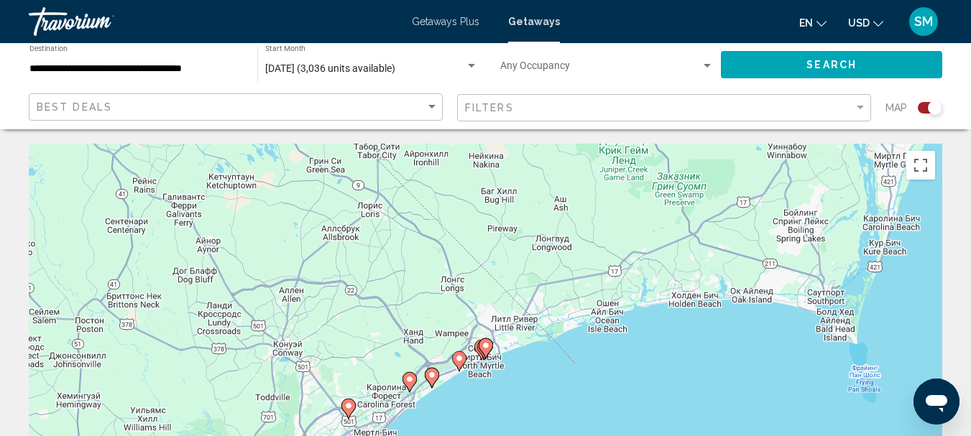
click at [482, 351] on icon "Main content" at bounding box center [485, 348] width 13 height 19
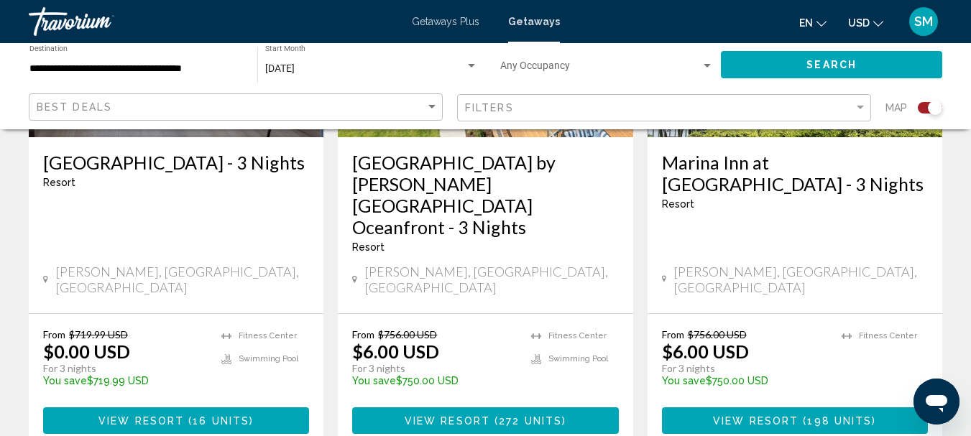
scroll to position [2371, 0]
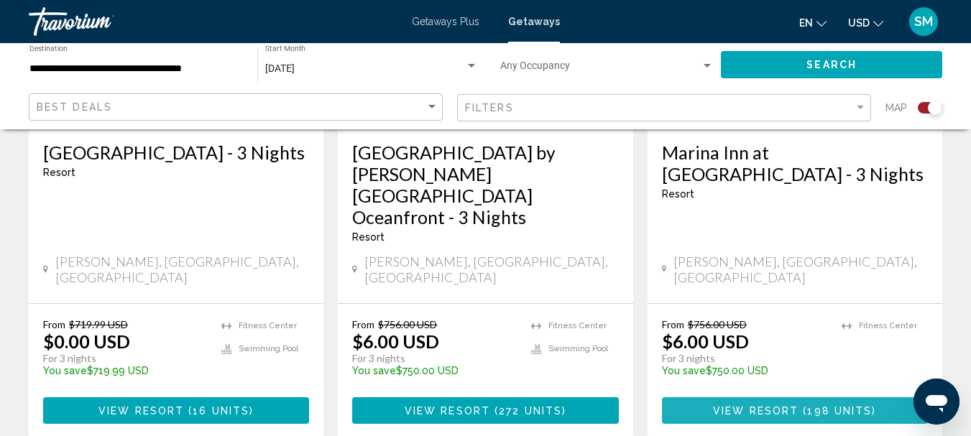
click at [752, 405] on span "View Resort" at bounding box center [756, 410] width 86 height 11
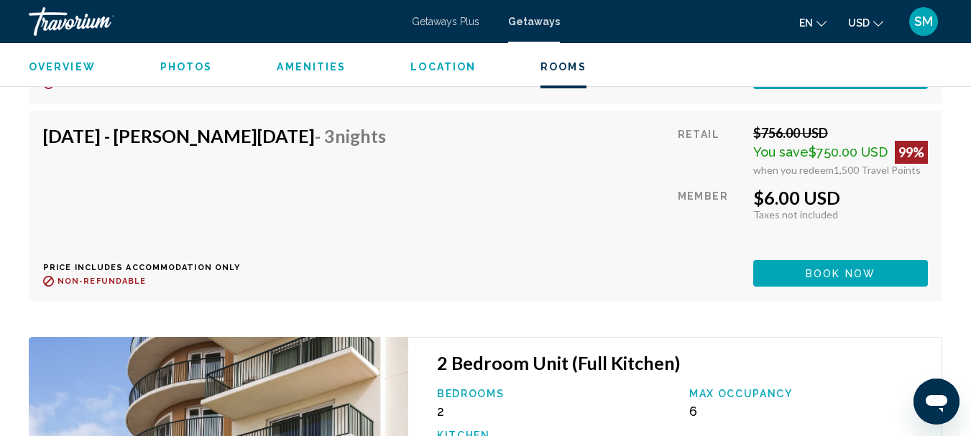
scroll to position [8699, 0]
